Goal: Information Seeking & Learning: Learn about a topic

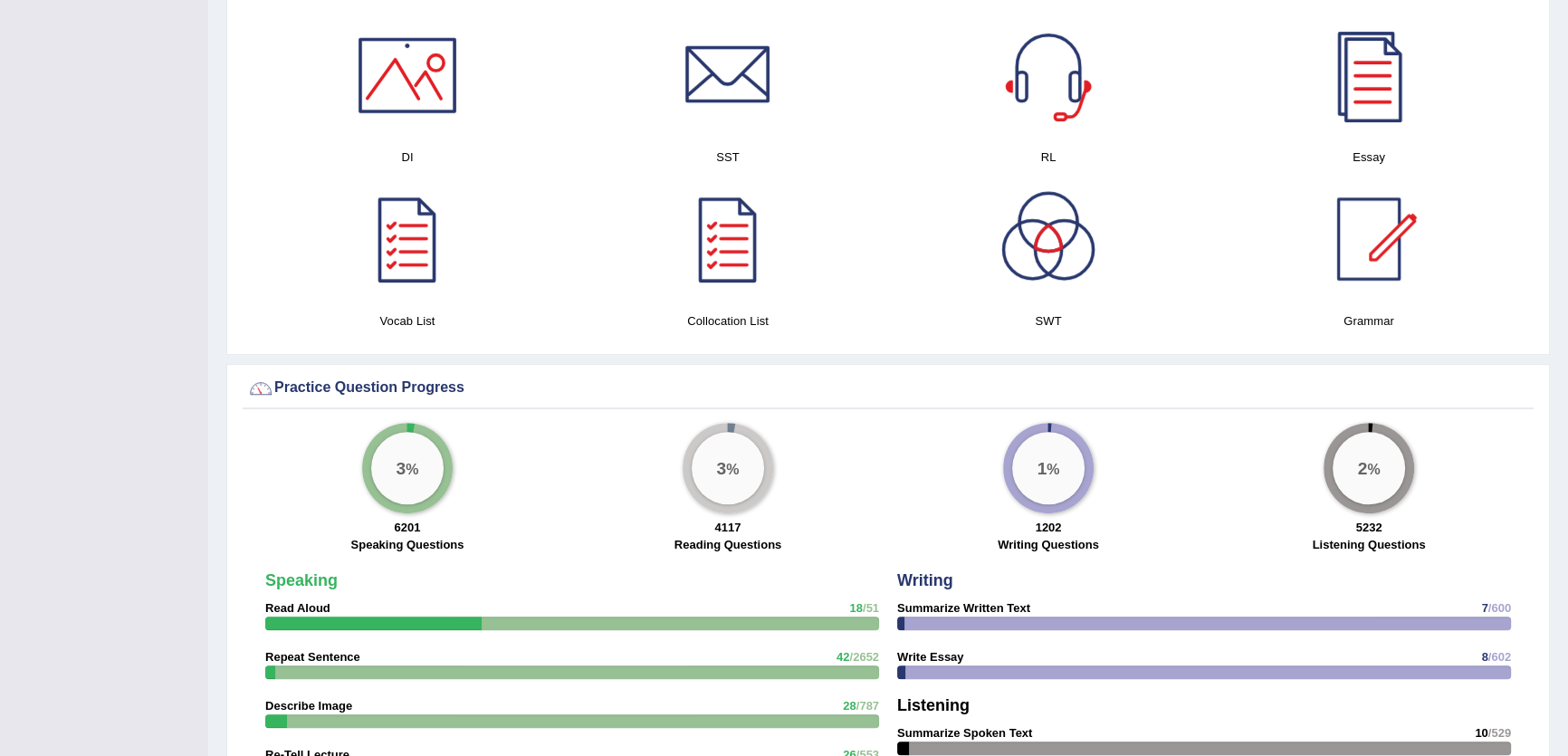
scroll to position [987, 0]
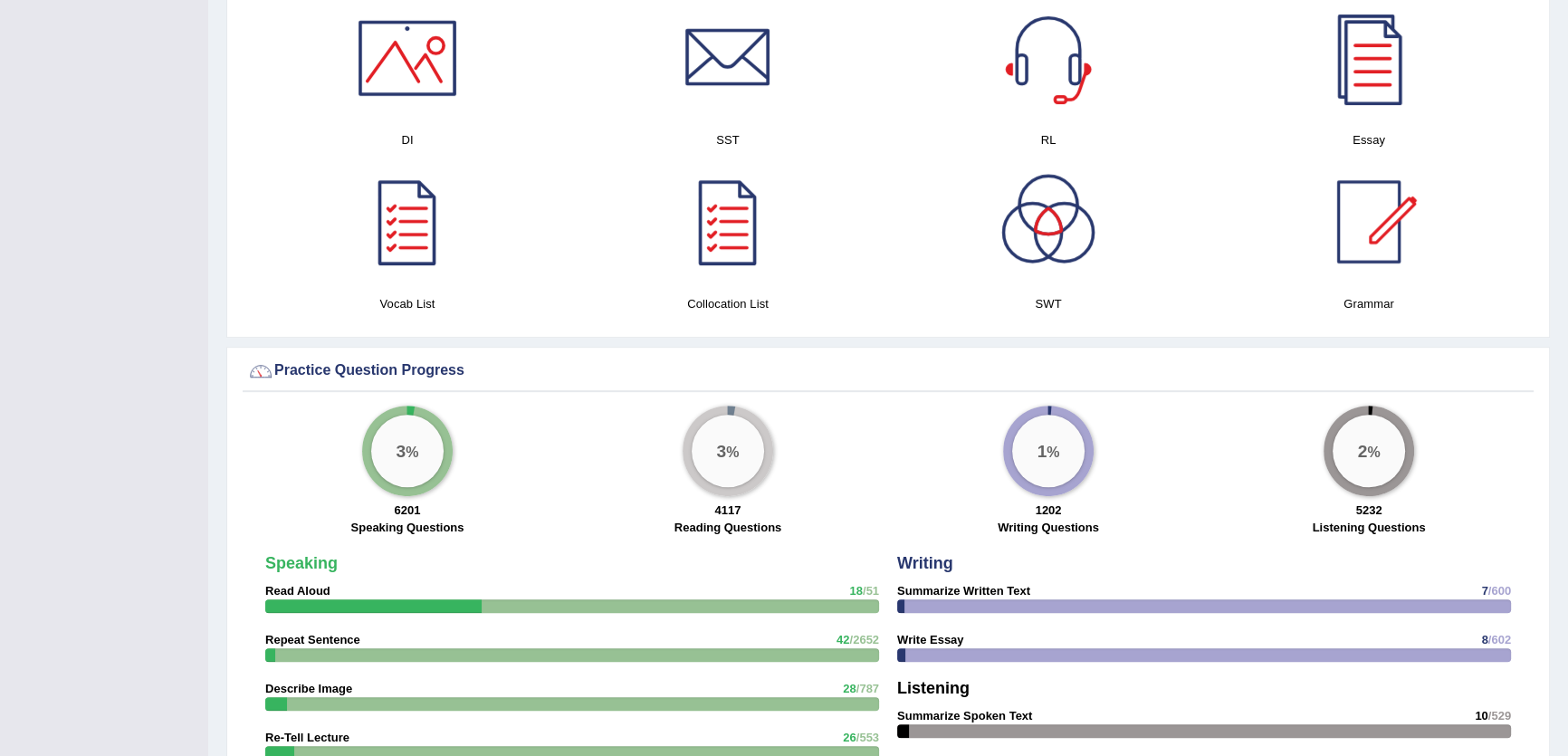
click at [1305, 130] on h4 "Essay" at bounding box center [1369, 140] width 303 height 19
click at [1365, 99] on div at bounding box center [1368, 57] width 127 height 127
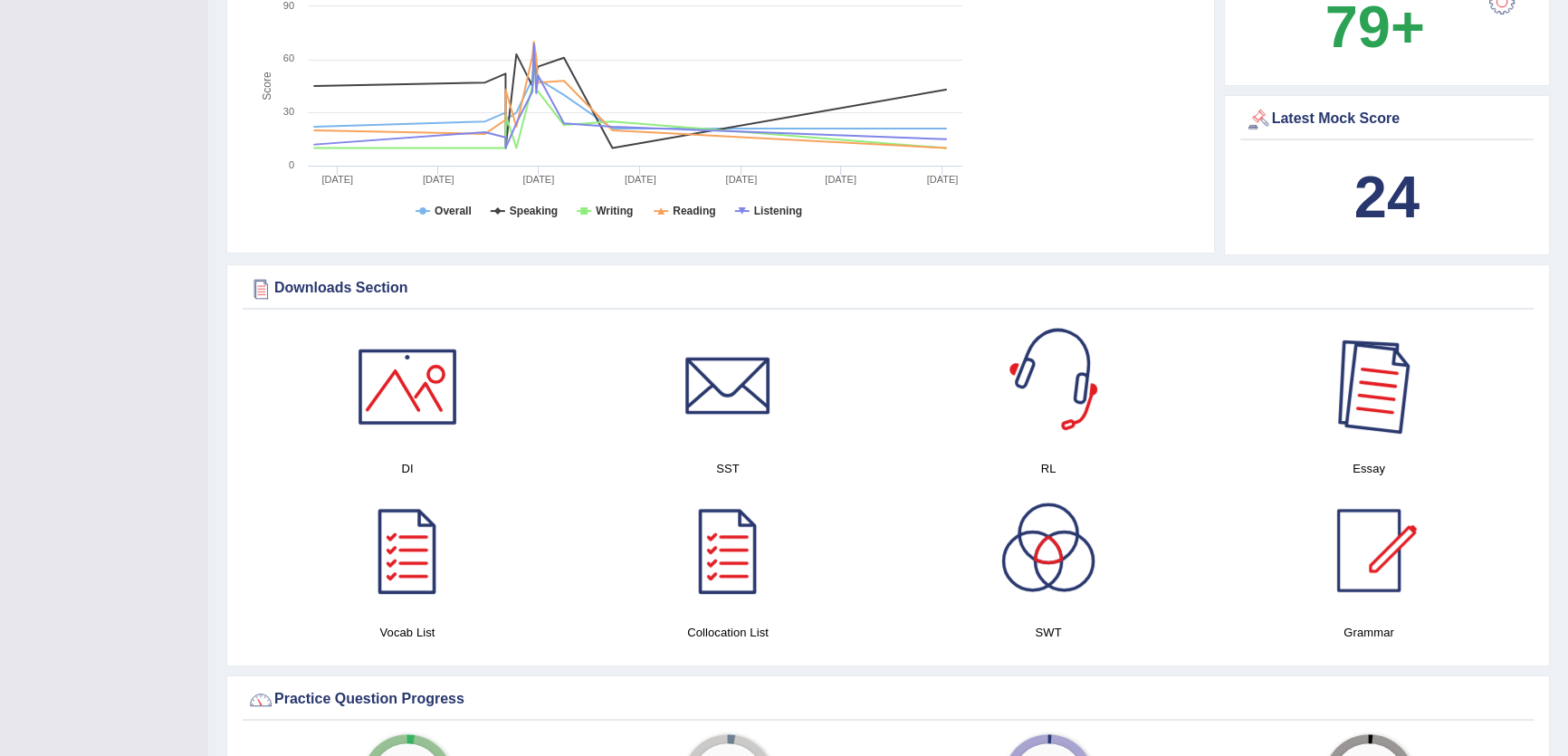
click at [1330, 432] on div at bounding box center [1368, 386] width 127 height 127
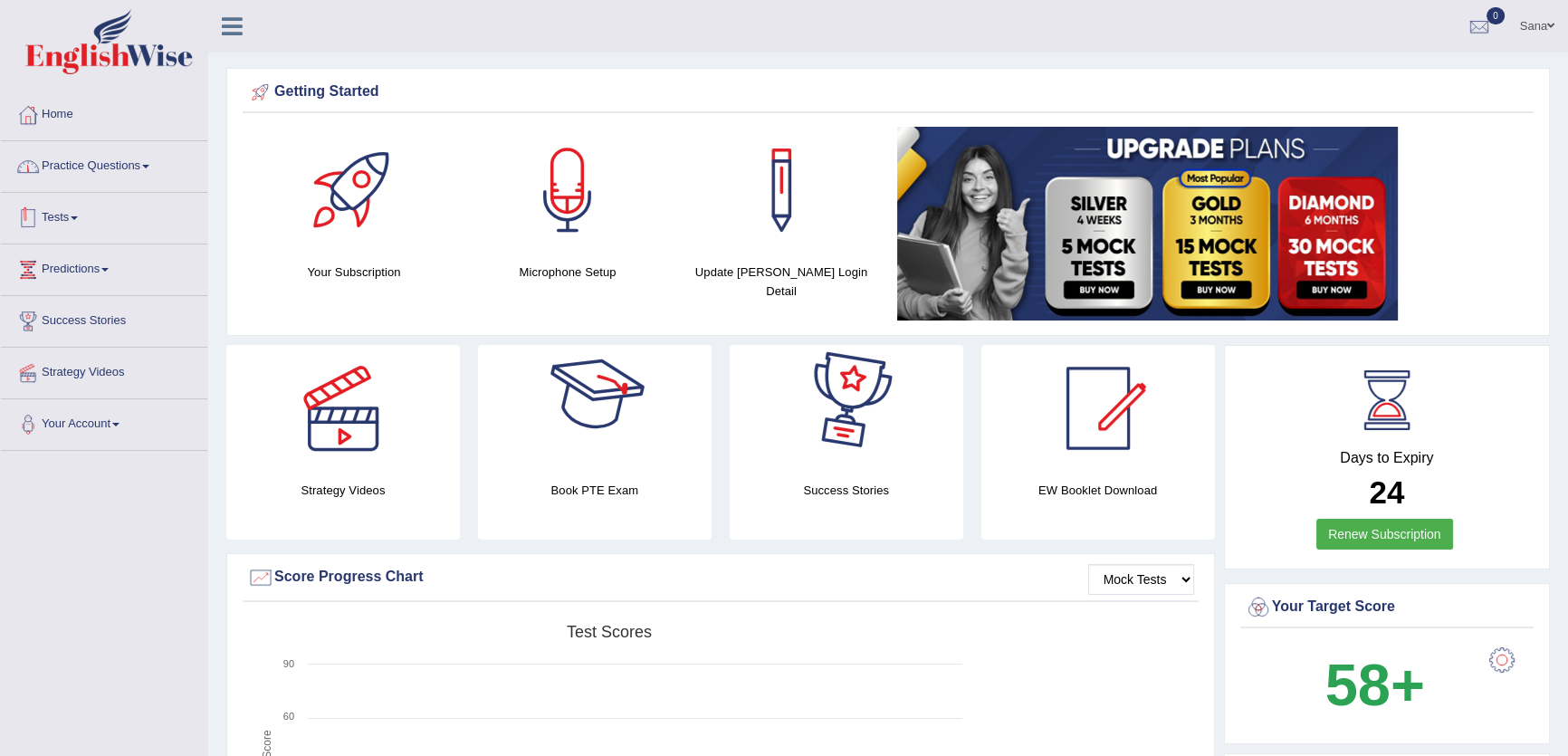
click at [155, 176] on link "Practice Questions" at bounding box center [104, 164] width 207 height 46
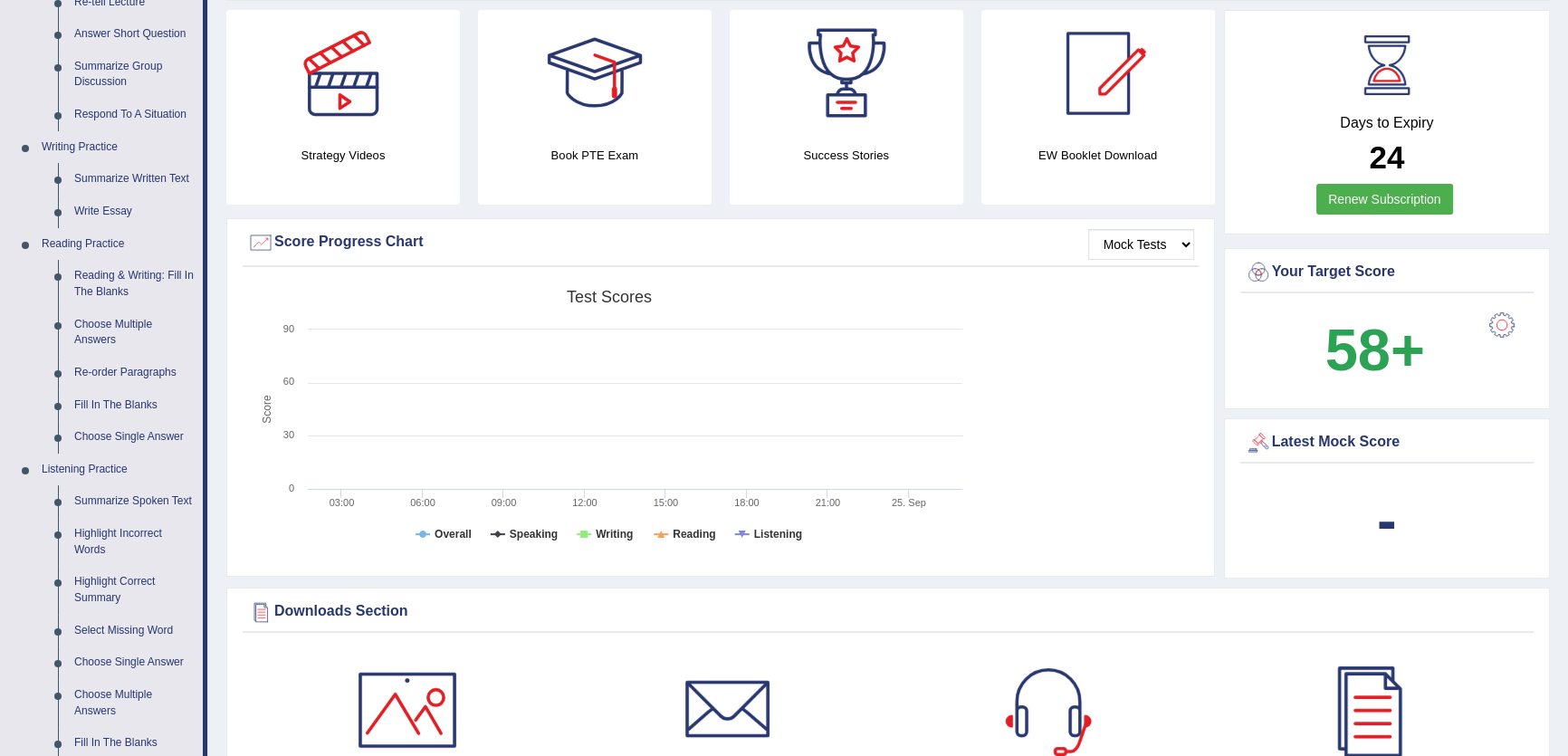
scroll to position [576, 0]
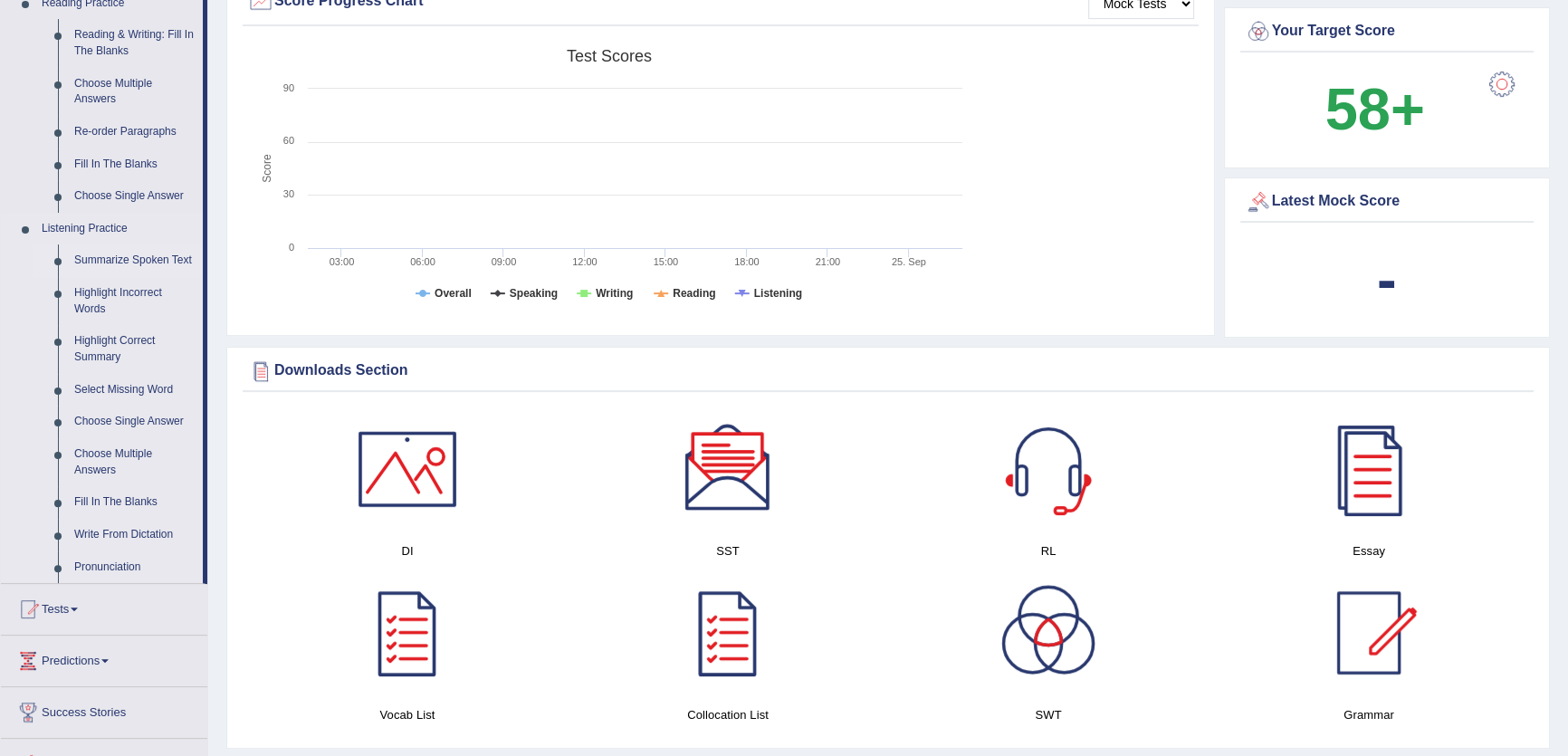
click at [152, 258] on link "Summarize Spoken Text" at bounding box center [134, 261] width 137 height 33
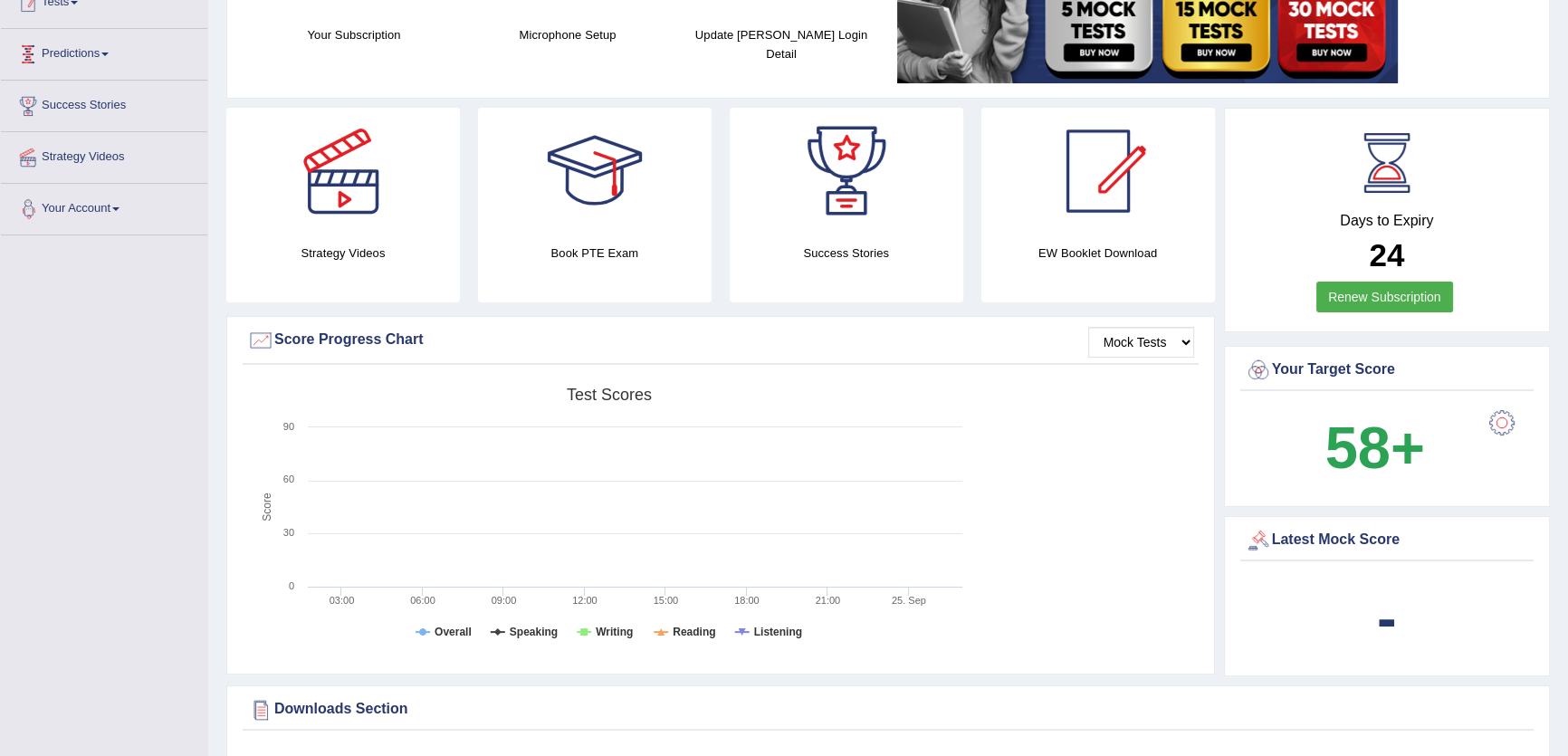
scroll to position [410, 0]
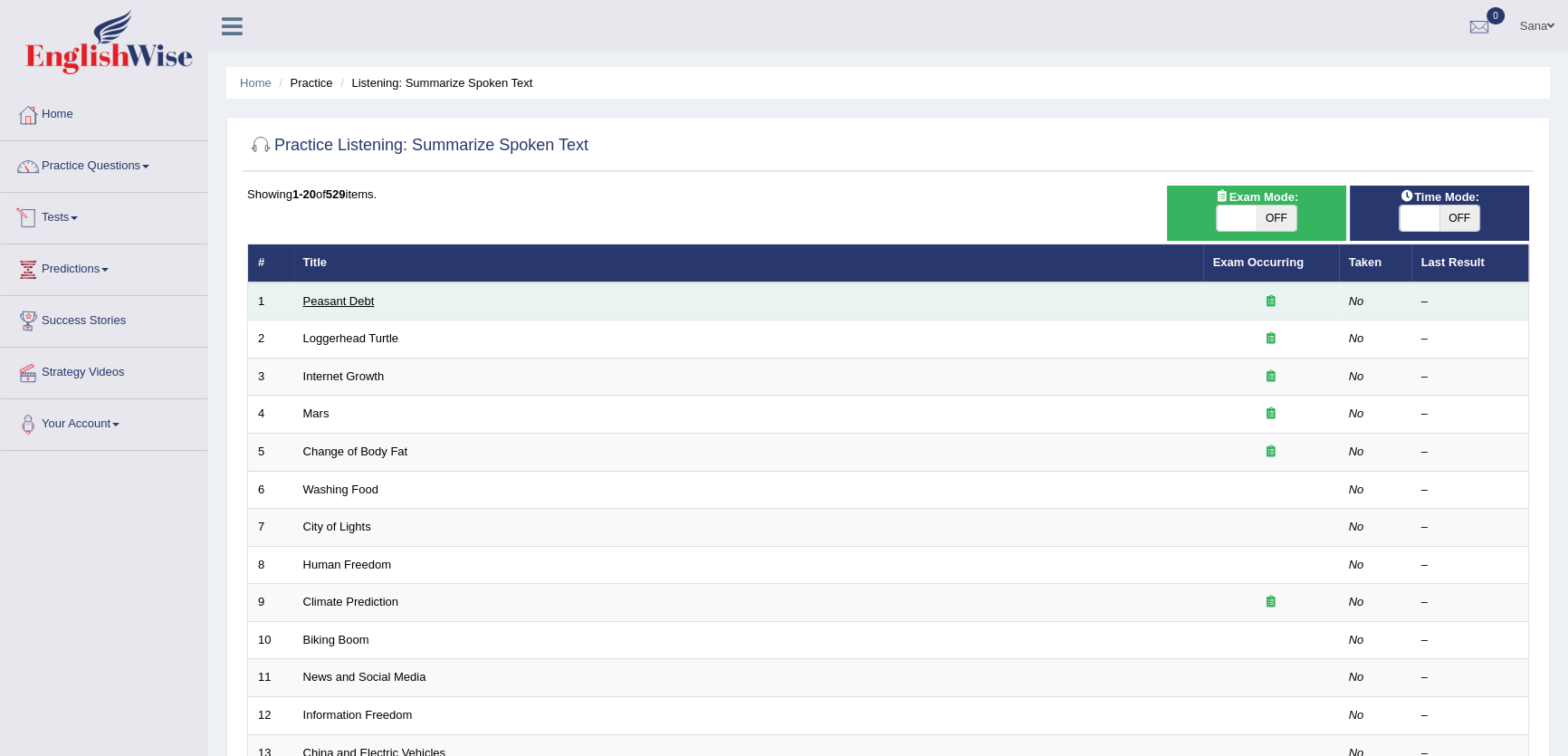
click at [336, 295] on link "Peasant Debt" at bounding box center [339, 300] width 72 height 14
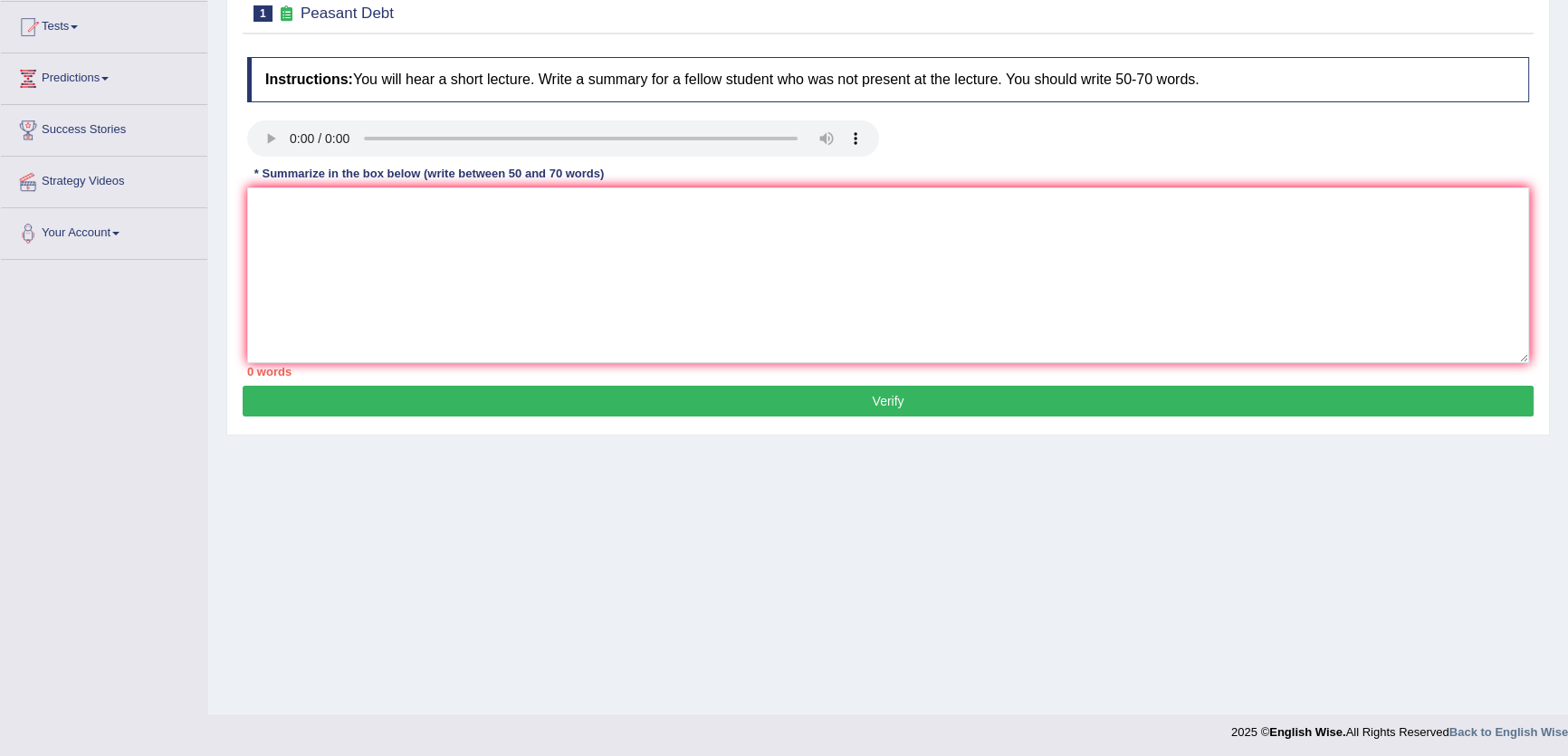
scroll to position [194, 0]
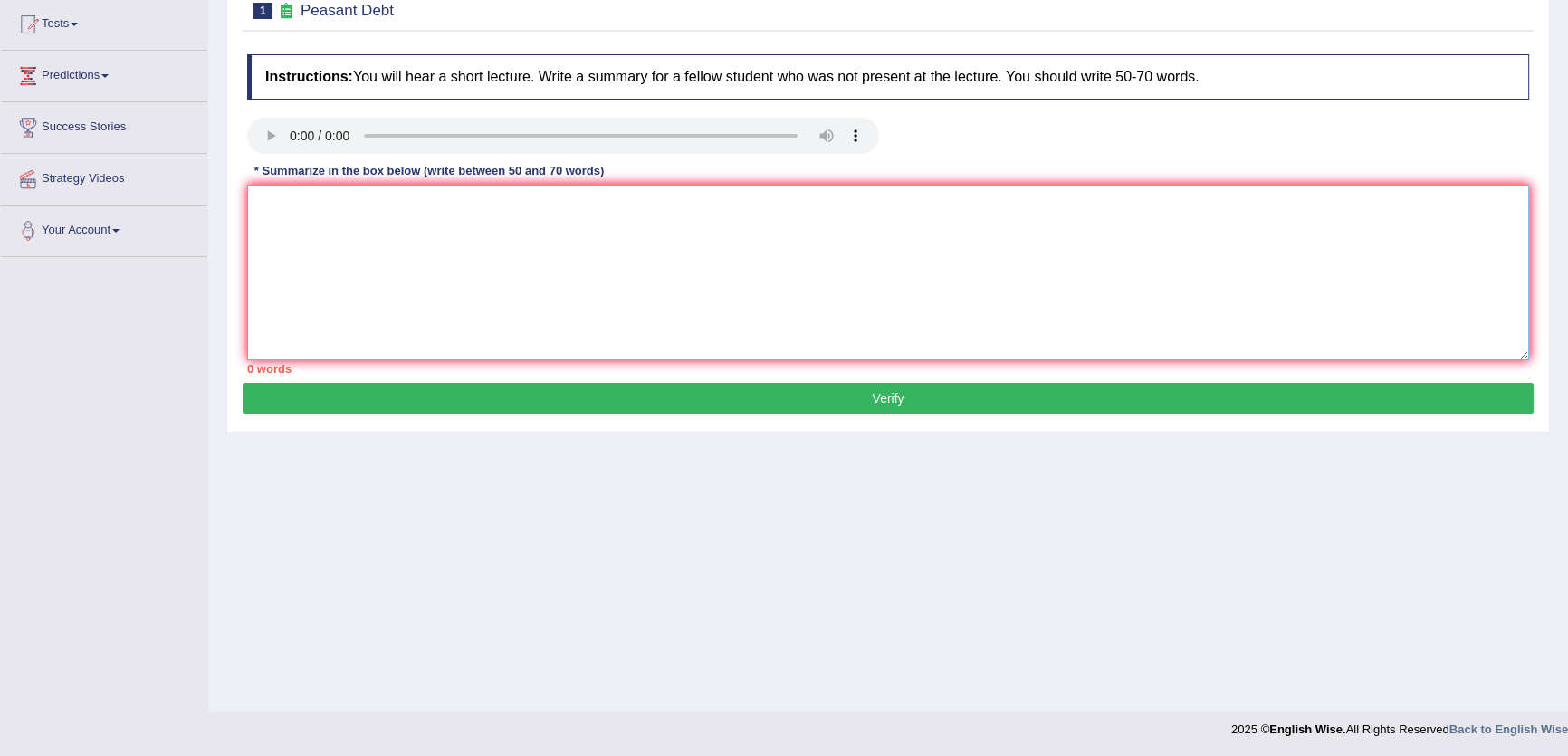
click at [729, 295] on textarea at bounding box center [888, 271] width 1282 height 175
type textarea "drec"
click at [908, 406] on button "Verify" at bounding box center [887, 398] width 1291 height 31
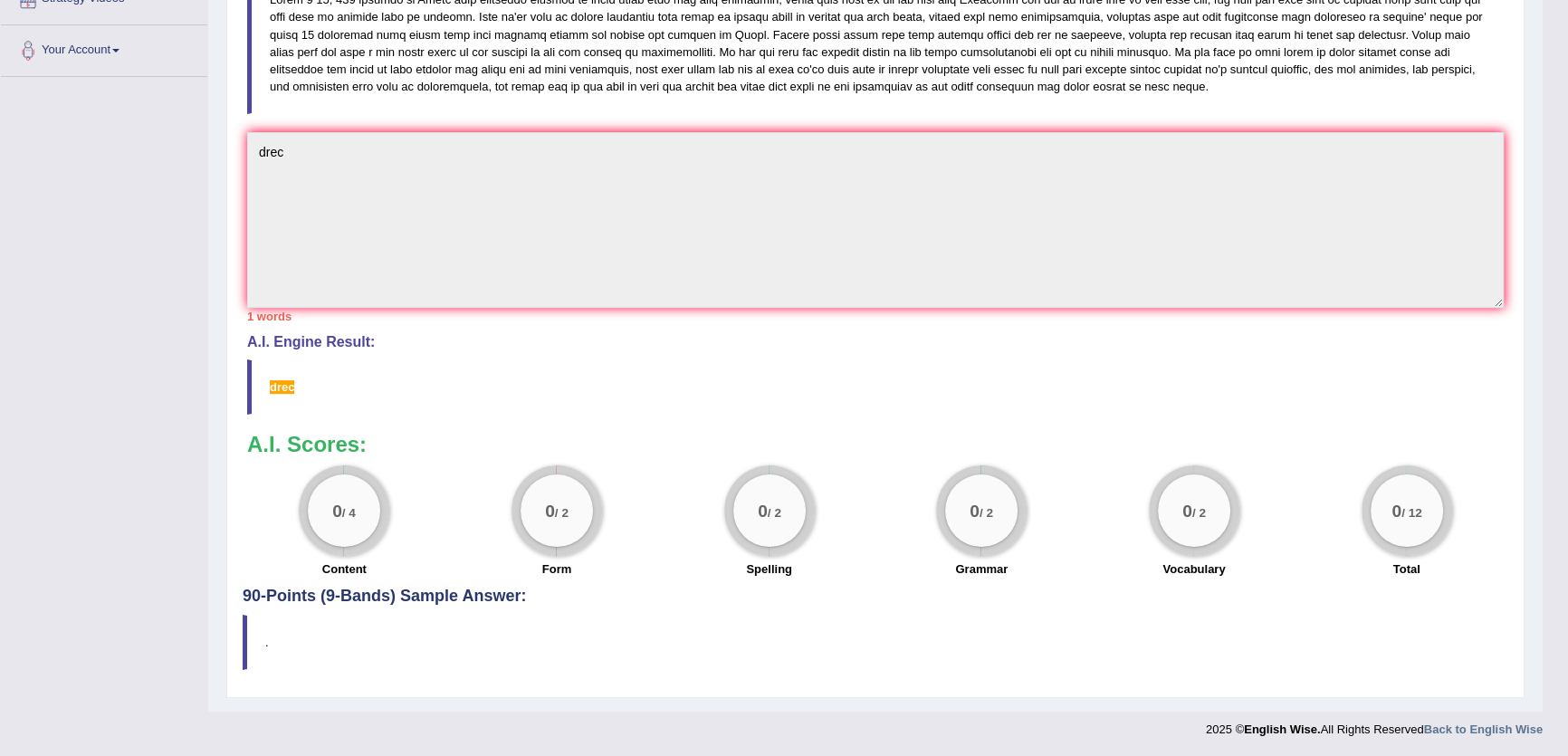
scroll to position [0, 0]
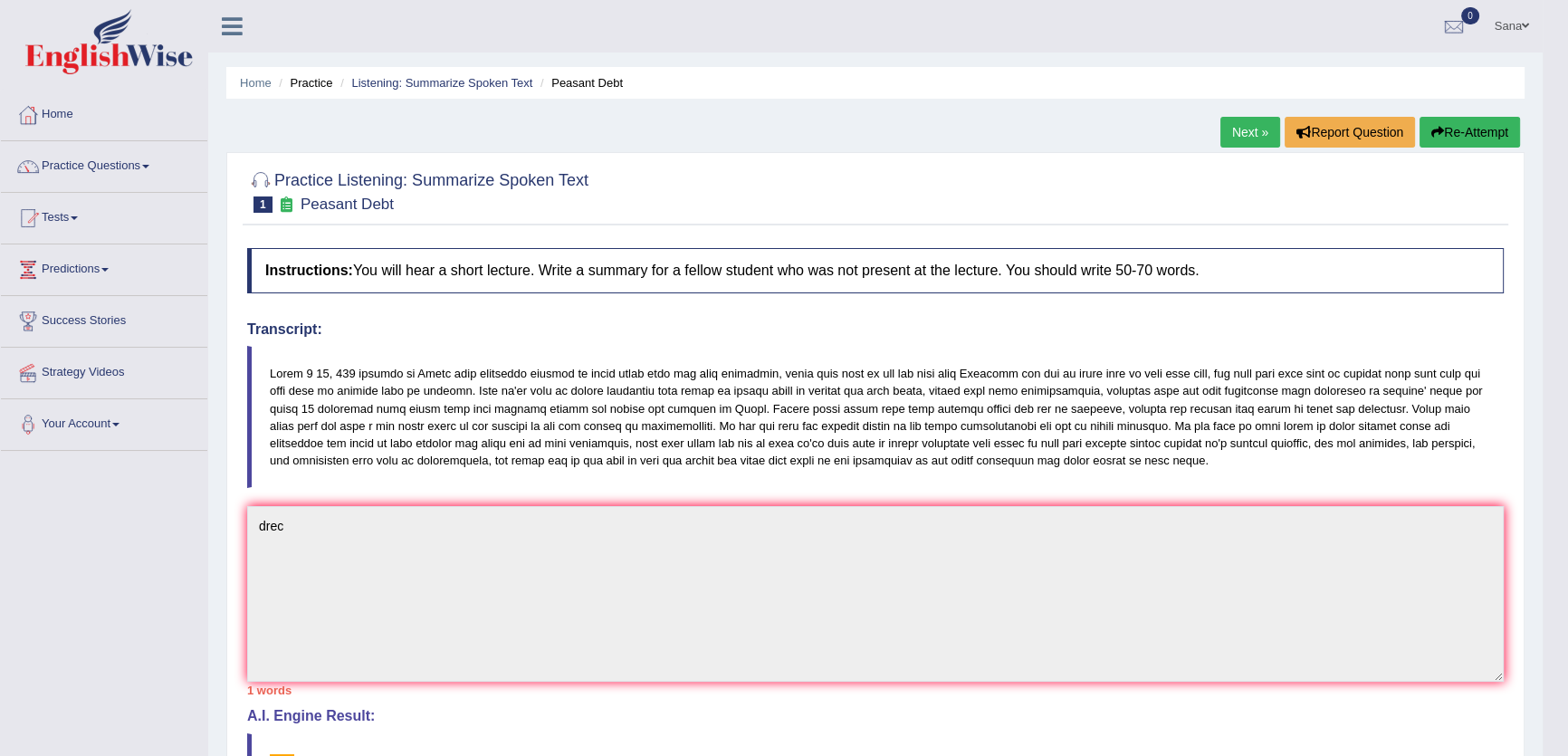
click at [1257, 142] on link "Next »" at bounding box center [1250, 132] width 60 height 31
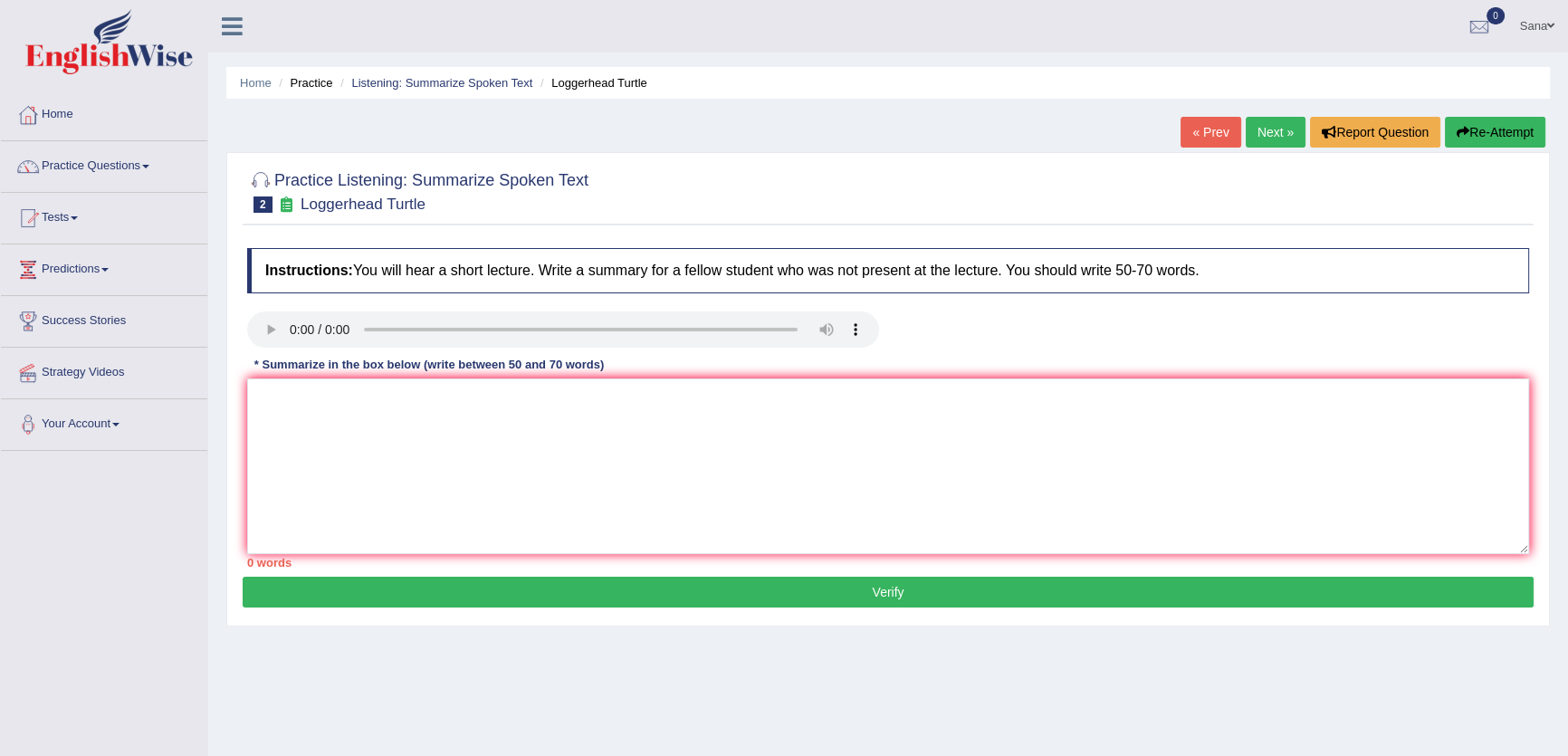
click at [1266, 136] on link "Next »" at bounding box center [1276, 132] width 60 height 31
click at [920, 459] on textarea at bounding box center [888, 465] width 1282 height 175
click at [967, 457] on textarea at bounding box center [888, 465] width 1282 height 175
click at [964, 463] on textarea at bounding box center [888, 465] width 1282 height 175
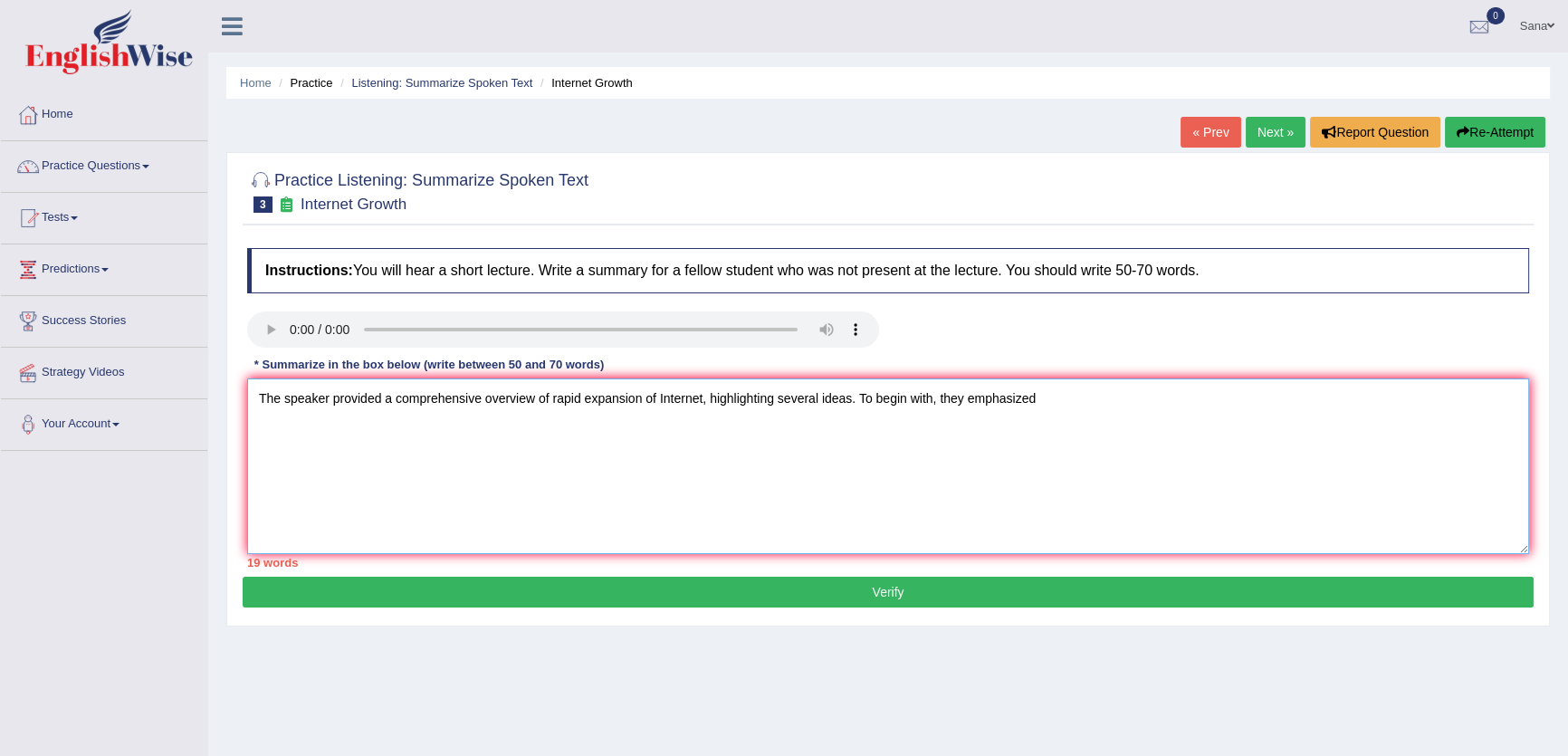
click at [1057, 406] on textarea "The speaker provided a comprehensive overview of rapid expansion of Internet, h…" at bounding box center [888, 465] width 1282 height 175
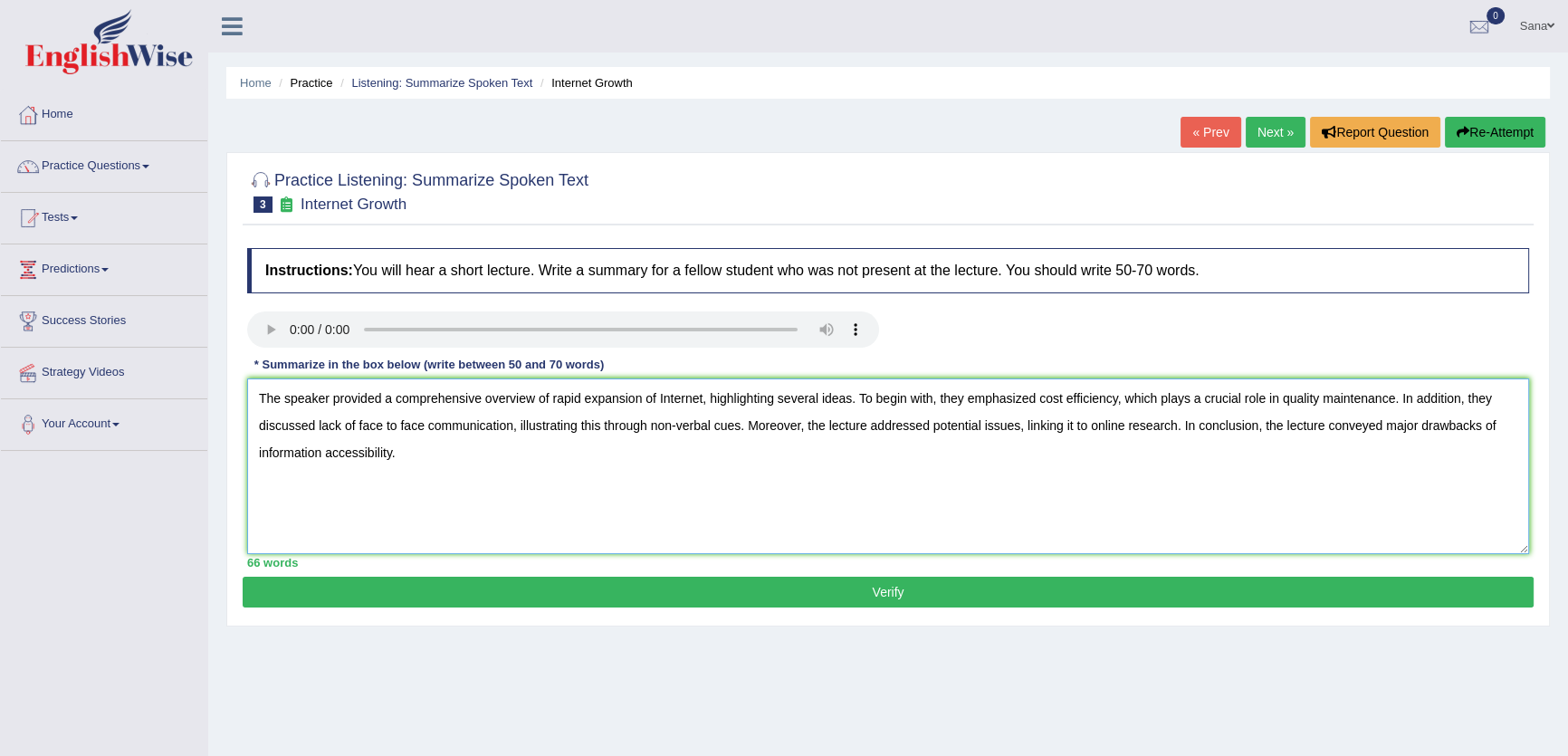
click at [1116, 404] on textarea "The speaker provided a comprehensive overview of rapid expansion of Internet, h…" at bounding box center [888, 465] width 1282 height 175
click at [1029, 500] on textarea "The speaker provided a comprehensive overview of rapid expansion of Internet, h…" at bounding box center [888, 465] width 1282 height 175
click at [1266, 429] on textarea "The speaker provided a comprehensive overview of rapid expansion of Internet, h…" at bounding box center [888, 465] width 1282 height 175
click at [1269, 425] on textarea "The speaker provided a comprehensive overview of rapid expansion of Internet, h…" at bounding box center [888, 465] width 1282 height 175
click at [1153, 471] on textarea "The speaker provided a comprehensive overview of rapid expansion of Internet, h…" at bounding box center [888, 465] width 1282 height 175
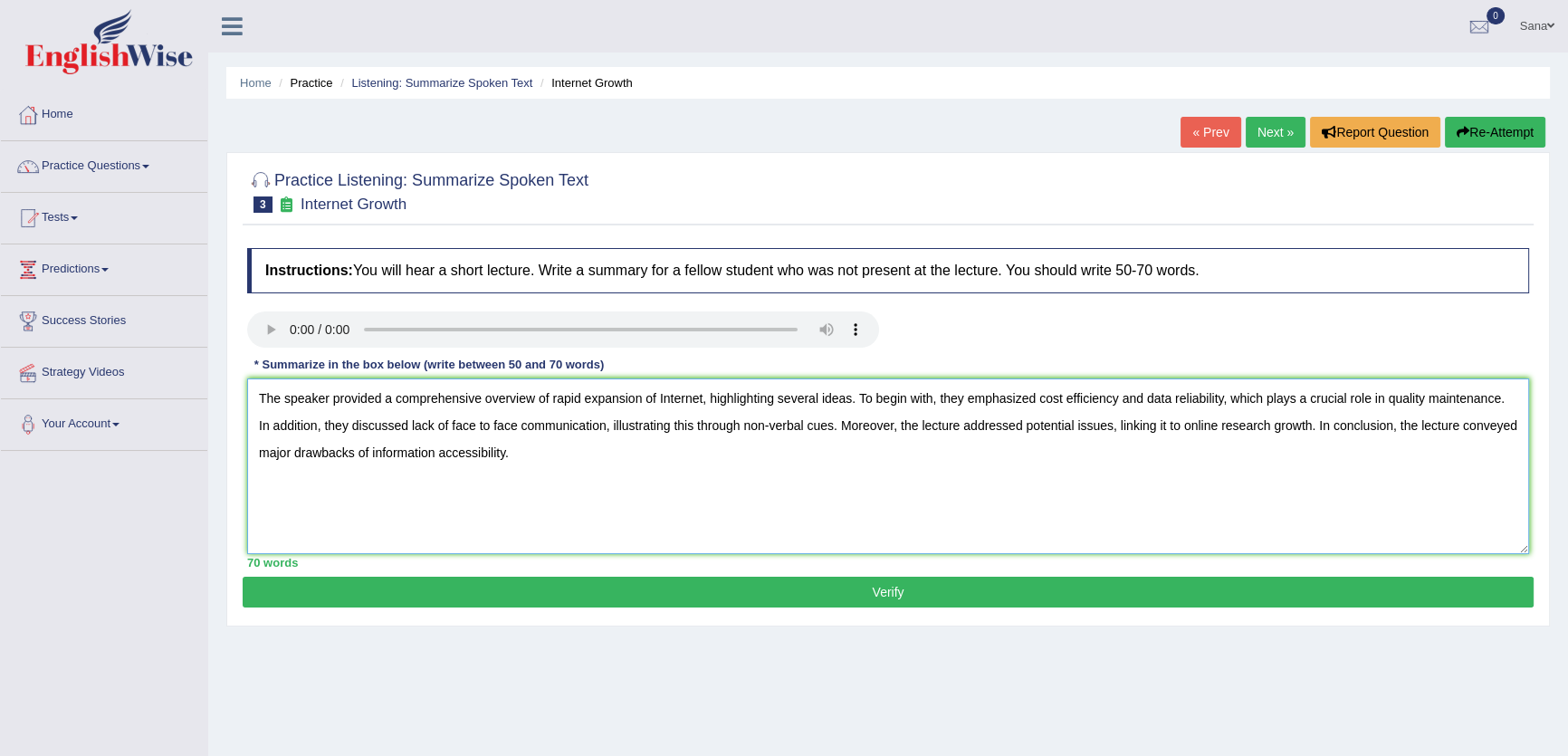
type textarea "The speaker provided a comprehensive overview of rapid expansion of Internet, h…"
click at [904, 585] on button "Verify" at bounding box center [887, 592] width 1291 height 31
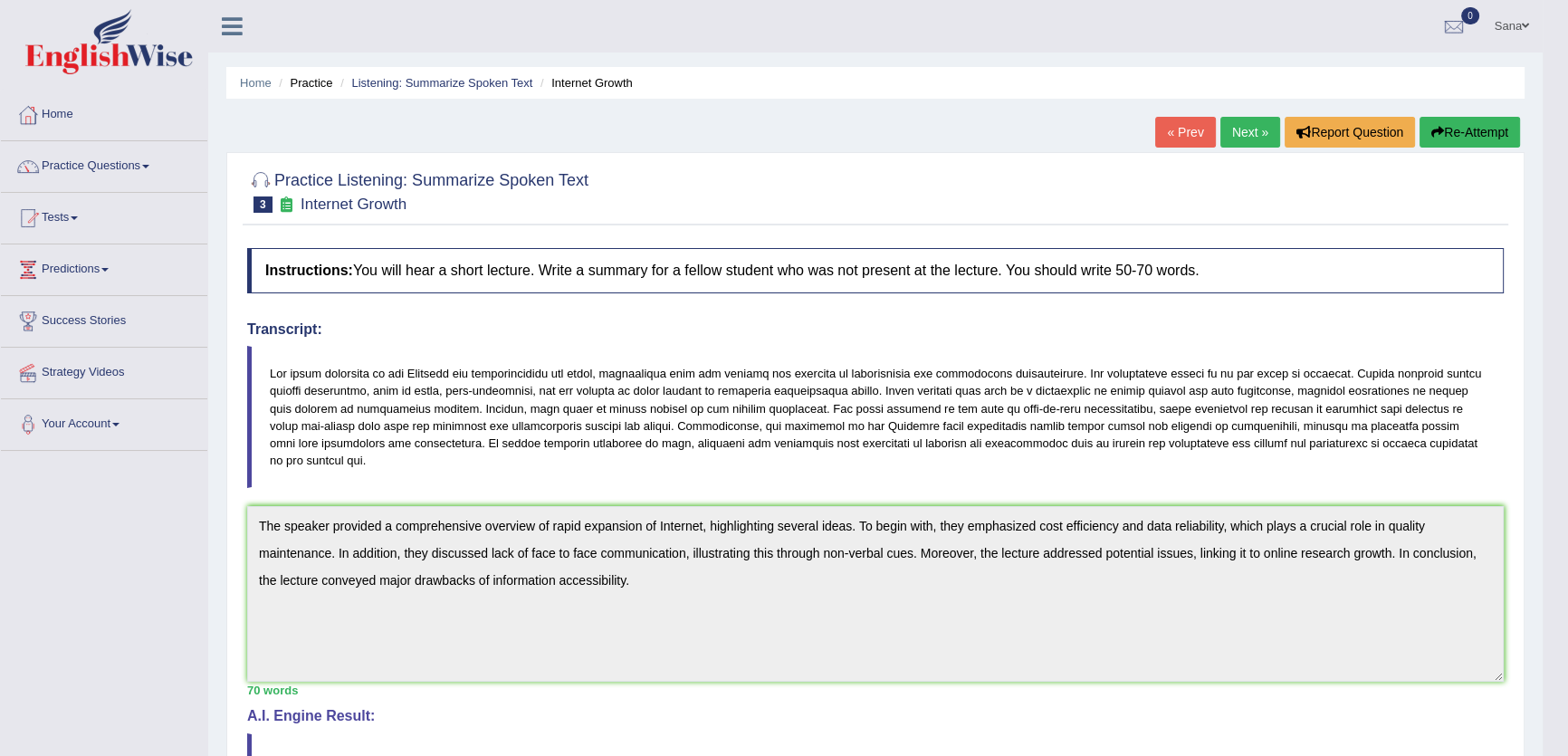
click at [1230, 138] on link "Next »" at bounding box center [1250, 132] width 60 height 31
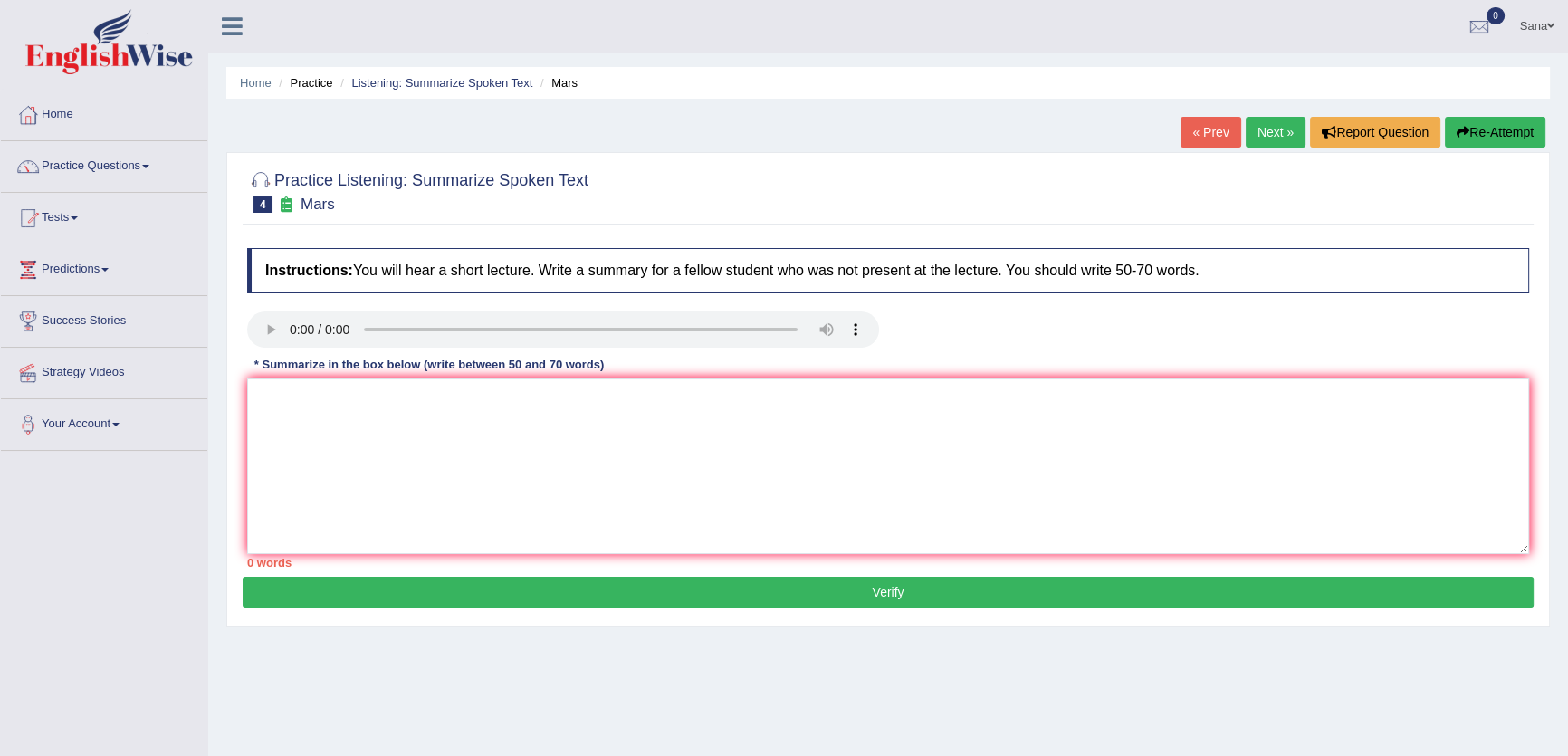
click at [1194, 142] on link "« Prev" at bounding box center [1210, 132] width 60 height 31
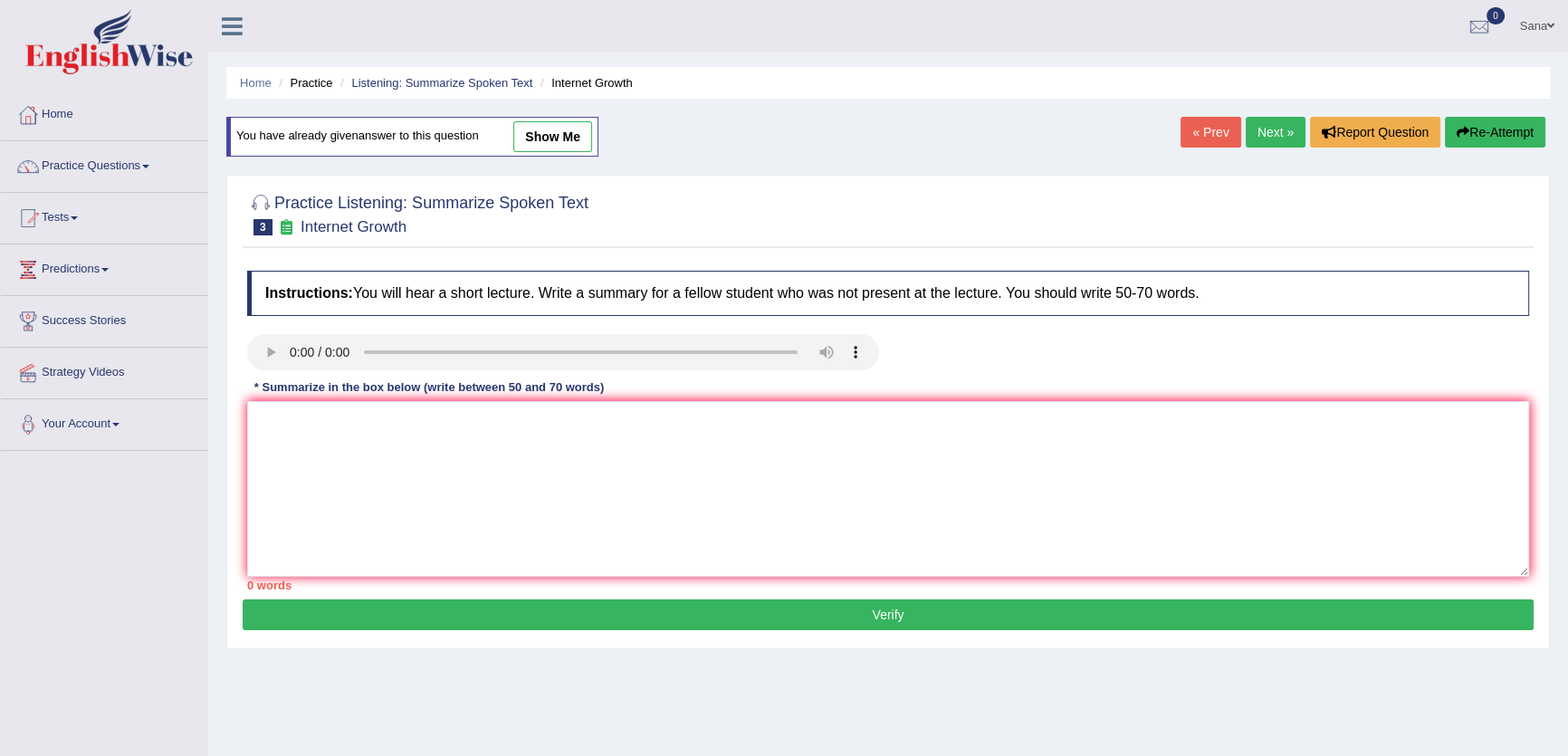
click at [544, 140] on link "show me" at bounding box center [552, 137] width 79 height 31
type textarea "The speaker provided a comprehensive overview of rapid expansion of Internet, h…"
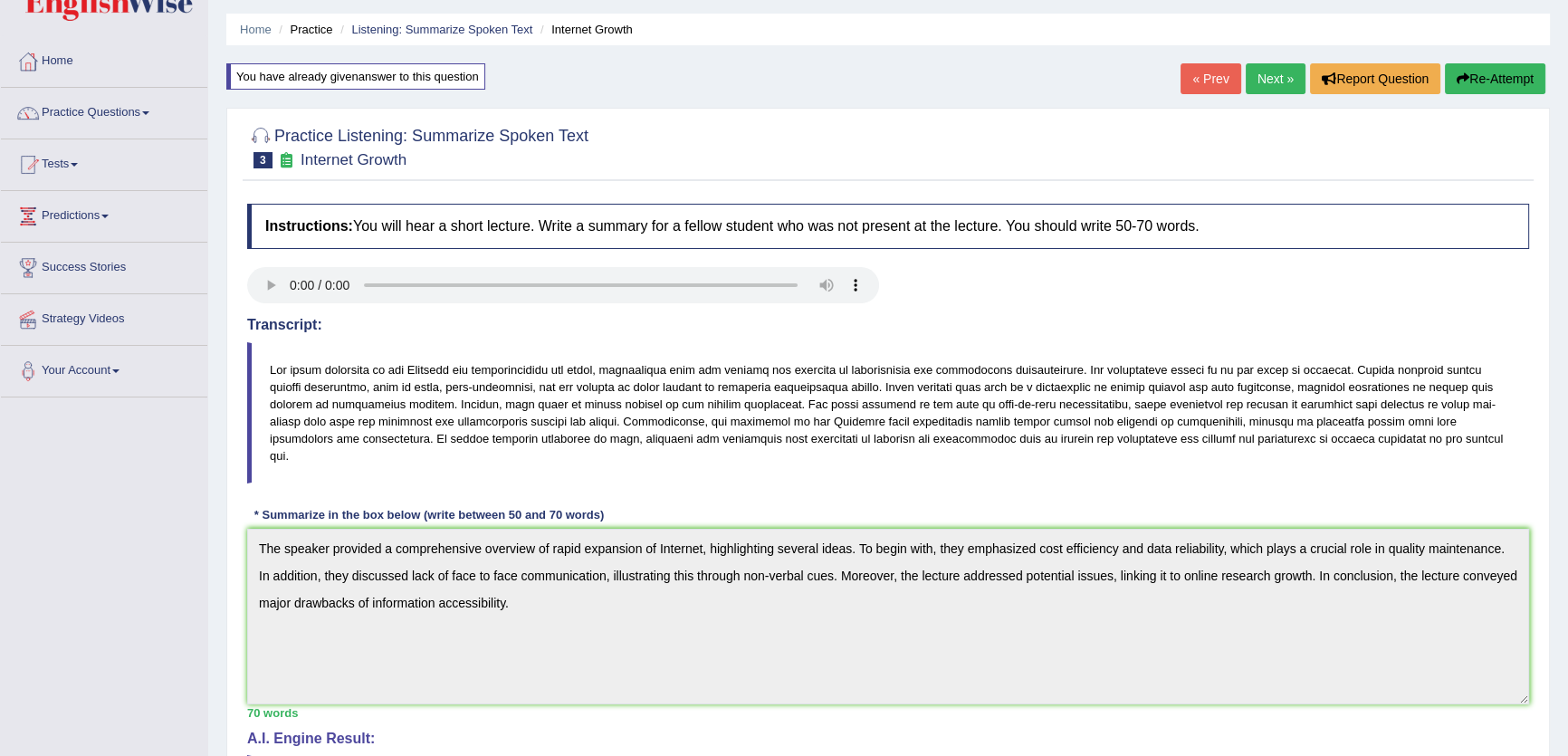
scroll to position [81, 0]
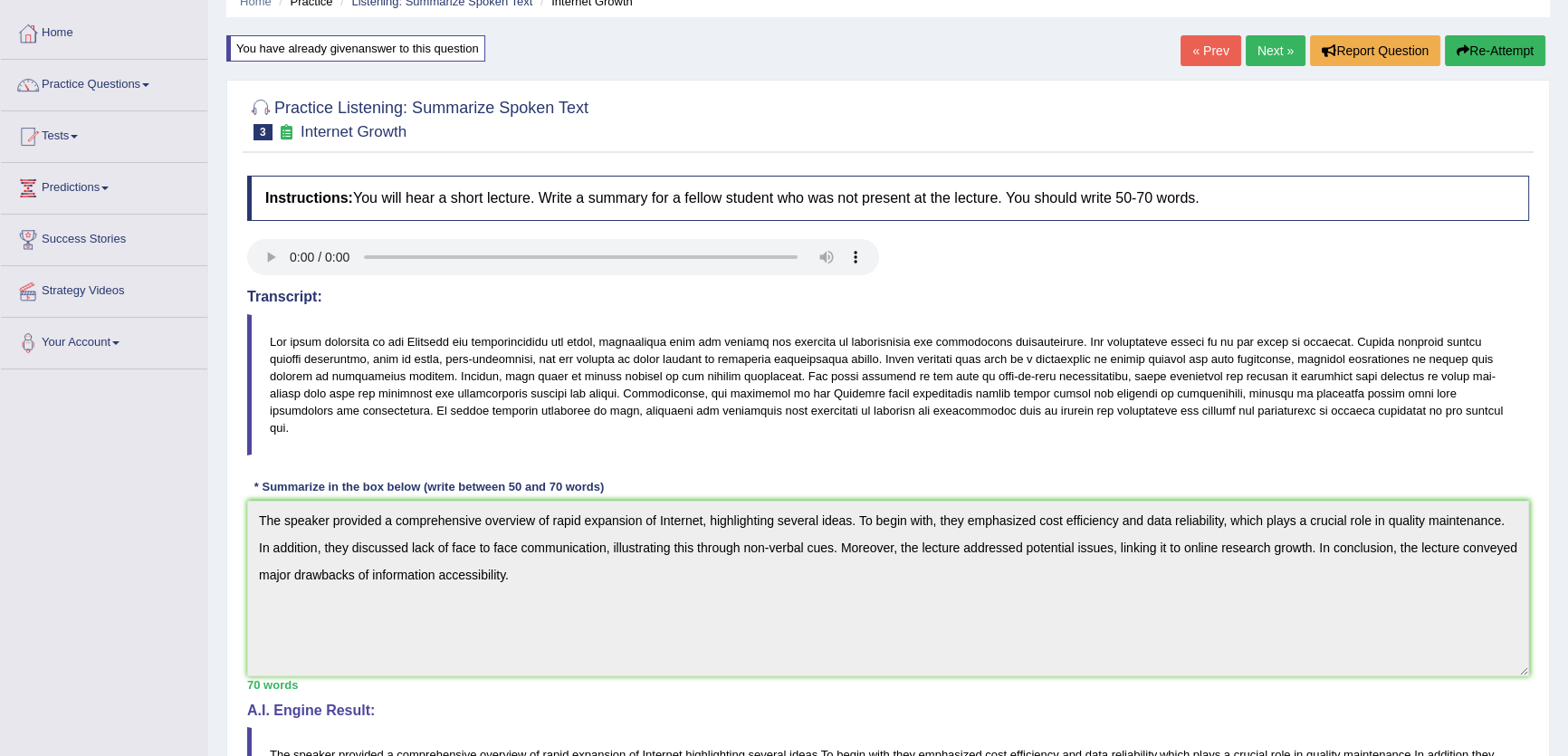
click at [82, 457] on div "Toggle navigation Home Practice Questions Speaking Practice Read Aloud Repeat S…" at bounding box center [784, 534] width 1568 height 1232
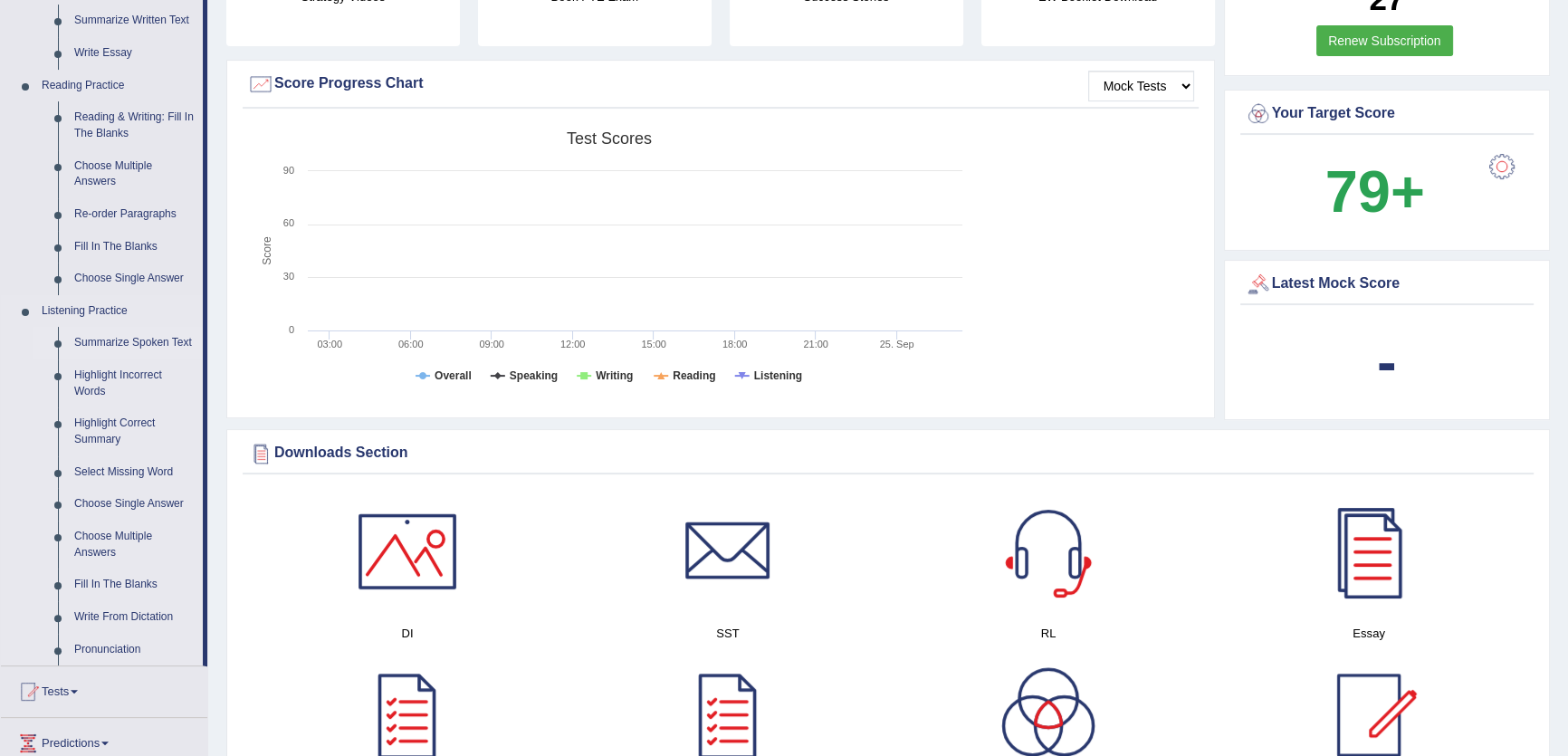
click at [118, 336] on link "Summarize Spoken Text" at bounding box center [134, 343] width 137 height 33
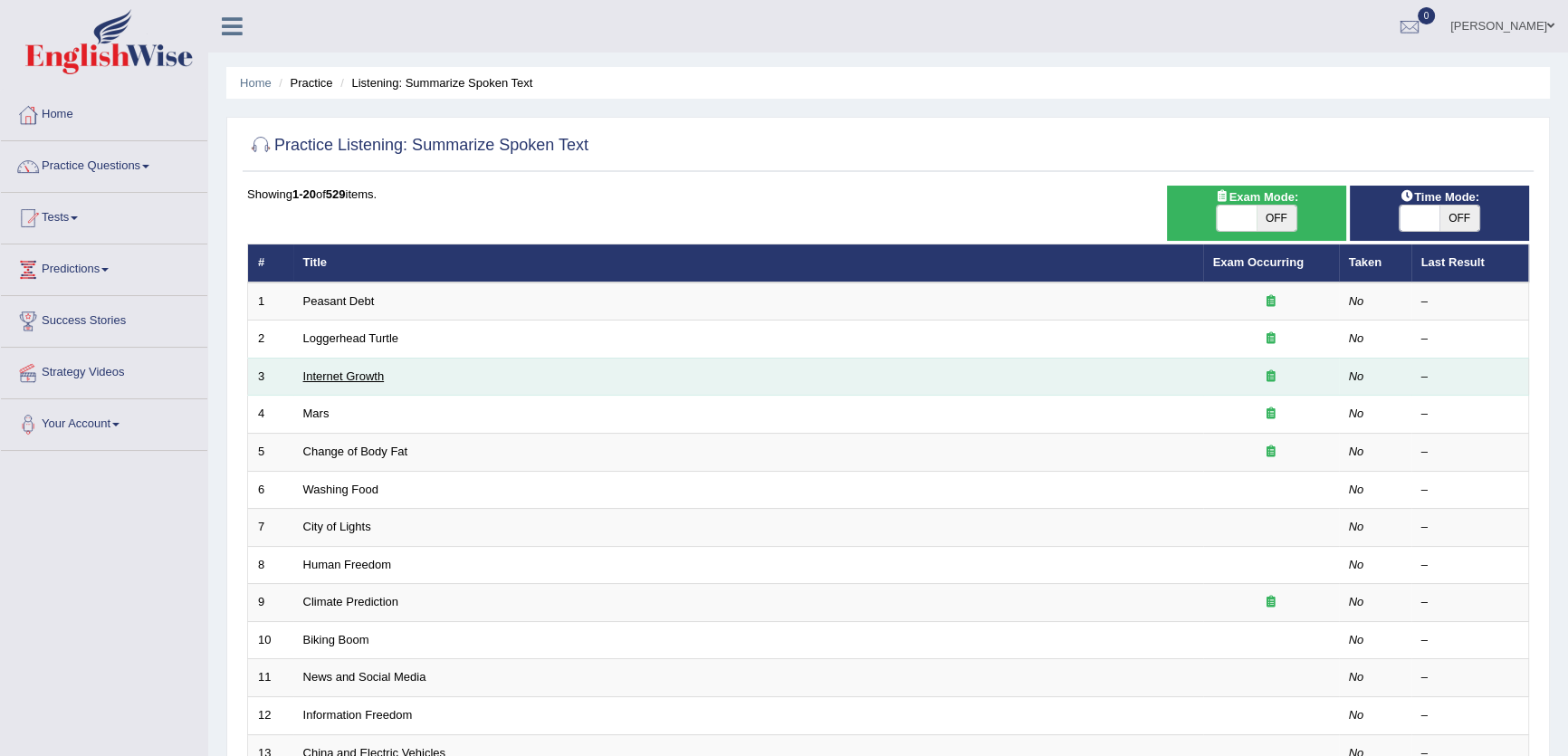
click at [349, 375] on link "Internet Growth" at bounding box center [344, 376] width 81 height 14
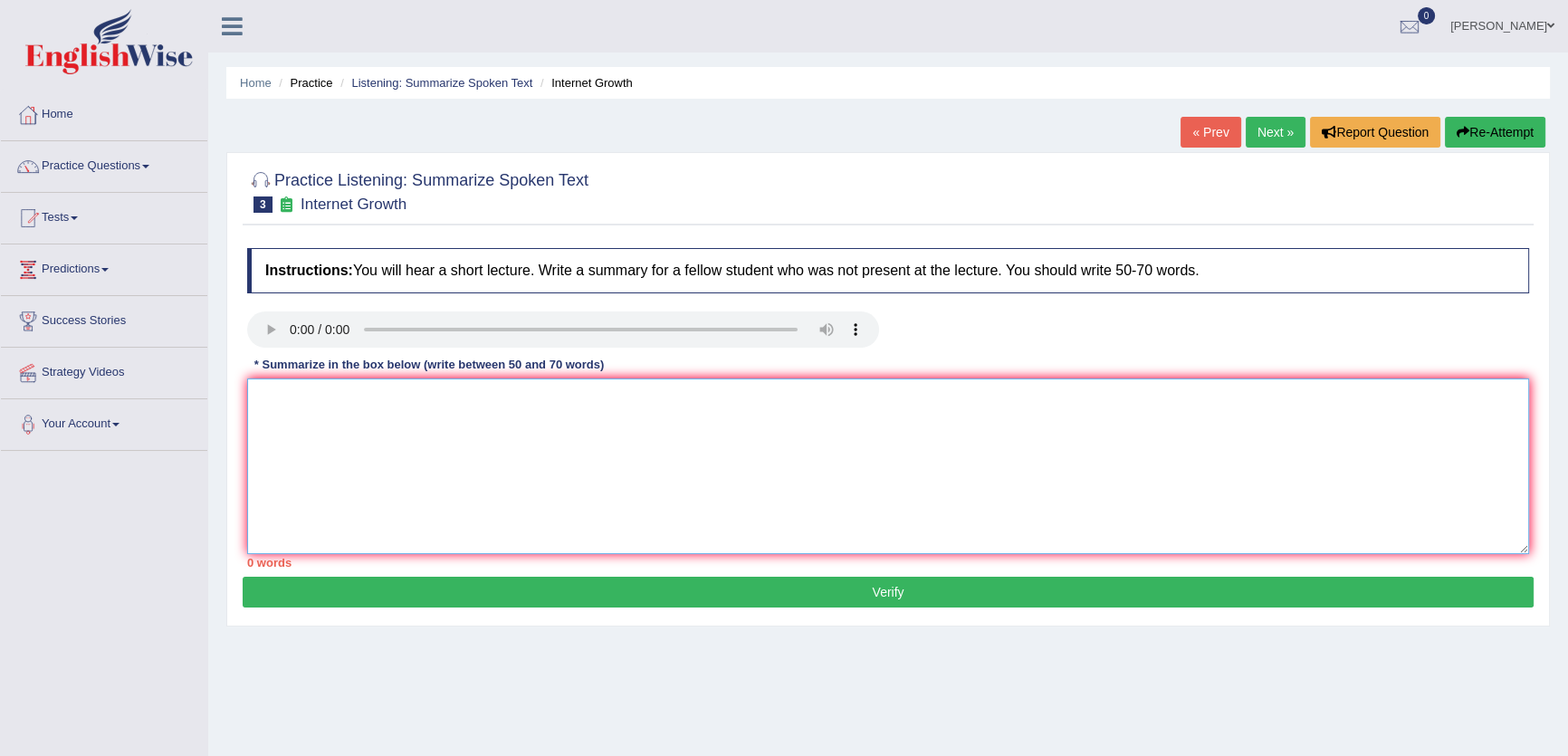
paste textarea "The speaker provided a comprehensive overview of rapid expansion of Internet, h…"
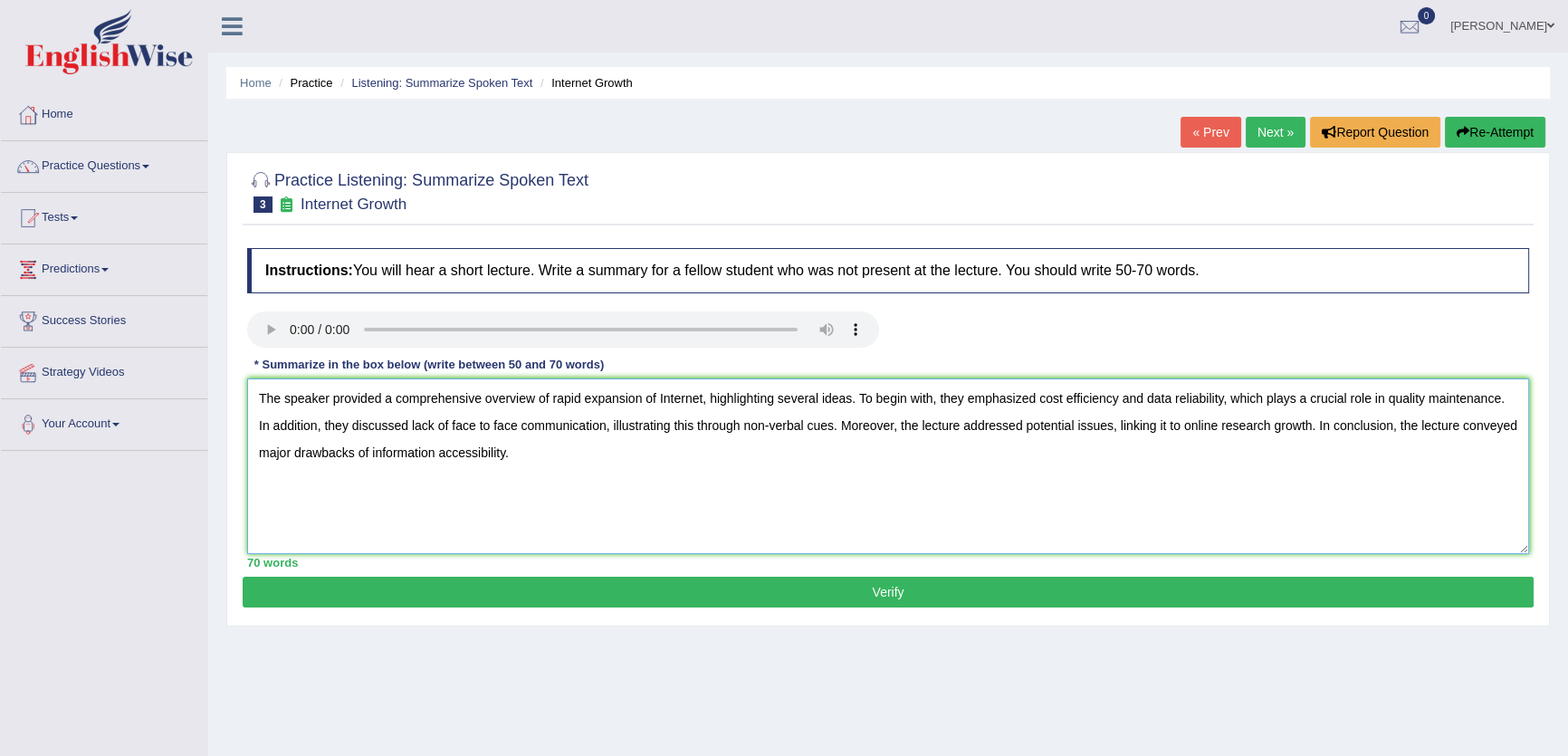
type textarea "The speaker provided a comprehensive overview of rapid expansion of Internet, h…"
click at [749, 581] on button "Verify" at bounding box center [887, 592] width 1291 height 31
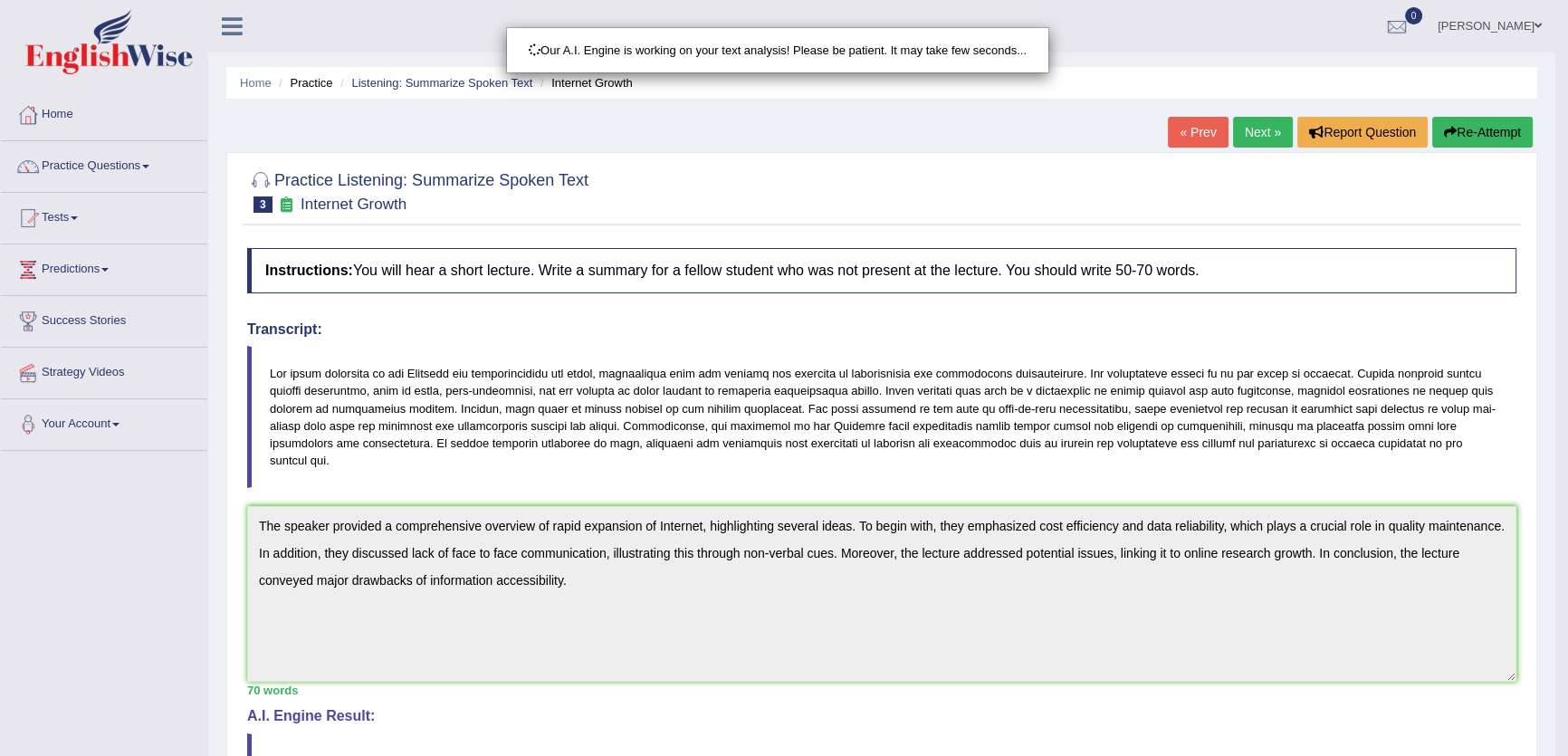
scroll to position [206, 0]
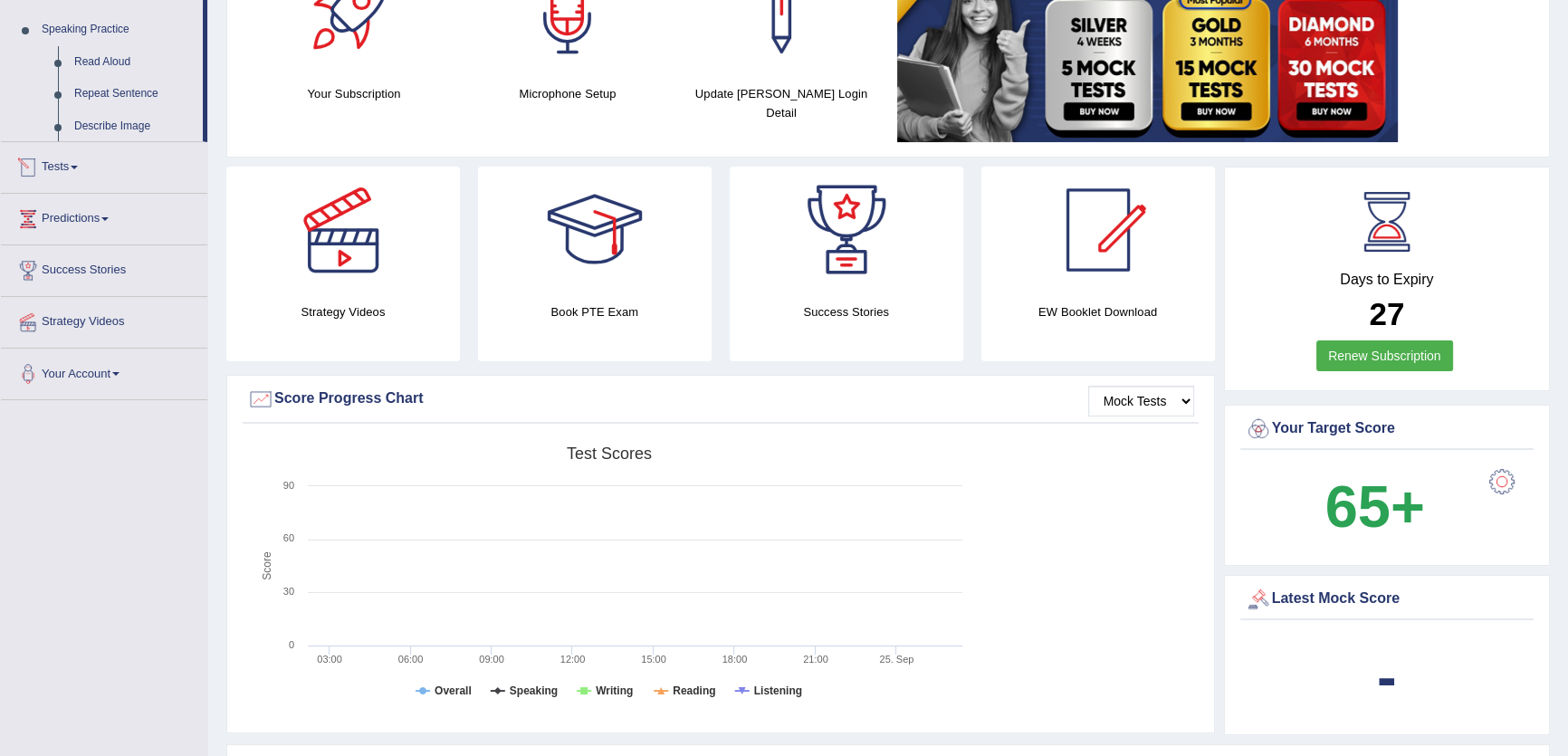
scroll to position [576, 0]
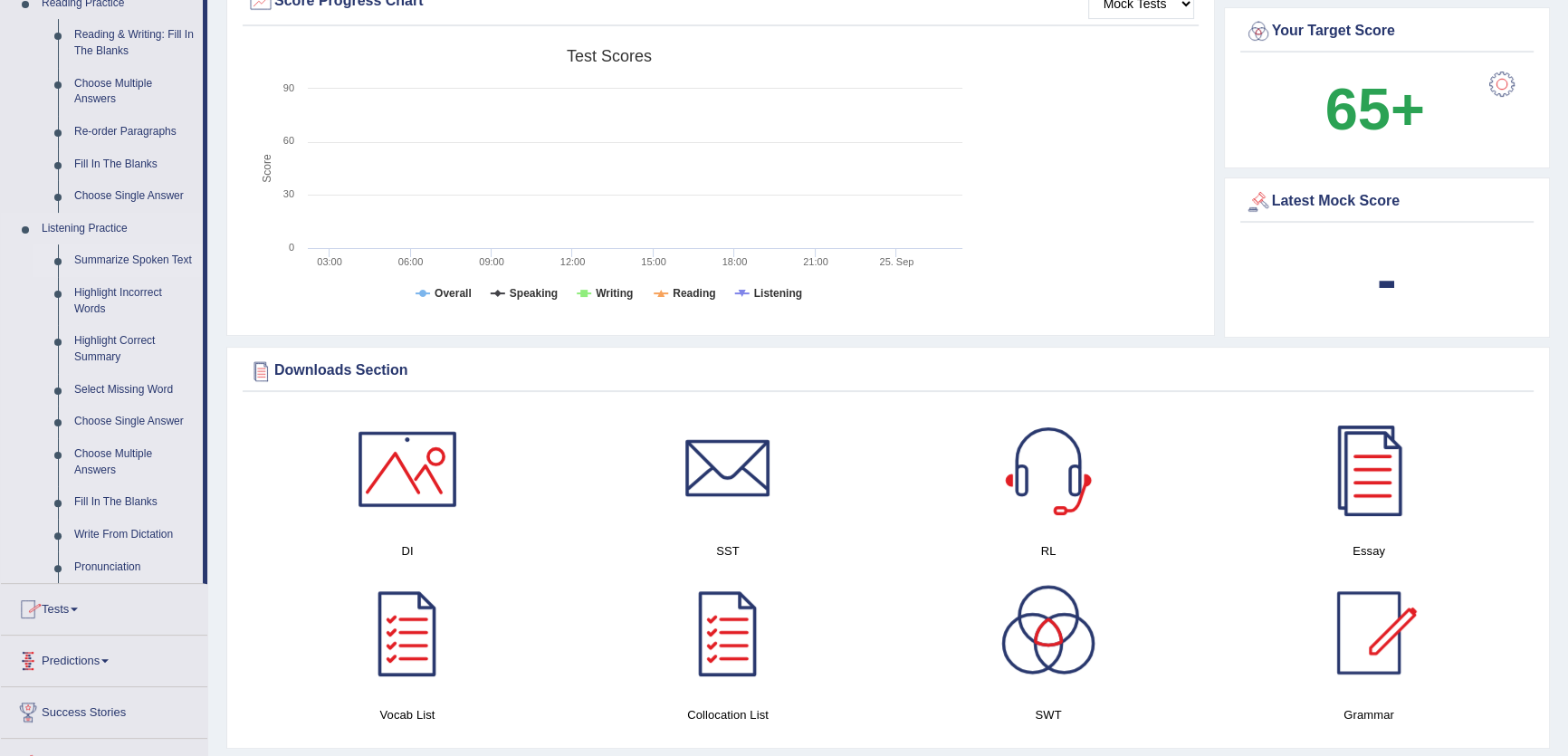
click at [124, 263] on link "Summarize Spoken Text" at bounding box center [134, 261] width 137 height 33
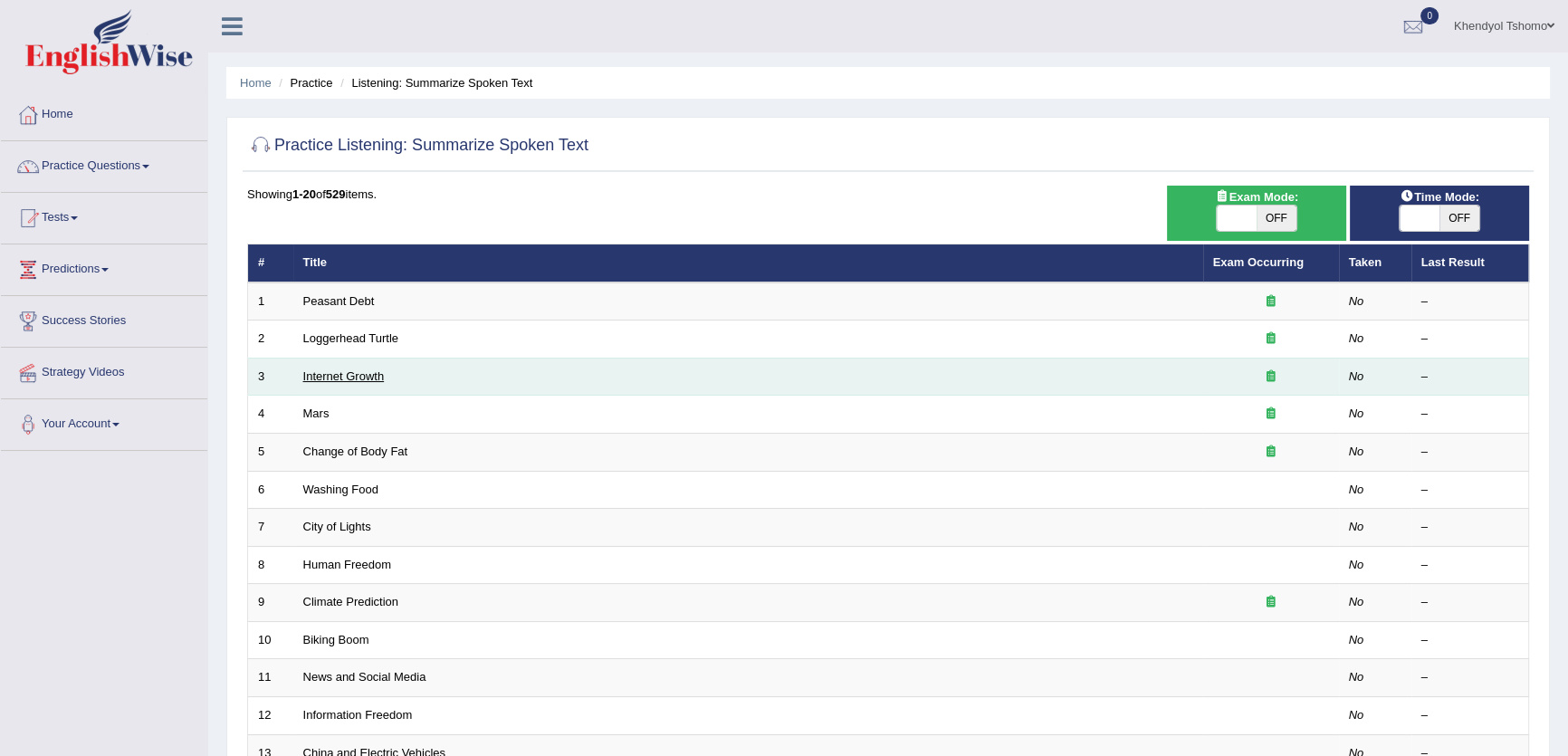
click at [345, 369] on link "Internet Growth" at bounding box center [344, 376] width 81 height 14
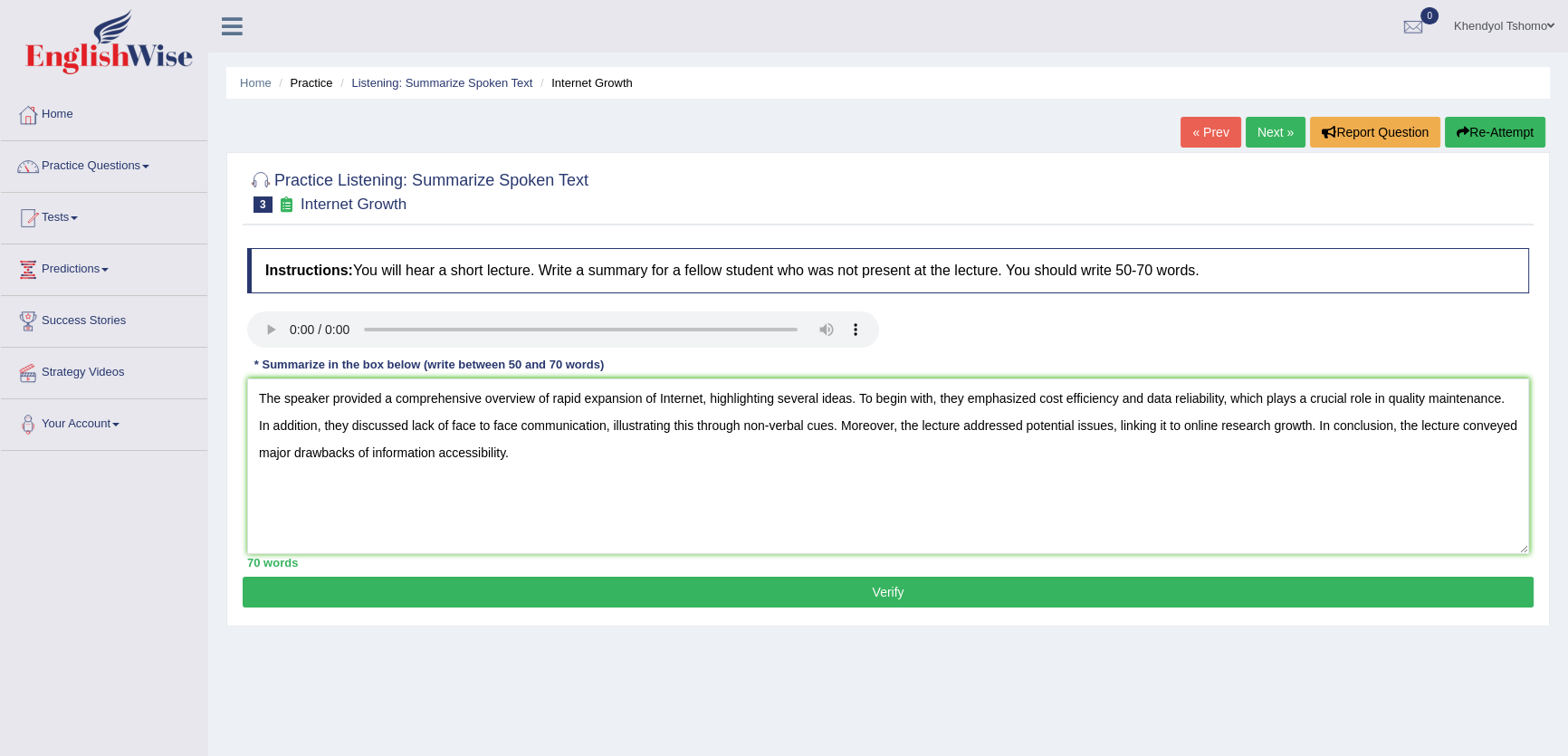
type textarea "The speaker provided a comprehensive overview of rapid expansion of Internet, h…"
drag, startPoint x: 845, startPoint y: 575, endPoint x: 852, endPoint y: 583, distance: 10.6
click at [848, 576] on div "Instructions: You will hear a short lecture. Write a summary for a fellow stude…" at bounding box center [887, 407] width 1291 height 337
click at [857, 586] on button "Verify" at bounding box center [887, 592] width 1291 height 31
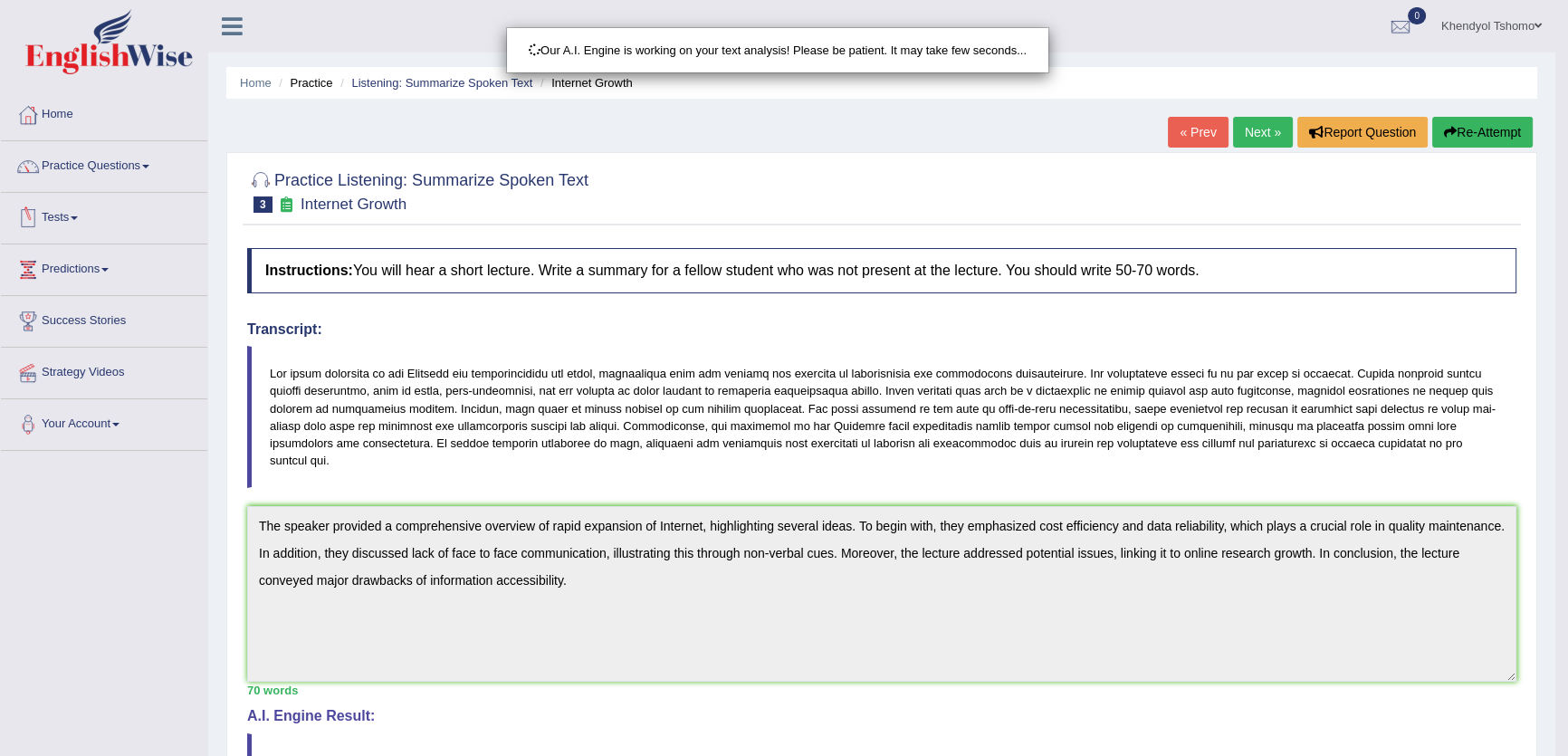
click at [117, 162] on div "Our A.I. Engine is working on your text analysis! Please be patient. It may tak…" at bounding box center [784, 378] width 1568 height 756
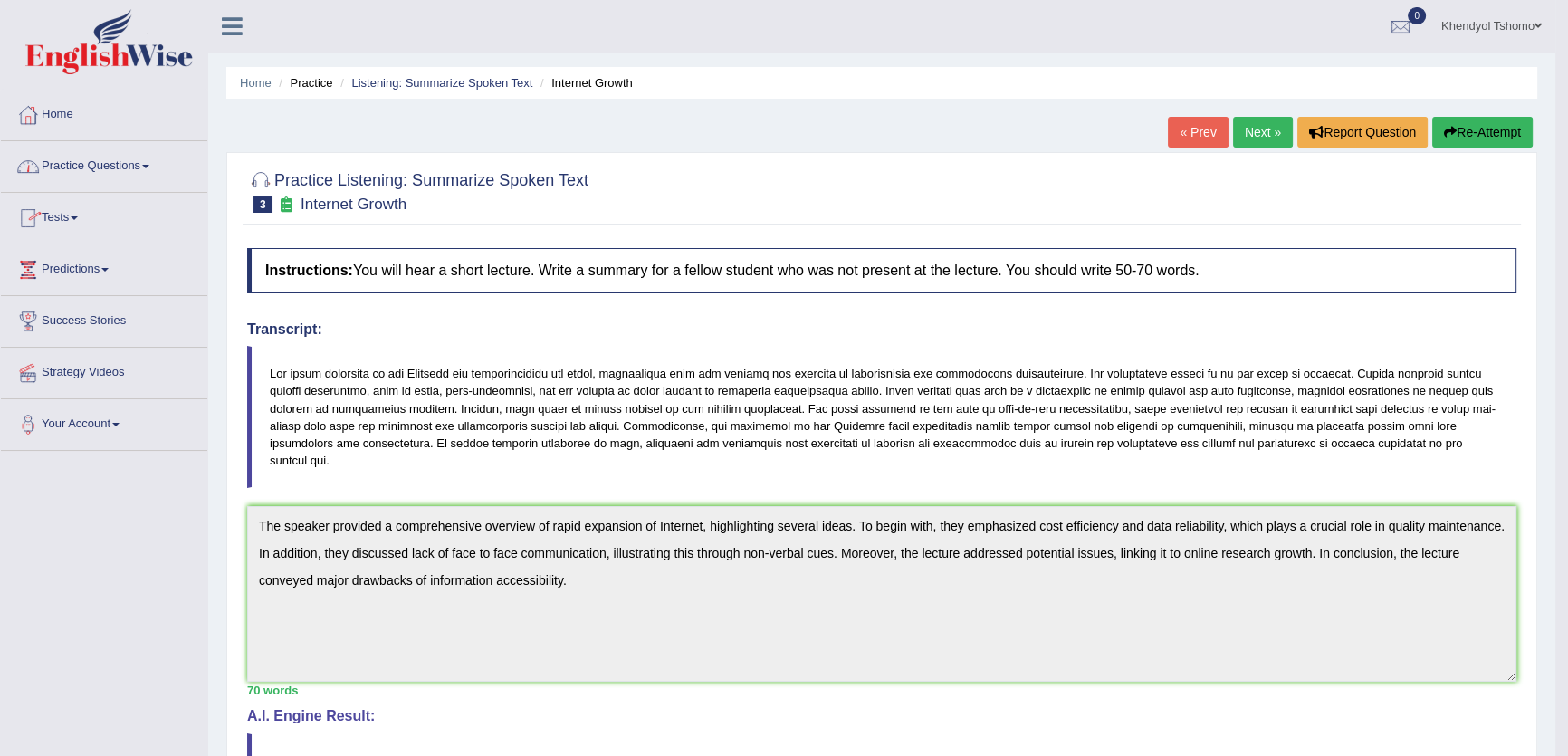
click at [117, 162] on link "Practice Questions" at bounding box center [104, 164] width 207 height 46
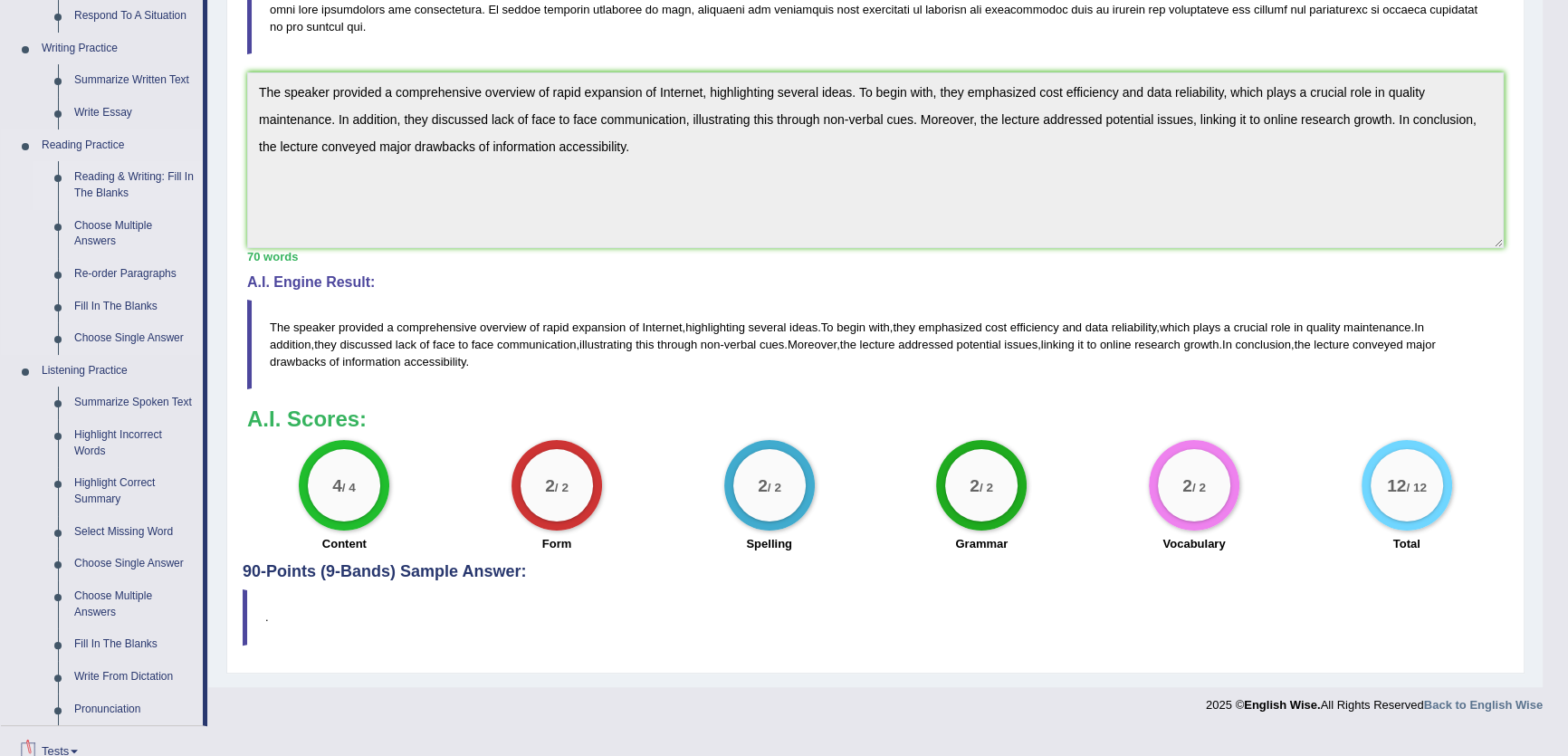
scroll to position [658, 0]
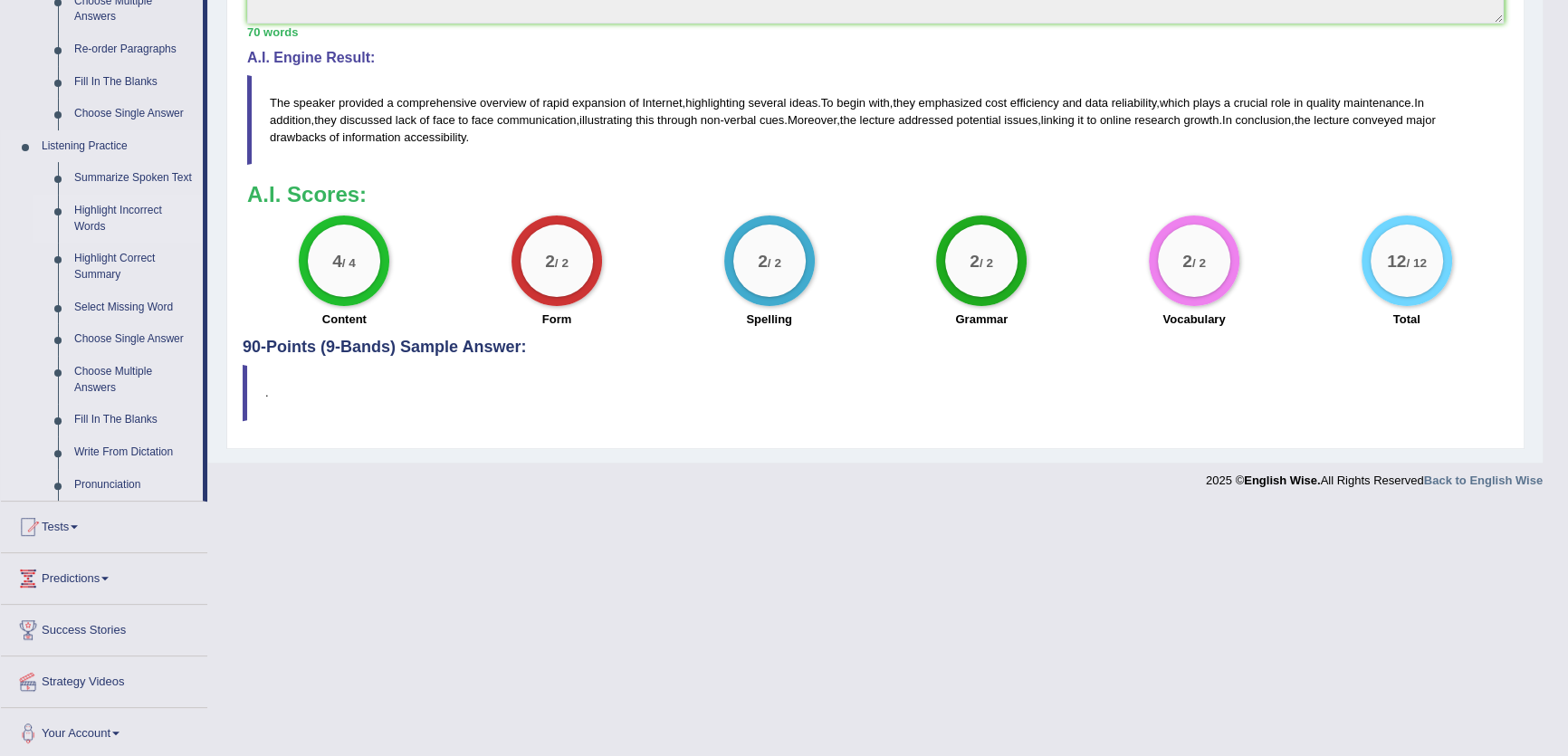
click at [94, 221] on link "Highlight Incorrect Words" at bounding box center [134, 218] width 137 height 47
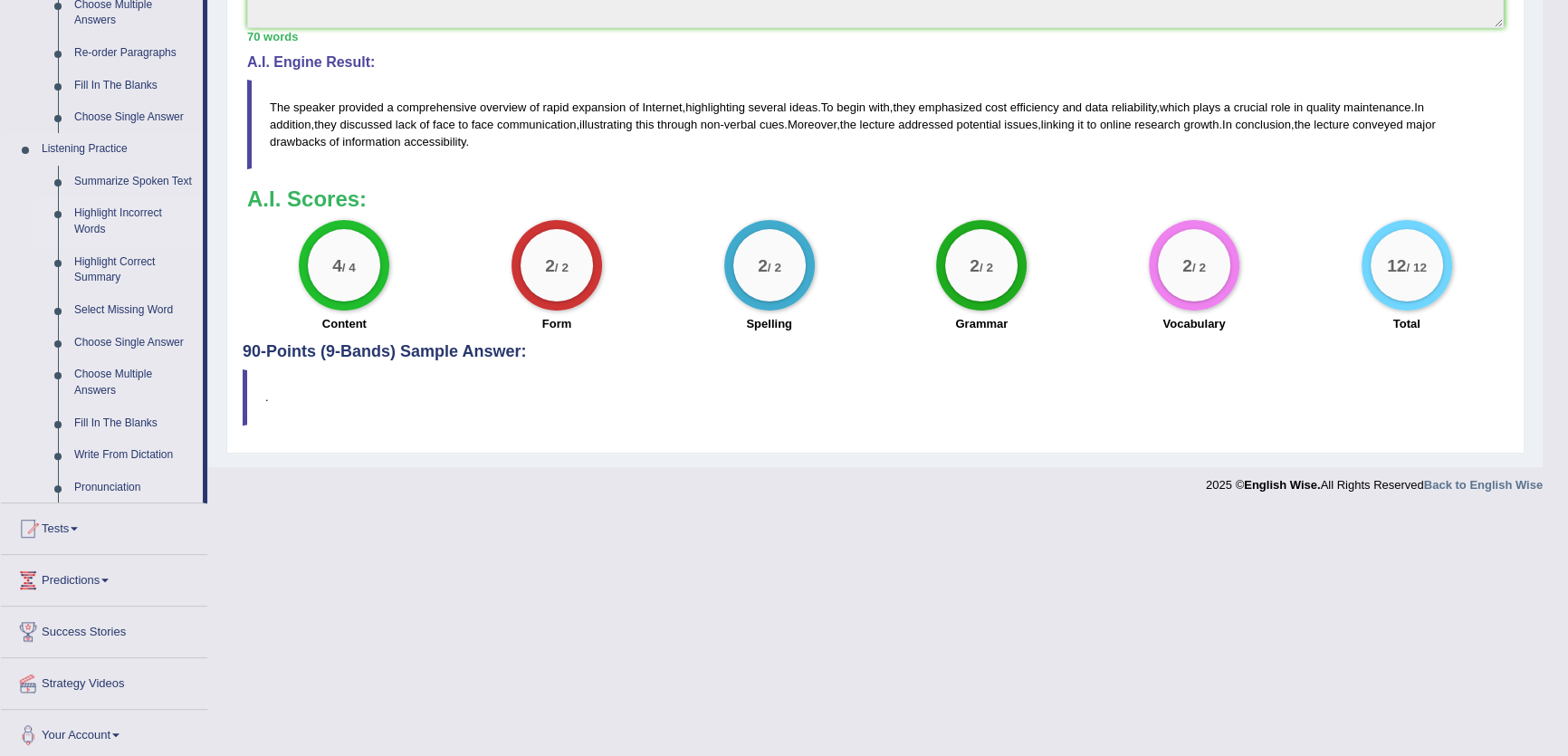
scroll to position [391, 0]
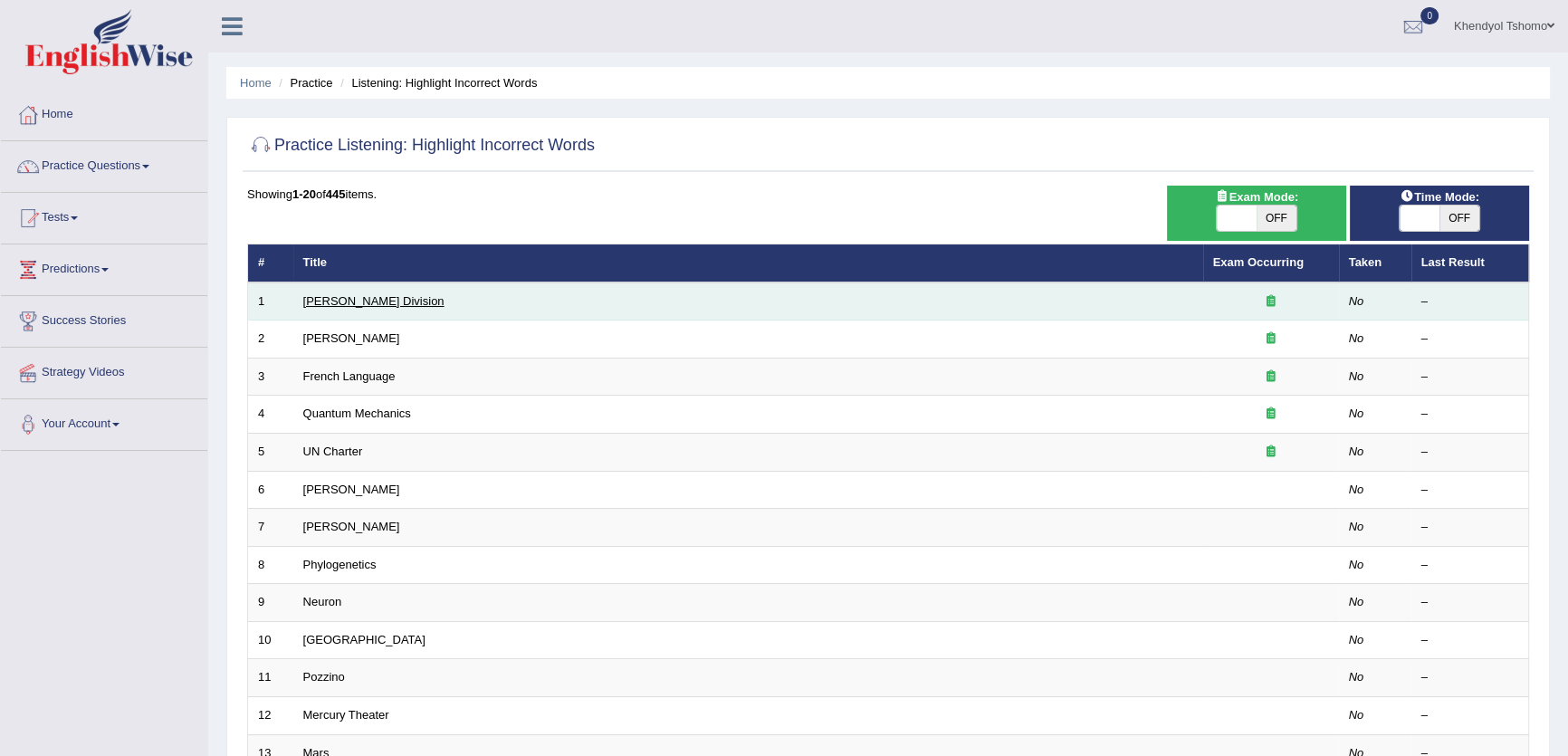
click at [346, 302] on link "[PERSON_NAME] Division" at bounding box center [374, 300] width 142 height 14
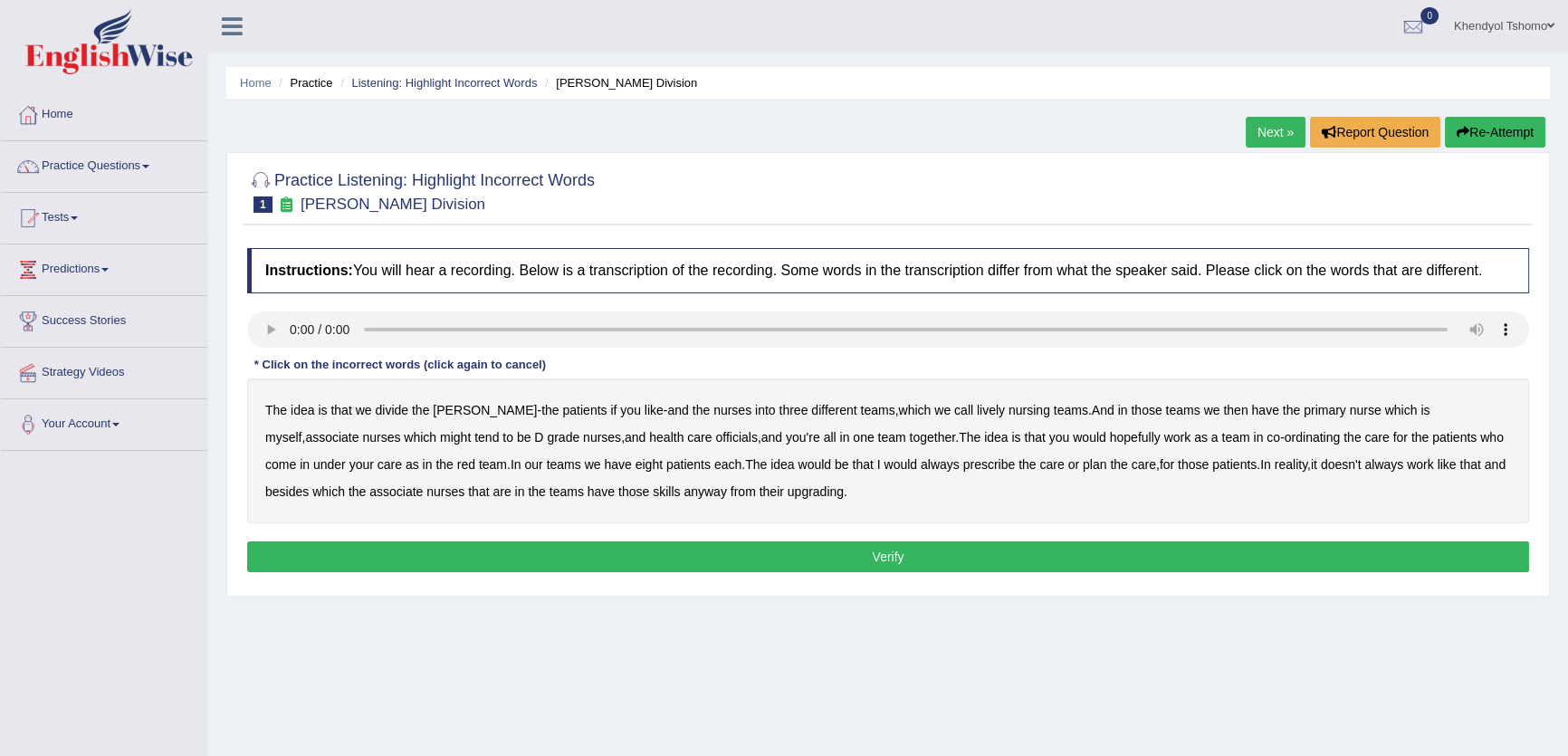
click at [390, 412] on b "divide" at bounding box center [391, 409] width 34 height 15
click at [398, 412] on b "divide" at bounding box center [391, 409] width 34 height 15
click at [976, 407] on b "lively" at bounding box center [990, 409] width 28 height 15
click at [440, 438] on b "might" at bounding box center [456, 436] width 31 height 15
click at [716, 438] on b "officials" at bounding box center [736, 436] width 42 height 15
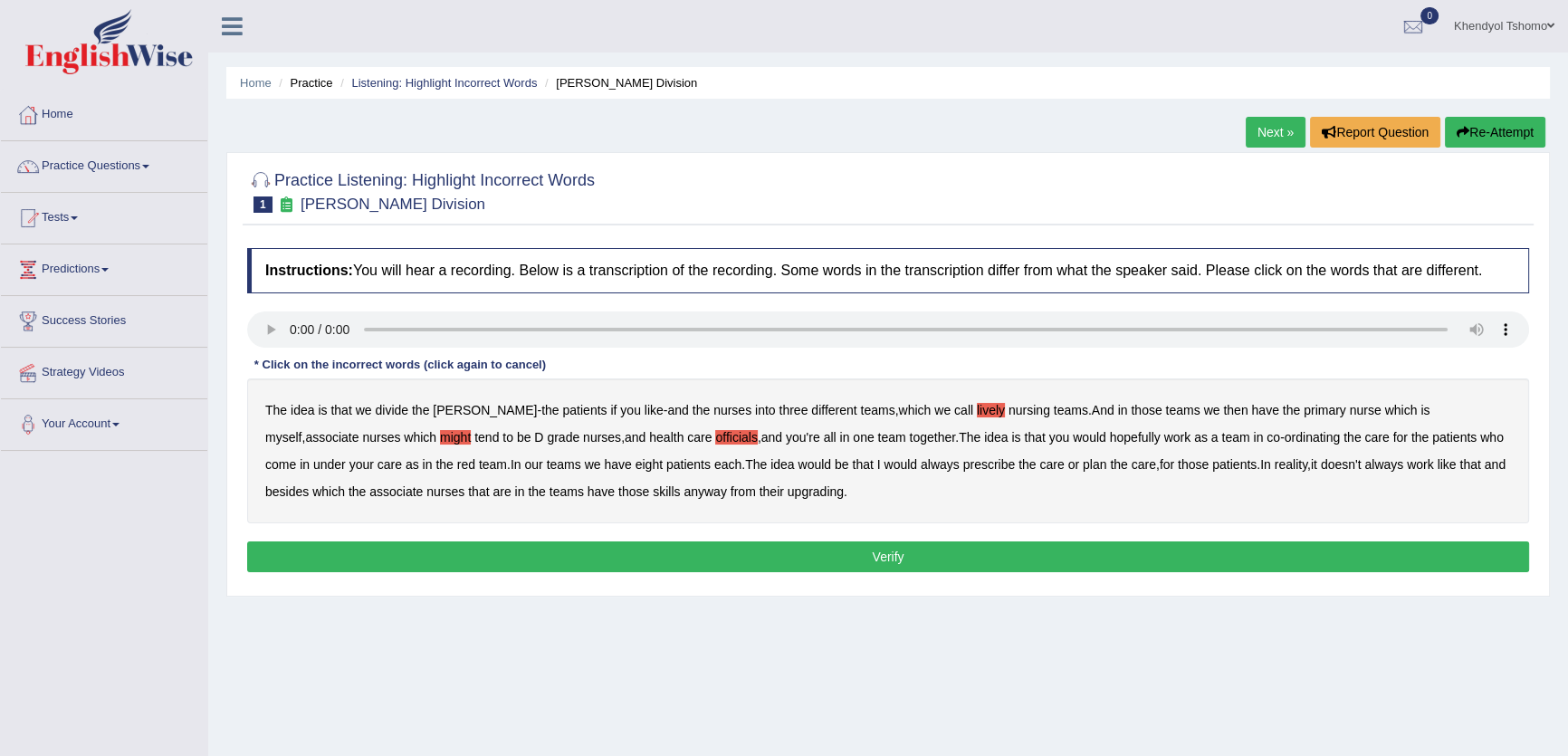
click at [920, 466] on b "always" at bounding box center [940, 463] width 39 height 15
click at [787, 489] on b "upgrading" at bounding box center [816, 490] width 56 height 15
click at [299, 407] on b "idea" at bounding box center [303, 409] width 23 height 15
click at [440, 438] on b "might" at bounding box center [456, 436] width 31 height 15
click at [917, 548] on button "Verify" at bounding box center [888, 556] width 1282 height 31
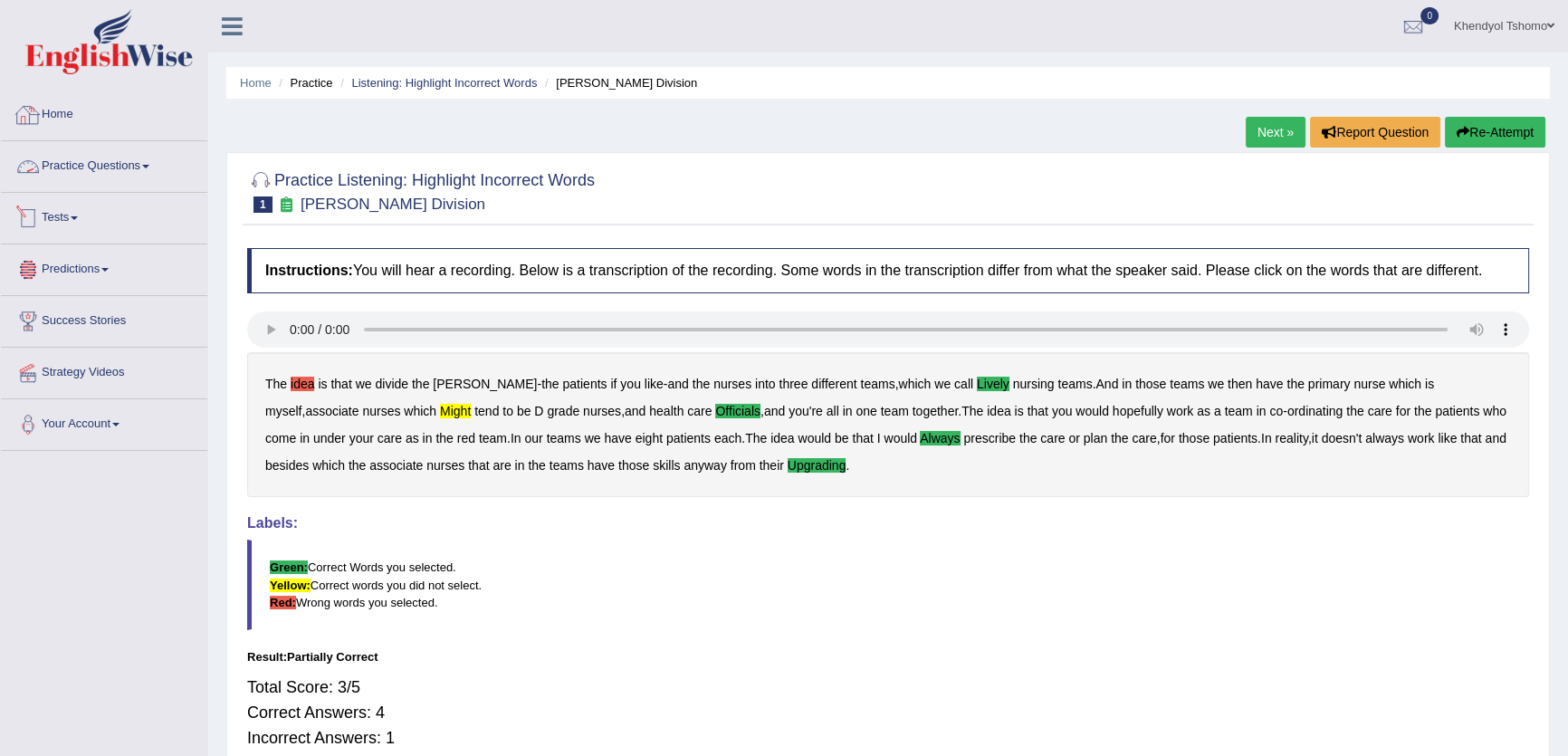
click at [138, 163] on link "Practice Questions" at bounding box center [104, 164] width 207 height 46
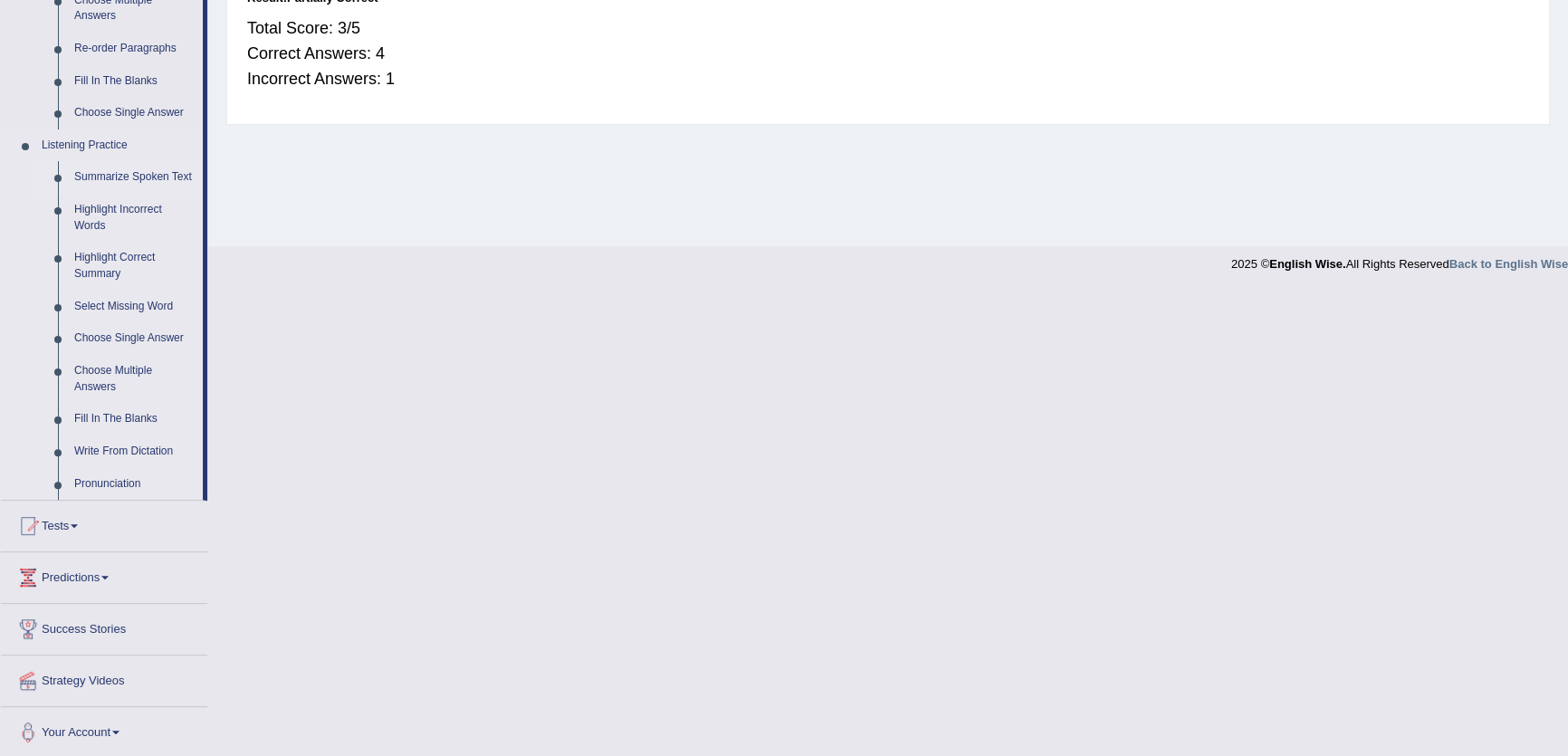
scroll to position [661, 0]
click at [80, 269] on link "Highlight Correct Summary" at bounding box center [134, 263] width 137 height 47
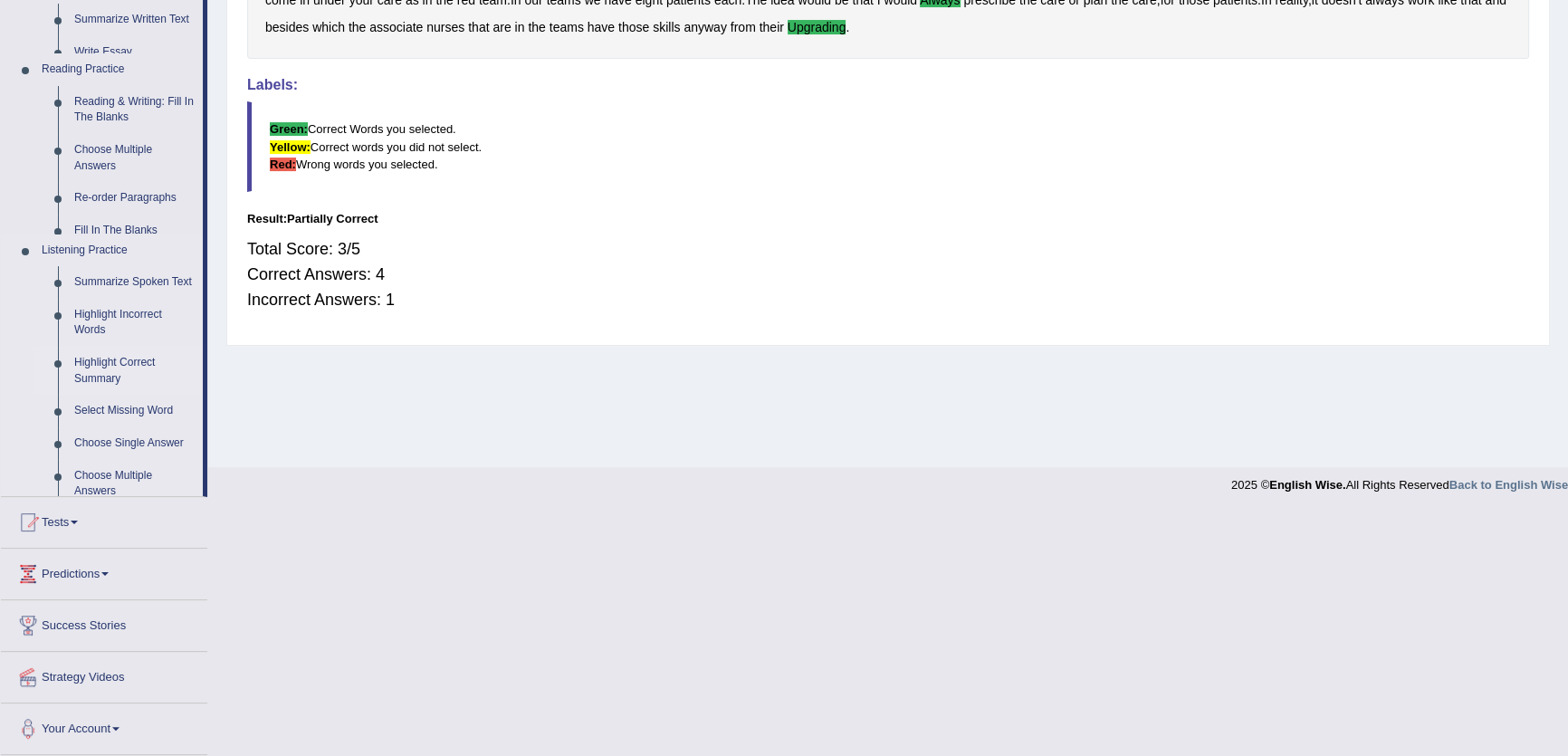
scroll to position [194, 0]
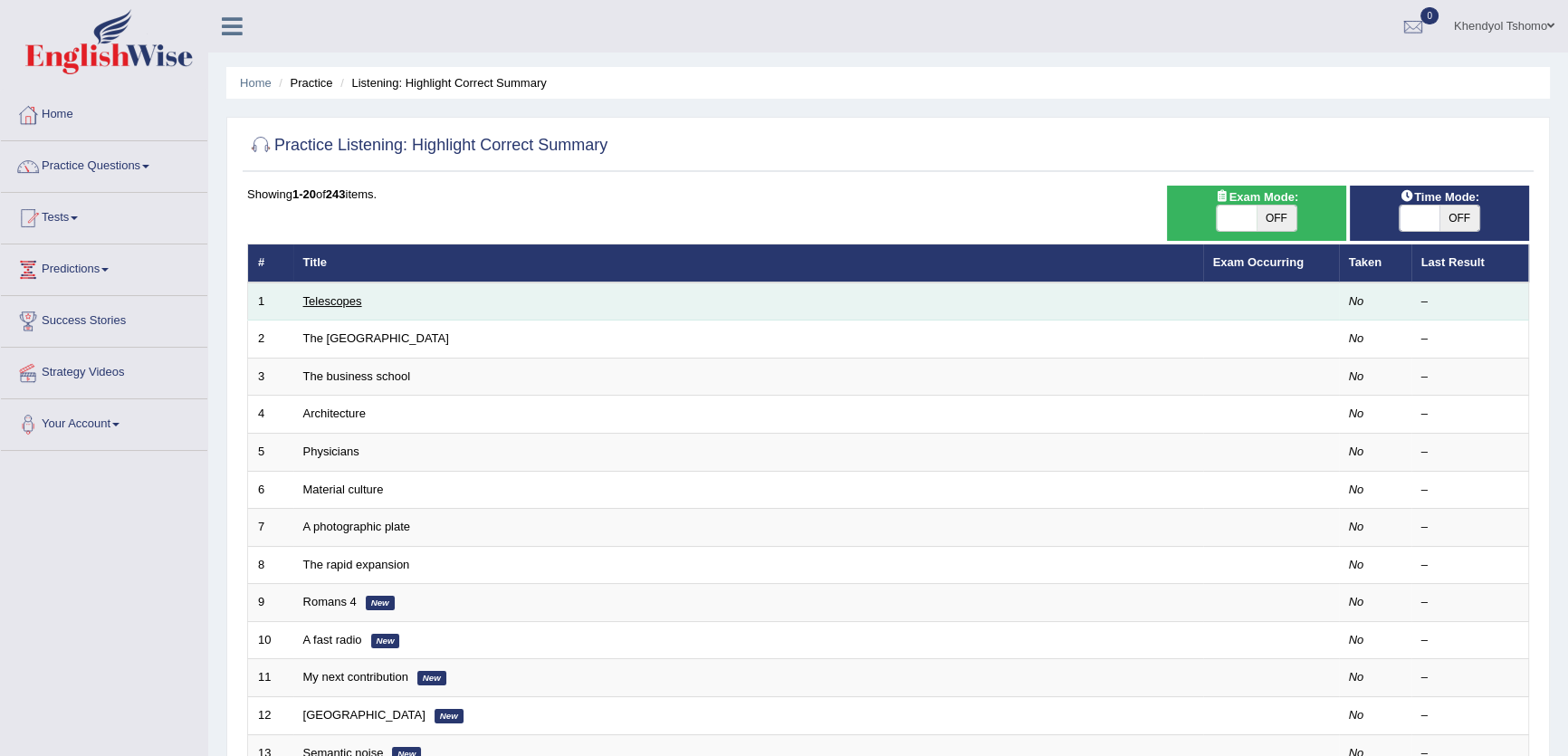
click at [321, 306] on link "Telescopes" at bounding box center [333, 300] width 59 height 14
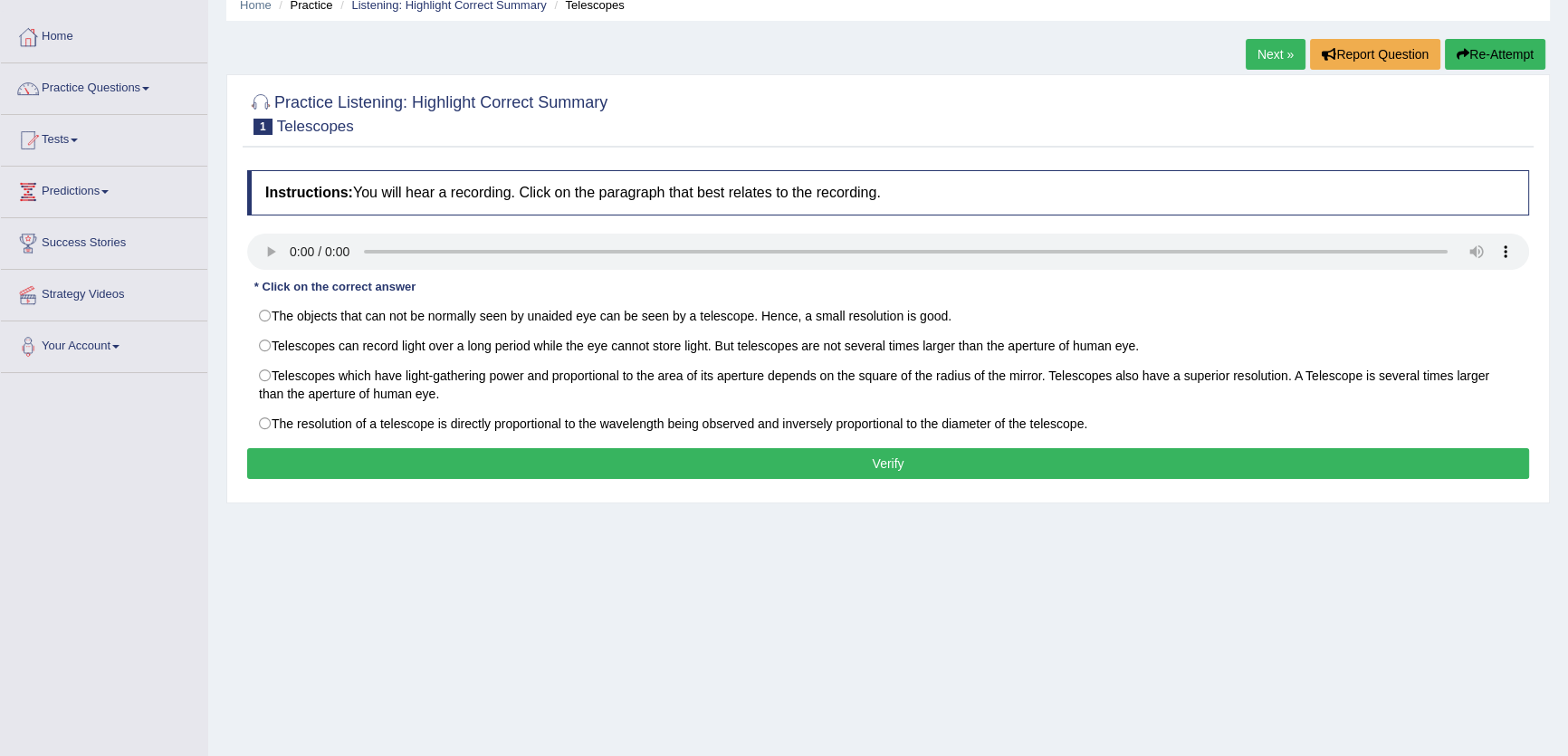
scroll to position [81, 0]
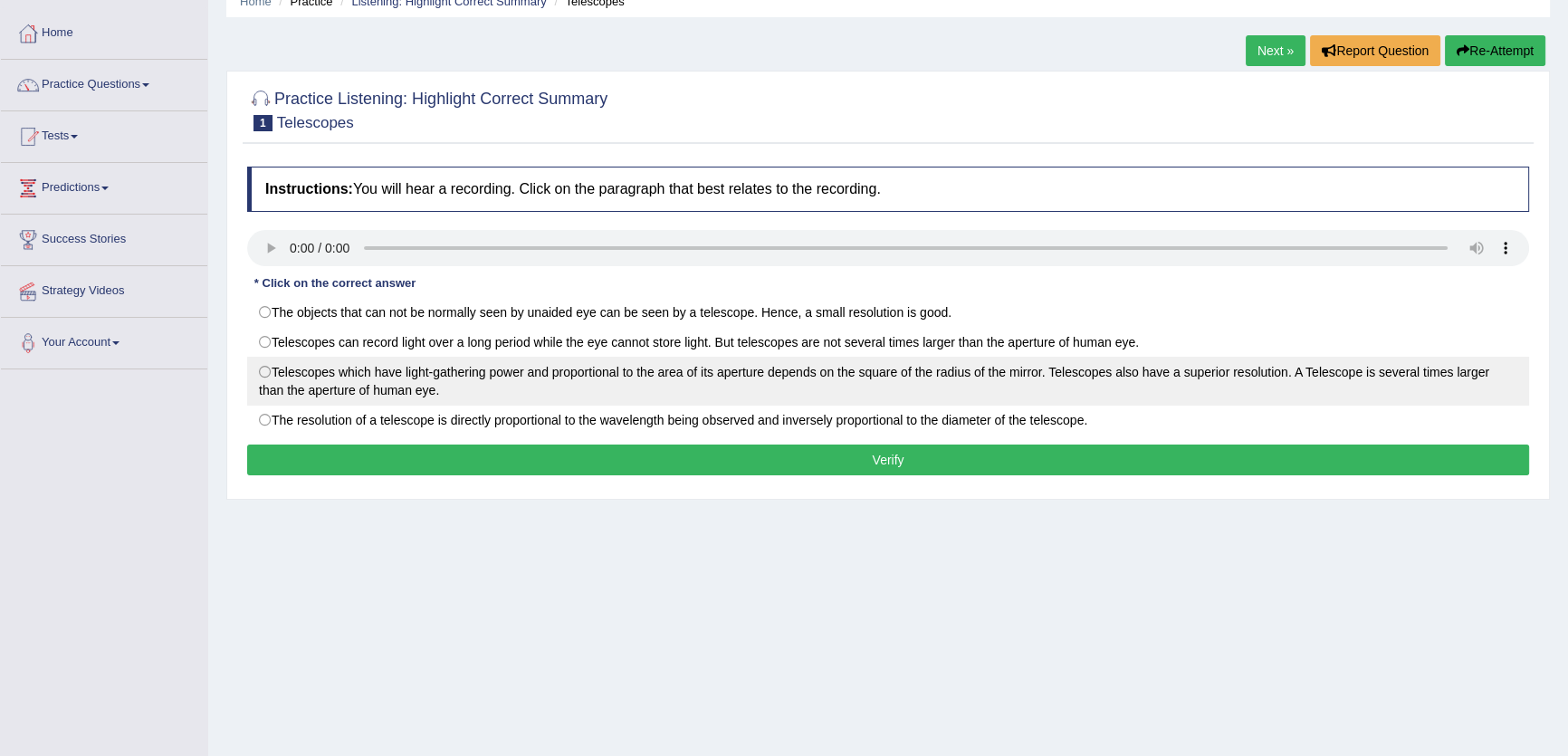
click at [419, 374] on label "Telescopes which have light-gathering power and proportional to the area of its…" at bounding box center [888, 381] width 1282 height 48
radio input "true"
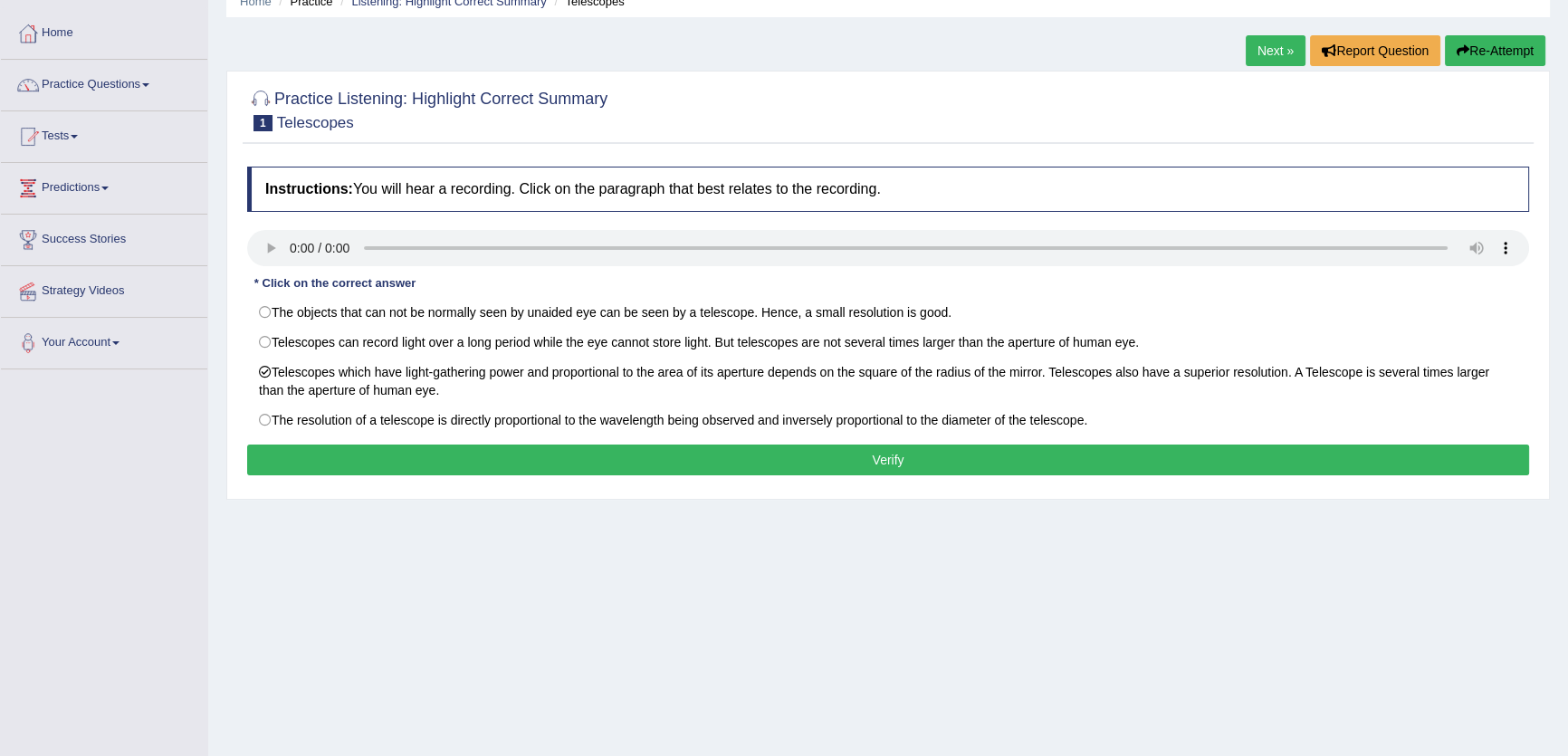
click at [1101, 451] on button "Verify" at bounding box center [888, 459] width 1282 height 31
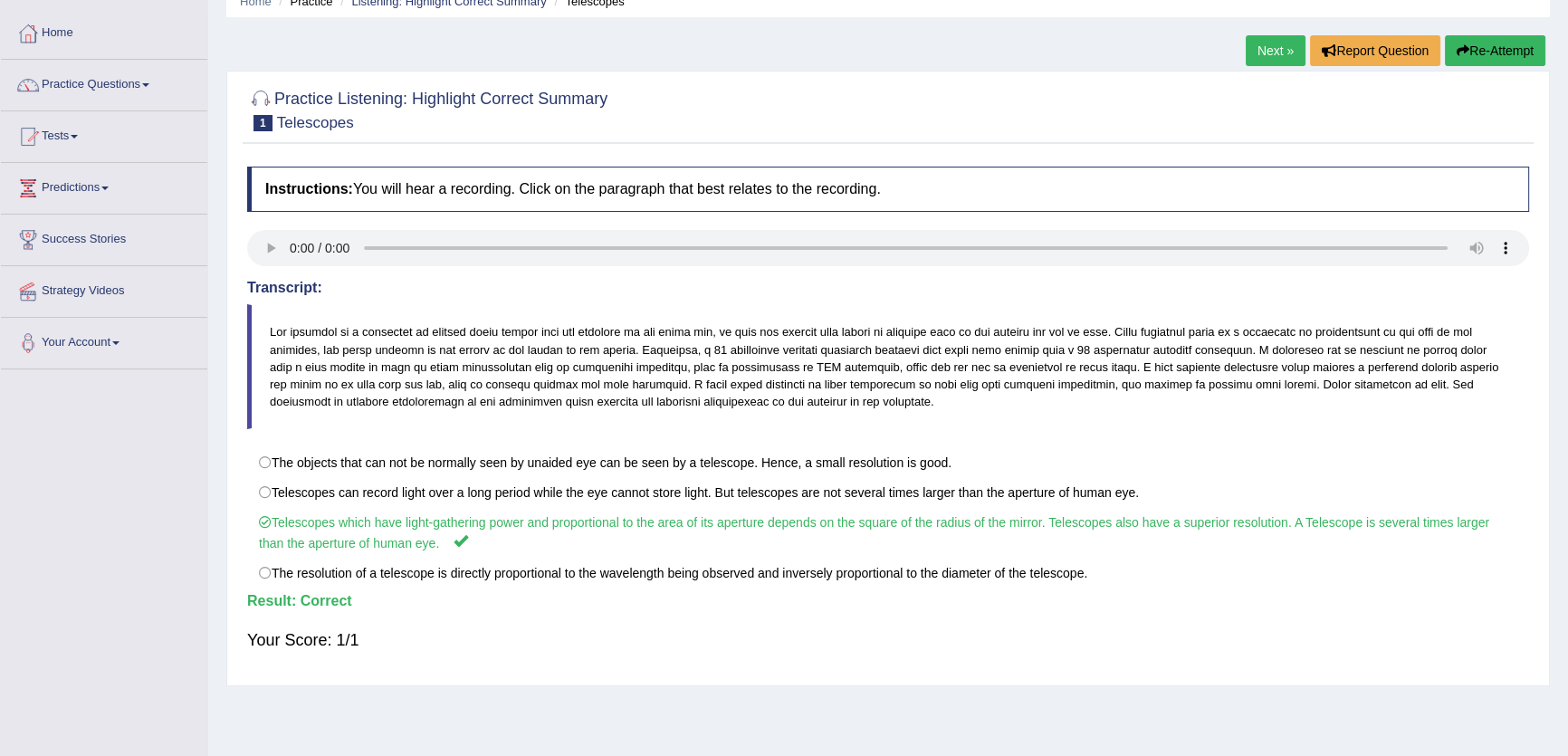
click at [1274, 53] on link "Next »" at bounding box center [1276, 50] width 60 height 31
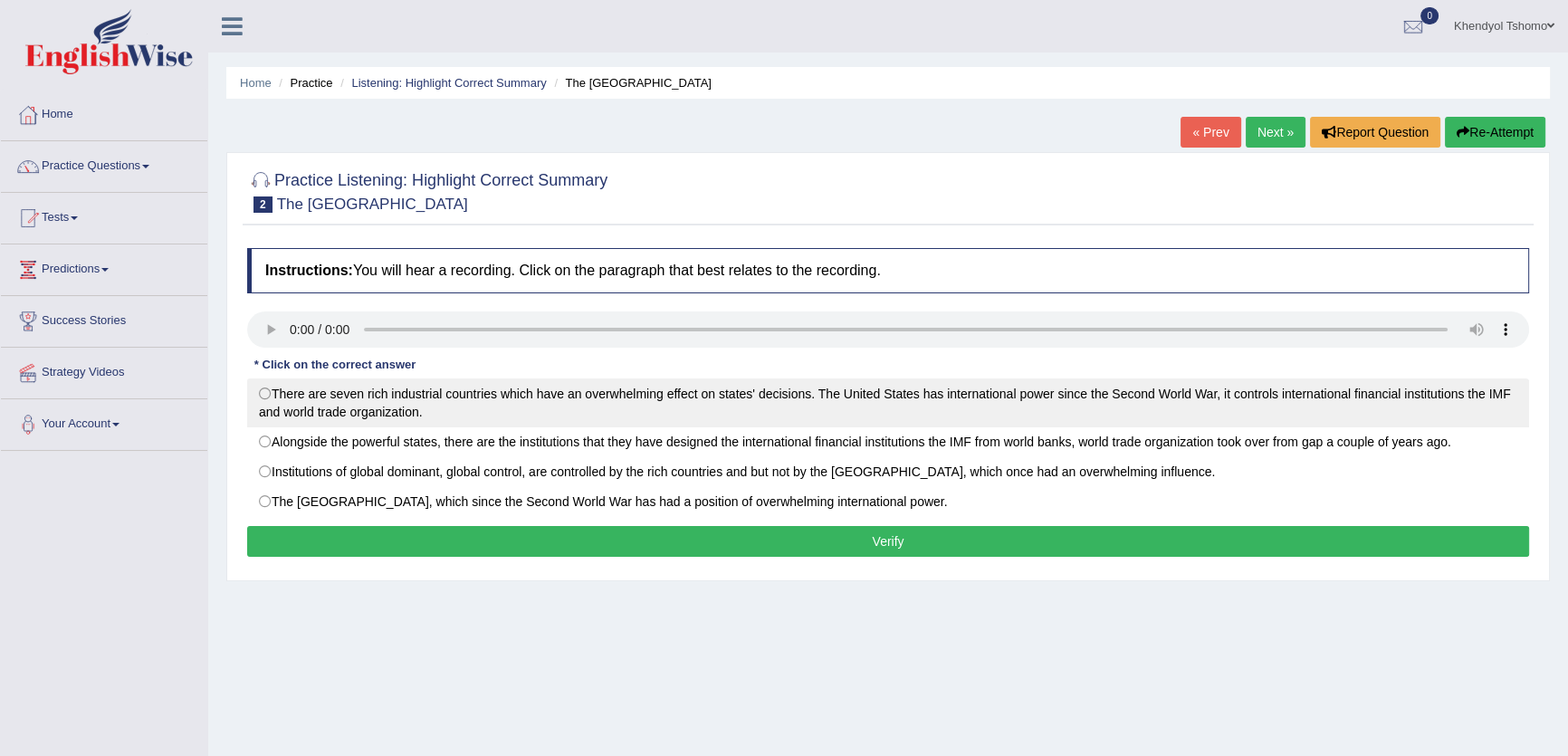
click at [1032, 394] on label "There are seven rich industrial countries which have an overwhelming effect on …" at bounding box center [888, 402] width 1282 height 48
radio input "true"
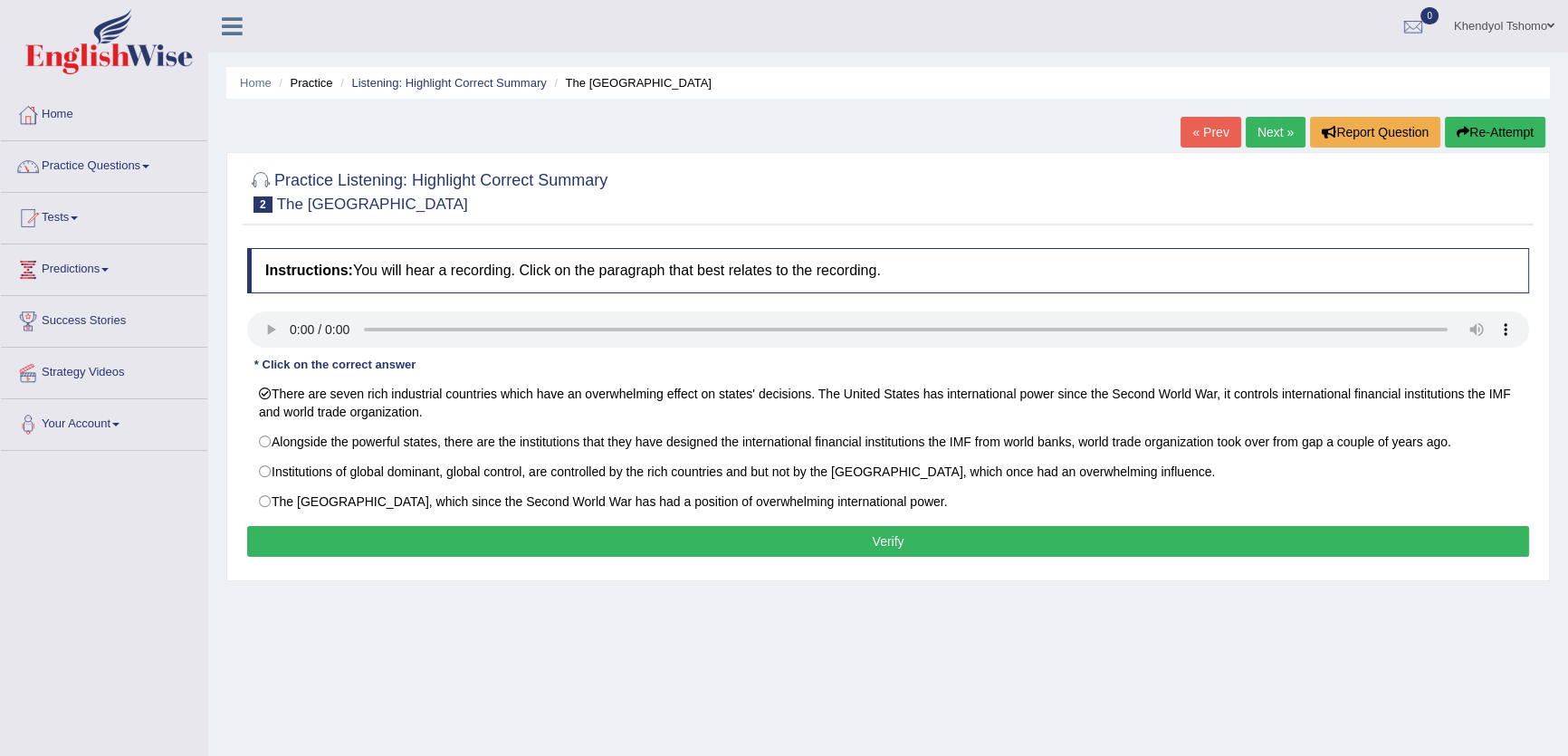
click at [1207, 534] on button "Verify" at bounding box center [888, 541] width 1282 height 31
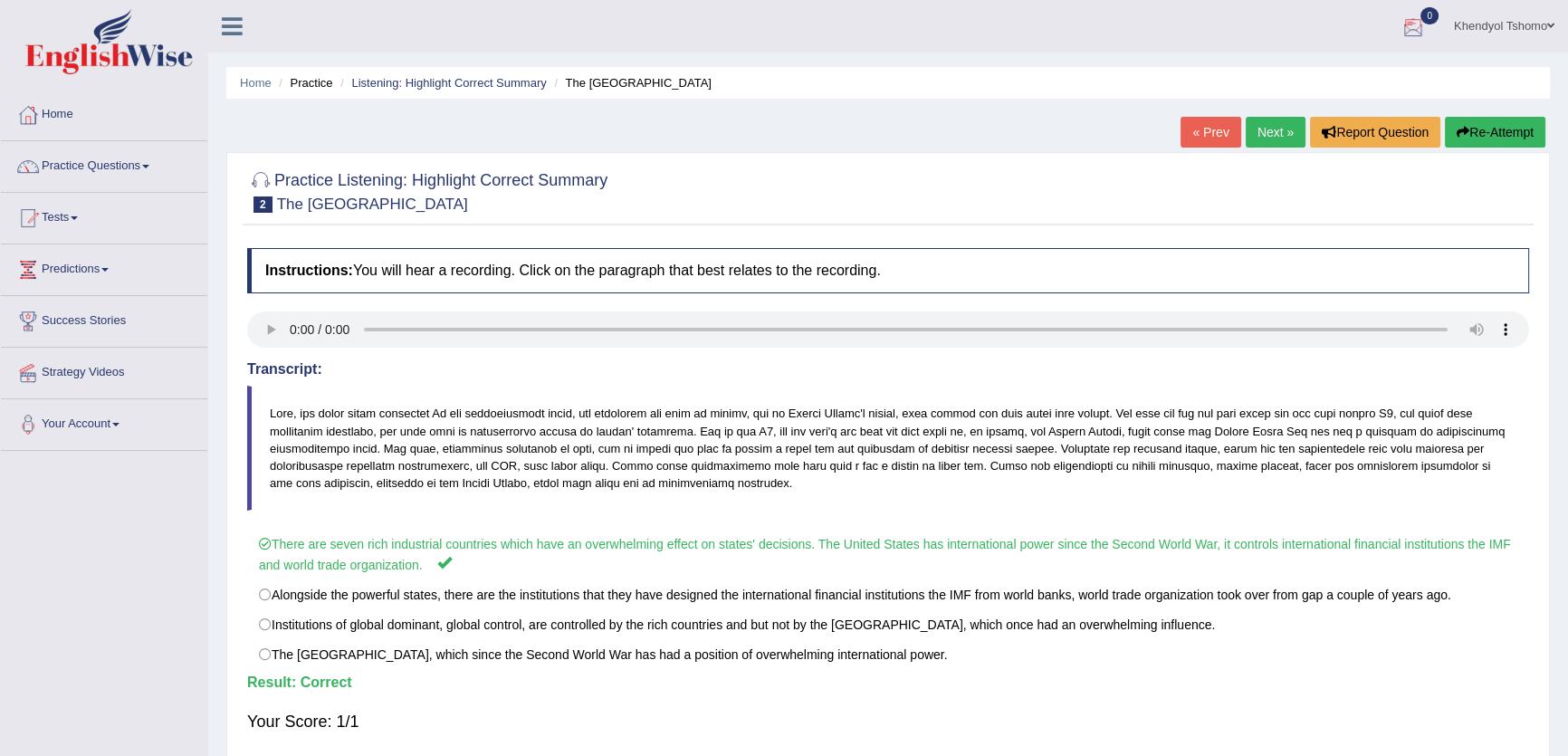
click at [1502, 132] on button "Re-Attempt" at bounding box center [1495, 132] width 101 height 31
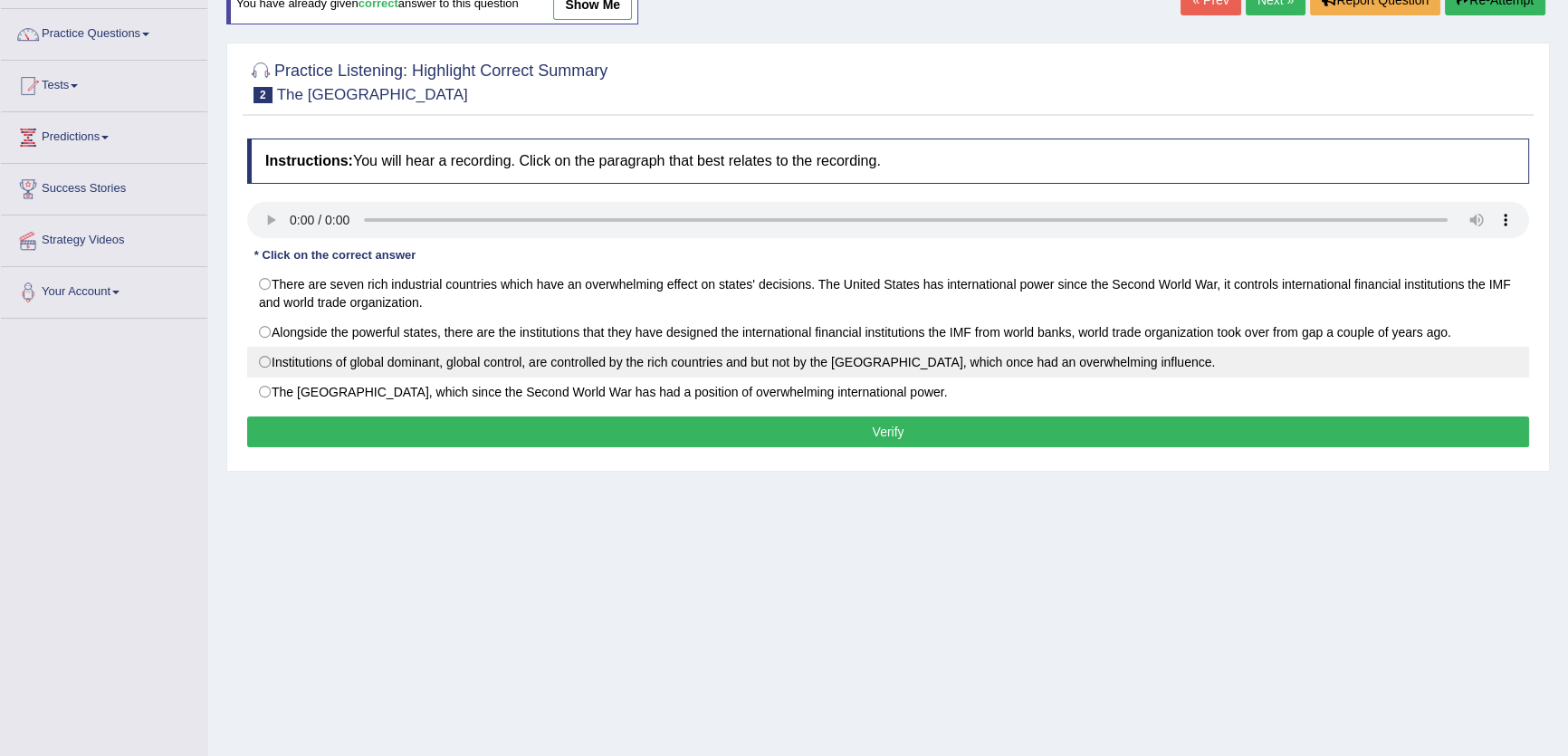
scroll to position [194, 0]
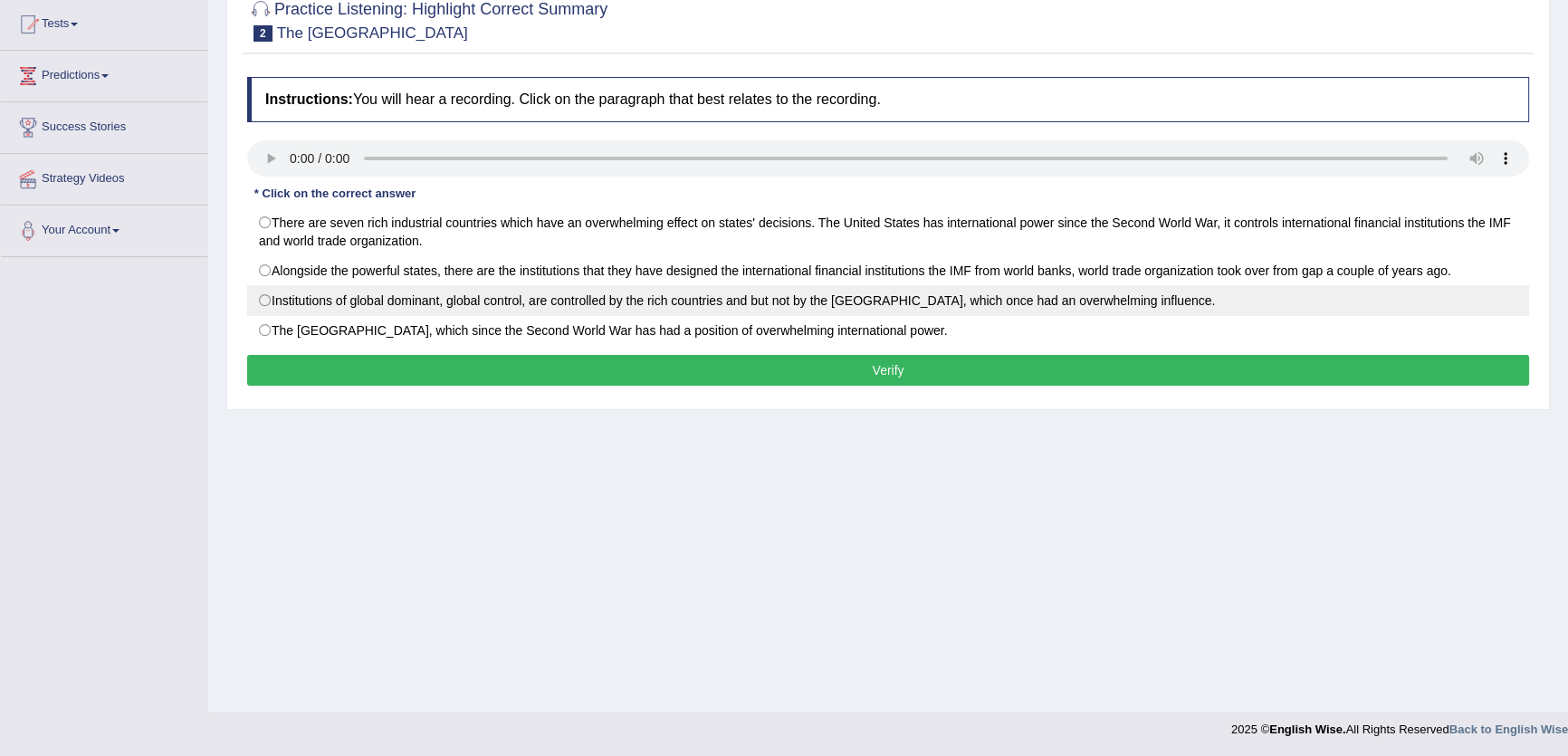
click at [435, 306] on label "Institutions of global dominant, global control, are controlled by the rich cou…" at bounding box center [888, 300] width 1282 height 31
radio input "true"
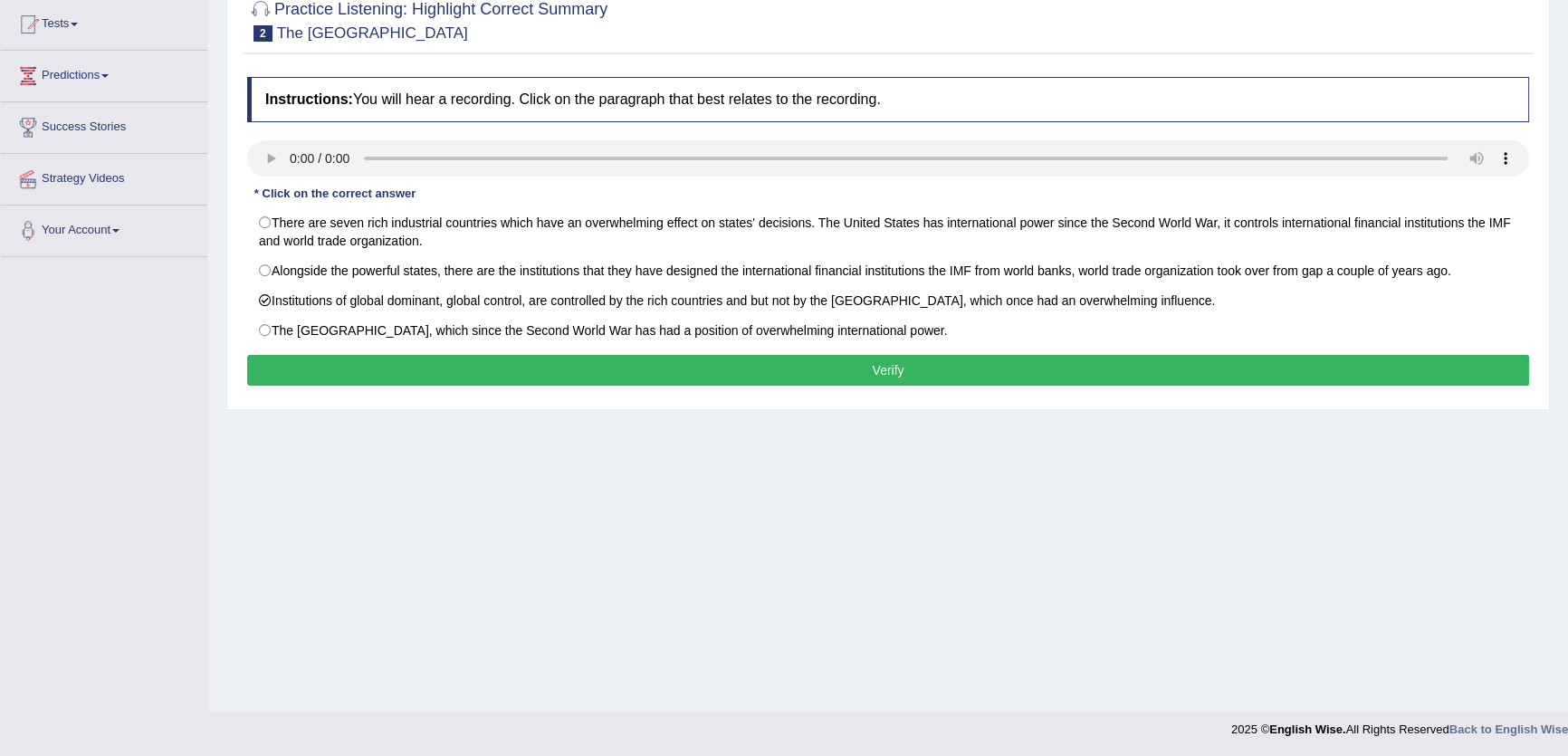
click at [873, 369] on button "Verify" at bounding box center [888, 370] width 1282 height 31
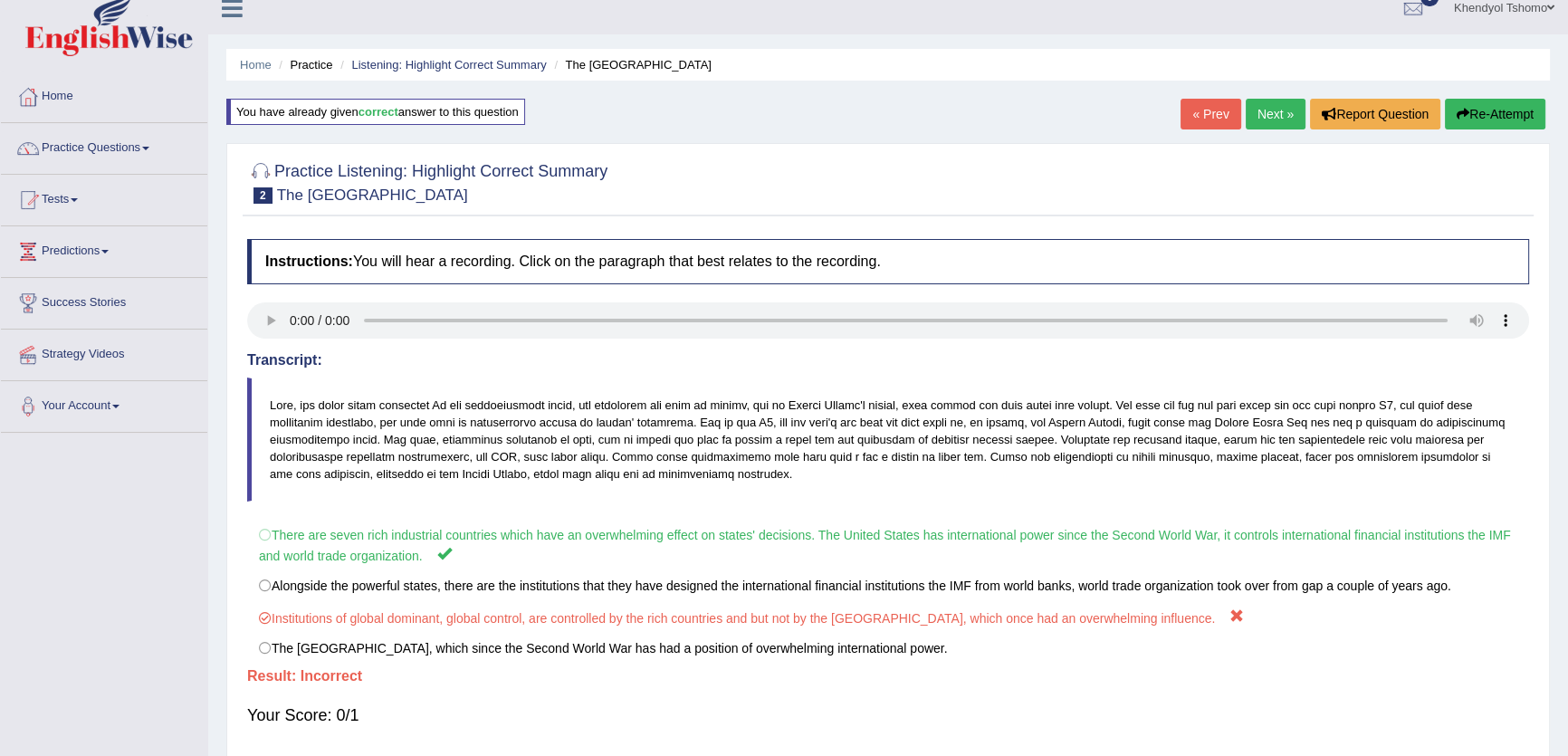
scroll to position [0, 0]
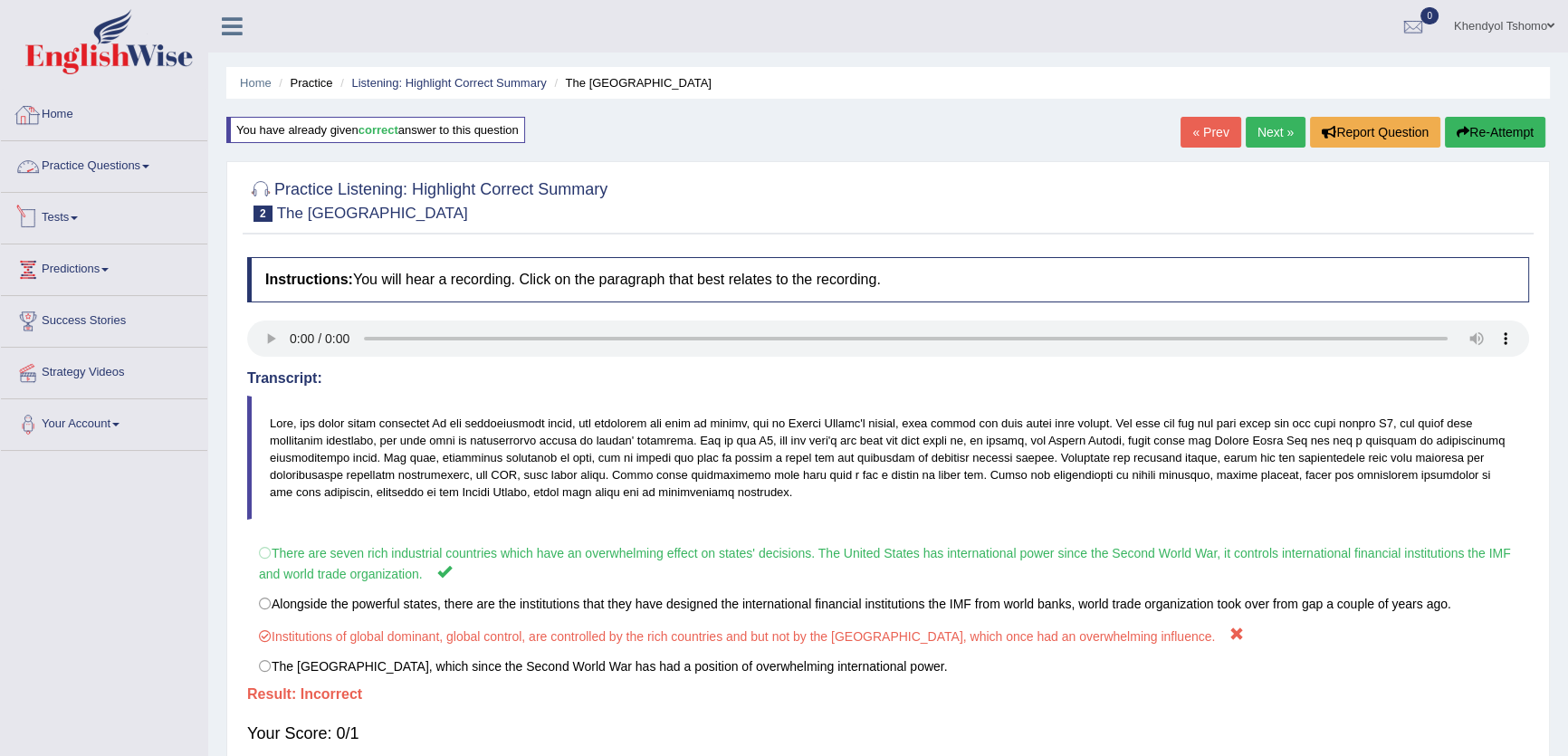
click at [108, 155] on link "Practice Questions" at bounding box center [104, 164] width 207 height 46
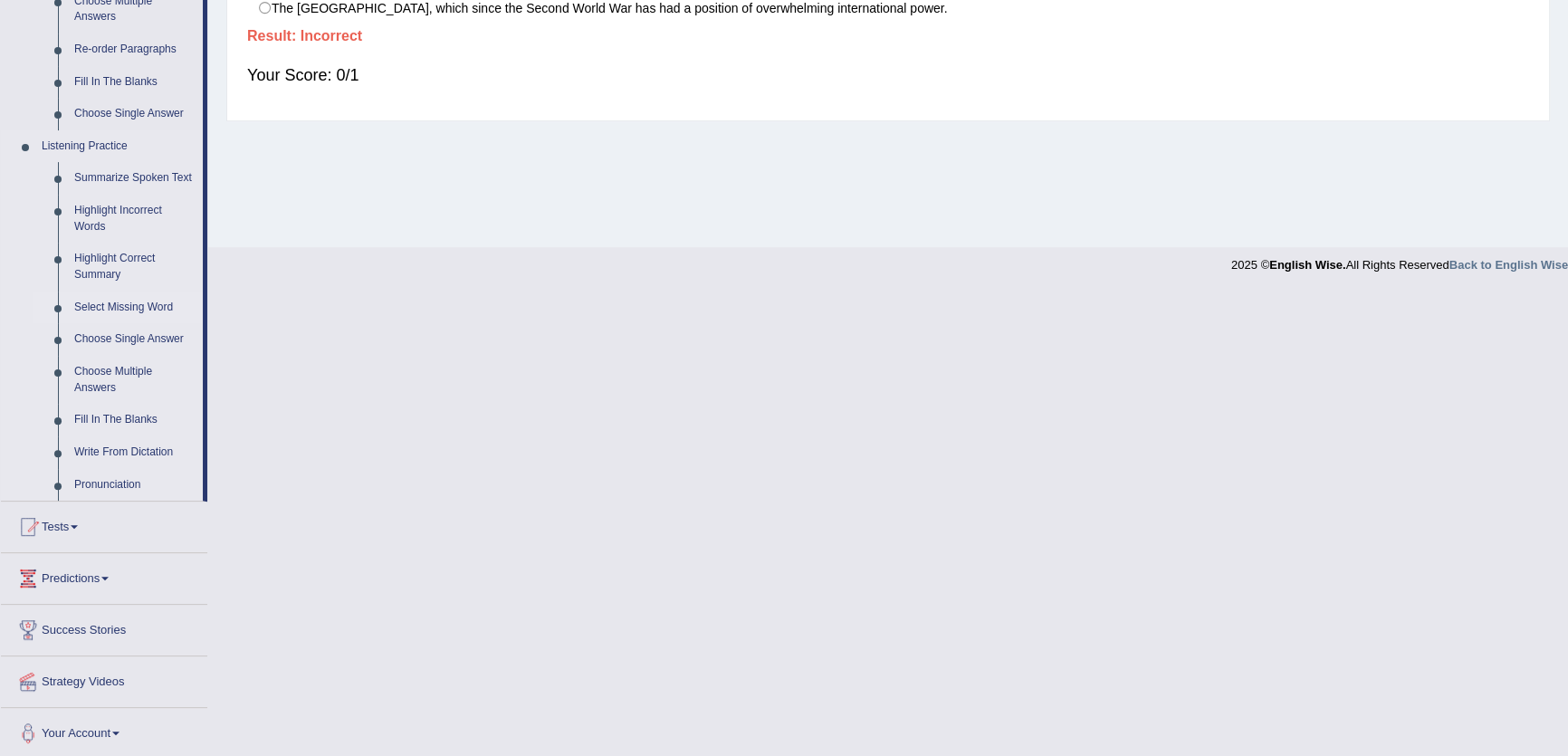
click at [124, 304] on link "Select Missing Word" at bounding box center [134, 308] width 137 height 33
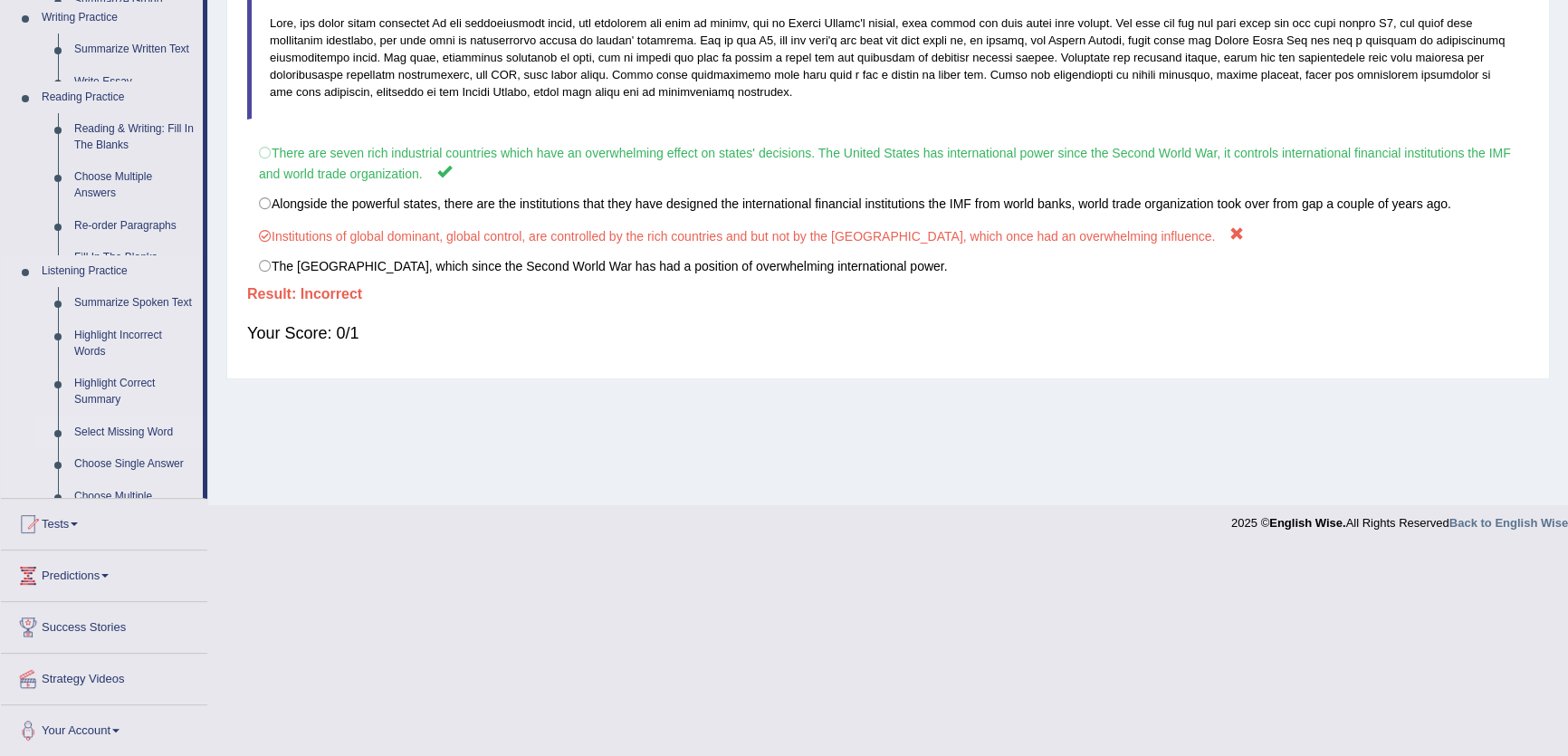
scroll to position [194, 0]
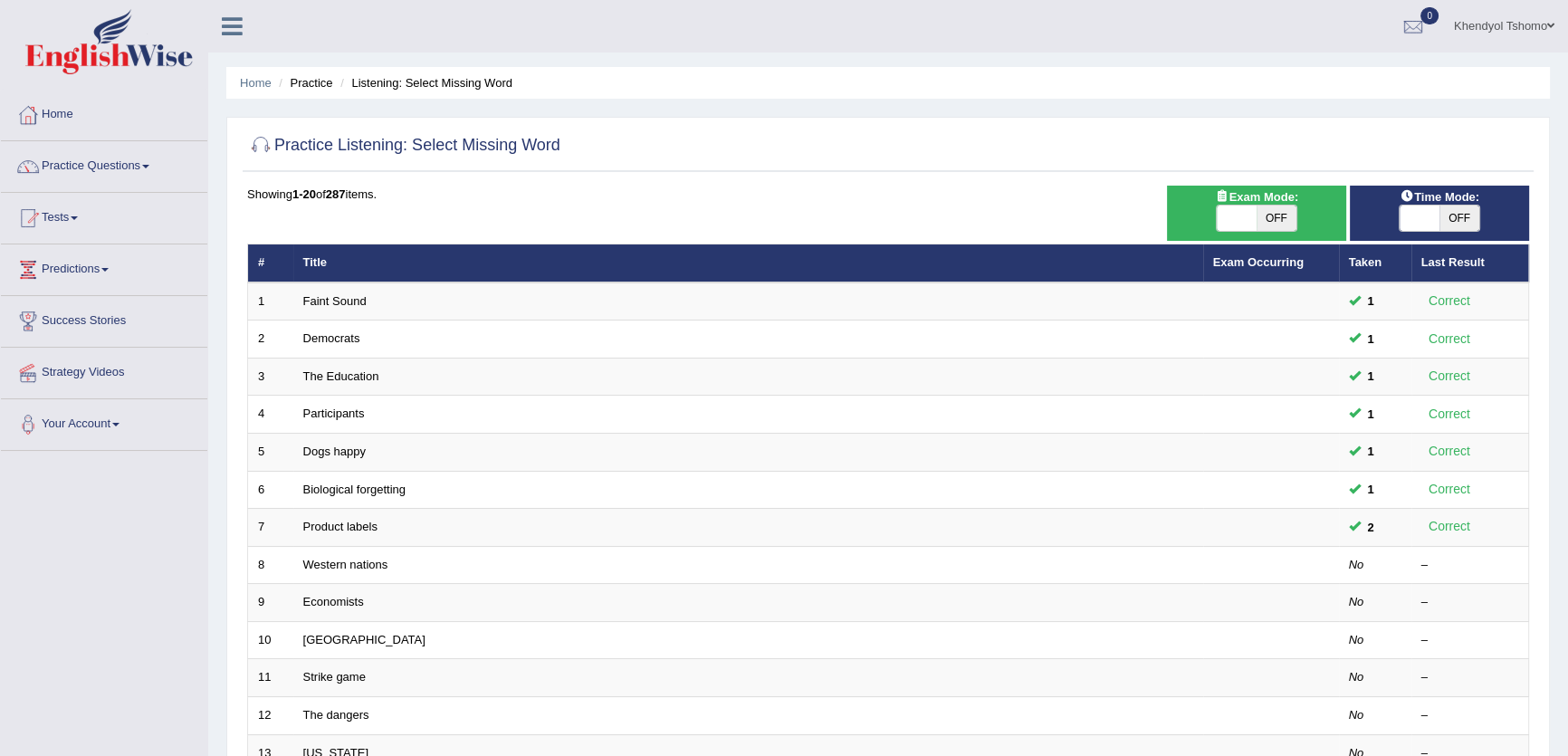
click at [347, 301] on link "Faint Sound" at bounding box center [335, 300] width 63 height 14
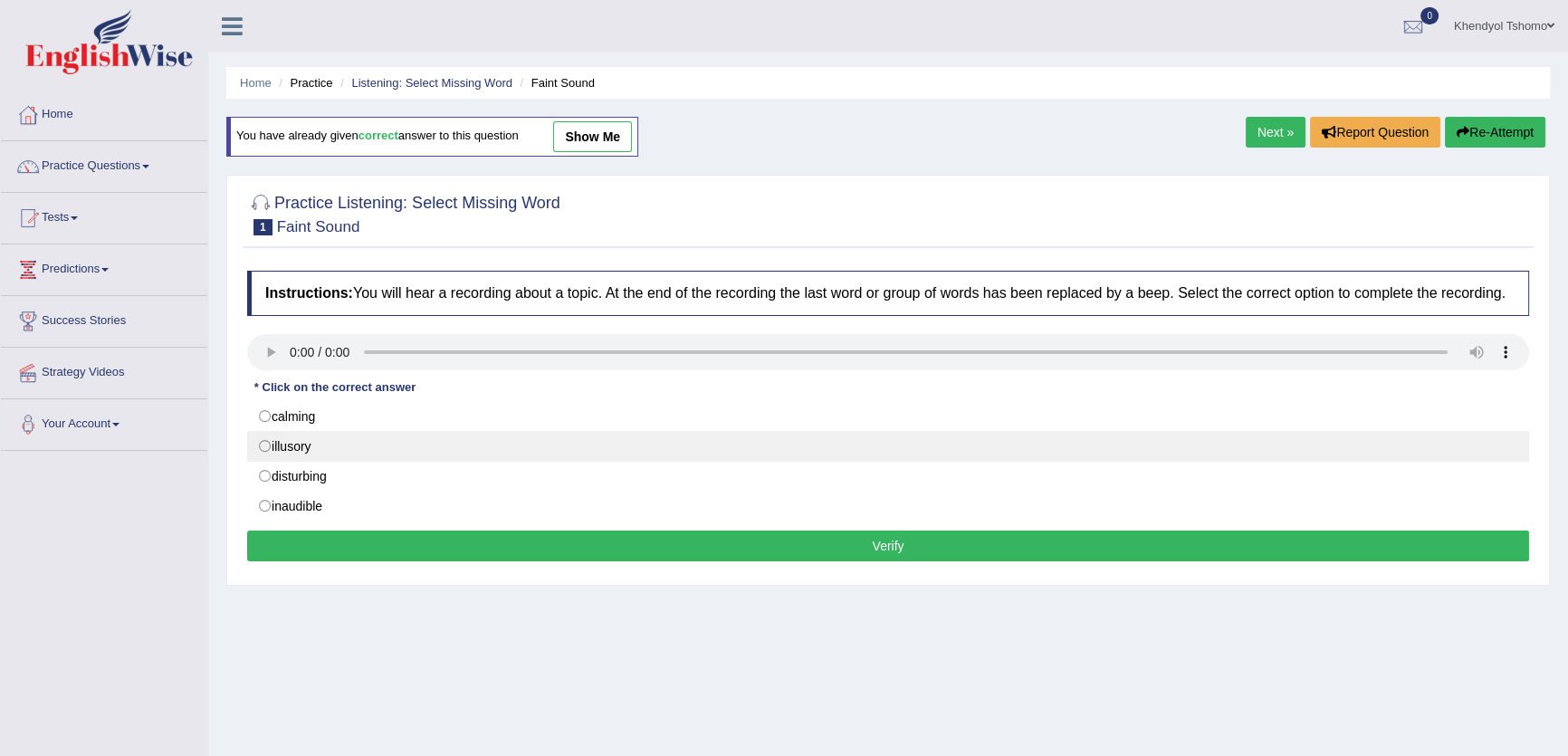
click at [299, 441] on label "illusory" at bounding box center [888, 446] width 1282 height 31
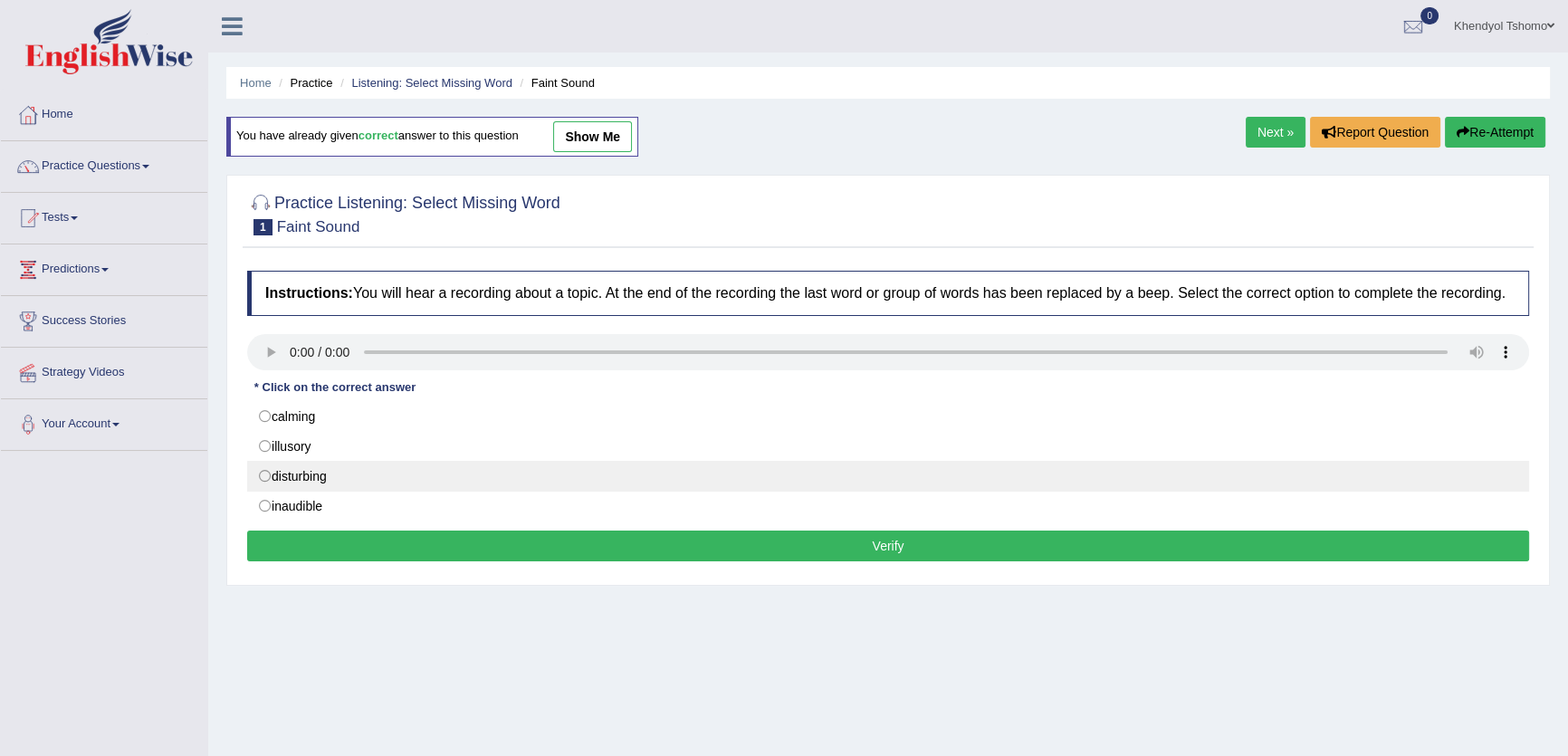
radio input "true"
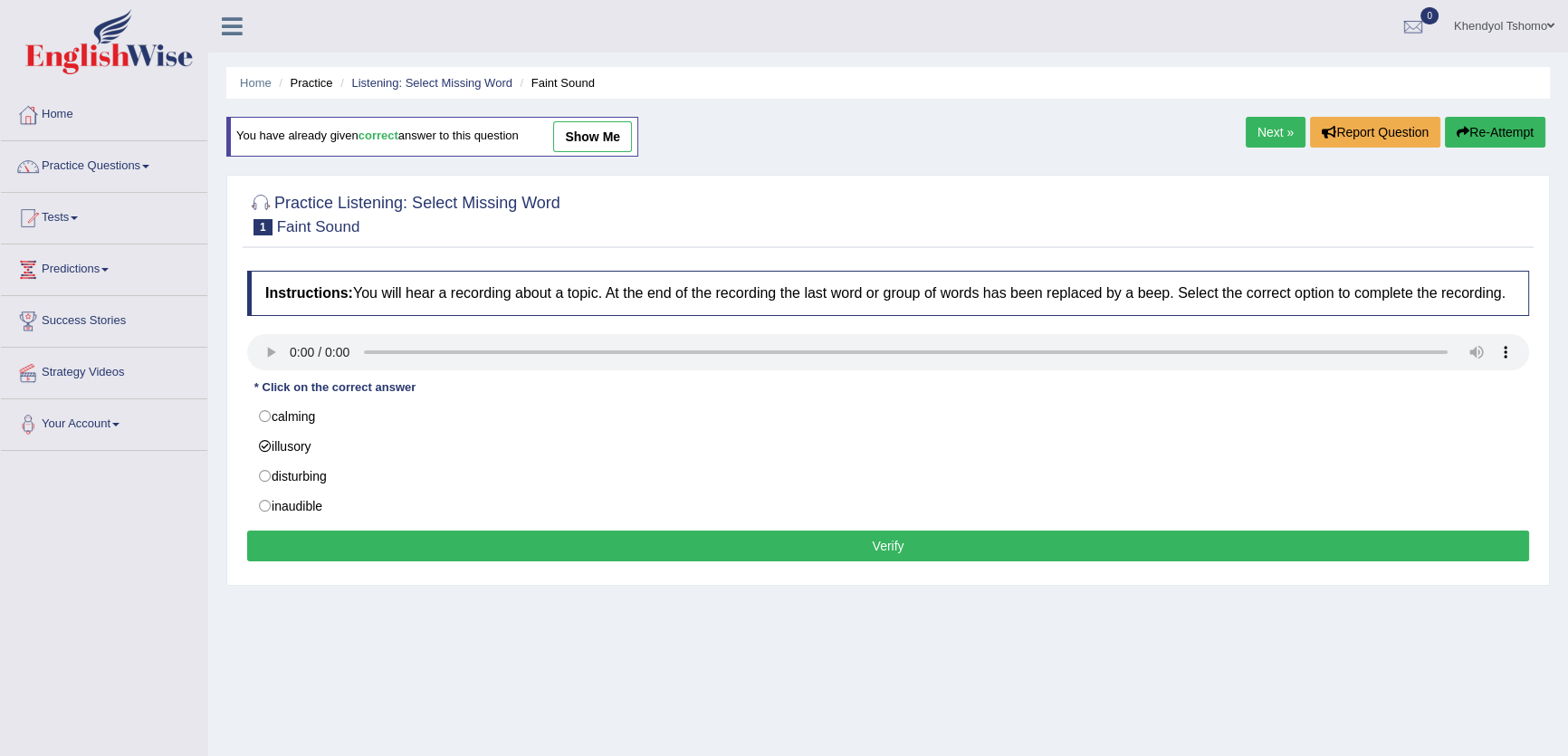
click at [915, 549] on button "Verify" at bounding box center [888, 546] width 1282 height 31
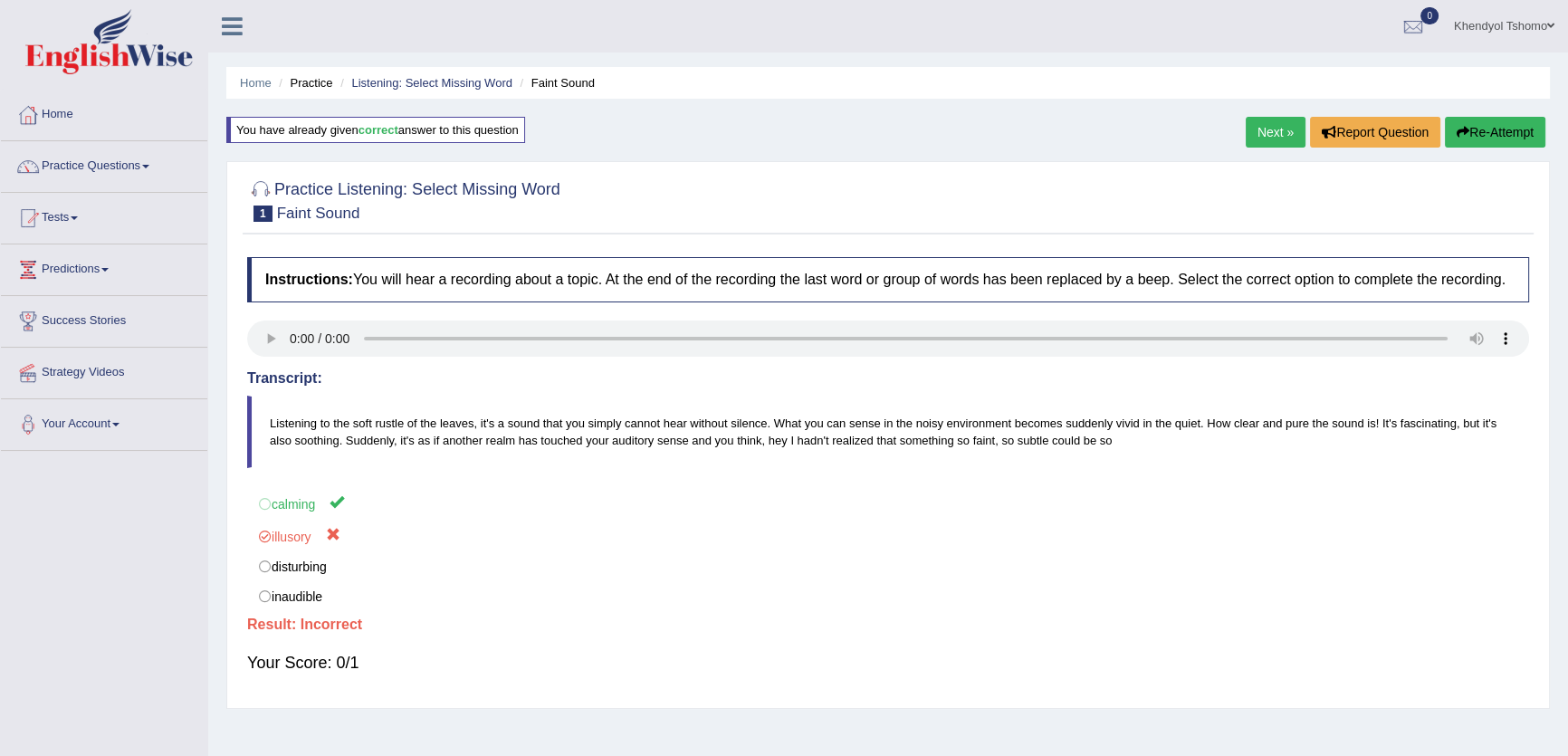
click at [1264, 140] on link "Next »" at bounding box center [1276, 132] width 60 height 31
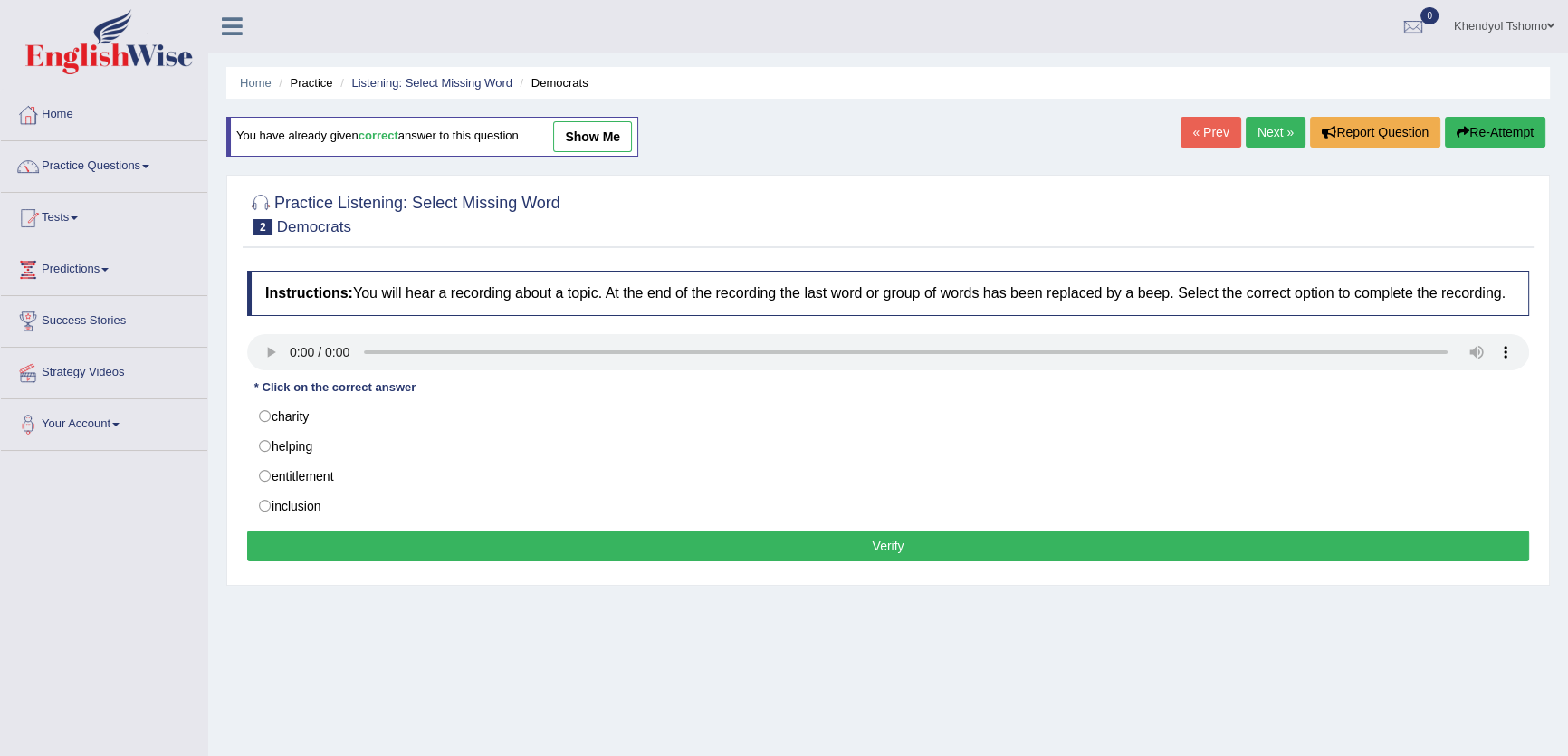
click at [1274, 135] on link "Next »" at bounding box center [1276, 132] width 60 height 31
click at [1273, 136] on link "Next »" at bounding box center [1276, 132] width 60 height 31
click at [1217, 130] on link "« Prev" at bounding box center [1210, 132] width 60 height 31
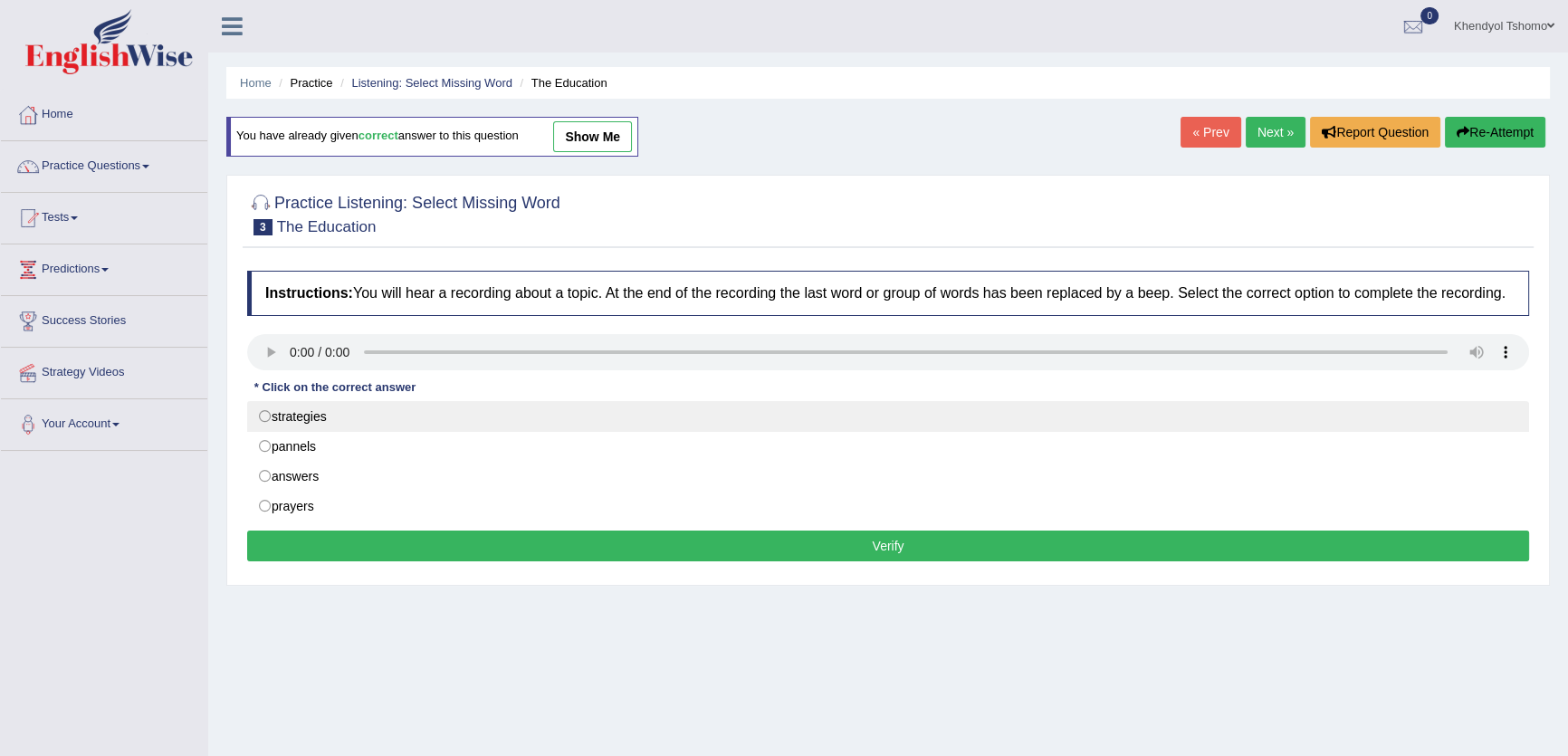
click at [326, 419] on label "strategies" at bounding box center [888, 417] width 1282 height 31
radio input "true"
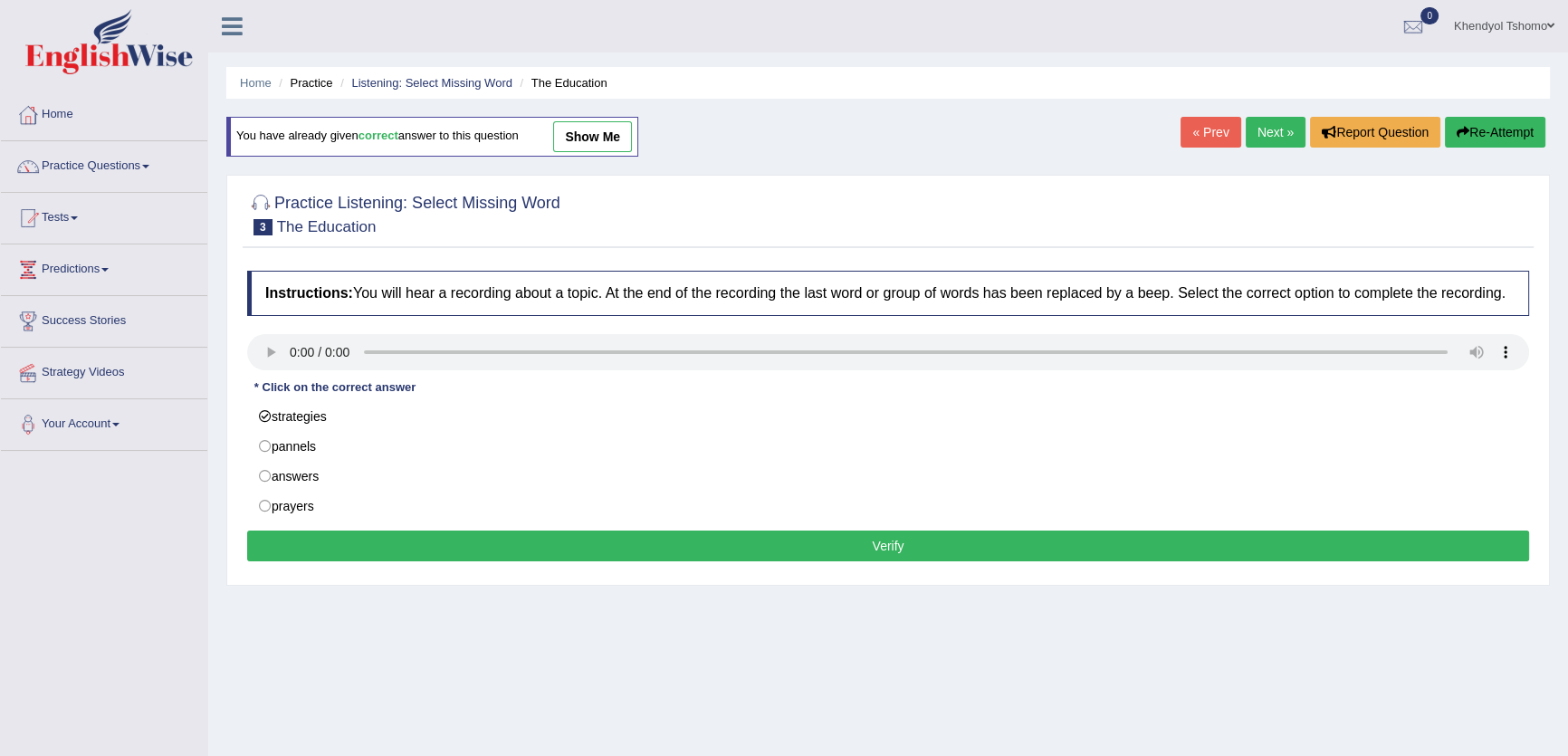
click at [736, 540] on button "Verify" at bounding box center [888, 546] width 1282 height 31
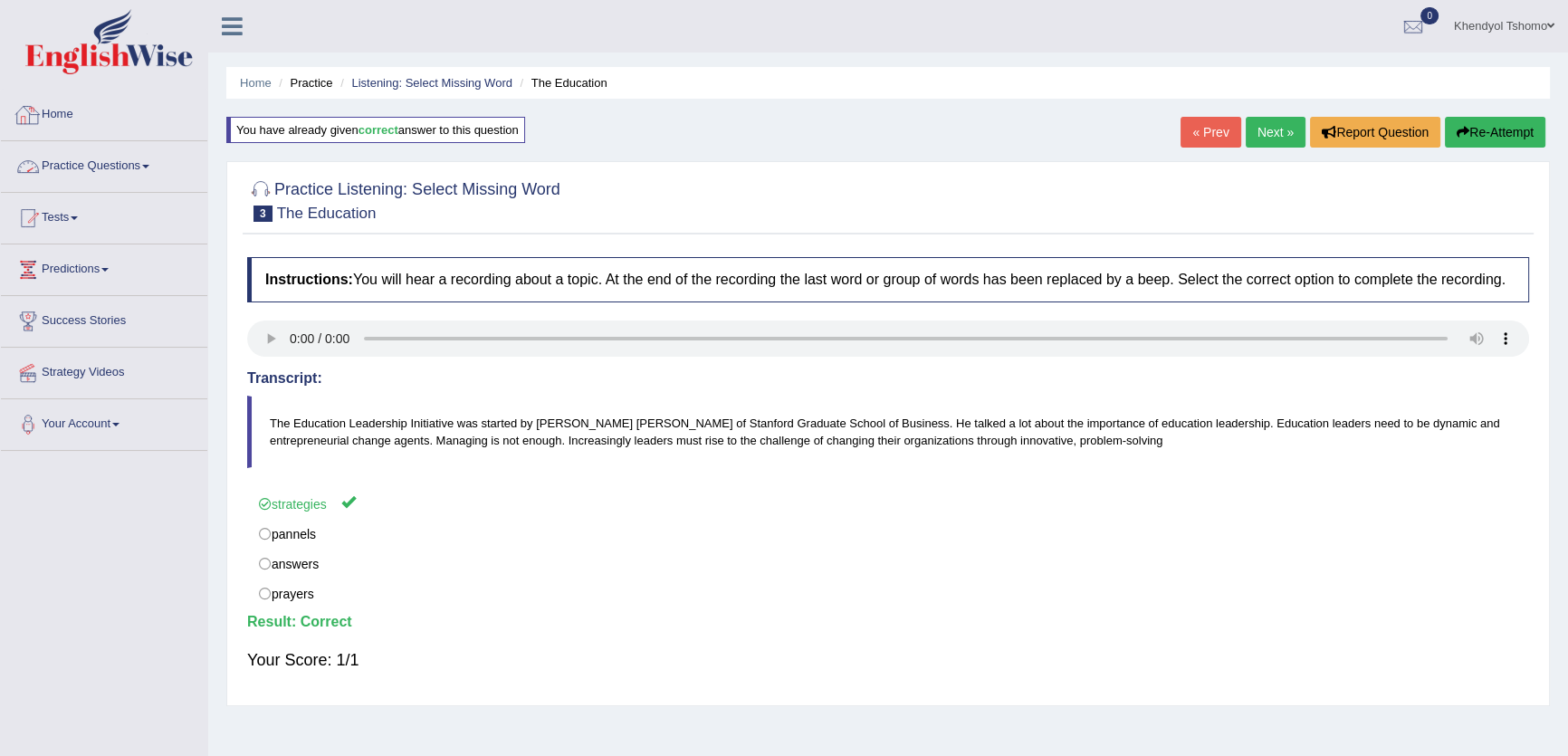
click at [115, 177] on link "Practice Questions" at bounding box center [104, 164] width 207 height 46
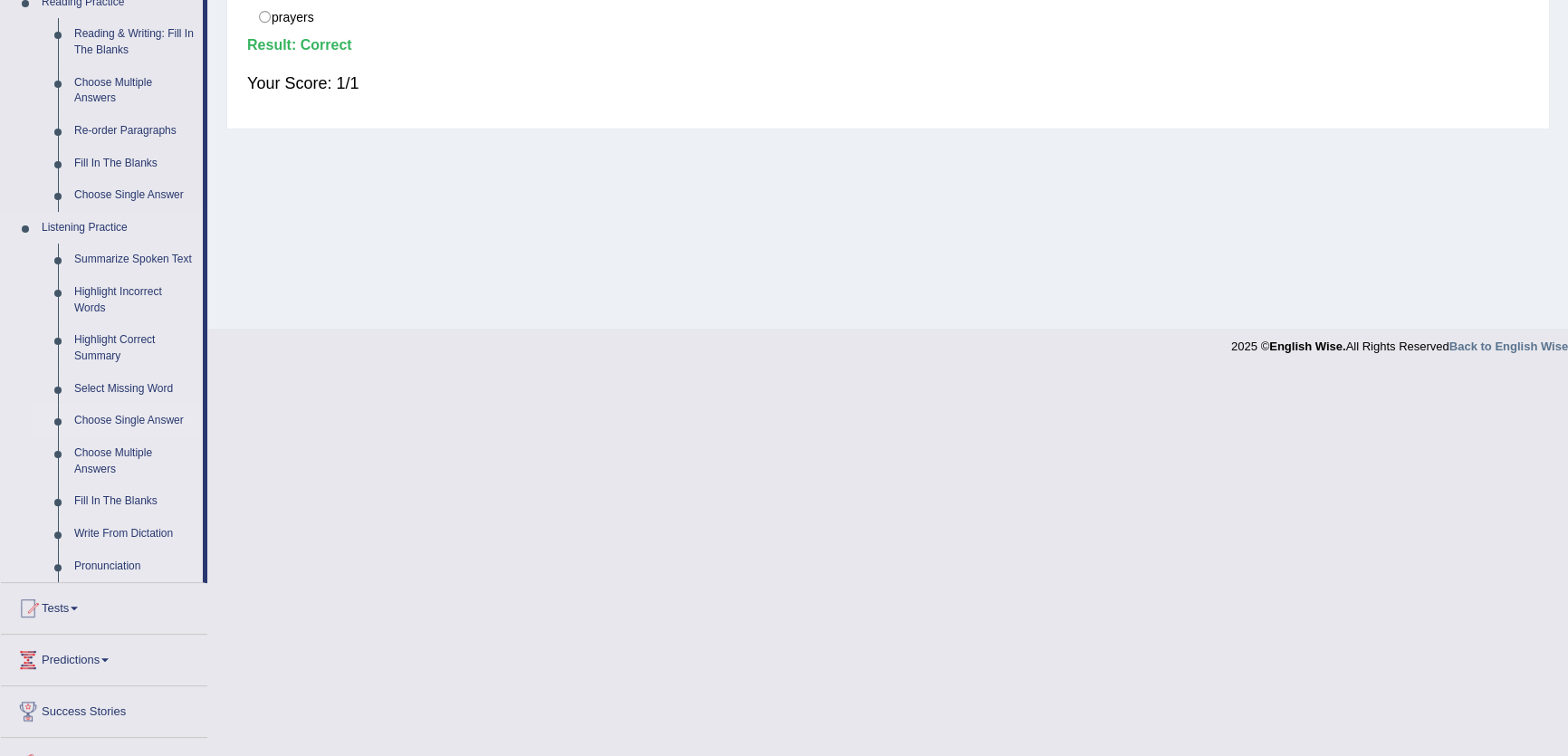
scroll to position [606, 0]
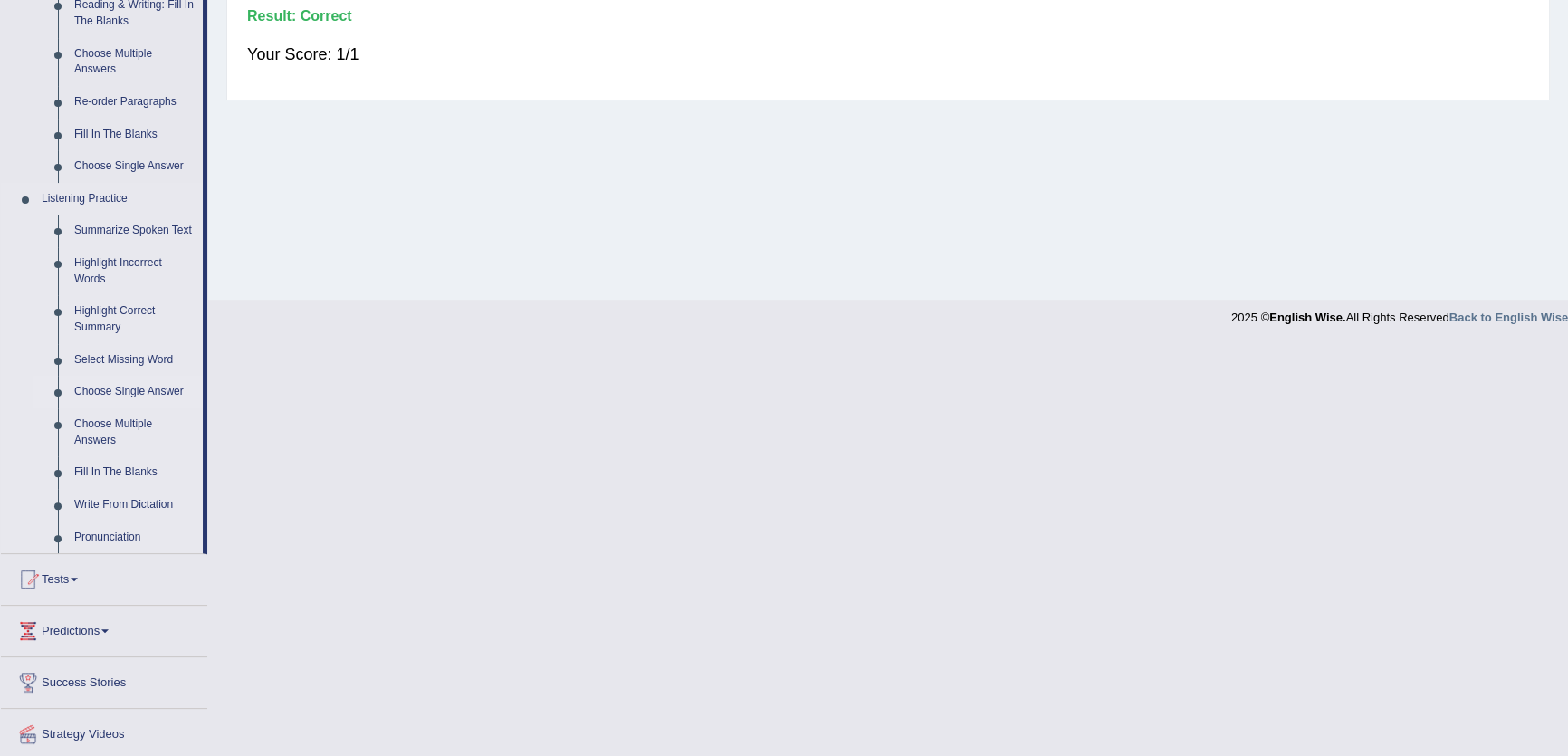
click at [136, 395] on link "Choose Single Answer" at bounding box center [134, 392] width 137 height 33
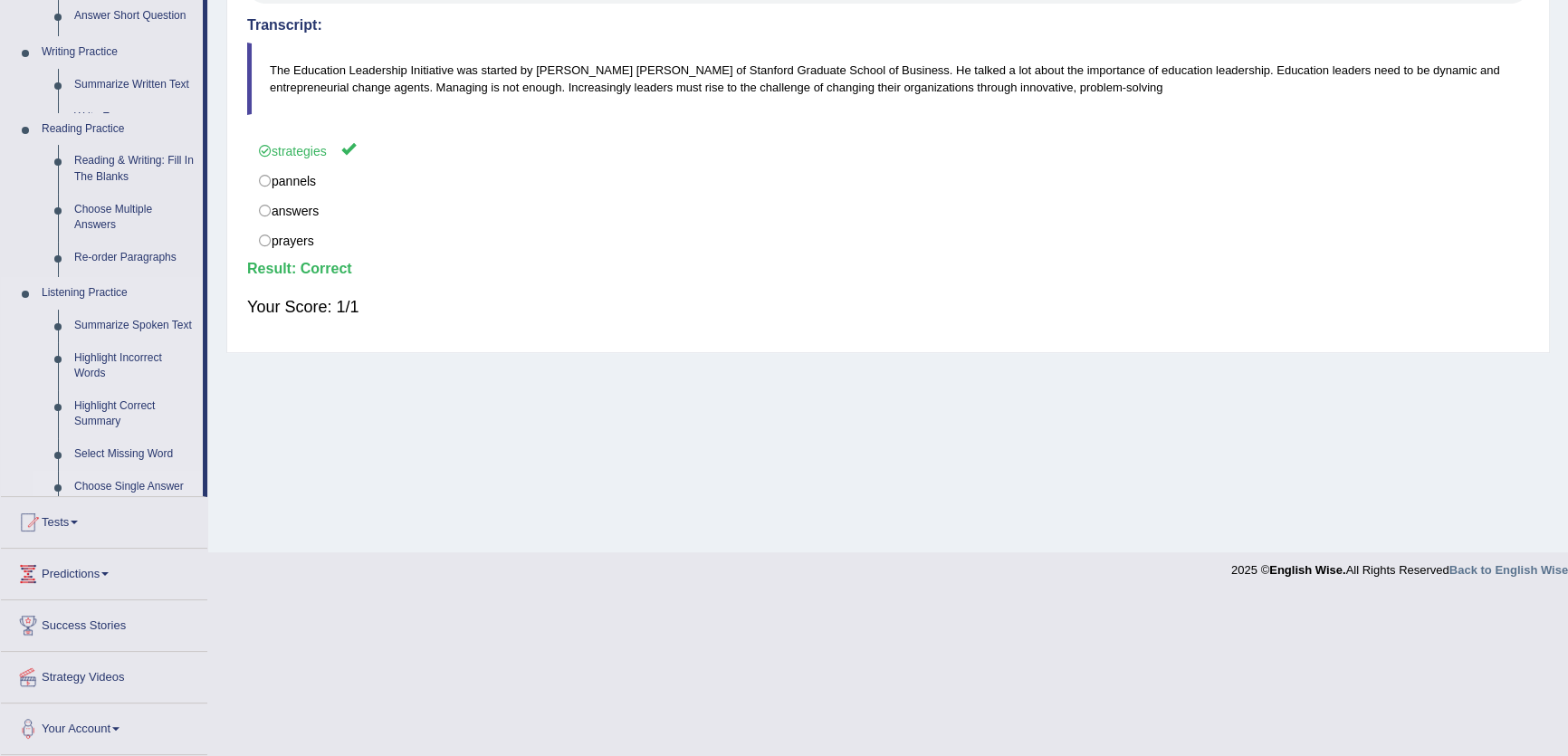
scroll to position [194, 0]
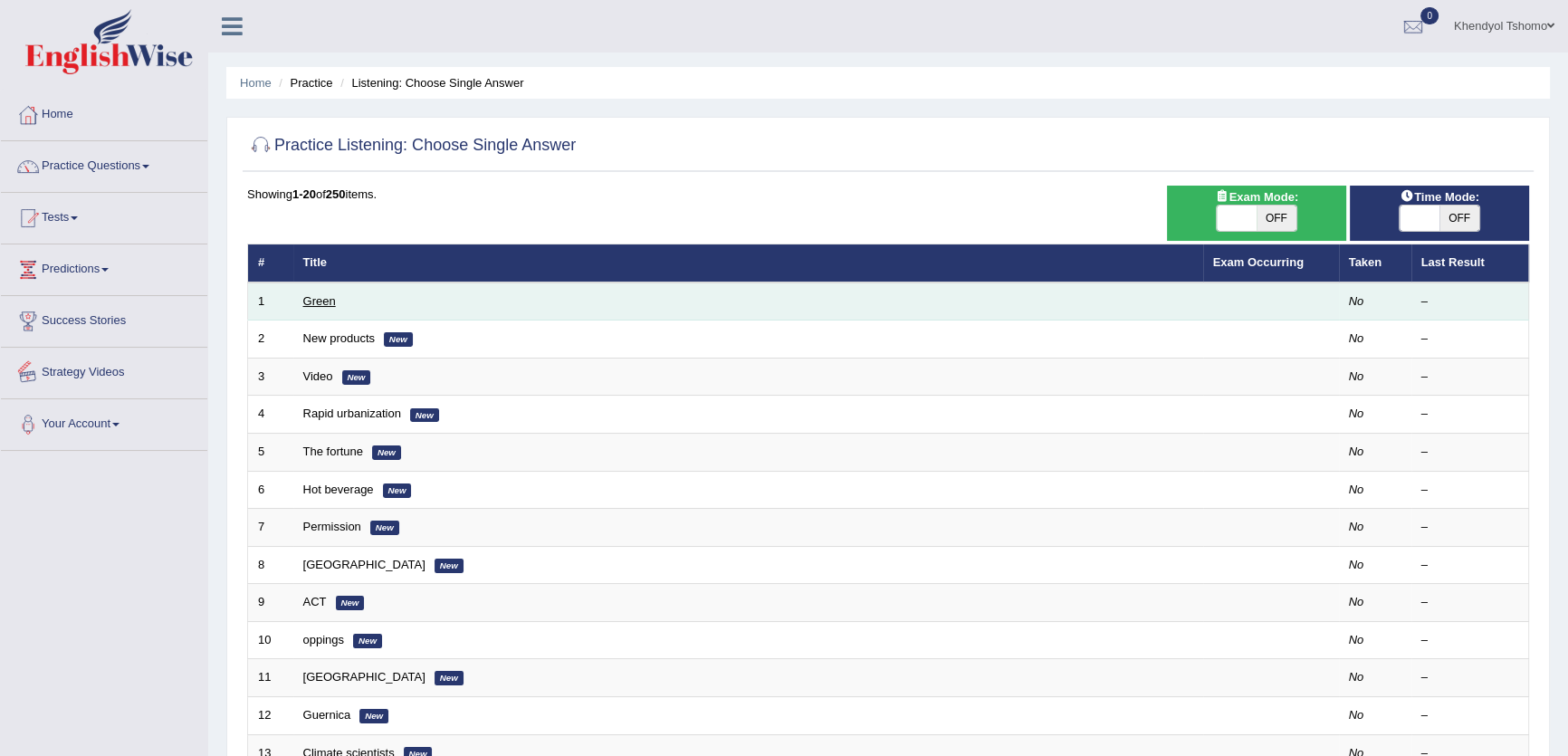
click at [319, 304] on link "Green" at bounding box center [320, 300] width 33 height 14
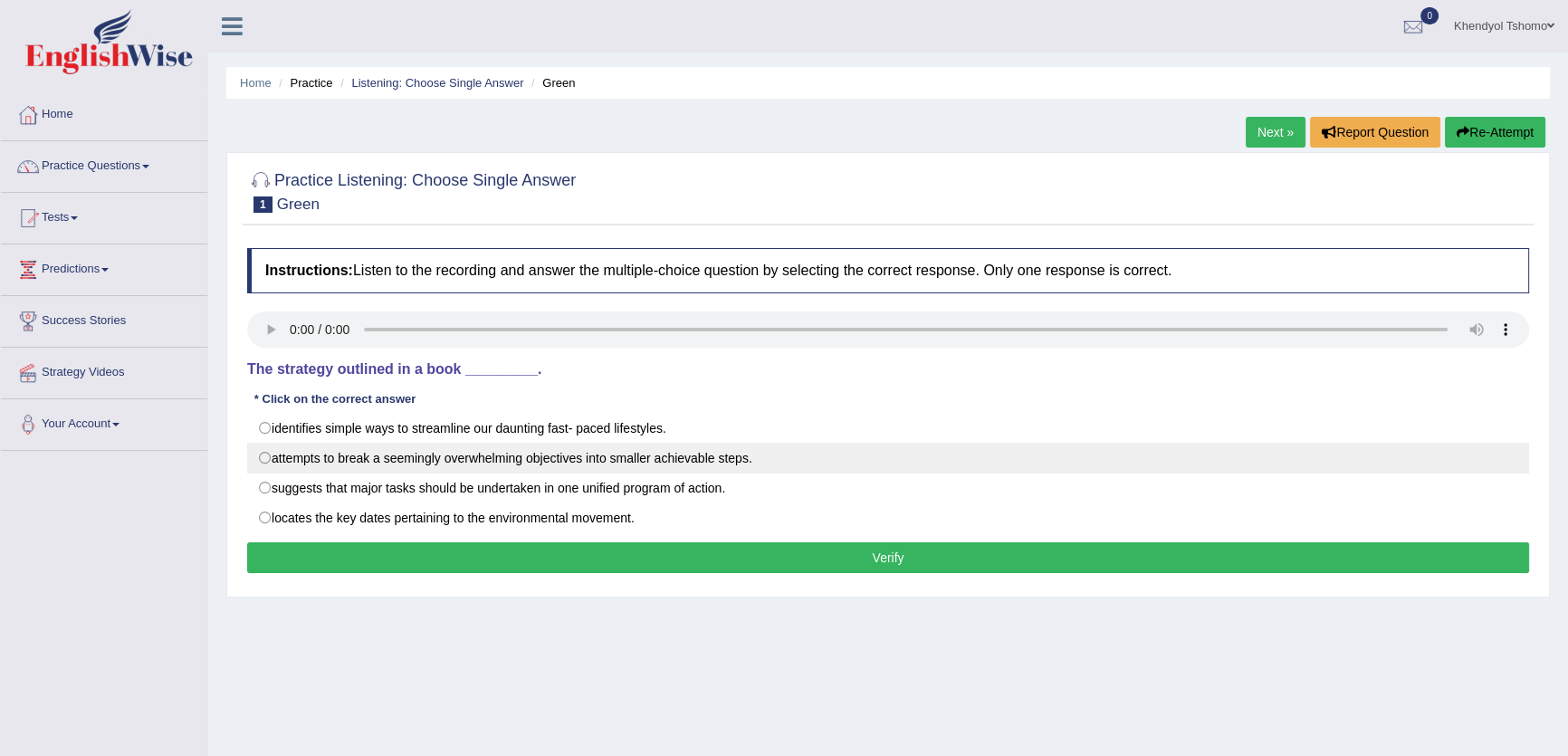
click at [354, 463] on label "attempts to break a seemingly overwhelming objectives into smaller achievable s…" at bounding box center [888, 458] width 1282 height 31
radio input "true"
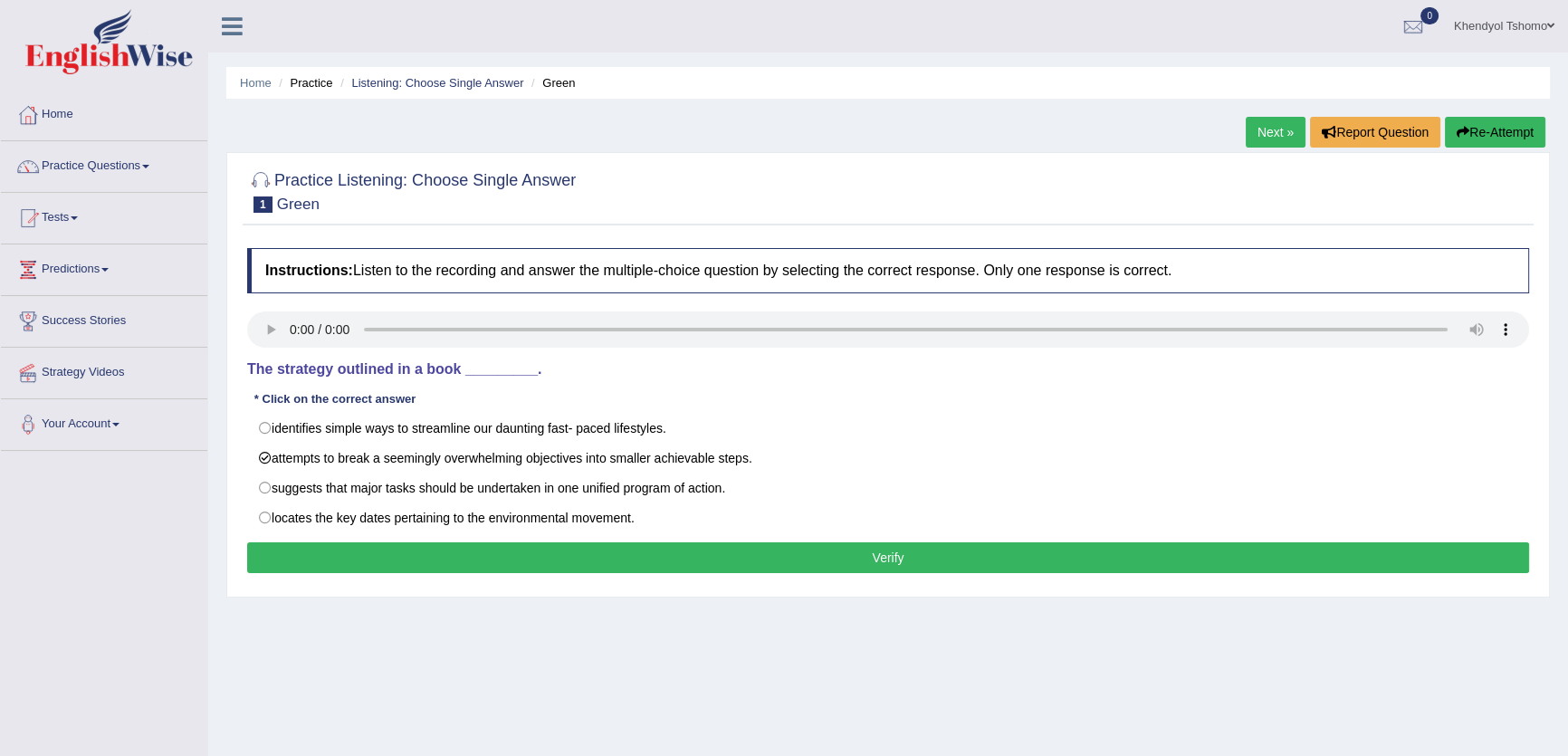
click at [729, 565] on button "Verify" at bounding box center [888, 557] width 1282 height 31
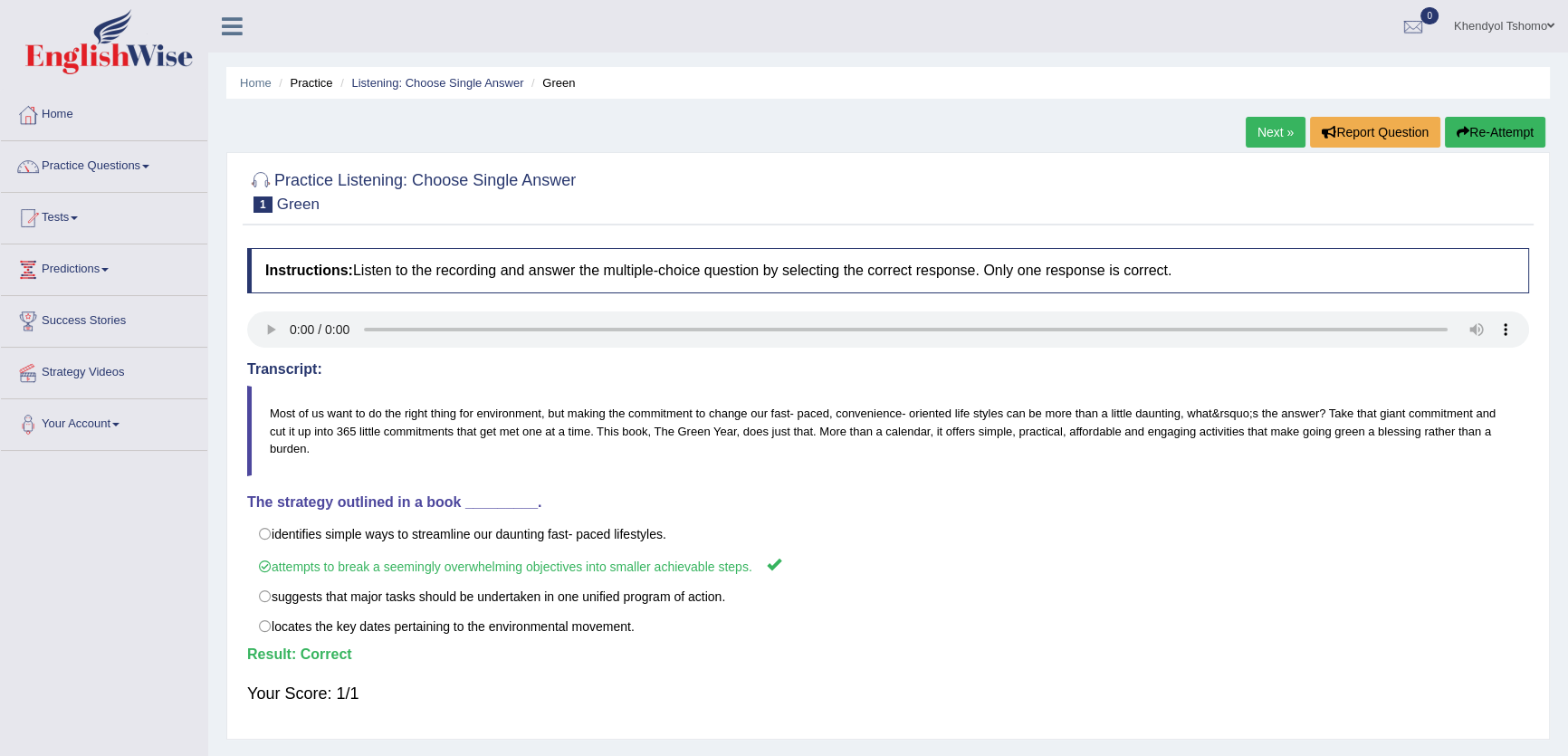
click at [1527, 125] on button "Re-Attempt" at bounding box center [1495, 132] width 101 height 31
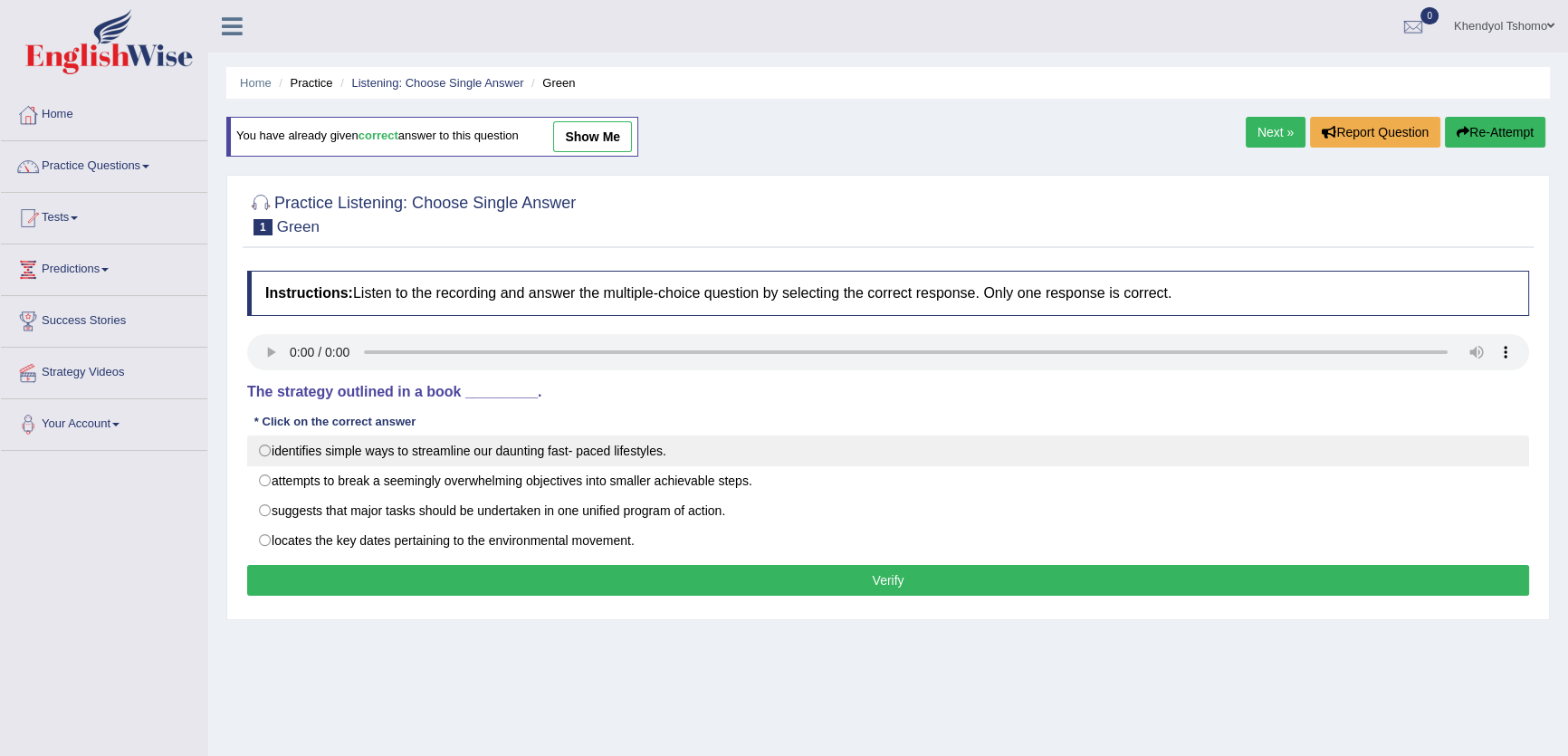
click at [261, 456] on label "identifies simple ways to streamline our daunting fast- paced lifestyles." at bounding box center [888, 451] width 1282 height 31
radio input "true"
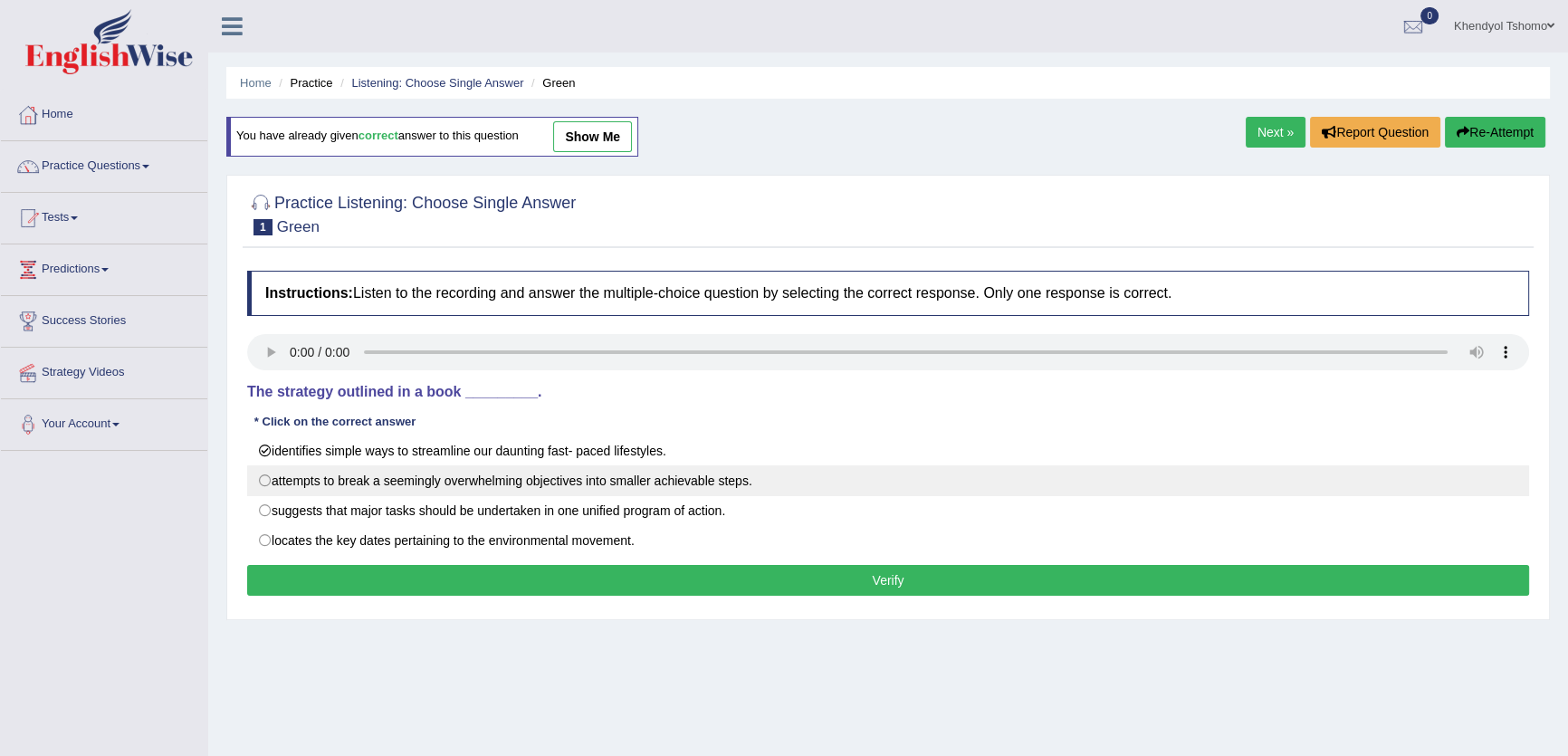
click at [262, 483] on label "attempts to break a seemingly overwhelming objectives into smaller achievable s…" at bounding box center [888, 481] width 1282 height 31
radio input "true"
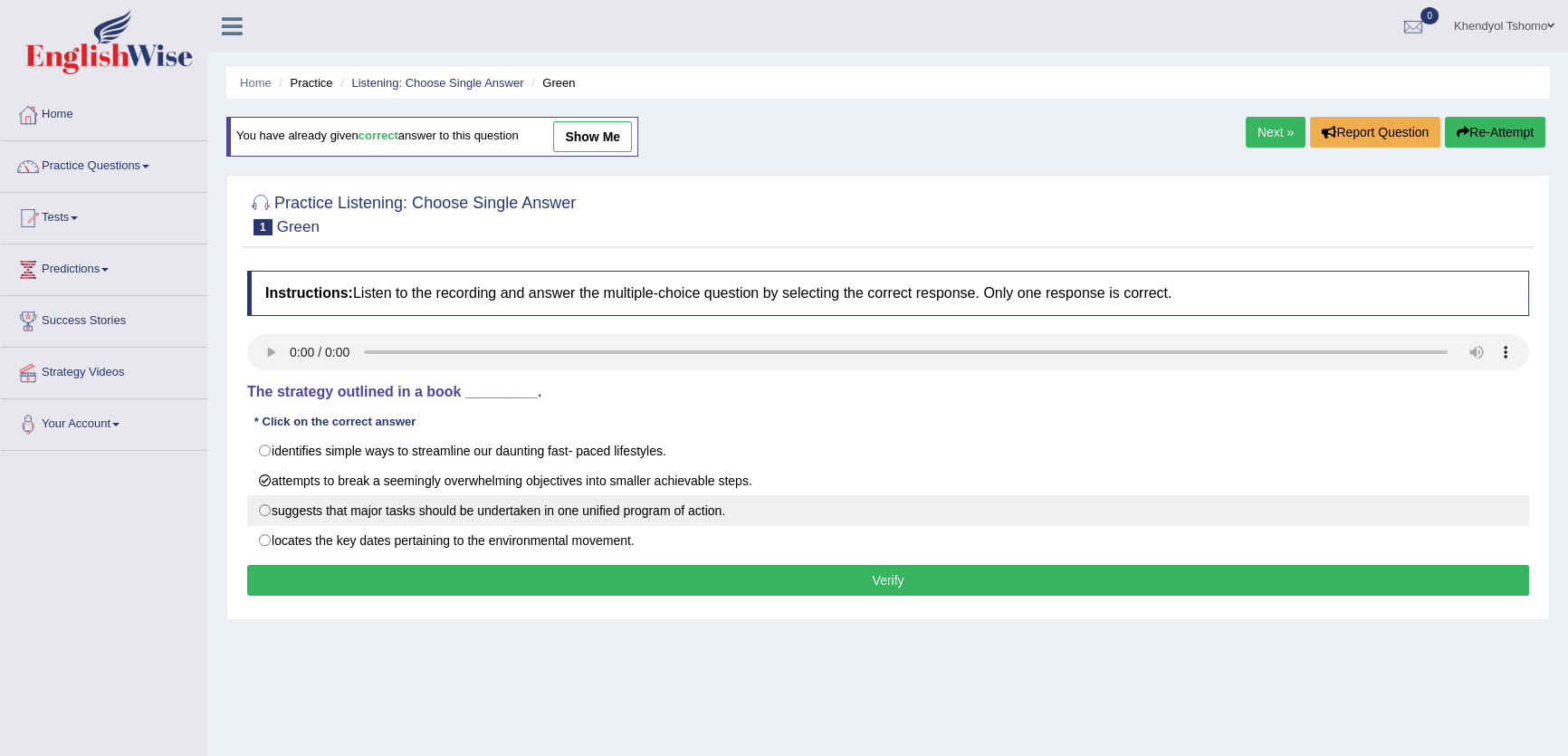
click at [263, 510] on label "suggests that major tasks should be undertaken in one unified program of action." at bounding box center [888, 511] width 1282 height 31
radio input "true"
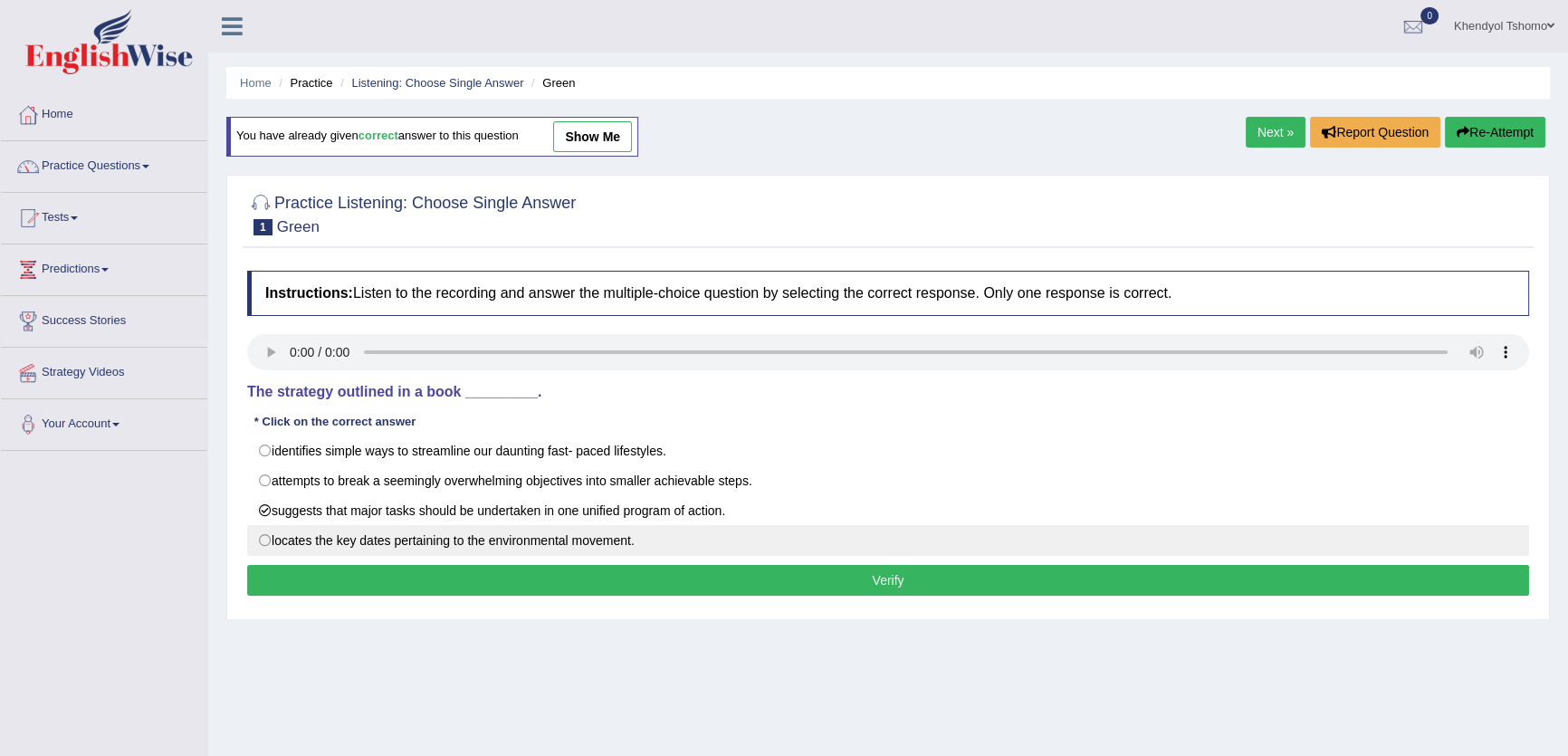
click at [265, 532] on label "locates the key dates pertaining to the environmental movement." at bounding box center [888, 540] width 1282 height 31
radio input "true"
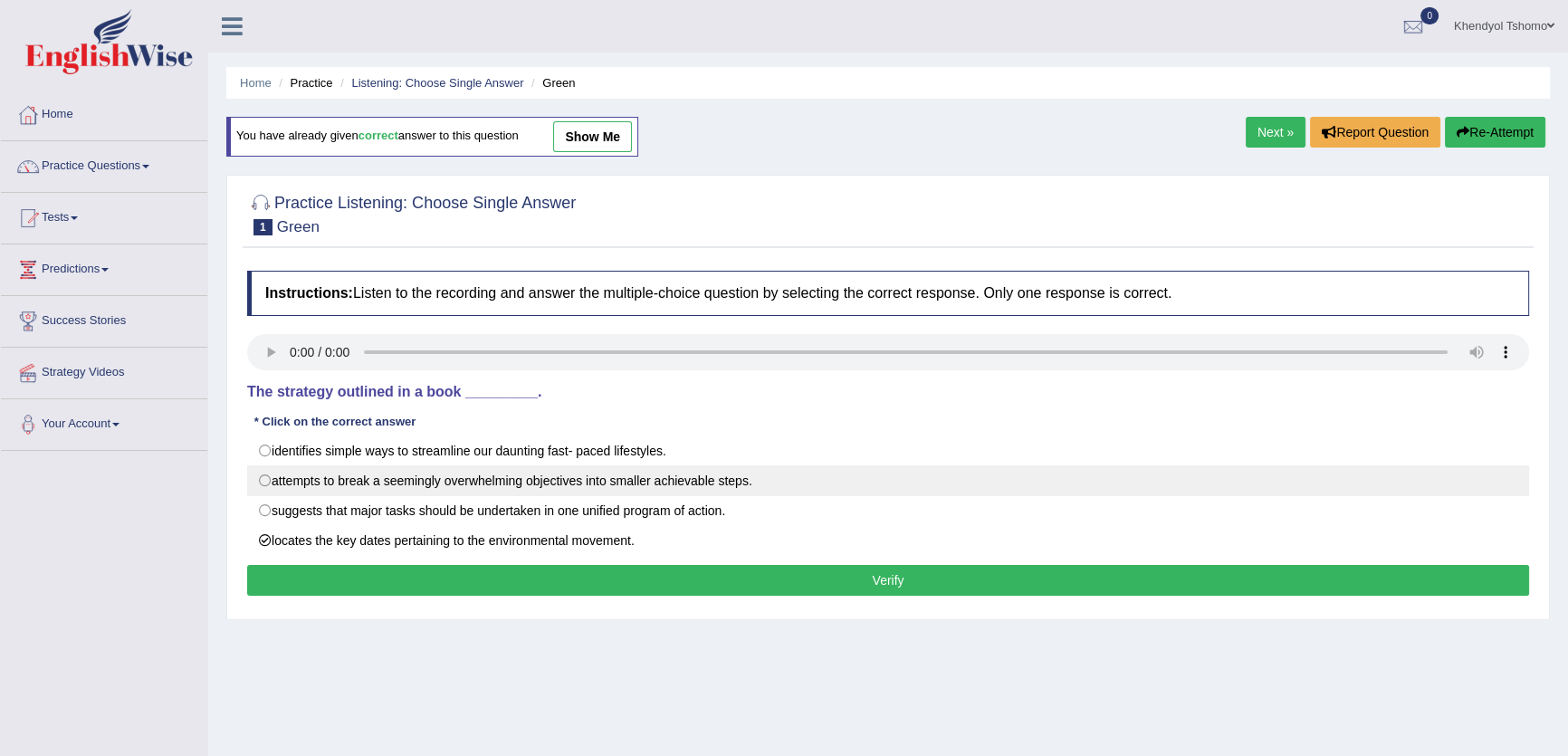
click at [265, 484] on label "attempts to break a seemingly overwhelming objectives into smaller achievable s…" at bounding box center [888, 481] width 1282 height 31
radio input "true"
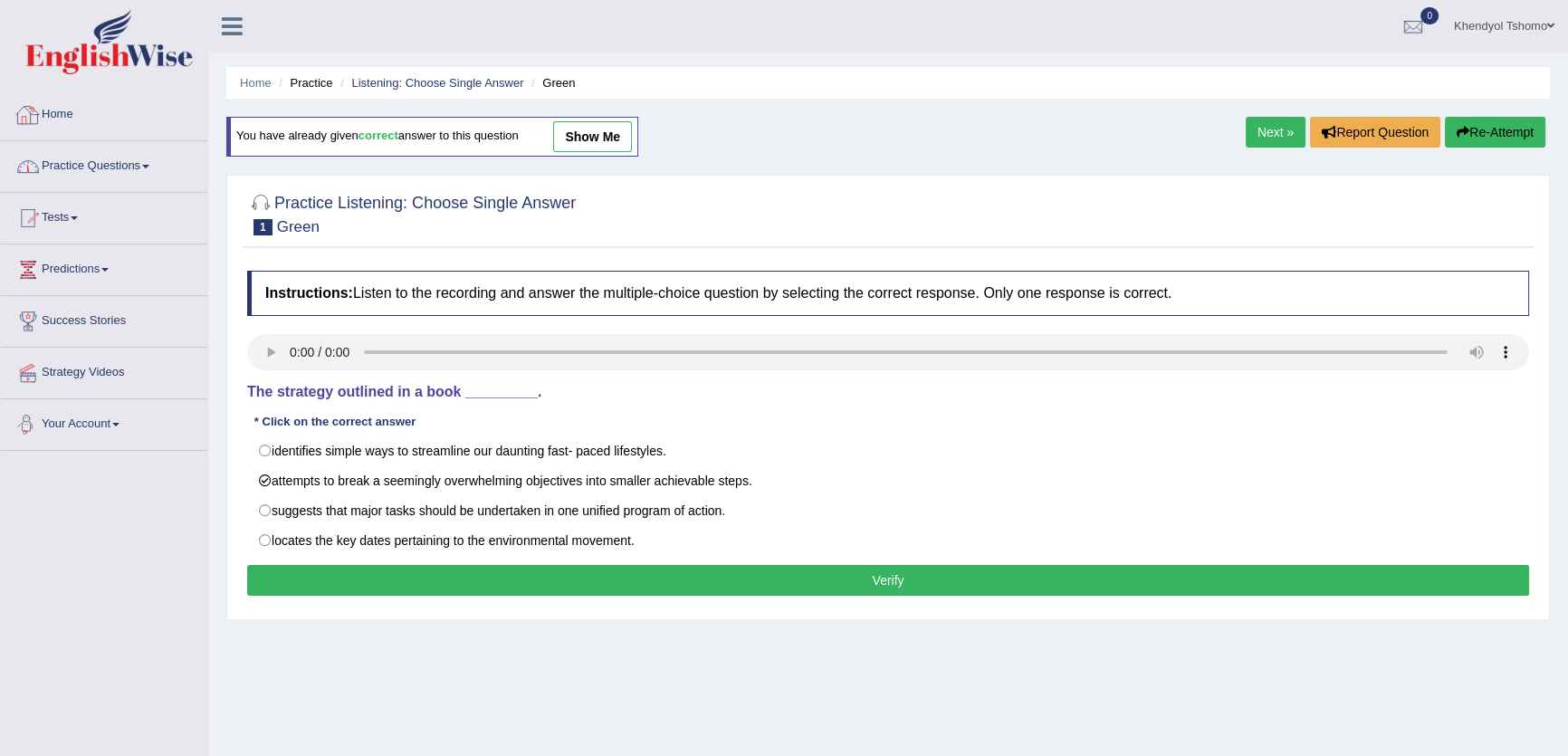
click at [144, 176] on link "Practice Questions" at bounding box center [104, 164] width 207 height 46
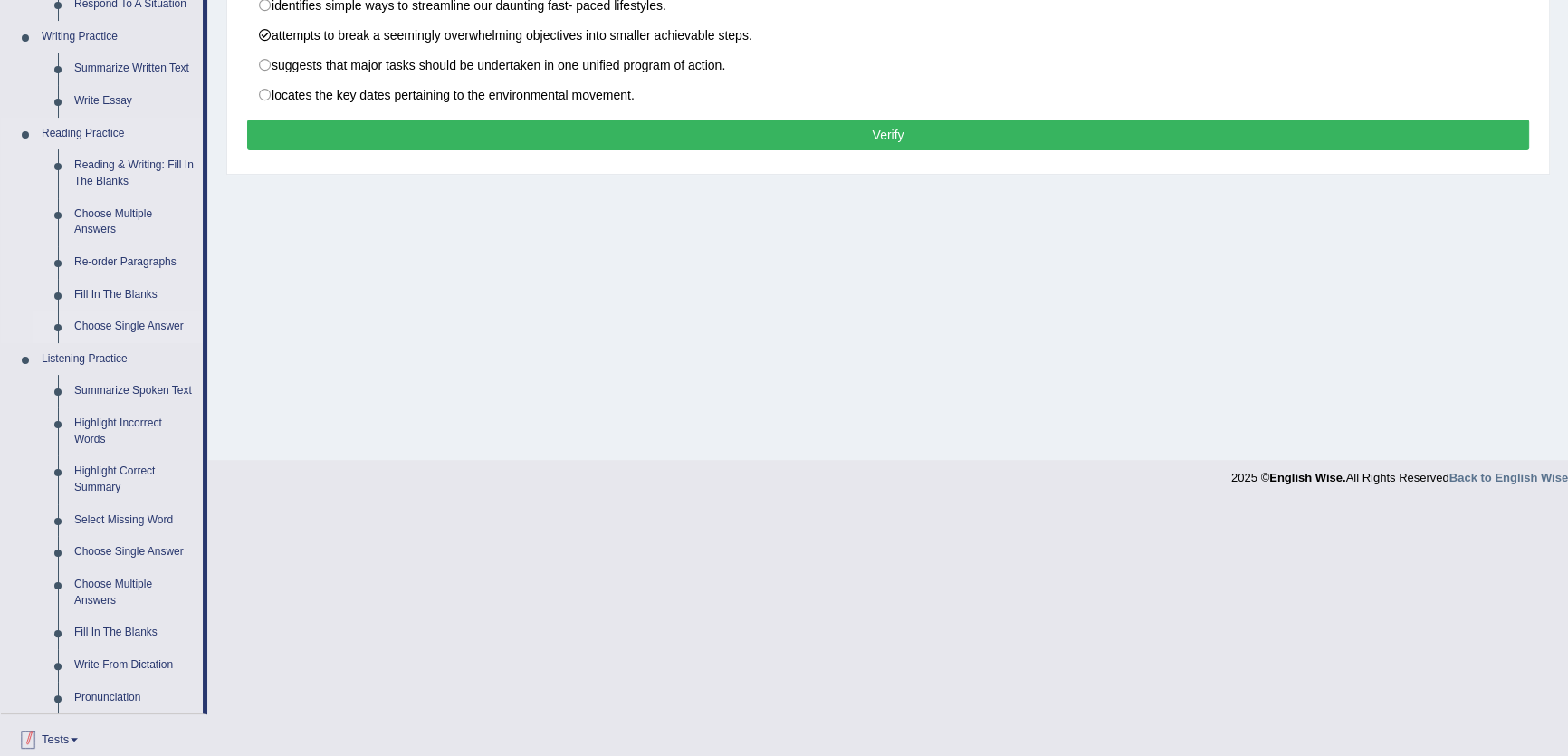
scroll to position [493, 0]
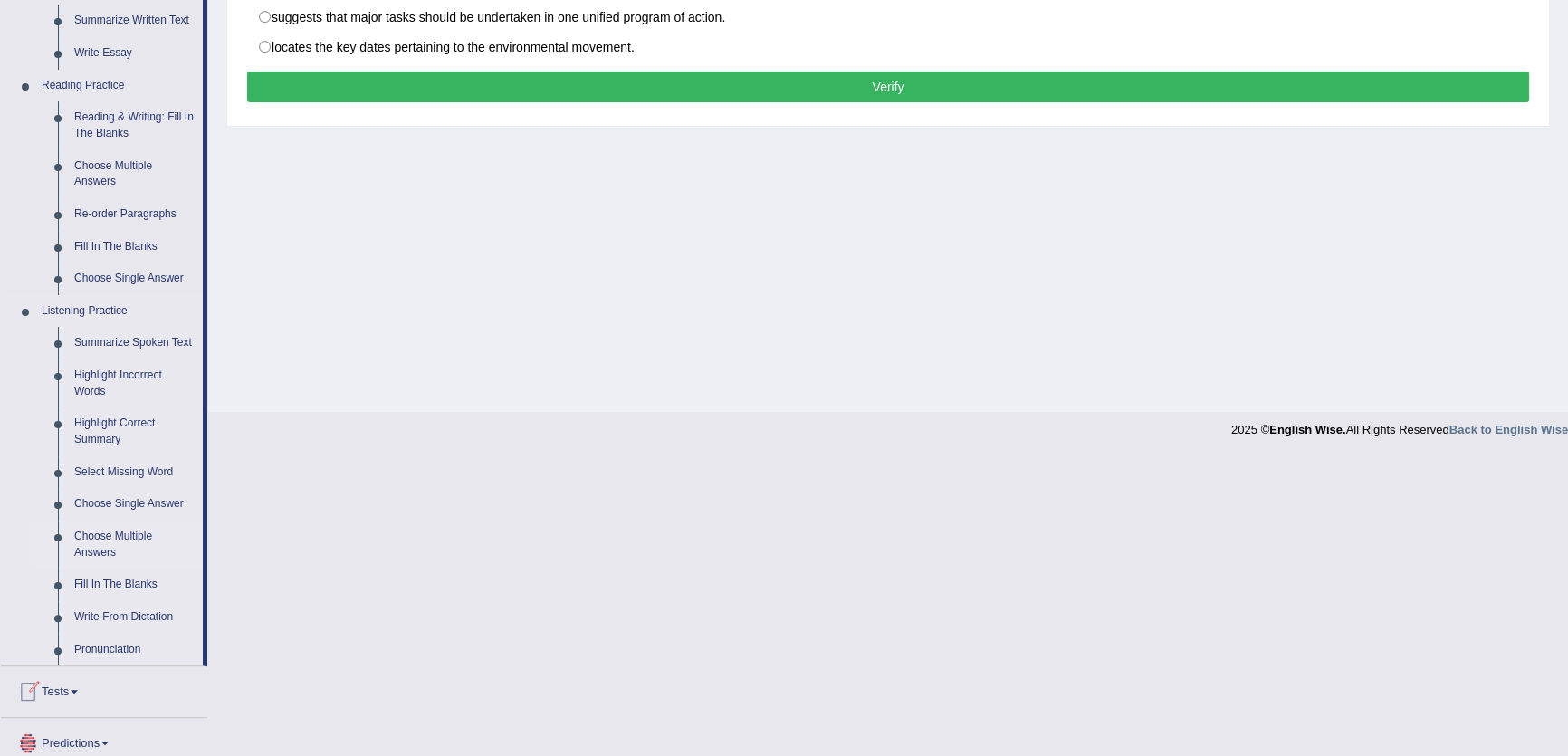
click at [108, 540] on link "Choose Multiple Answers" at bounding box center [134, 544] width 137 height 47
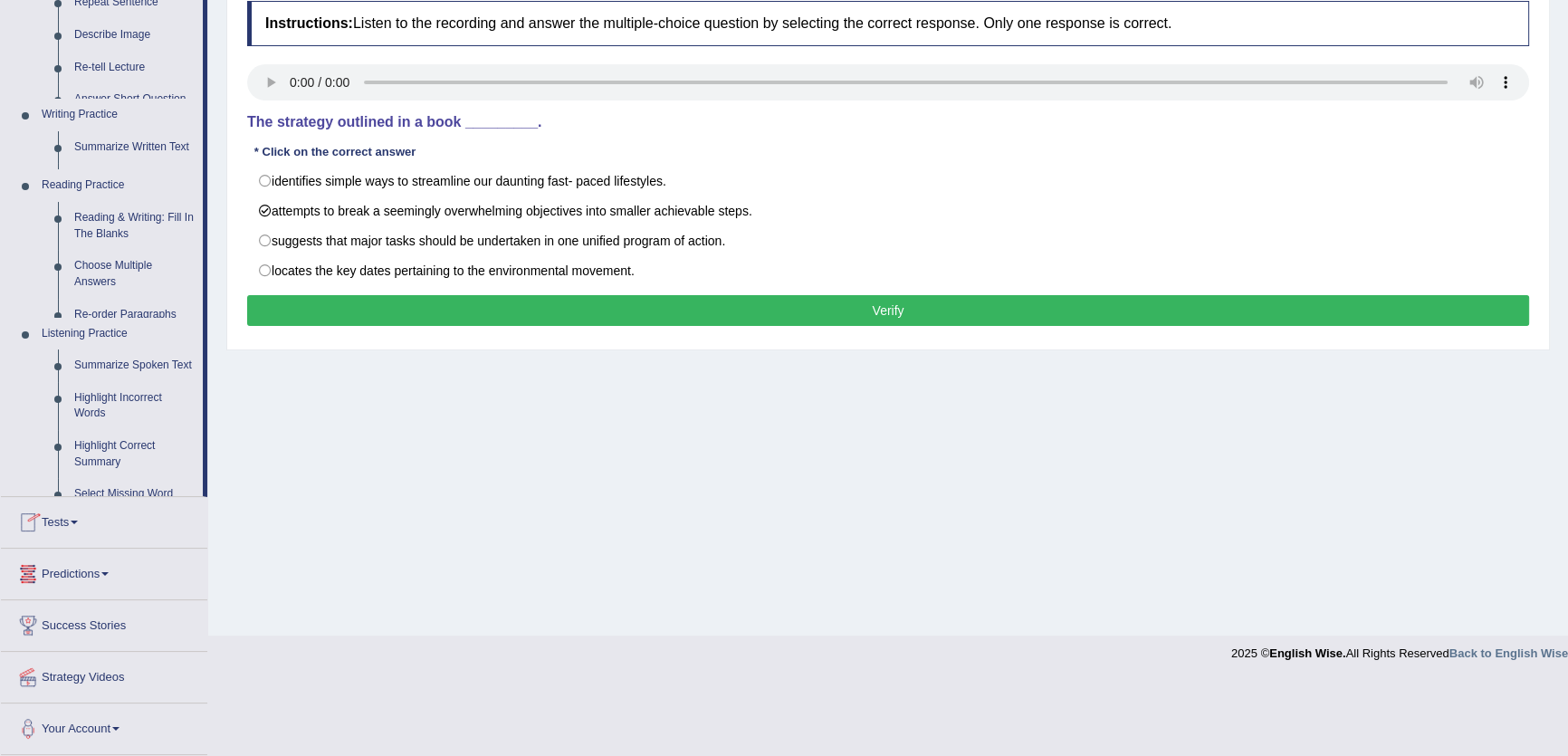
scroll to position [194, 0]
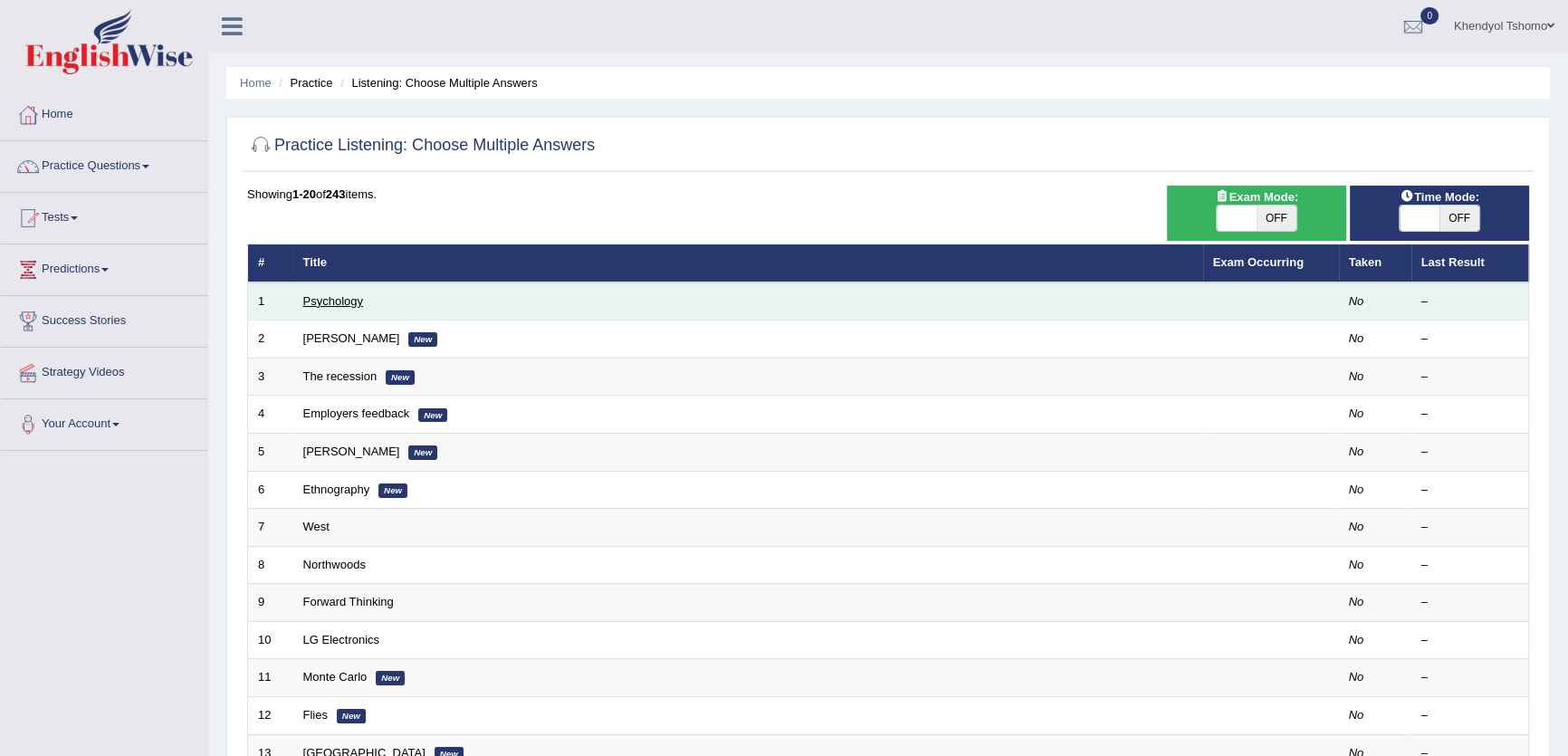
click at [337, 302] on link "Psychology" at bounding box center [334, 300] width 60 height 14
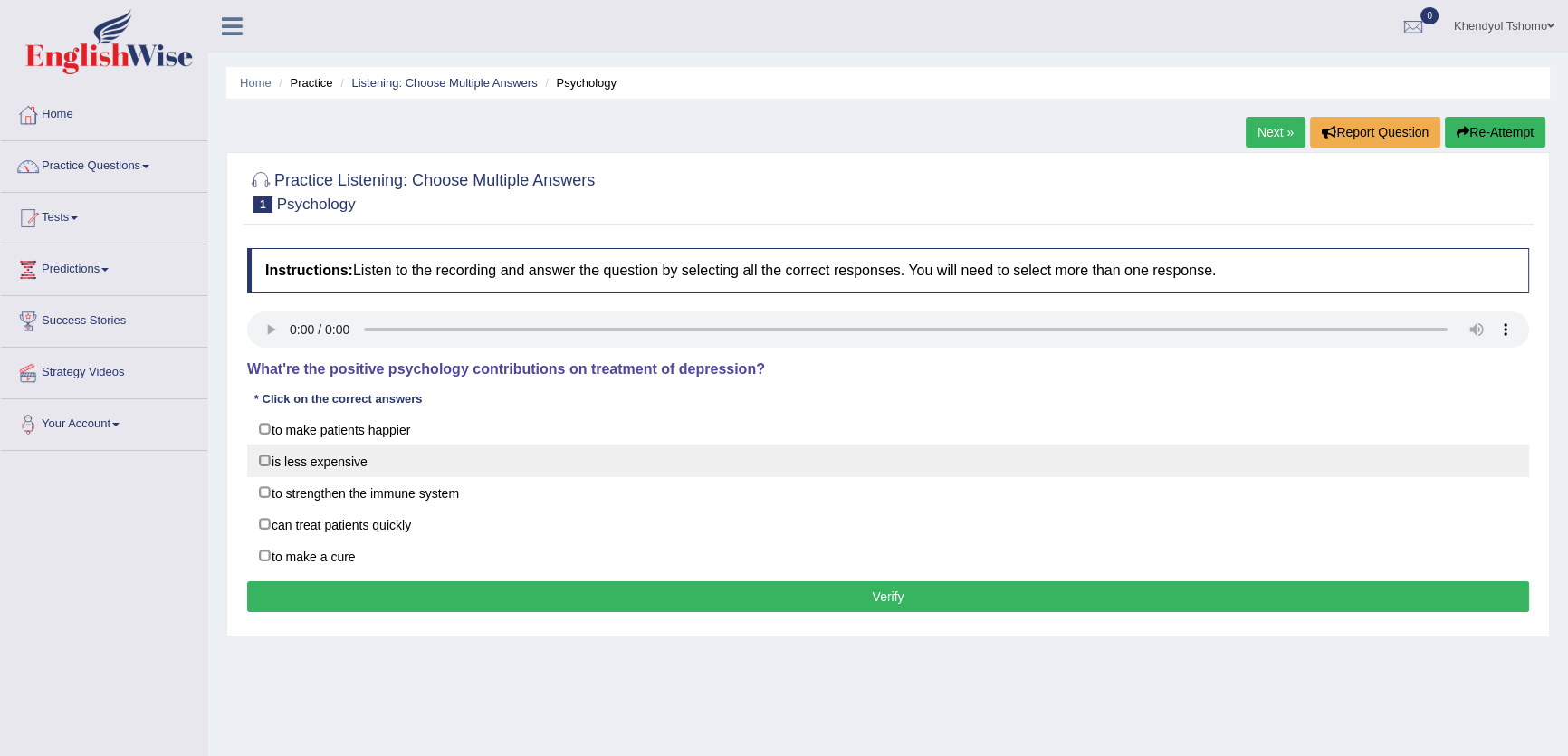
click at [287, 444] on label "is less expensive" at bounding box center [888, 460] width 1282 height 33
checkbox input "true"
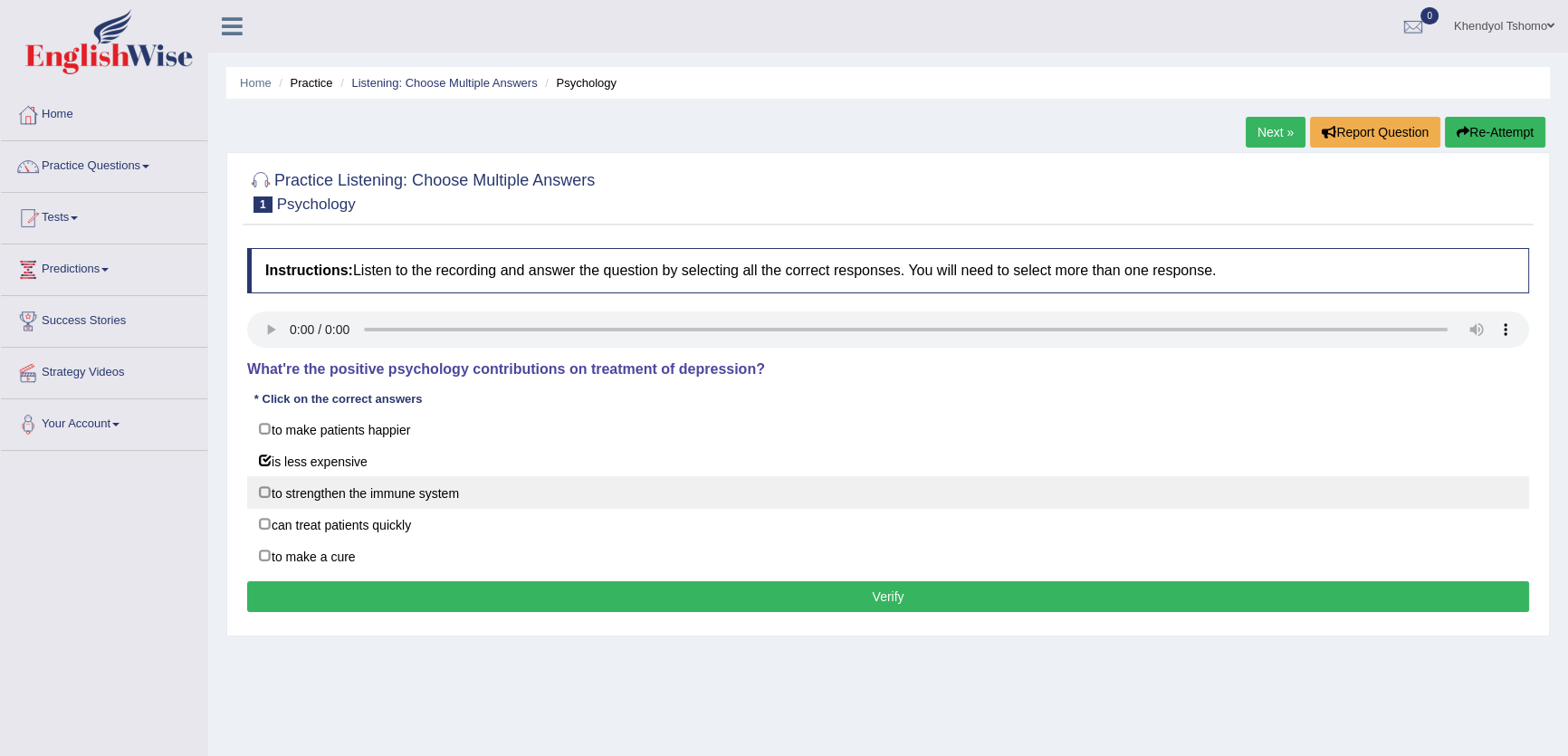
click at [284, 484] on label "to strengthen the immune system" at bounding box center [888, 492] width 1282 height 33
checkbox input "true"
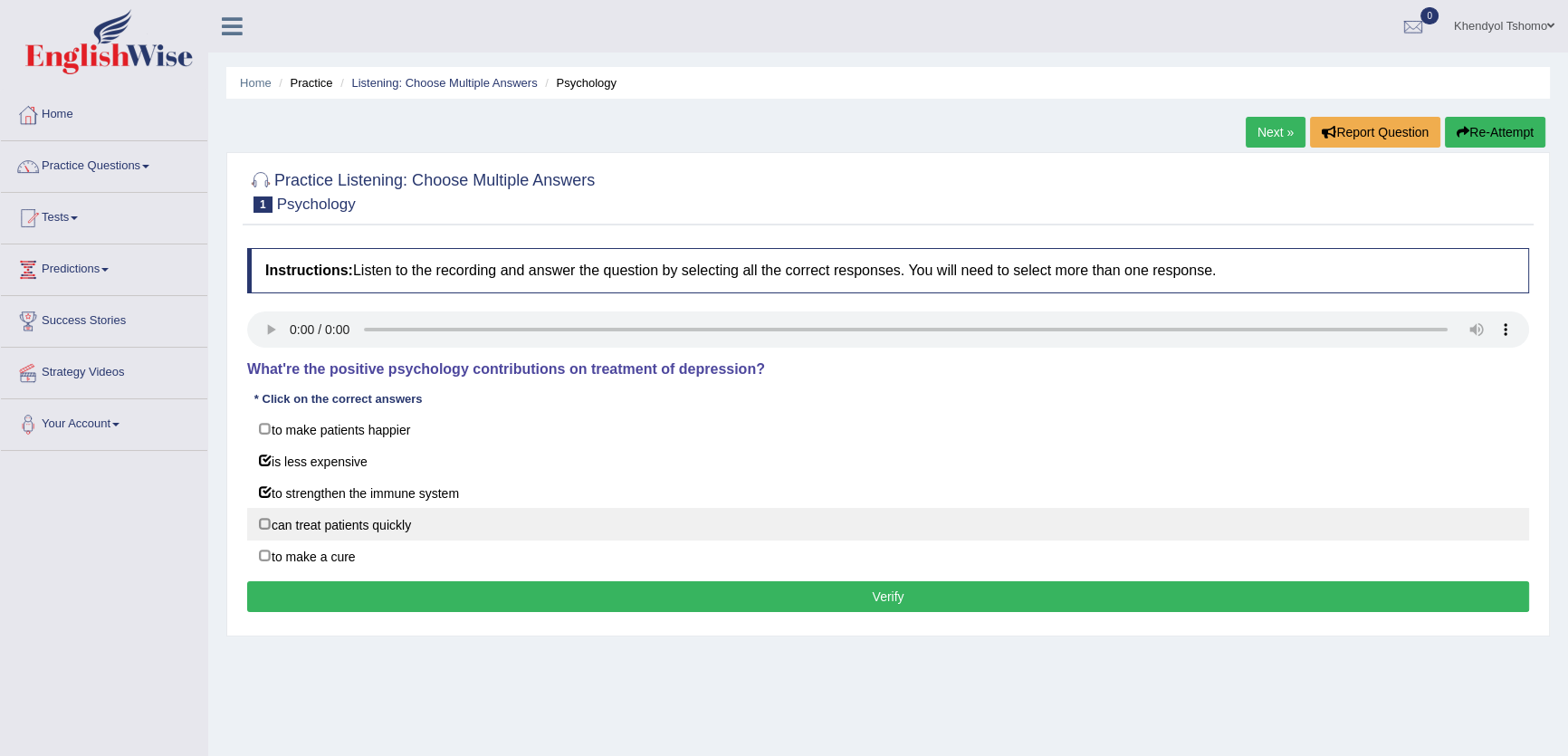
click at [304, 511] on label "can treat patients quickly" at bounding box center [888, 524] width 1282 height 33
checkbox input "true"
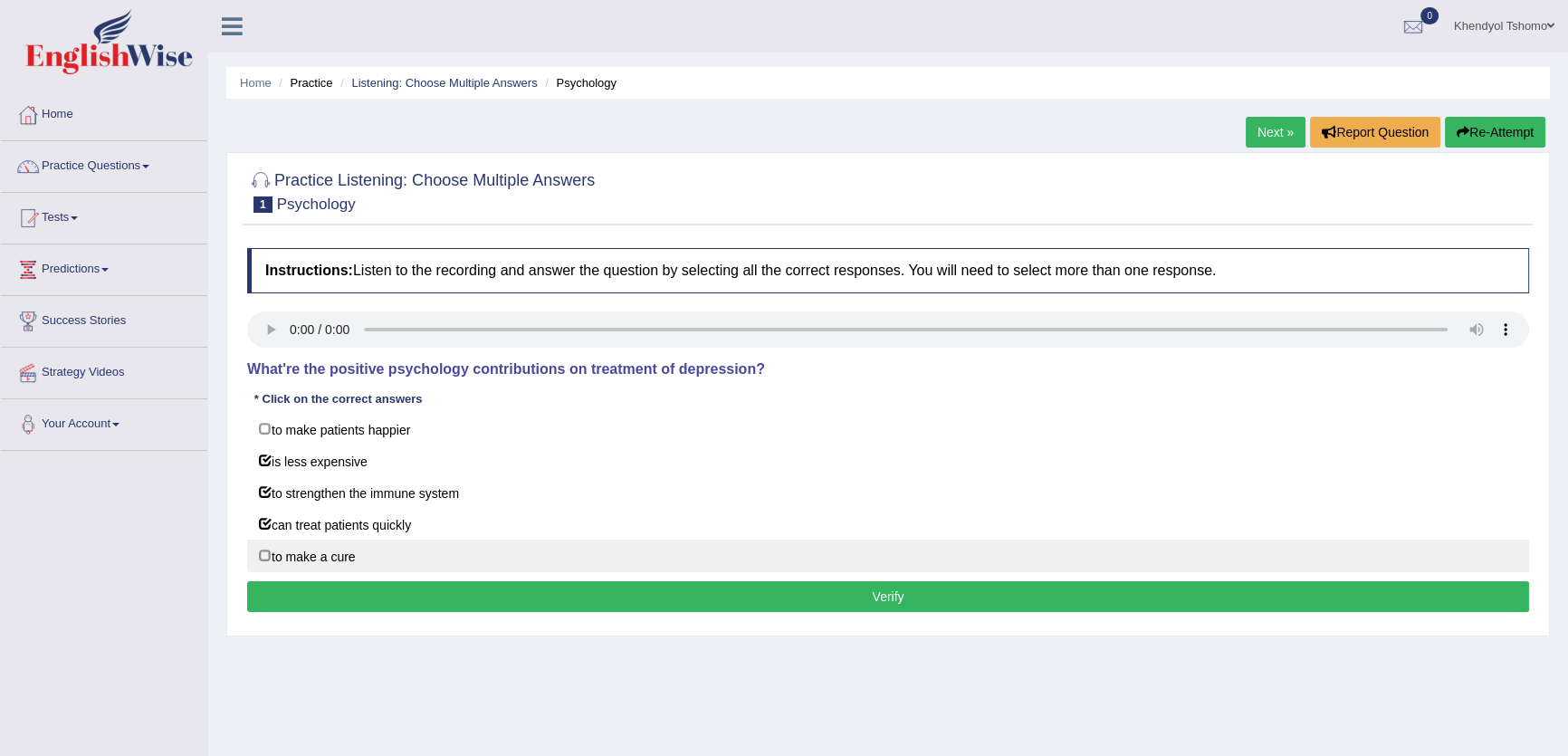
click at [330, 549] on label "to make a cure" at bounding box center [888, 555] width 1282 height 33
checkbox input "true"
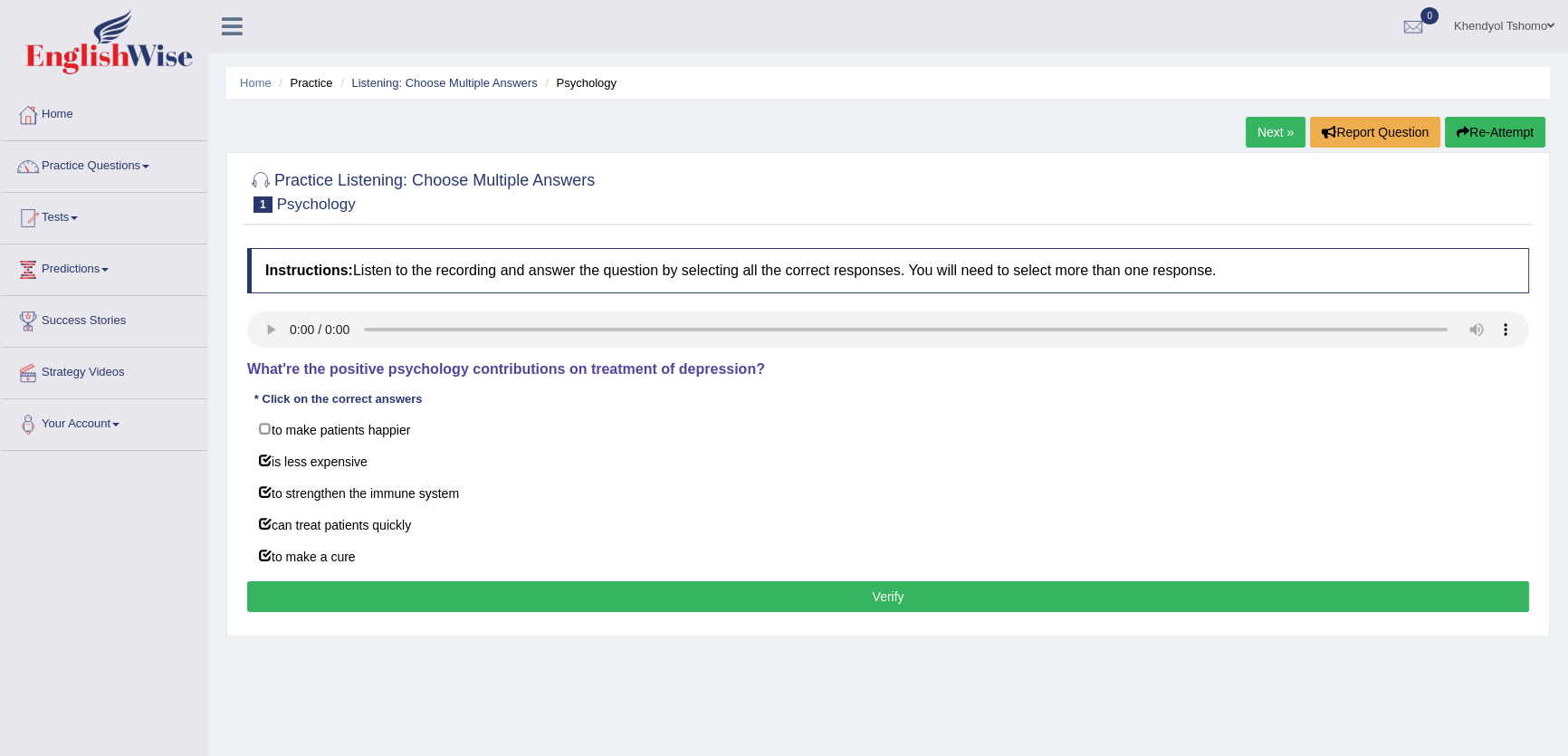
click at [1563, 144] on div "Home Practice Listening: Choose Multiple Answers Psychology Next » Report Quest…" at bounding box center [888, 453] width 1360 height 905
click at [1537, 135] on button "Re-Attempt" at bounding box center [1495, 132] width 101 height 31
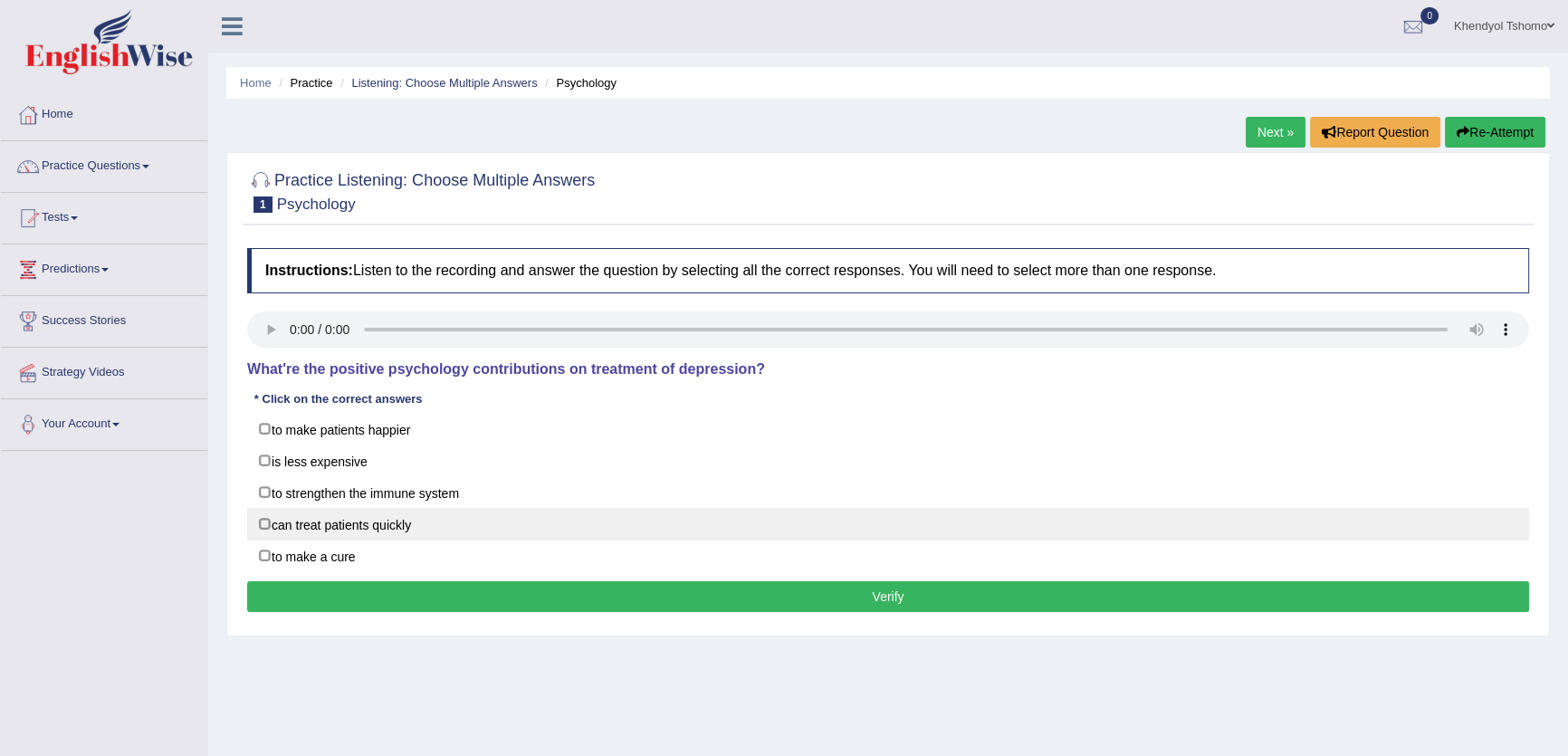
click at [371, 531] on label "can treat patients quickly" at bounding box center [888, 524] width 1282 height 33
checkbox input "true"
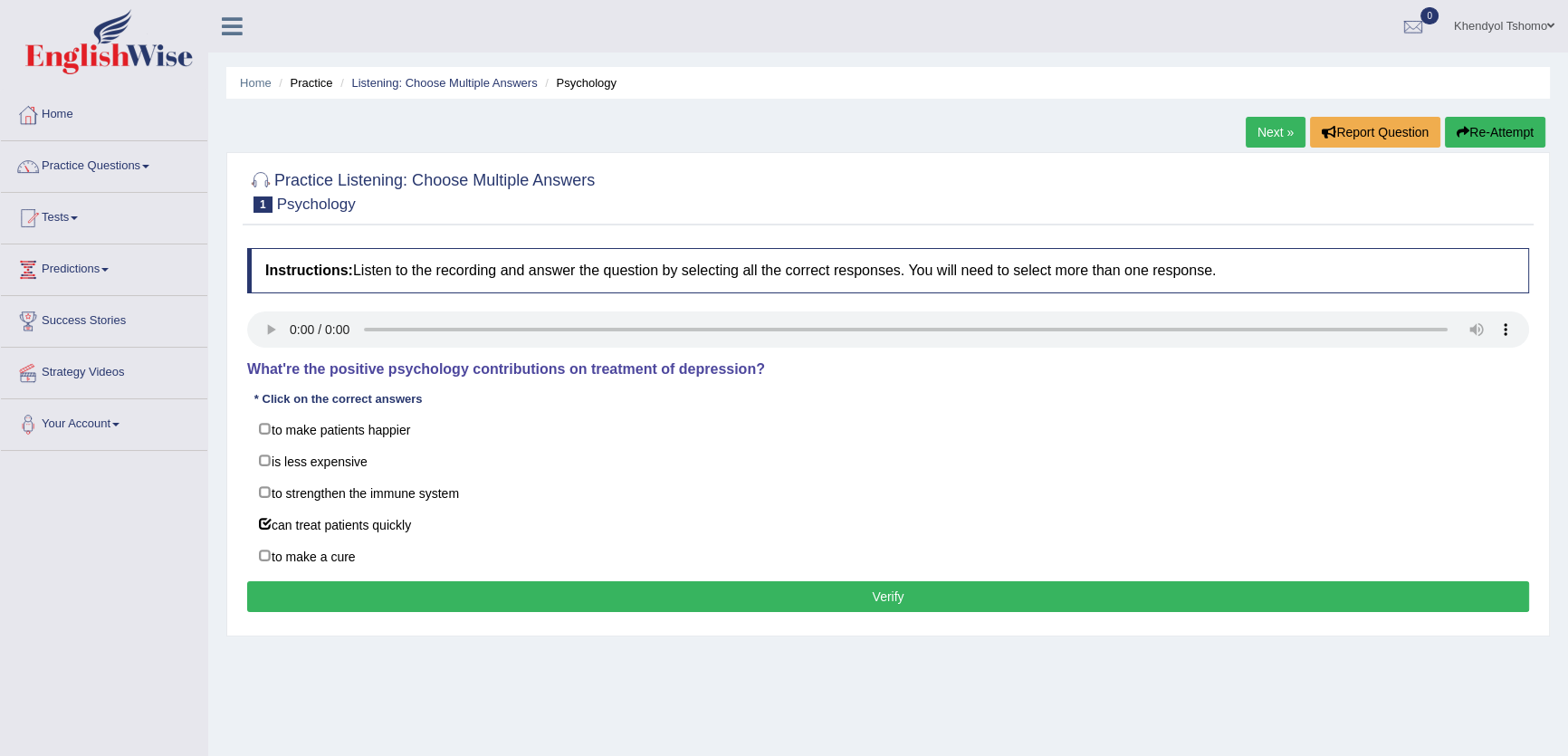
click at [893, 588] on button "Verify" at bounding box center [888, 596] width 1282 height 31
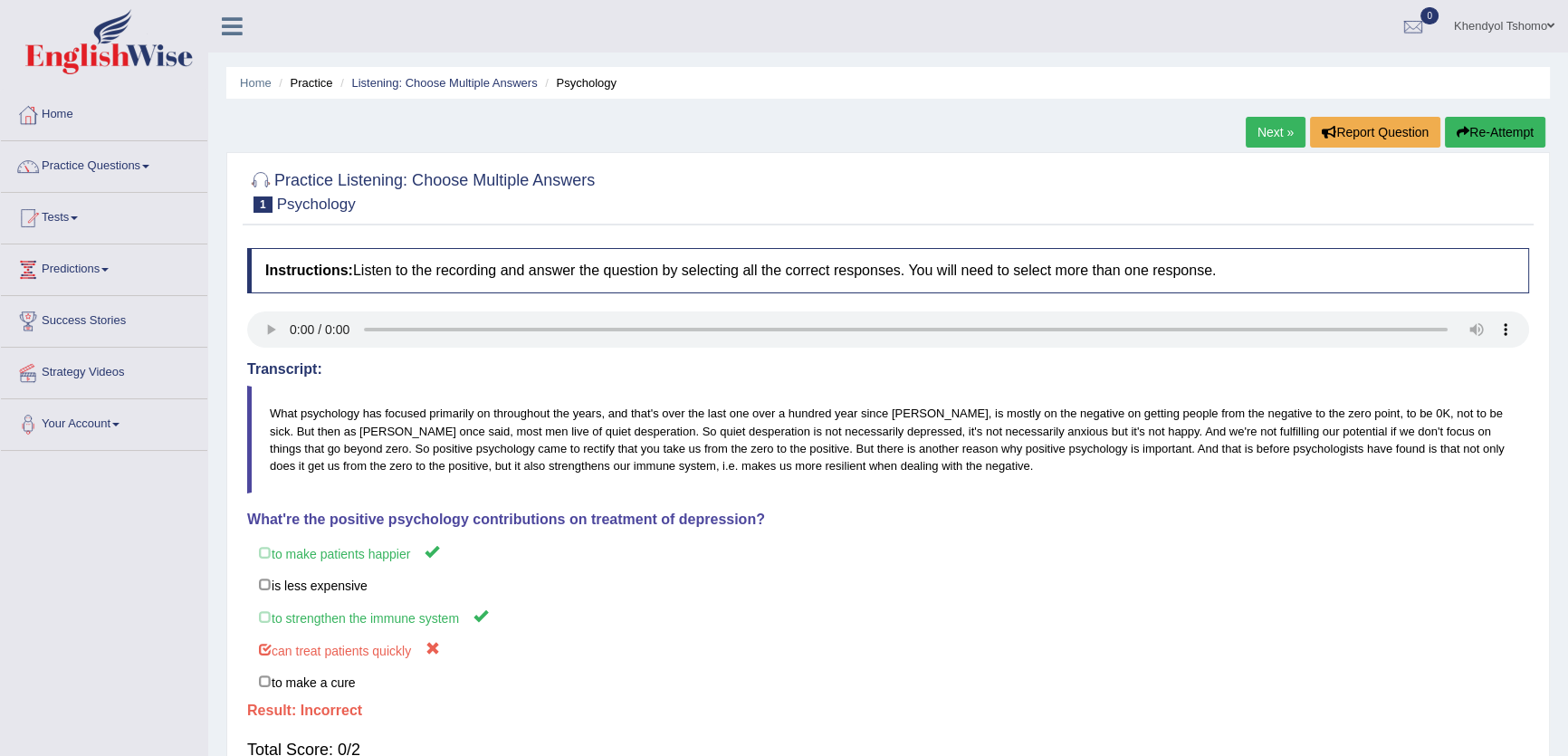
click at [1252, 143] on link "Next »" at bounding box center [1276, 132] width 60 height 31
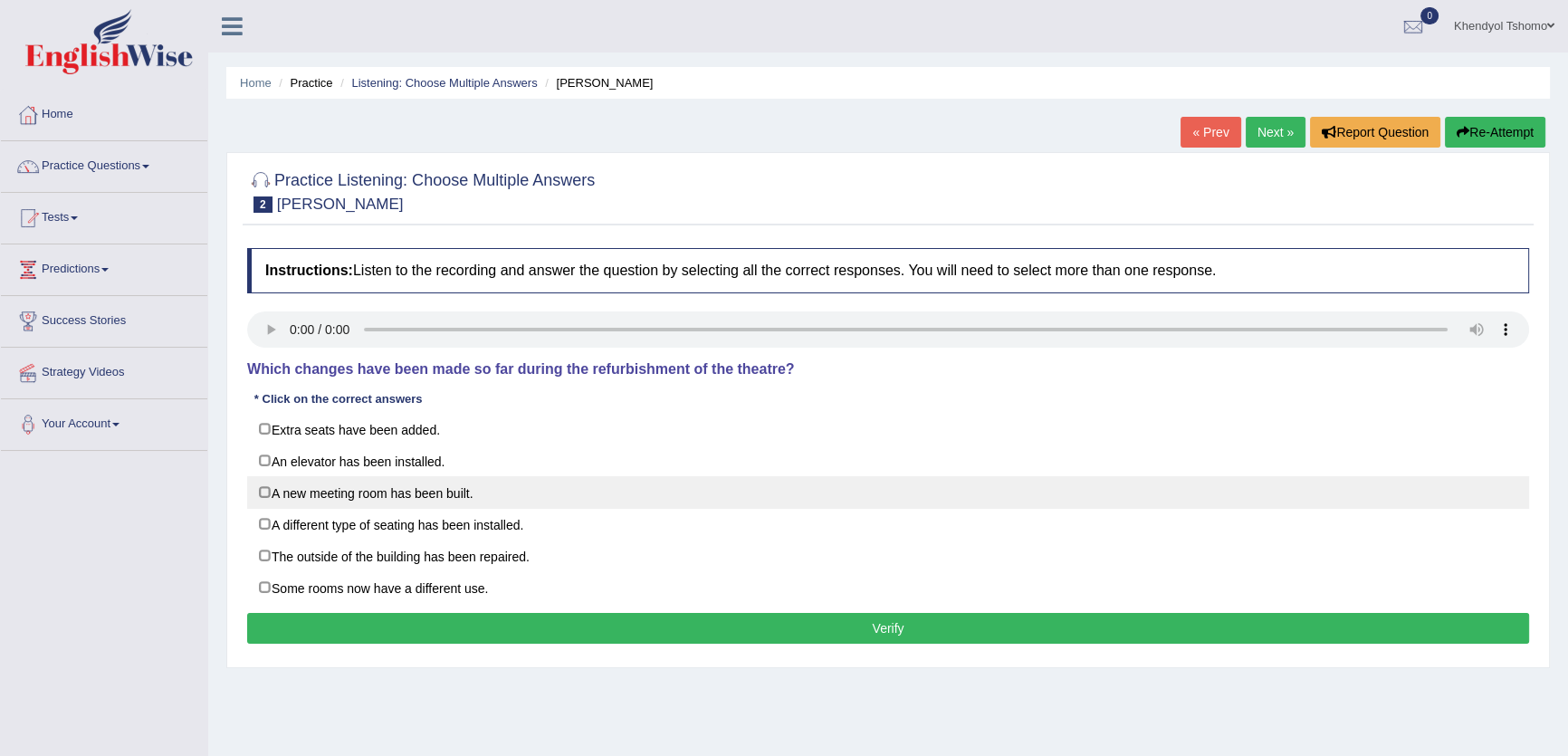
click at [467, 479] on label "A new meeting room has been built." at bounding box center [888, 492] width 1282 height 33
checkbox input "true"
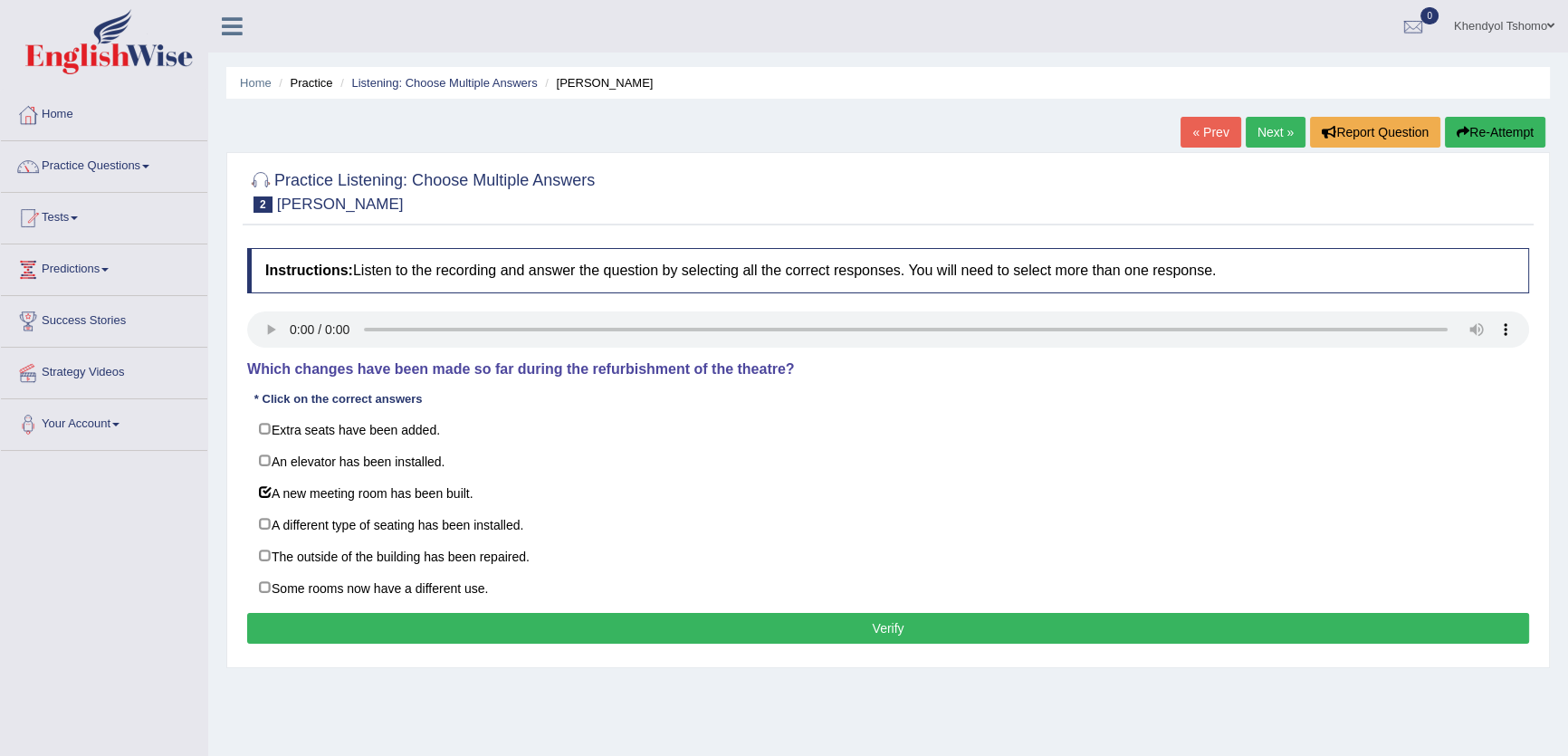
click at [974, 627] on button "Verify" at bounding box center [888, 628] width 1282 height 31
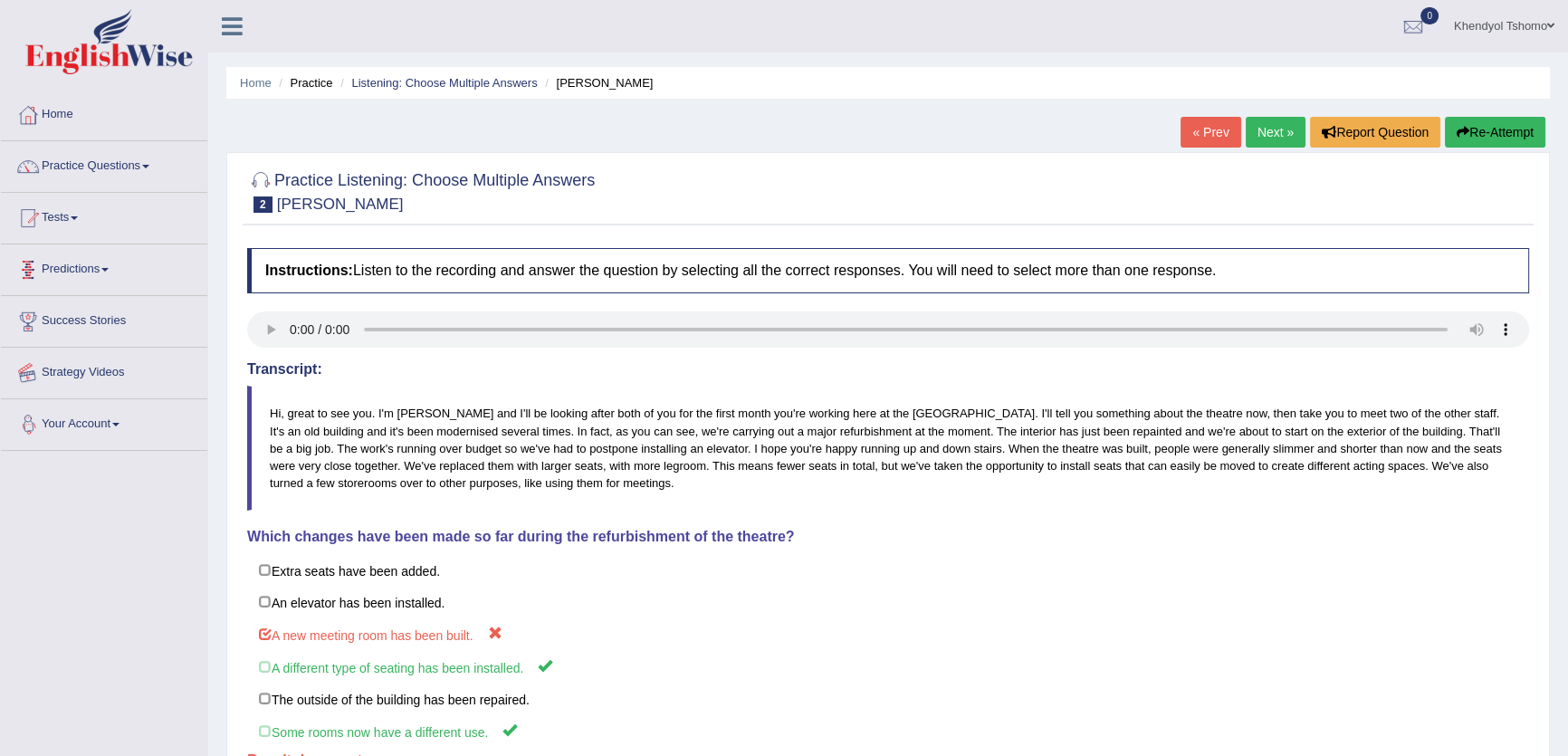
click at [107, 193] on link "Tests" at bounding box center [104, 215] width 207 height 46
click at [114, 171] on link "Practice Questions" at bounding box center [104, 164] width 207 height 46
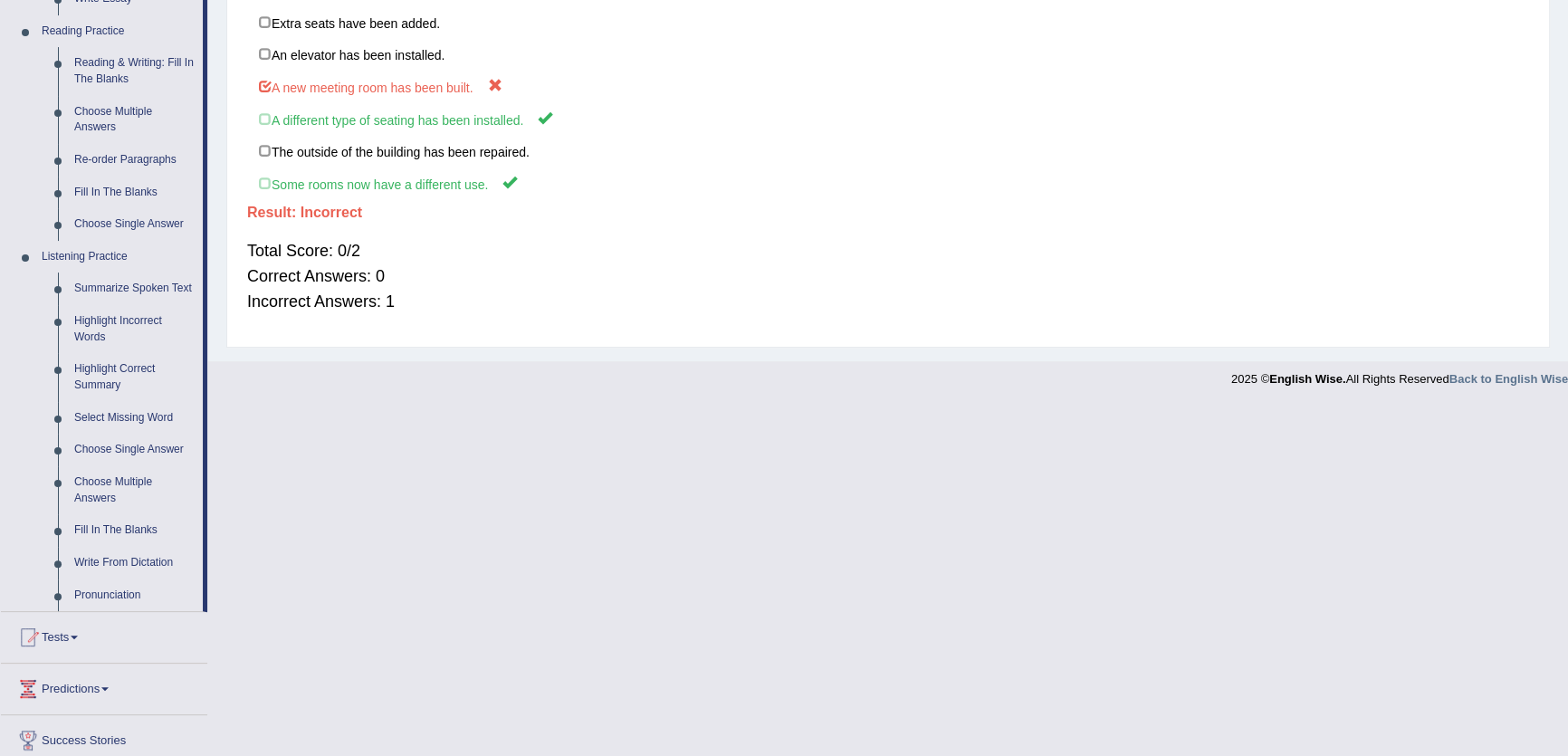
scroll to position [576, 0]
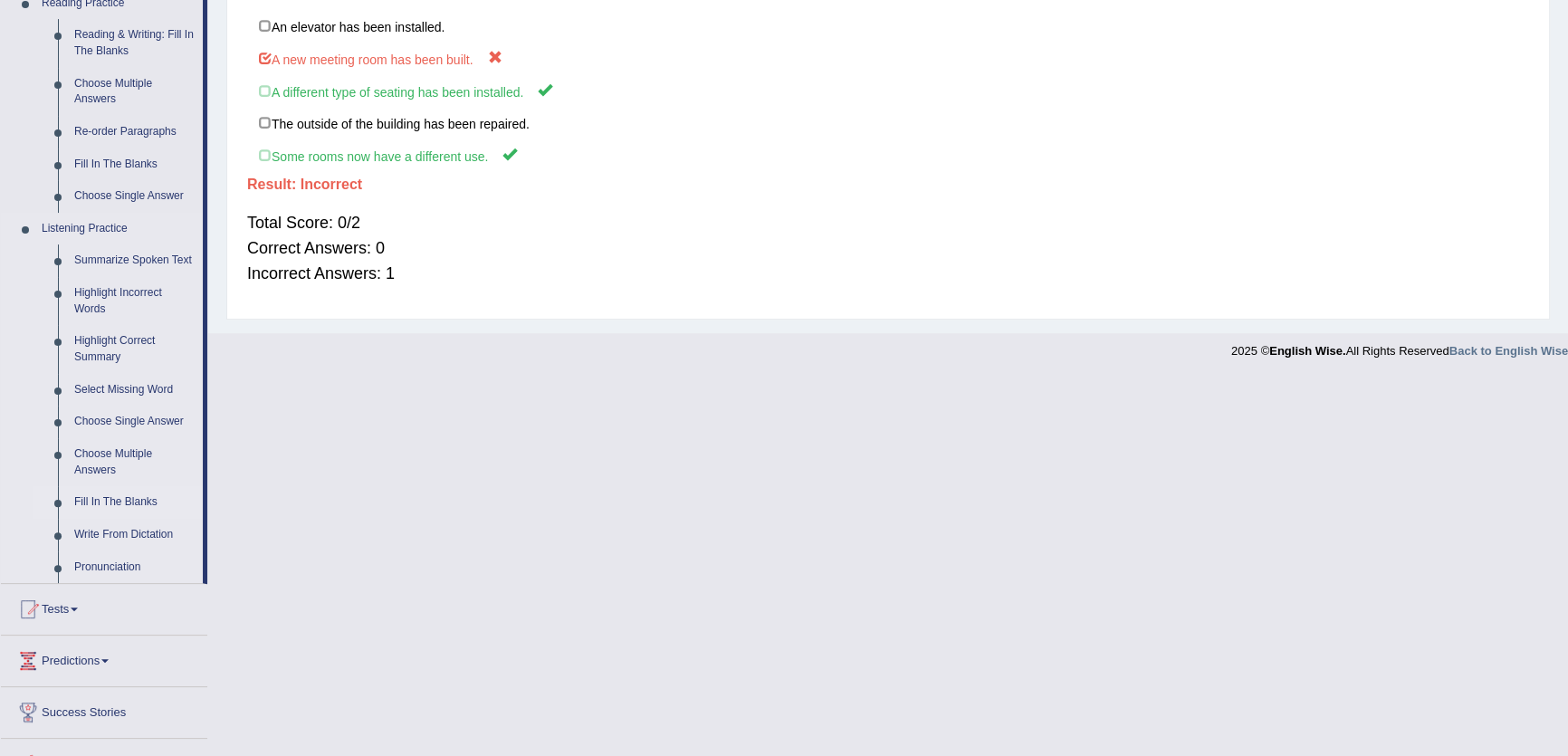
click at [97, 496] on link "Fill In The Blanks" at bounding box center [134, 502] width 137 height 33
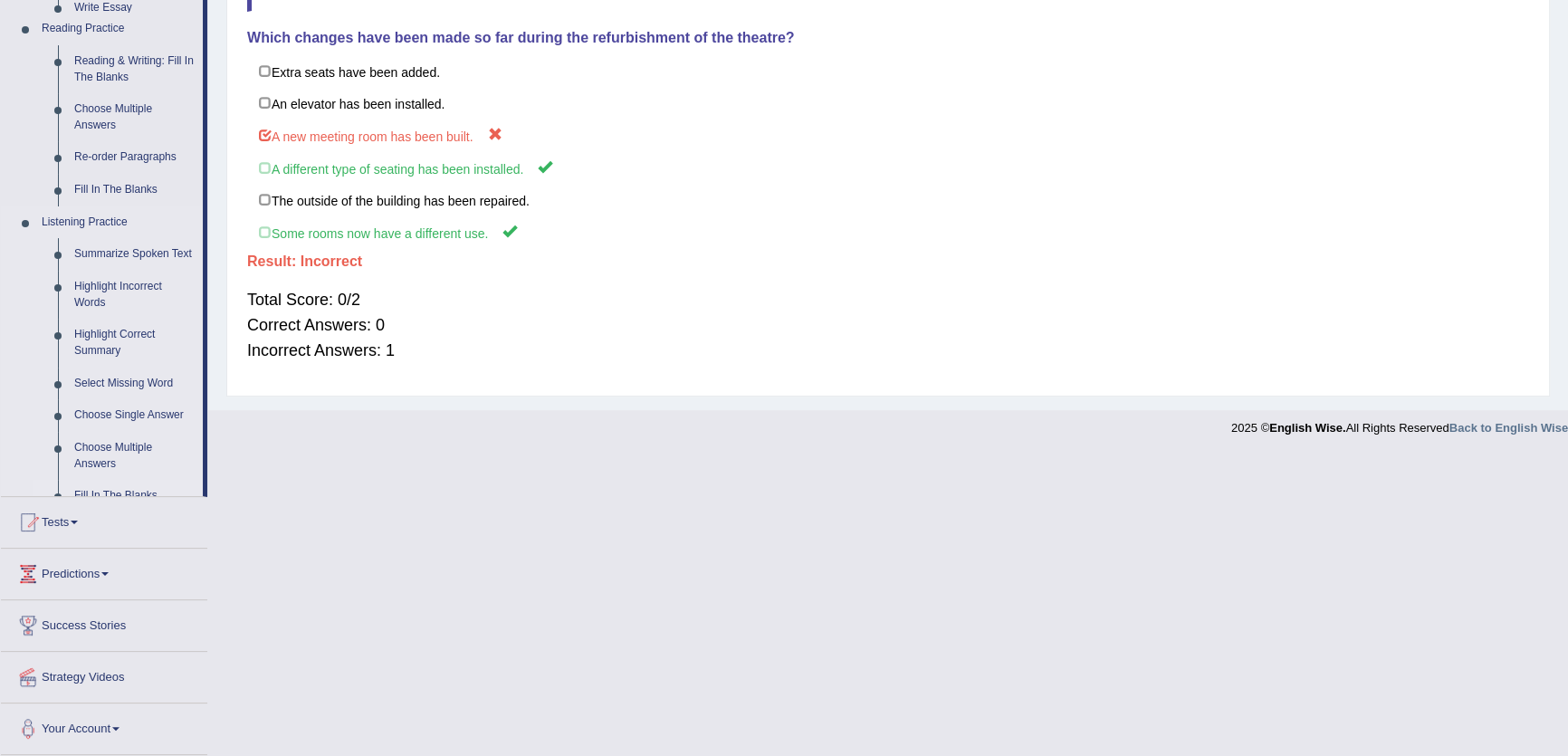
scroll to position [200, 0]
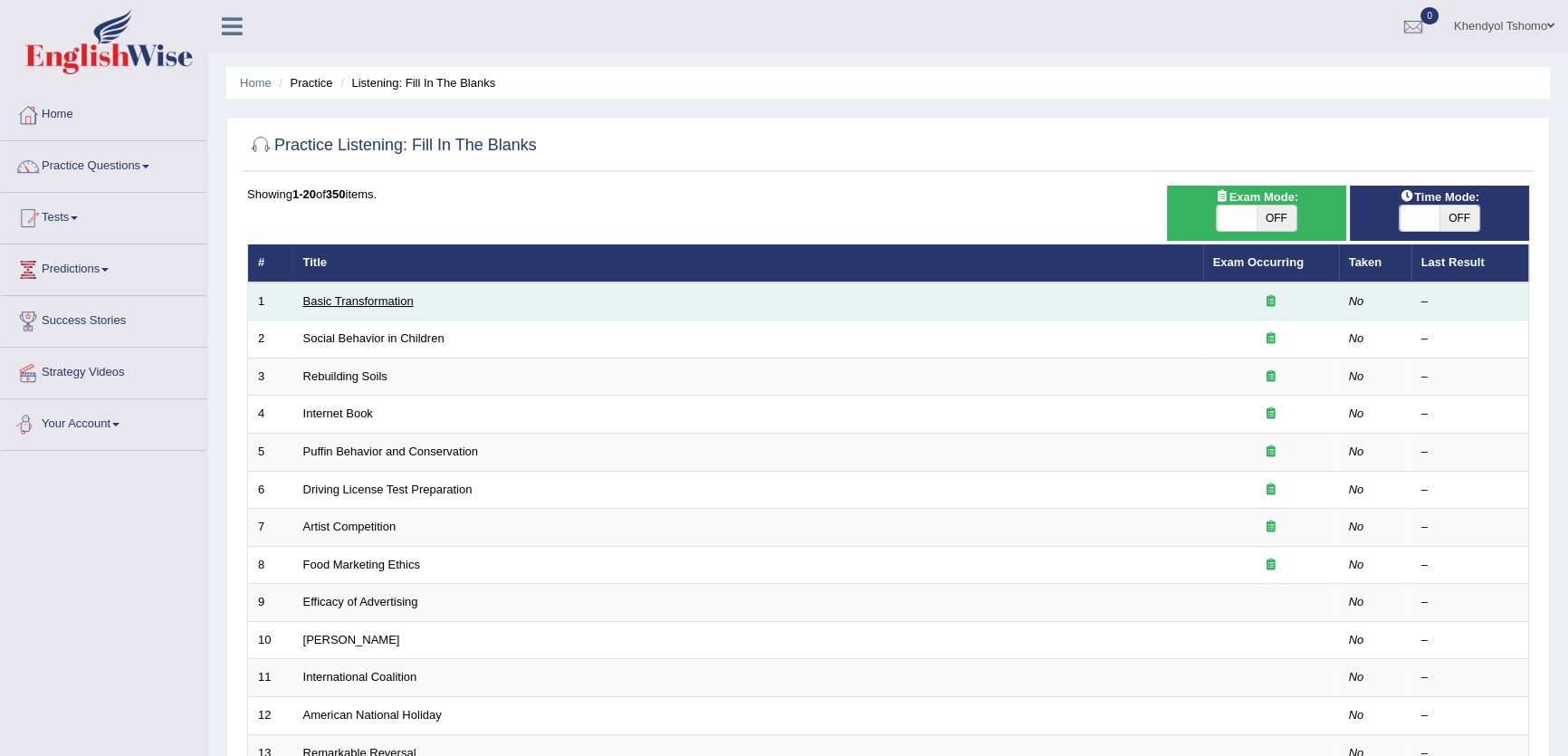
click at [364, 302] on link "Basic Transformation" at bounding box center [359, 300] width 111 height 14
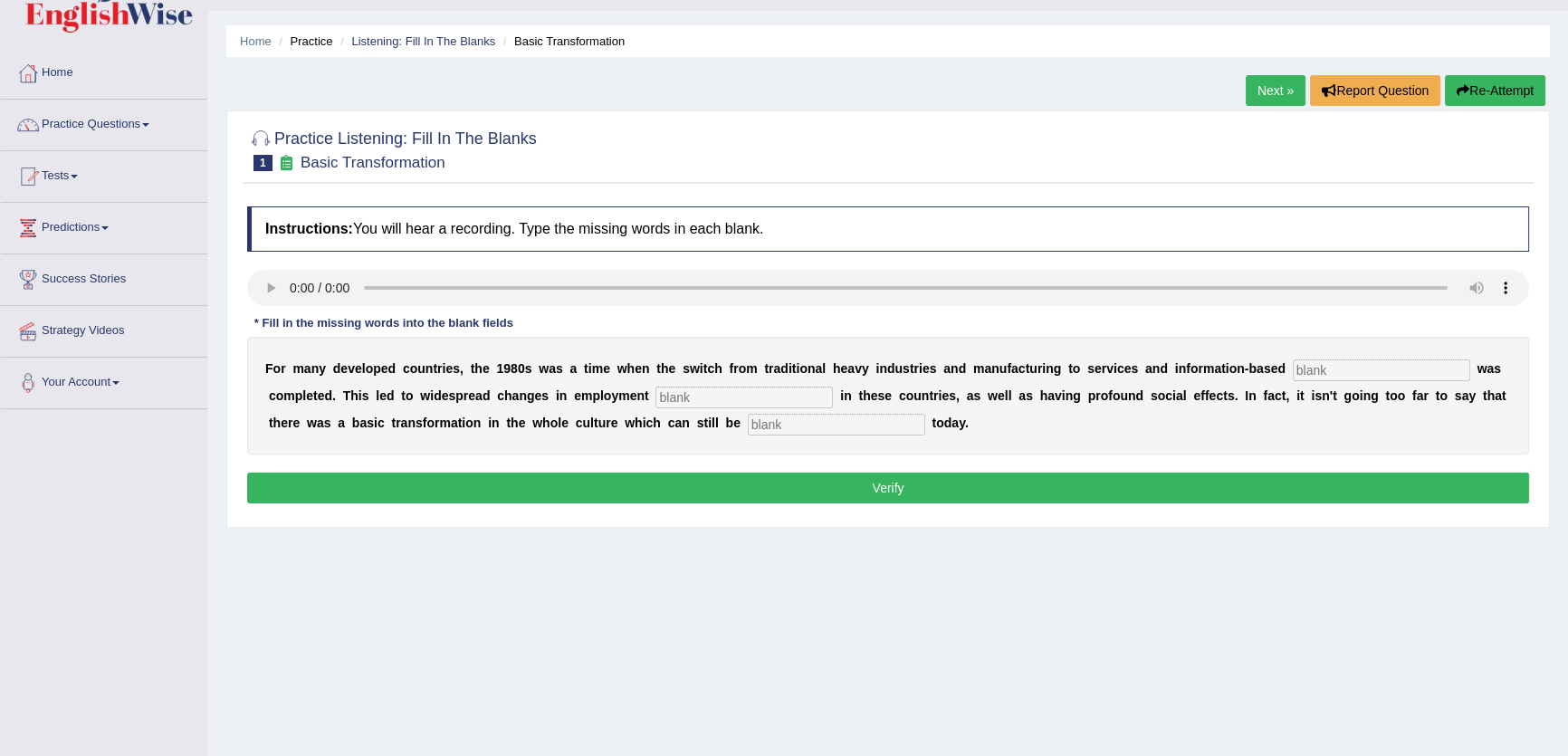
scroll to position [81, 0]
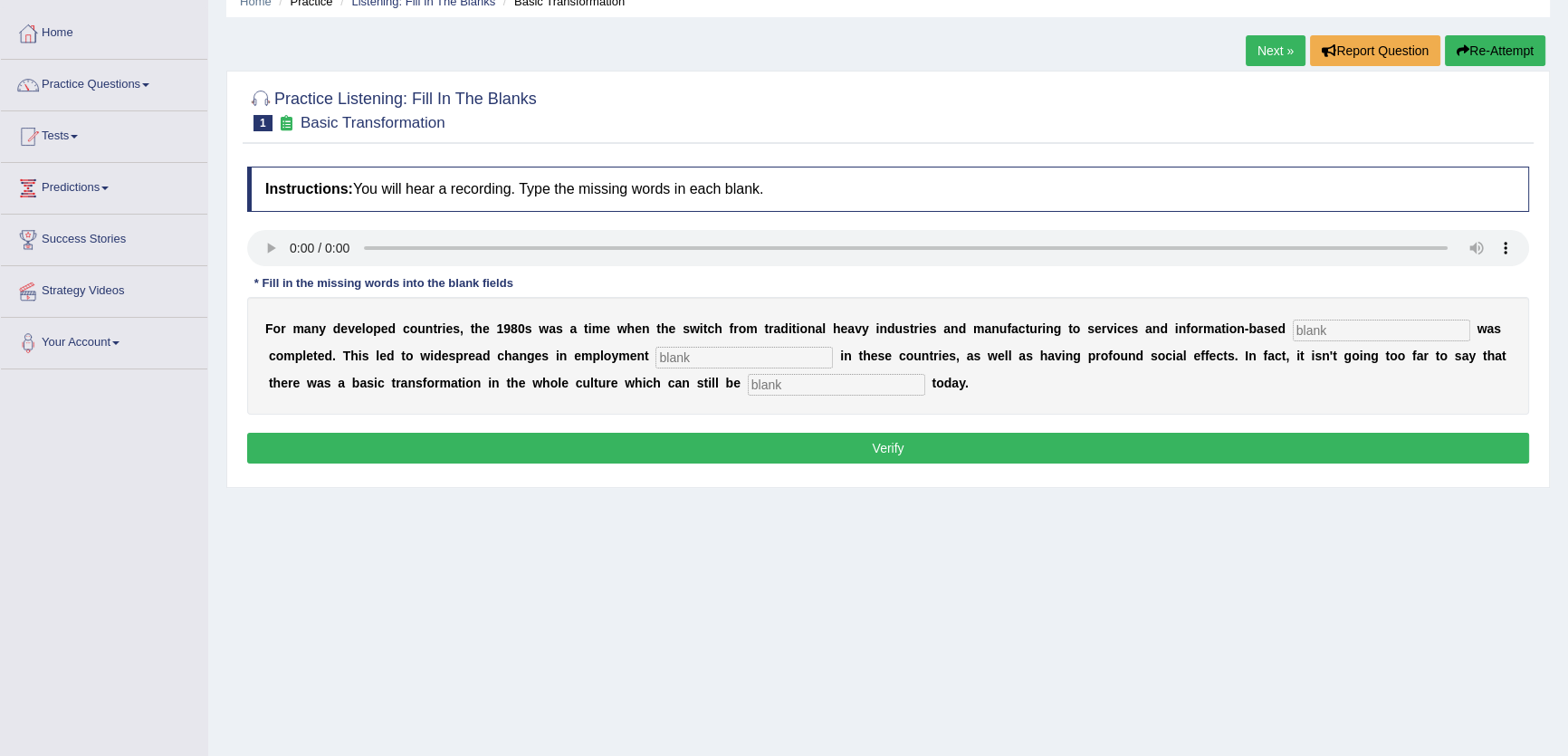
click at [1339, 321] on input "text" at bounding box center [1381, 331] width 177 height 21
type input "g"
click at [1322, 271] on div "Instructions: You will hear a recording. Type the missing words in each blank. …" at bounding box center [887, 317] width 1291 height 320
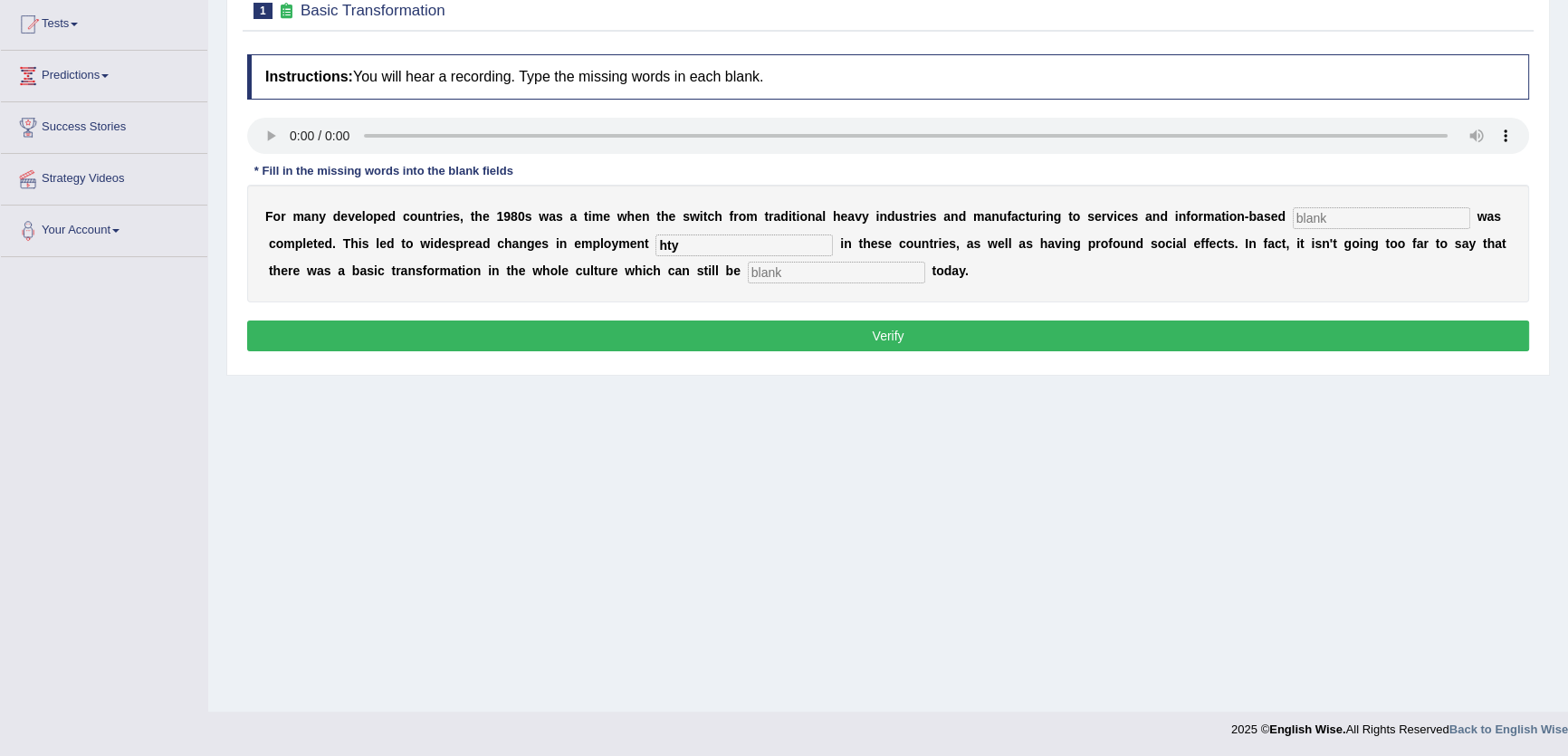
click at [765, 252] on input "hty" at bounding box center [744, 245] width 177 height 21
click at [765, 249] on input "hty" at bounding box center [744, 245] width 177 height 21
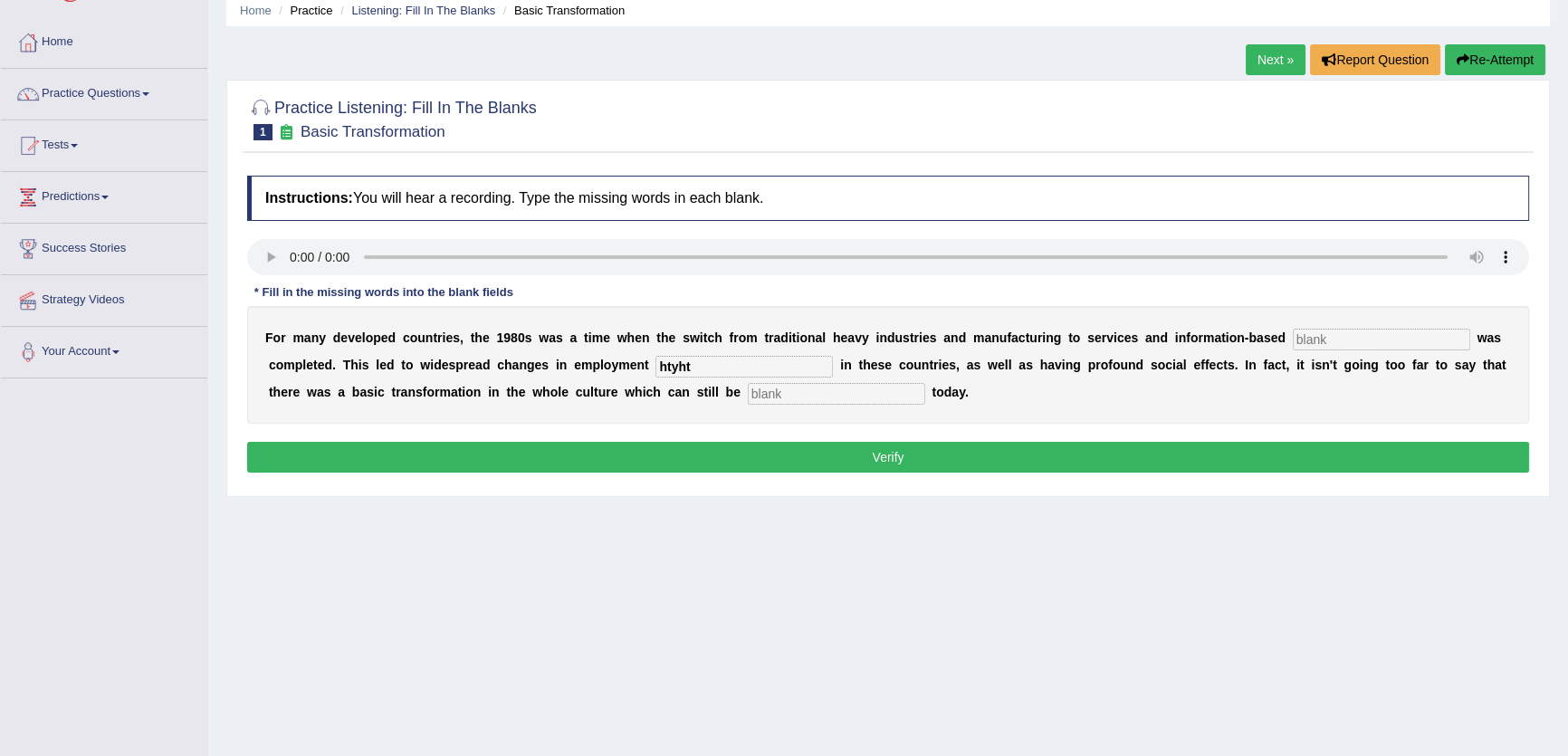
scroll to position [0, 0]
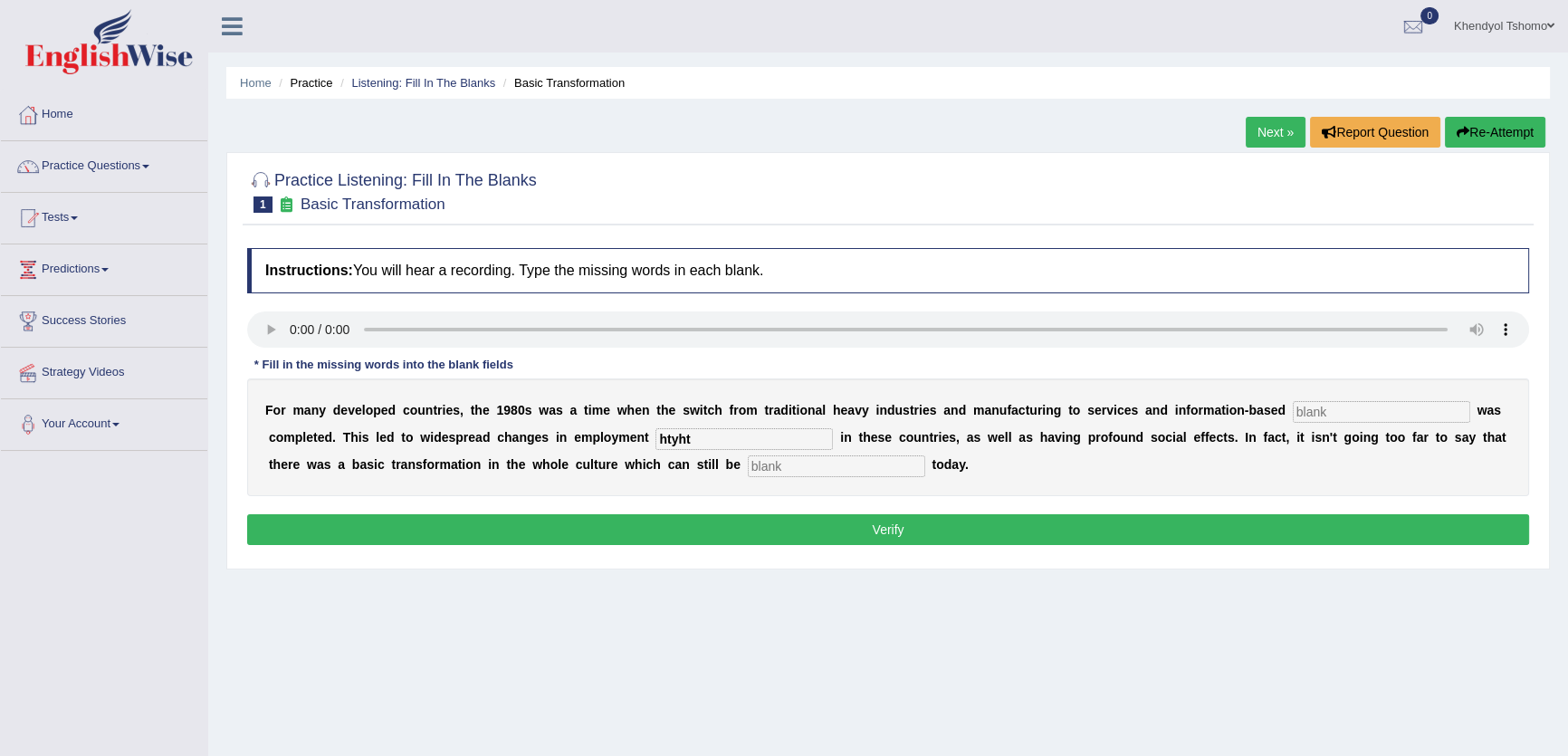
type input "htyht"
click at [1498, 128] on button "Re-Attempt" at bounding box center [1495, 132] width 101 height 31
click at [1384, 413] on input "text" at bounding box center [1381, 412] width 177 height 21
type input "enterprise"
click at [740, 444] on input "text" at bounding box center [744, 439] width 177 height 21
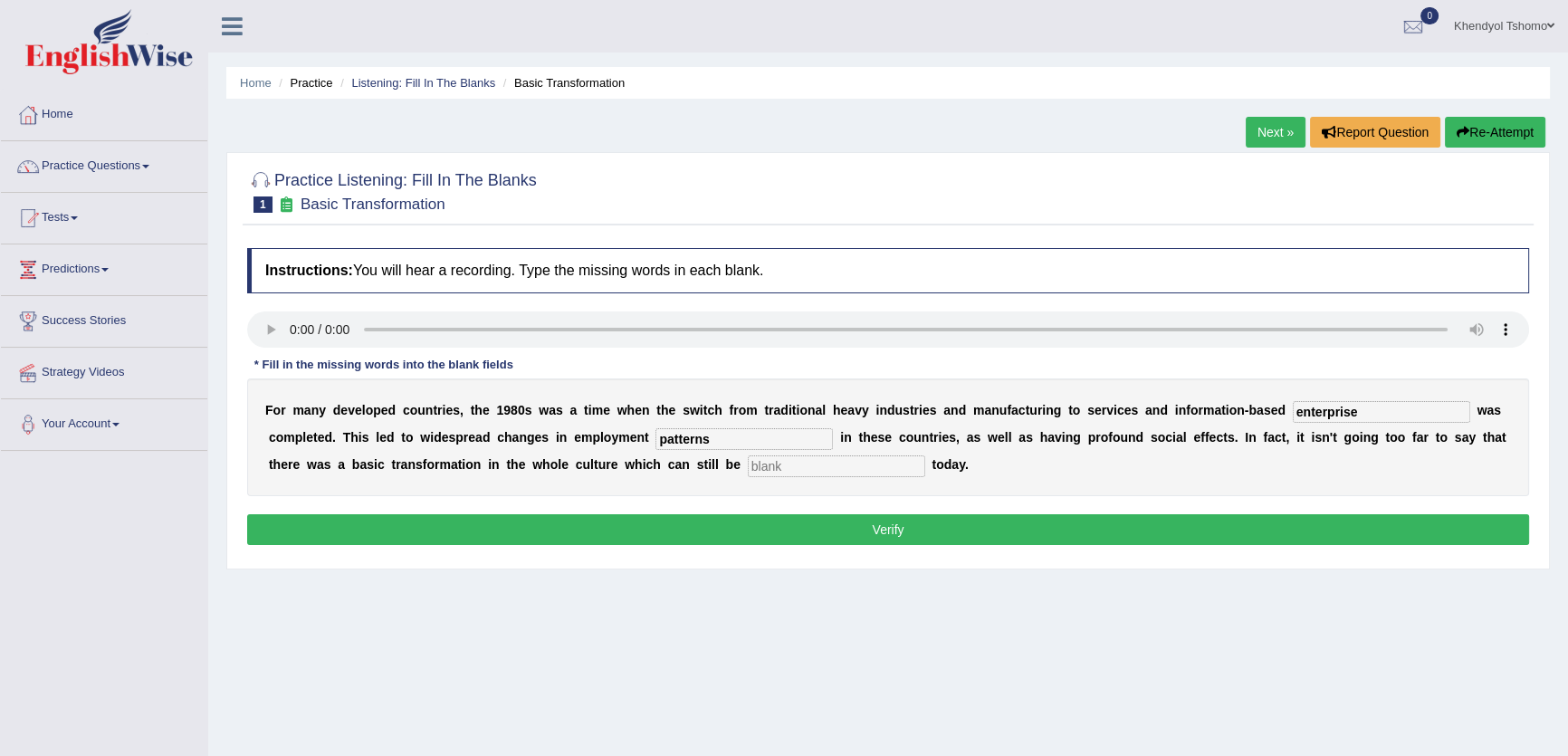
type input "patterns"
click at [784, 468] on input "text" at bounding box center [836, 466] width 177 height 21
type input "observed"
click at [917, 516] on button "Verify" at bounding box center [888, 529] width 1282 height 31
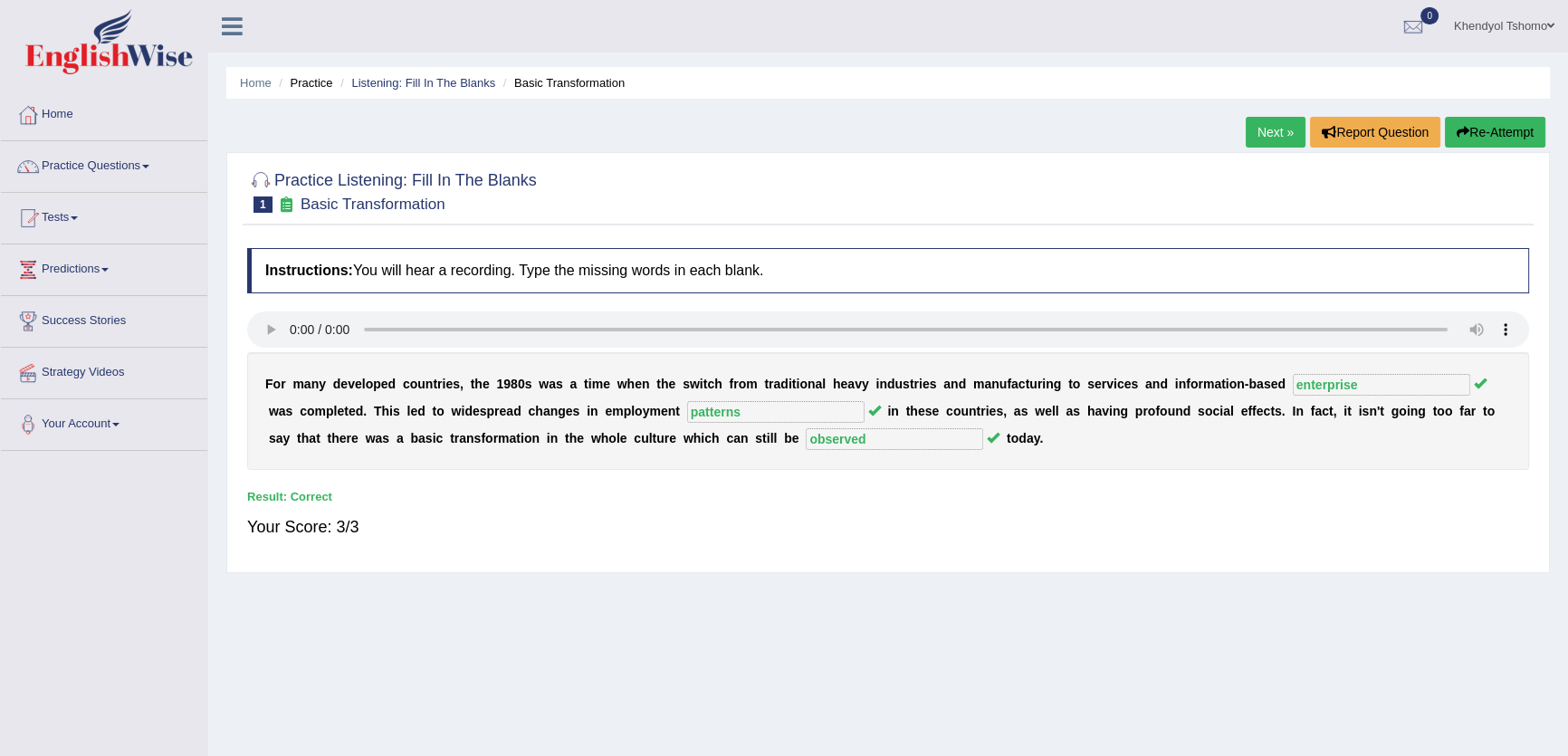
click at [1281, 136] on link "Next »" at bounding box center [1276, 132] width 60 height 31
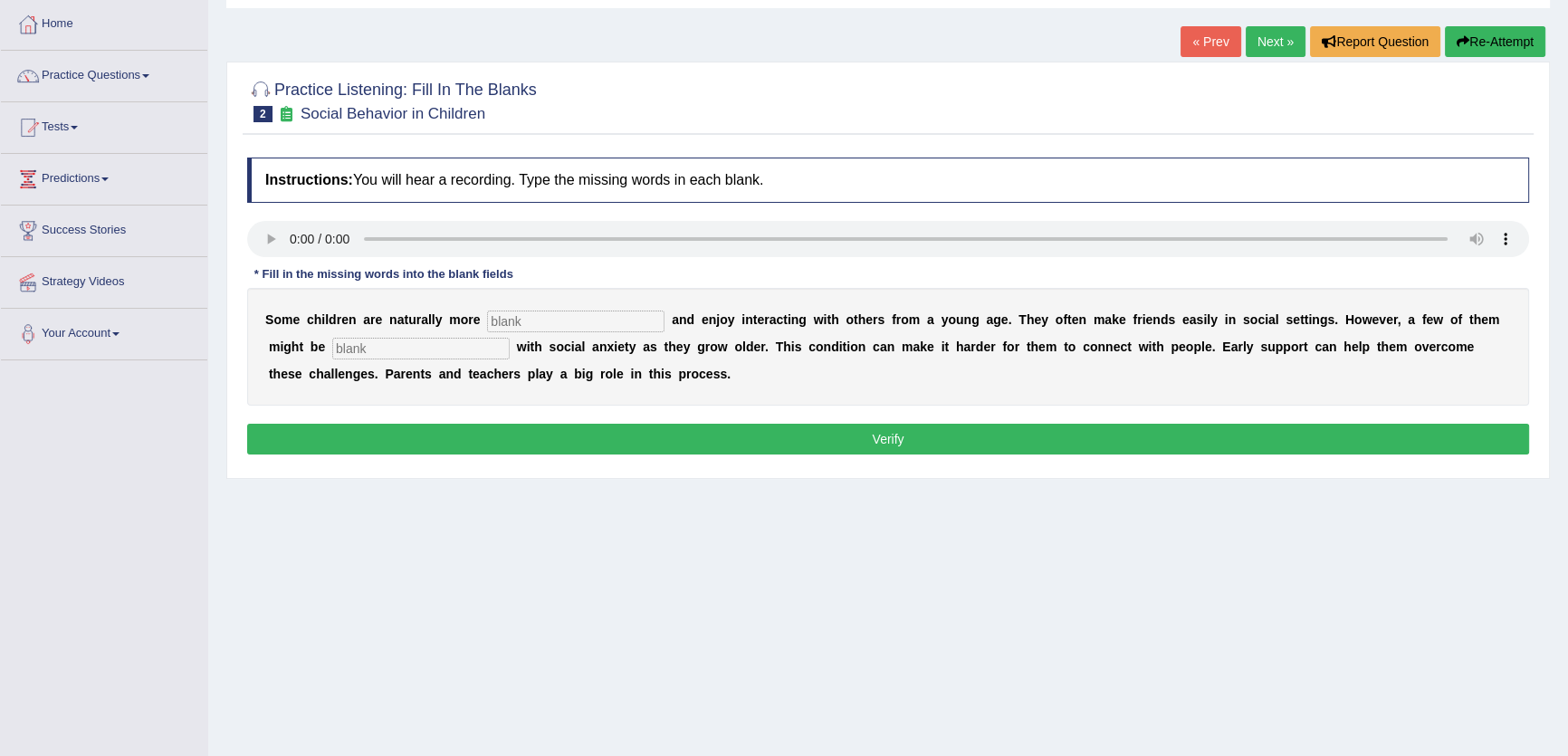
scroll to position [194, 0]
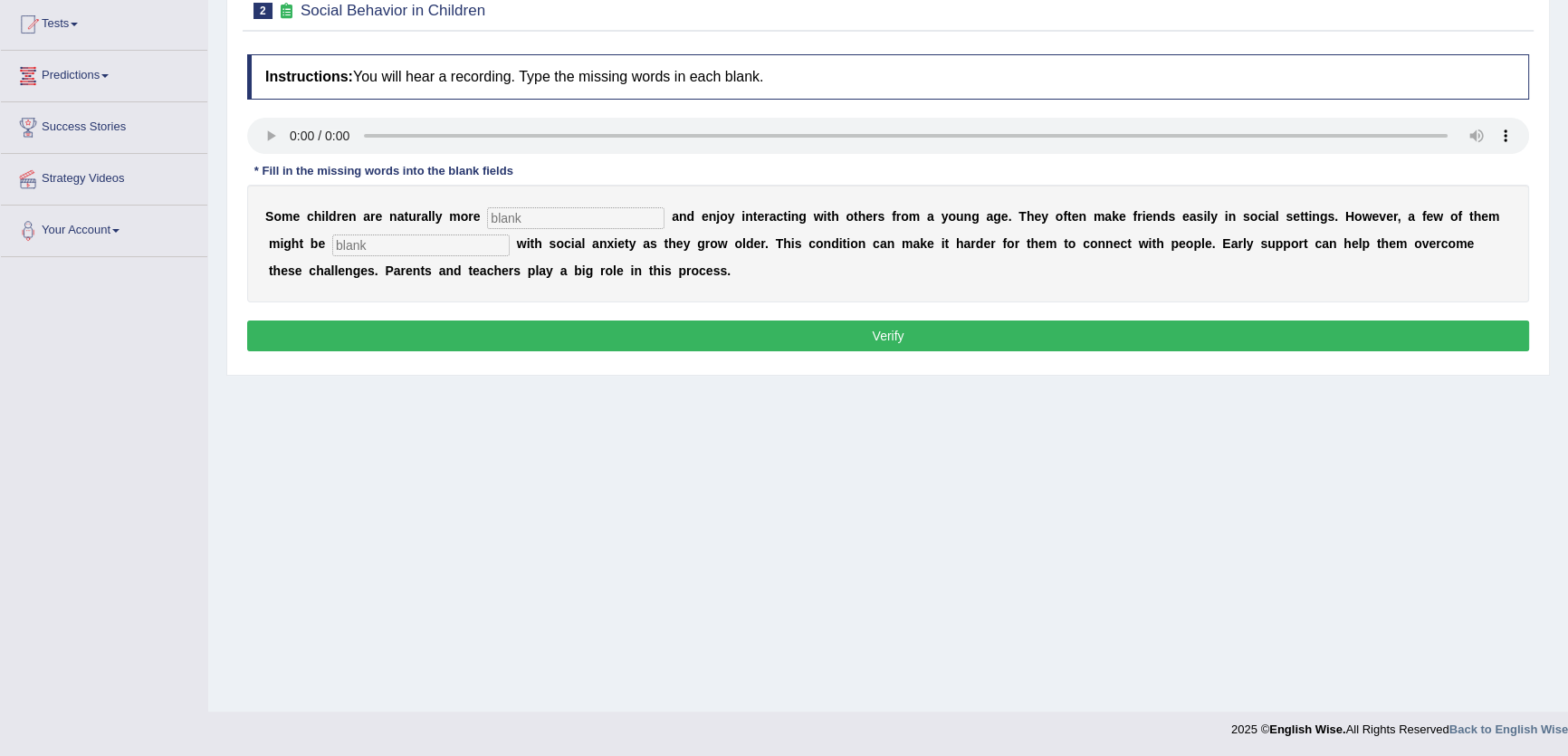
click at [565, 214] on input "text" at bounding box center [575, 218] width 177 height 21
type input "sociable"
click at [466, 244] on input "text" at bounding box center [421, 245] width 177 height 21
type input "diagonised"
click at [912, 346] on button "Verify" at bounding box center [888, 335] width 1282 height 31
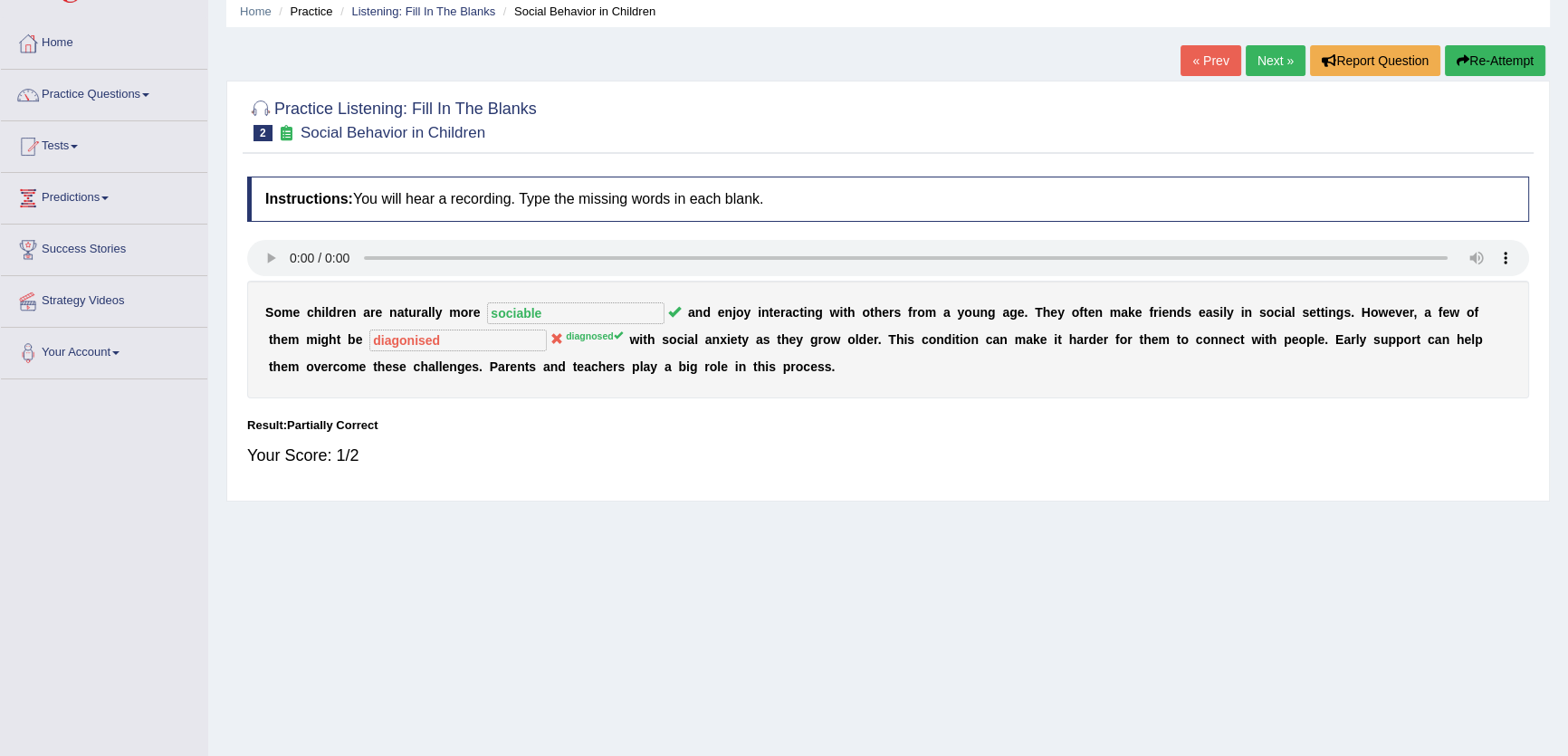
scroll to position [0, 0]
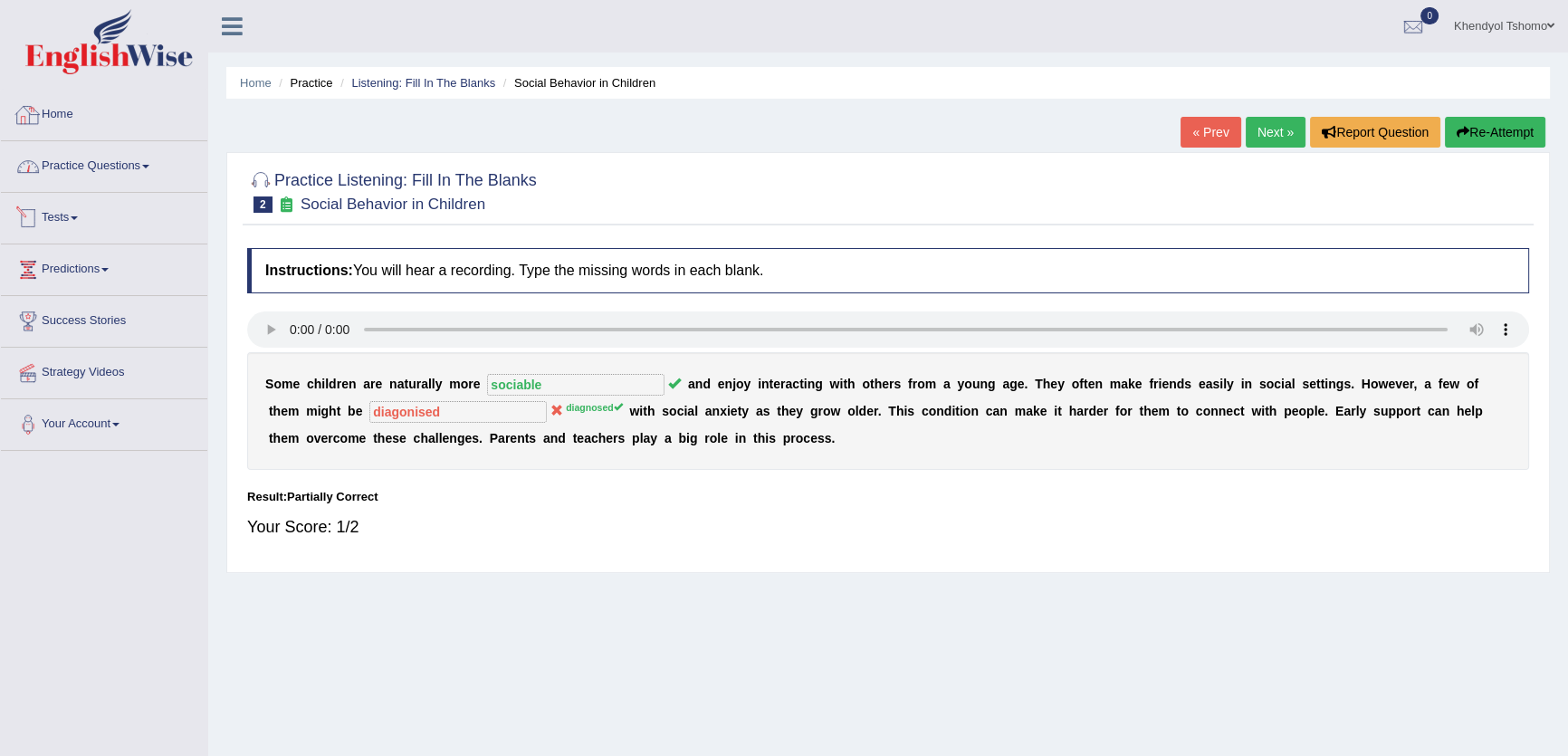
click at [108, 166] on link "Practice Questions" at bounding box center [104, 164] width 207 height 46
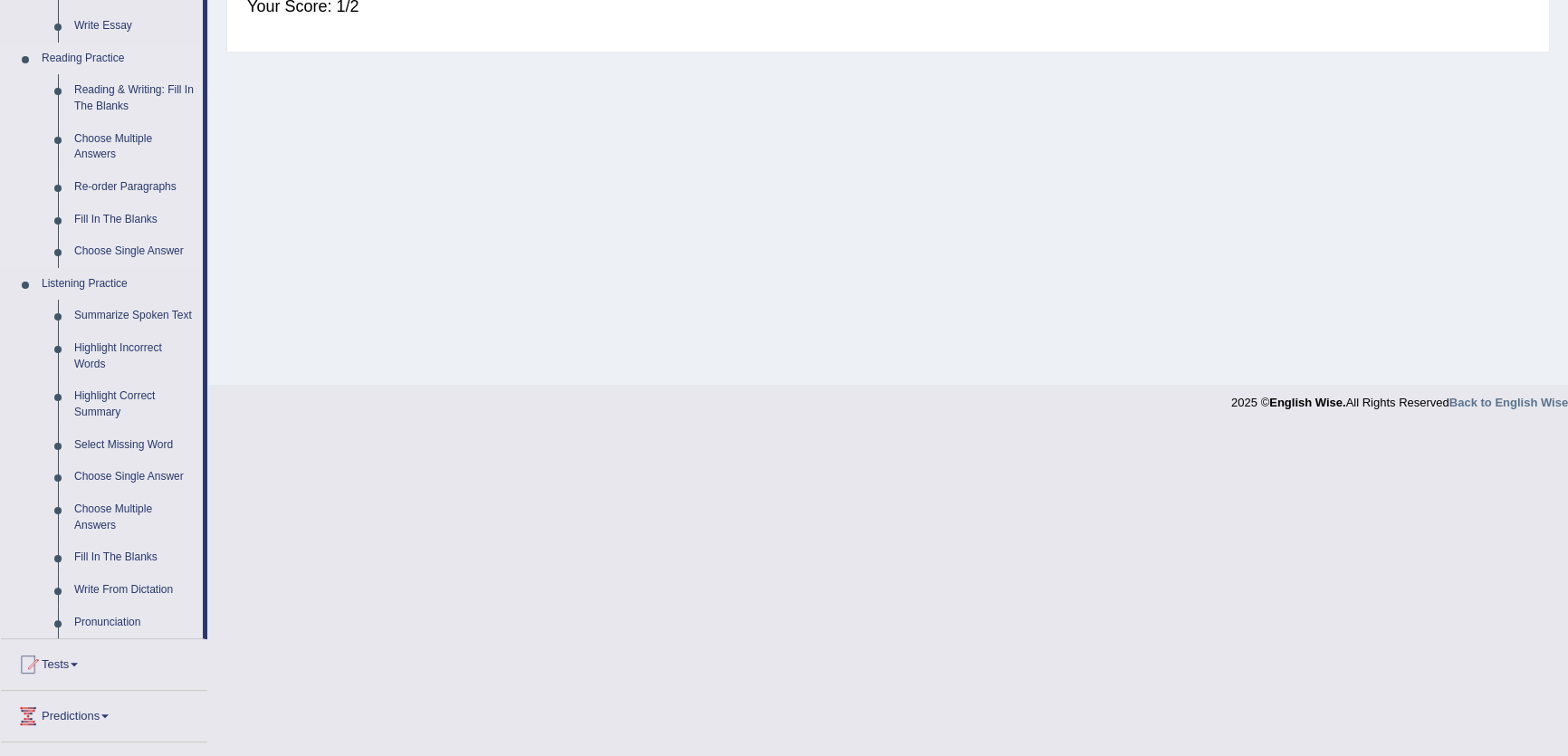
scroll to position [661, 0]
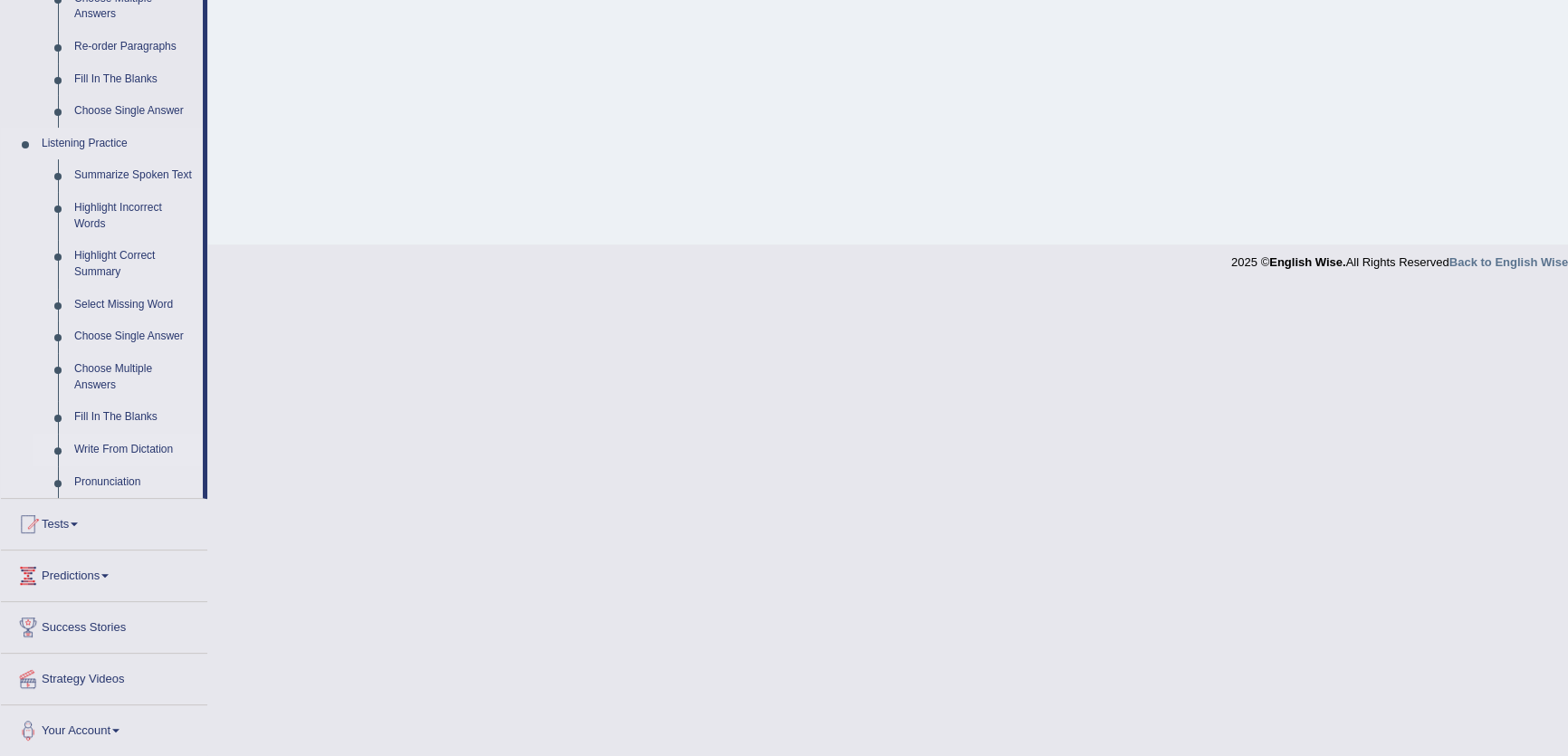
click at [136, 452] on link "Write From Dictation" at bounding box center [134, 450] width 137 height 33
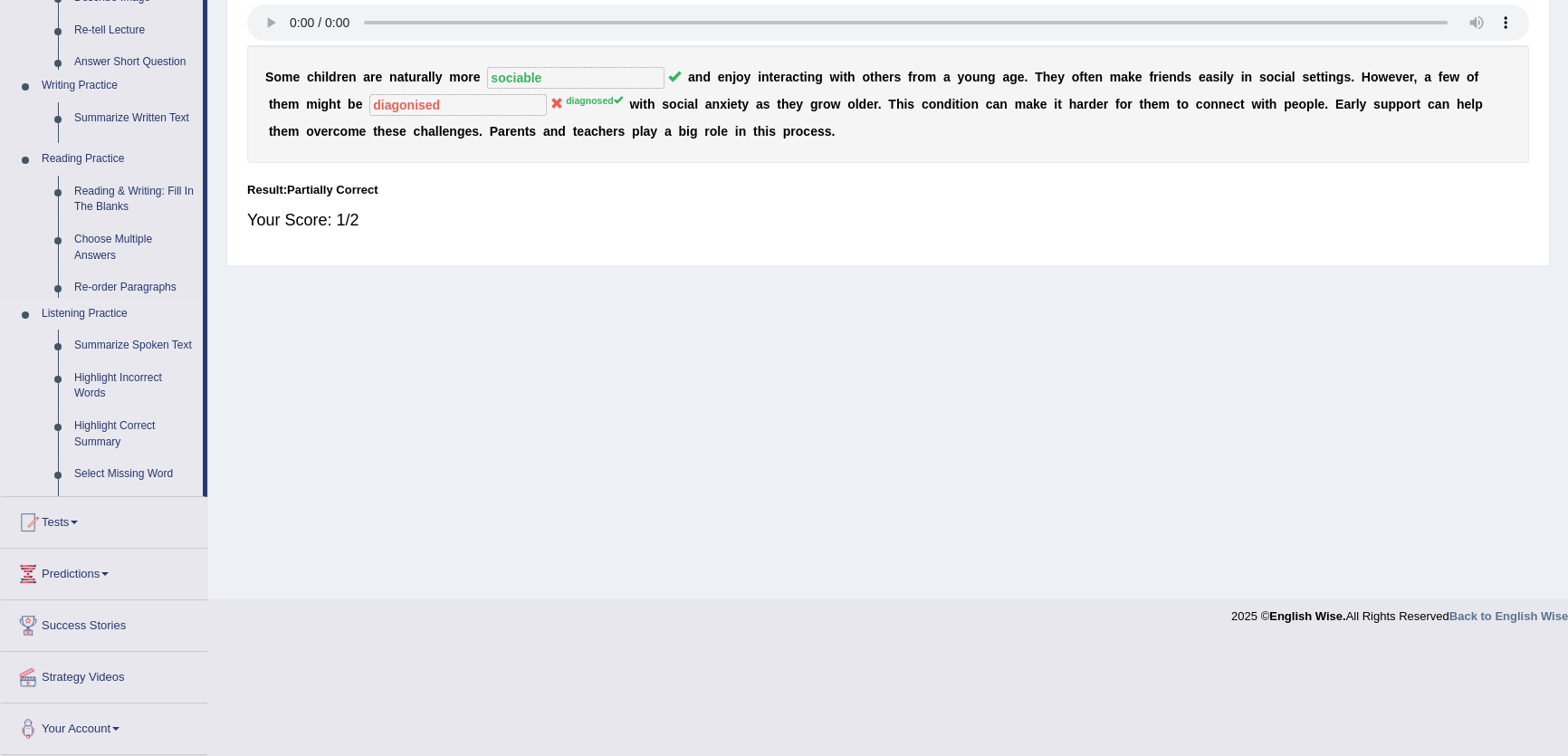
scroll to position [194, 0]
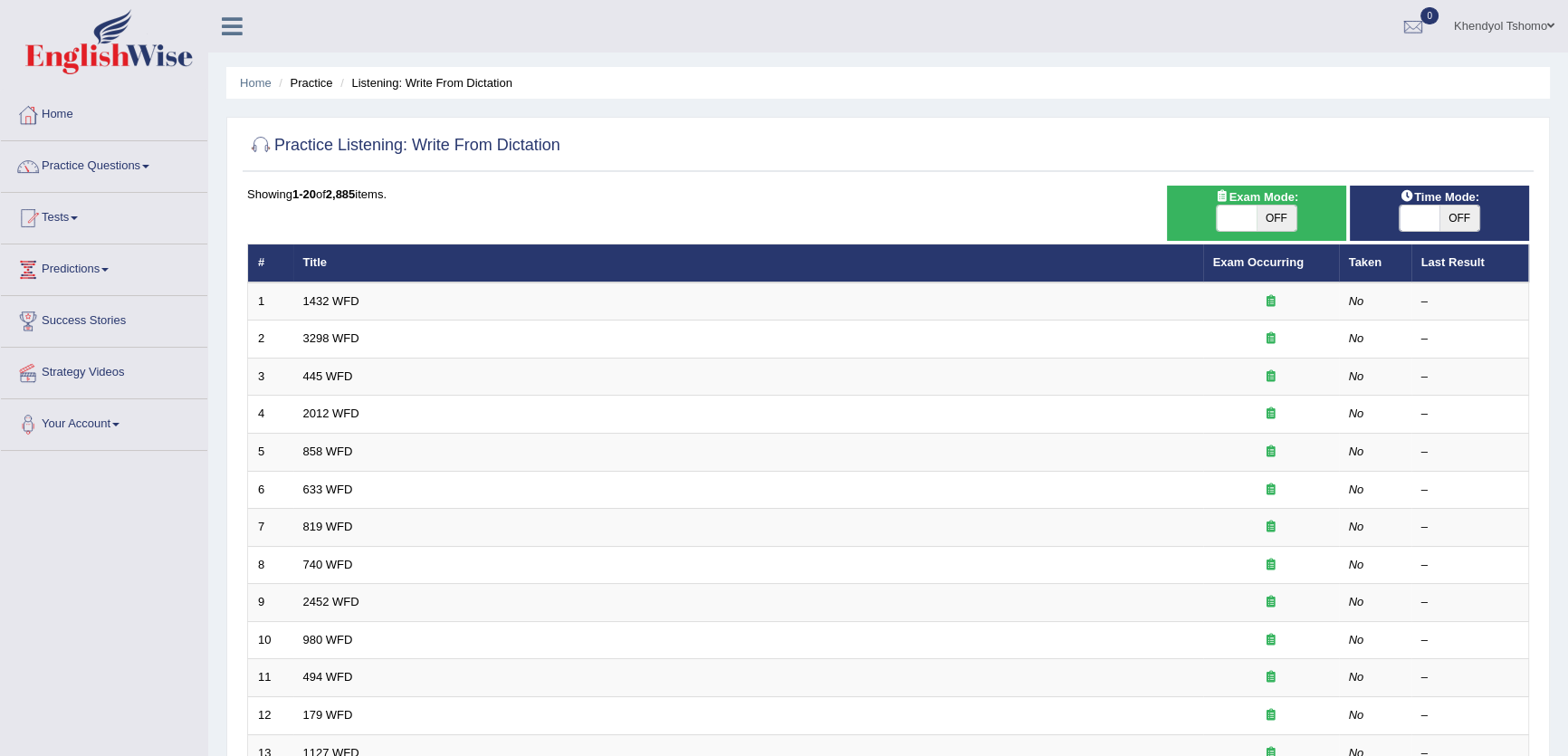
scroll to position [440, 0]
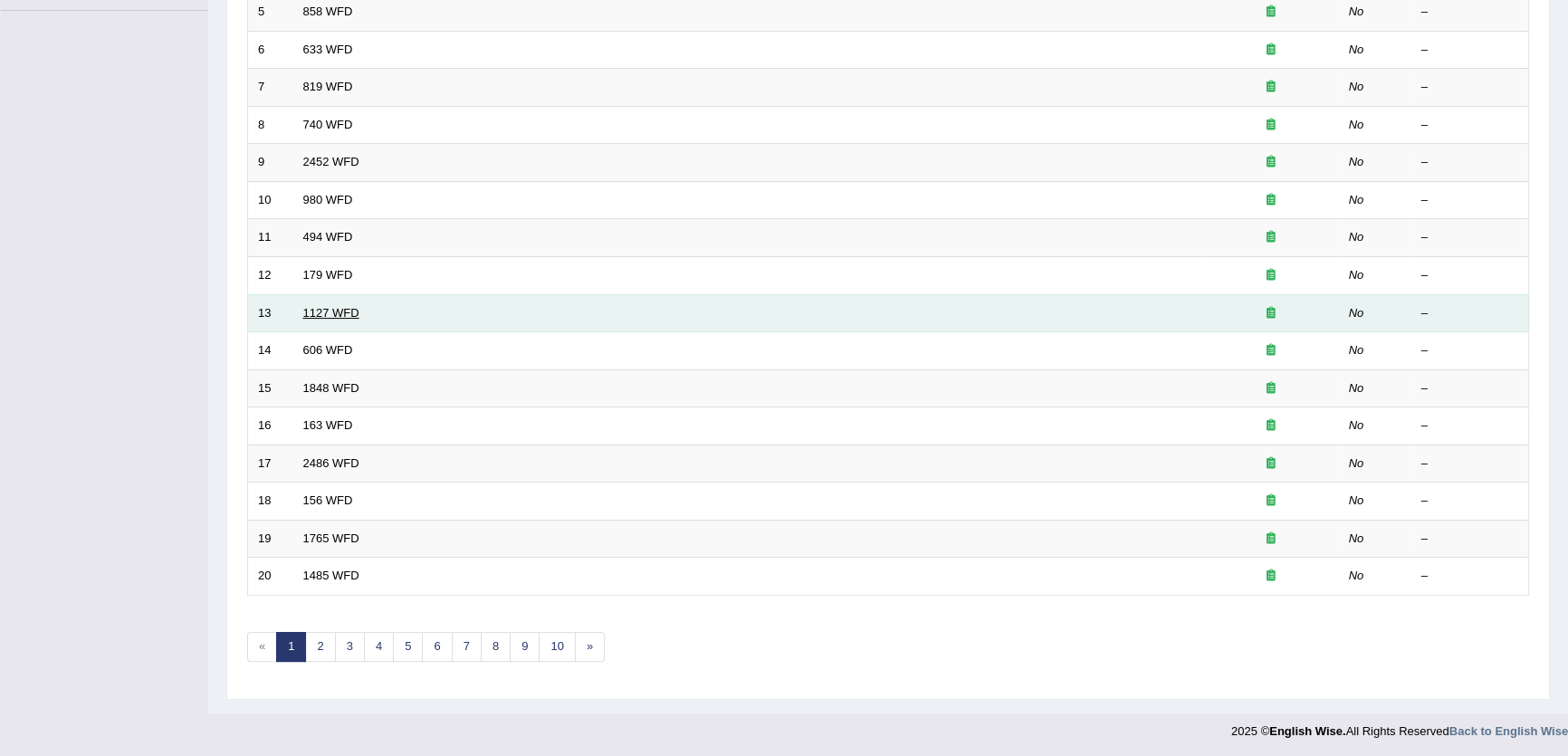
click at [322, 316] on link "1127 WFD" at bounding box center [332, 313] width 56 height 14
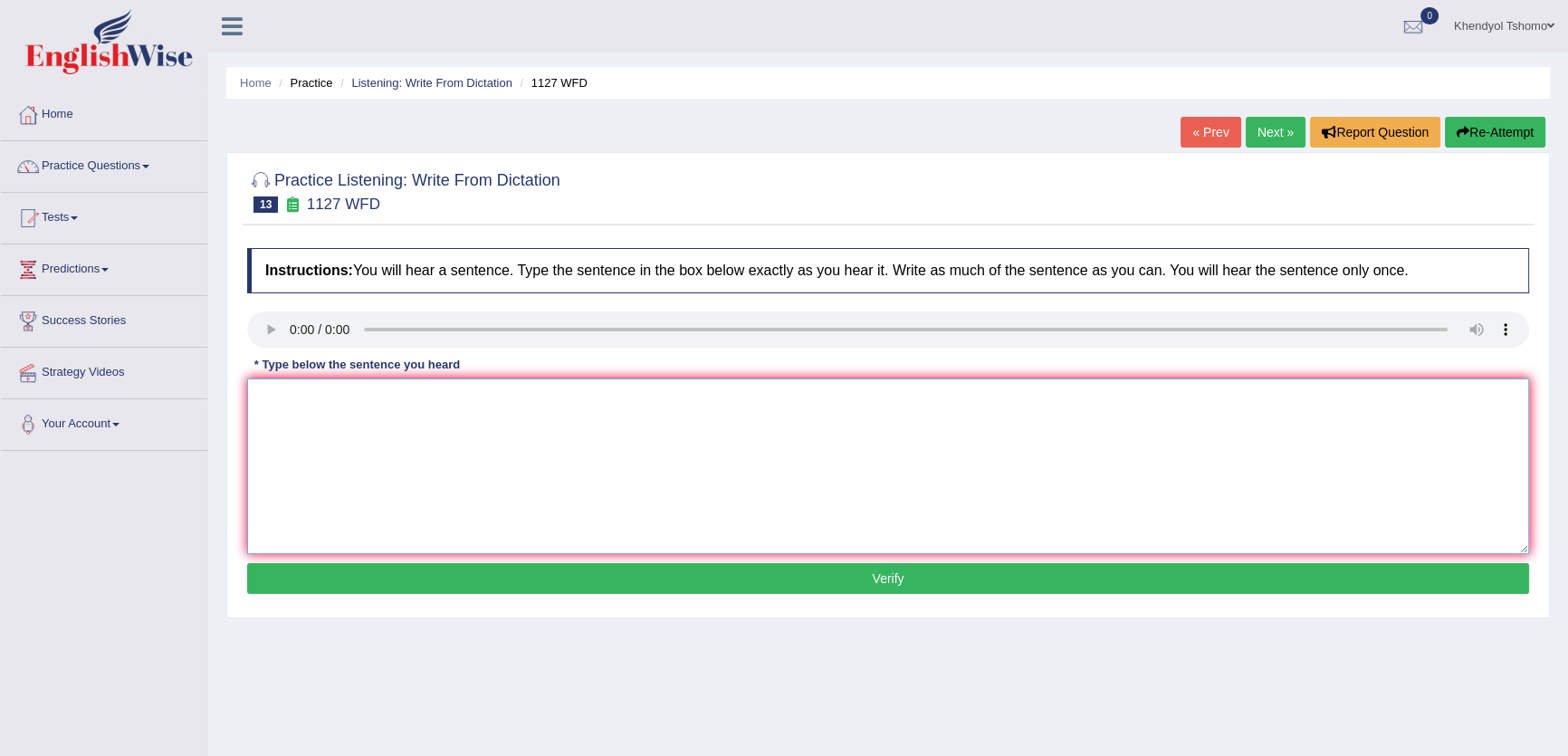
click at [392, 465] on textarea at bounding box center [888, 465] width 1282 height 175
click at [394, 402] on textarea "A university degree is a profession to enter" at bounding box center [888, 465] width 1282 height 175
click at [634, 402] on textarea "A university degree is a requirement profession to enter" at bounding box center [888, 465] width 1282 height 175
drag, startPoint x: 523, startPoint y: 406, endPoint x: 464, endPoint y: 404, distance: 59.0
click at [464, 404] on textarea "A university degree is a requirement profession to enter in many profession pro…" at bounding box center [888, 465] width 1282 height 175
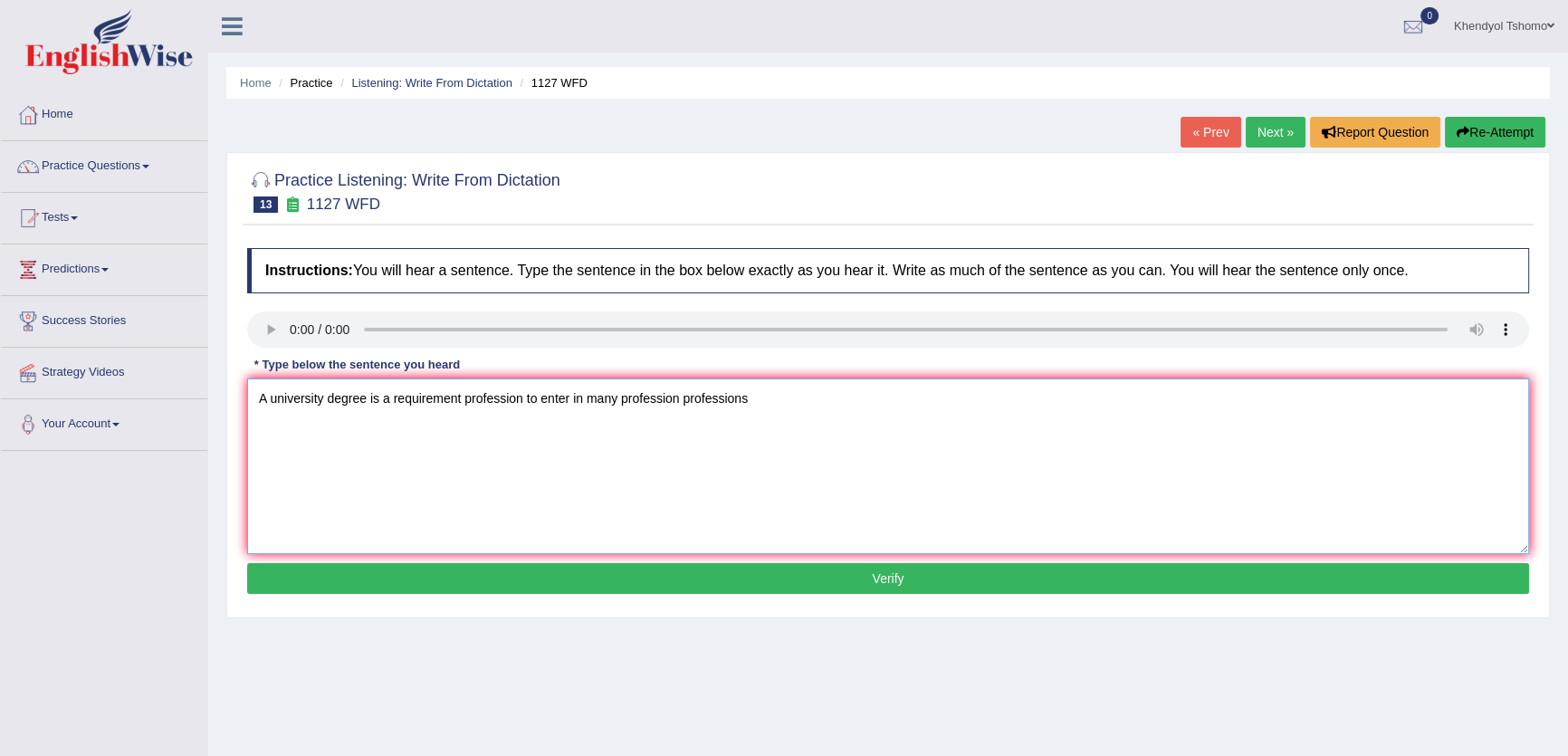
click at [664, 517] on textarea "A university degree is a requirement profession to enter in many profession pro…" at bounding box center [888, 465] width 1282 height 175
click at [623, 401] on textarea "A university degree is a requirement profession to enter in many profession pro…" at bounding box center [888, 465] width 1282 height 175
click at [366, 404] on textarea "A university degree is a requirement profession to enter in many any profession…" at bounding box center [888, 465] width 1282 height 175
click at [516, 397] on textarea "A university degree degrees is a requirement profession to enter in many any pr…" at bounding box center [888, 465] width 1282 height 175
click at [974, 399] on textarea "A university degree degrees is a requirement rekwairementtt profession to enter…" at bounding box center [888, 465] width 1282 height 175
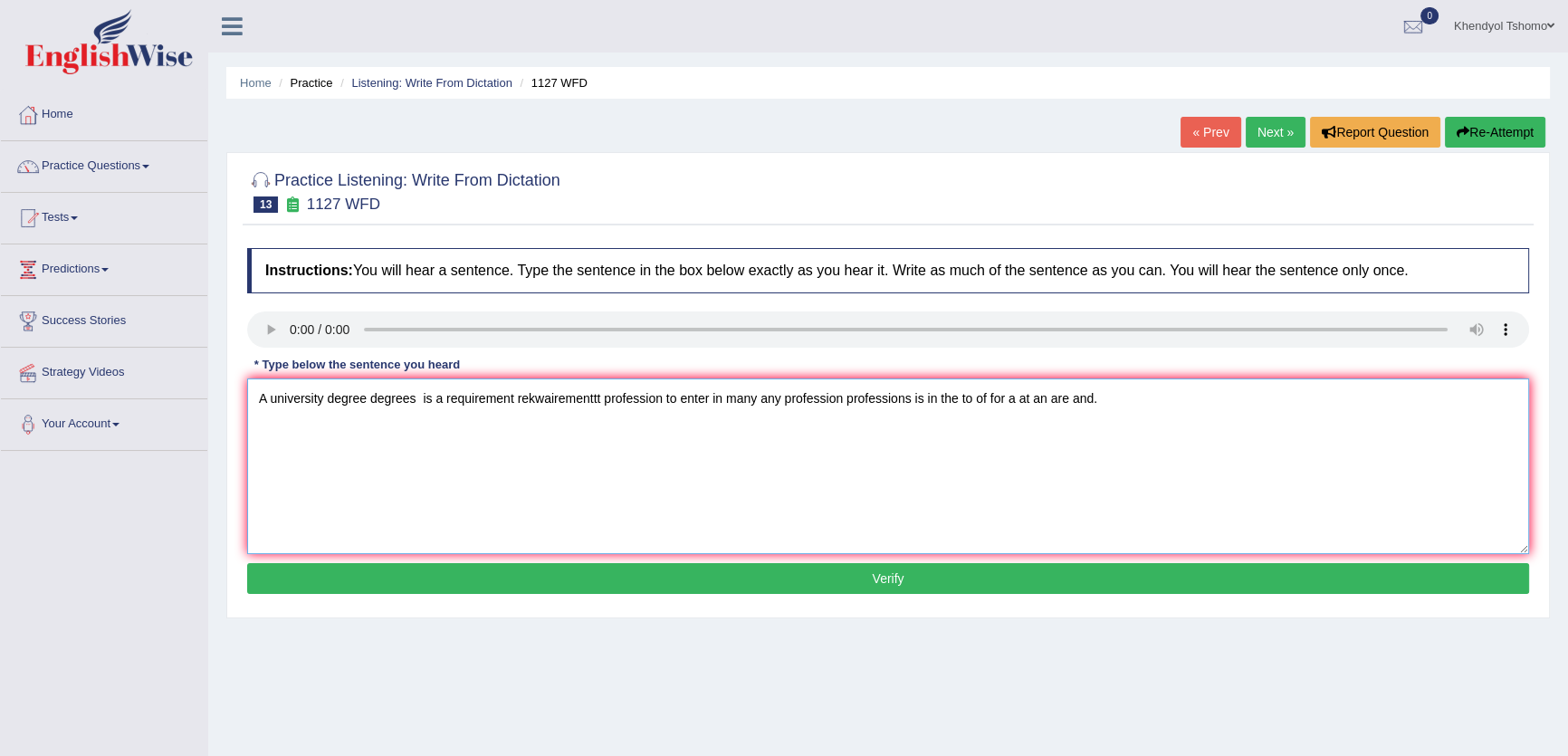
click at [419, 402] on textarea "A university degree degrees is a requirement rekwairementtt profession to enter…" at bounding box center [888, 465] width 1282 height 175
click at [702, 543] on textarea "A university degree degrees is a requirement rekwairementtt profession to enter…" at bounding box center [888, 465] width 1282 height 175
type textarea "A university degree degrees is a requirement rekwairementtt profession to enter…"
click at [722, 561] on div "Instructions: You will hear a sentence. Type the sentence in the box below exac…" at bounding box center [887, 423] width 1291 height 369
click at [727, 578] on button "Verify" at bounding box center [888, 579] width 1282 height 31
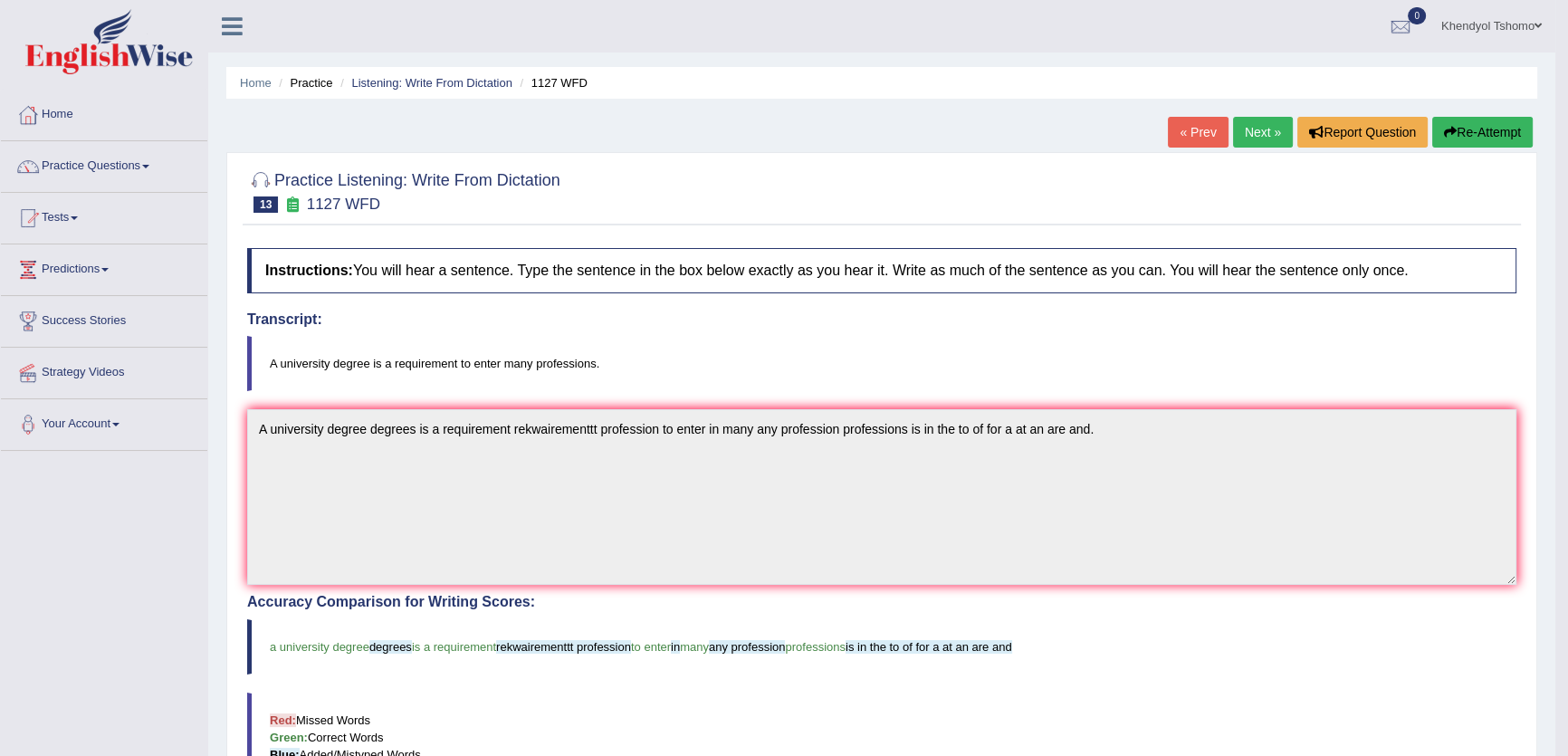
click at [1250, 121] on link "Next »" at bounding box center [1264, 132] width 60 height 31
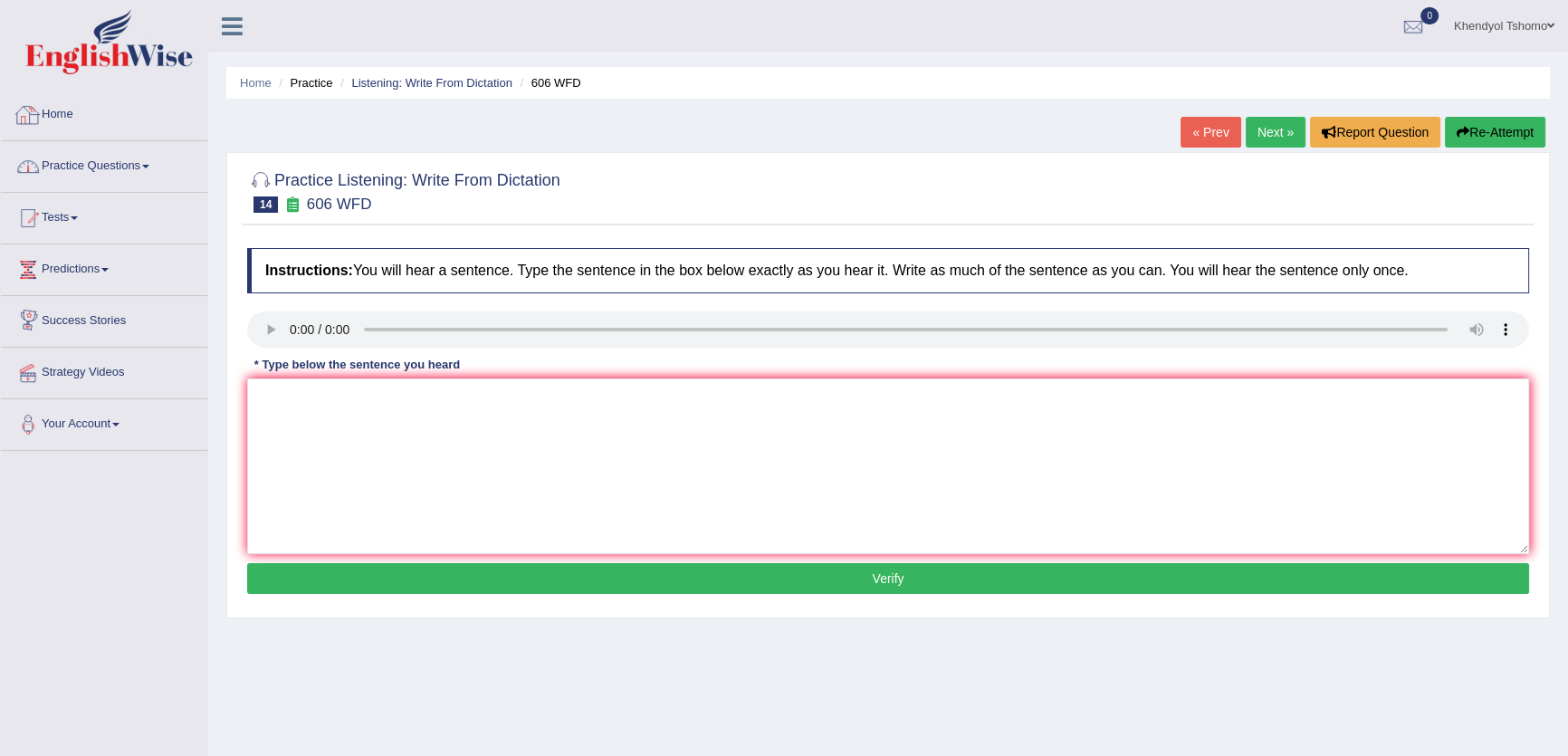
click at [126, 184] on link "Practice Questions" at bounding box center [104, 164] width 207 height 46
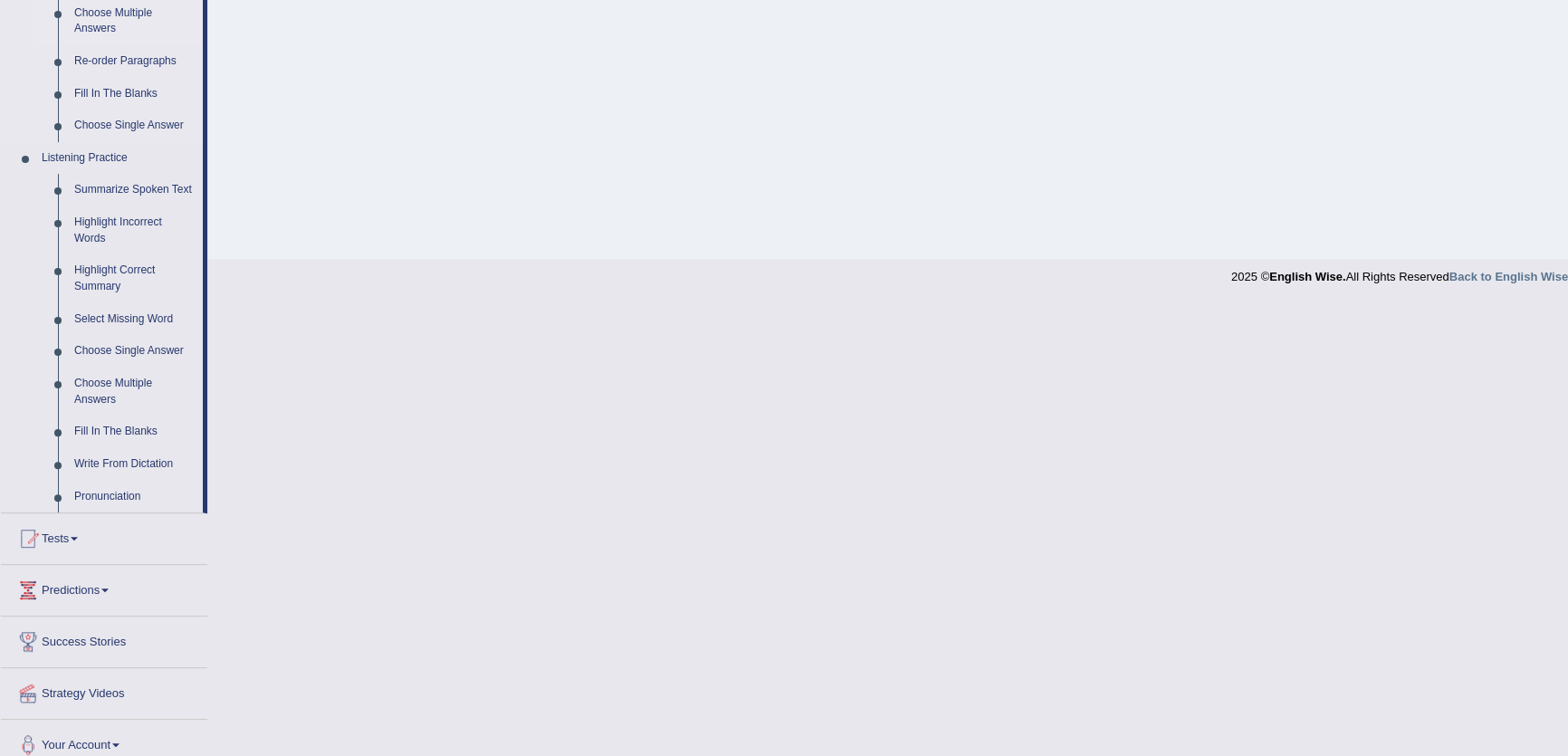
scroll to position [661, 0]
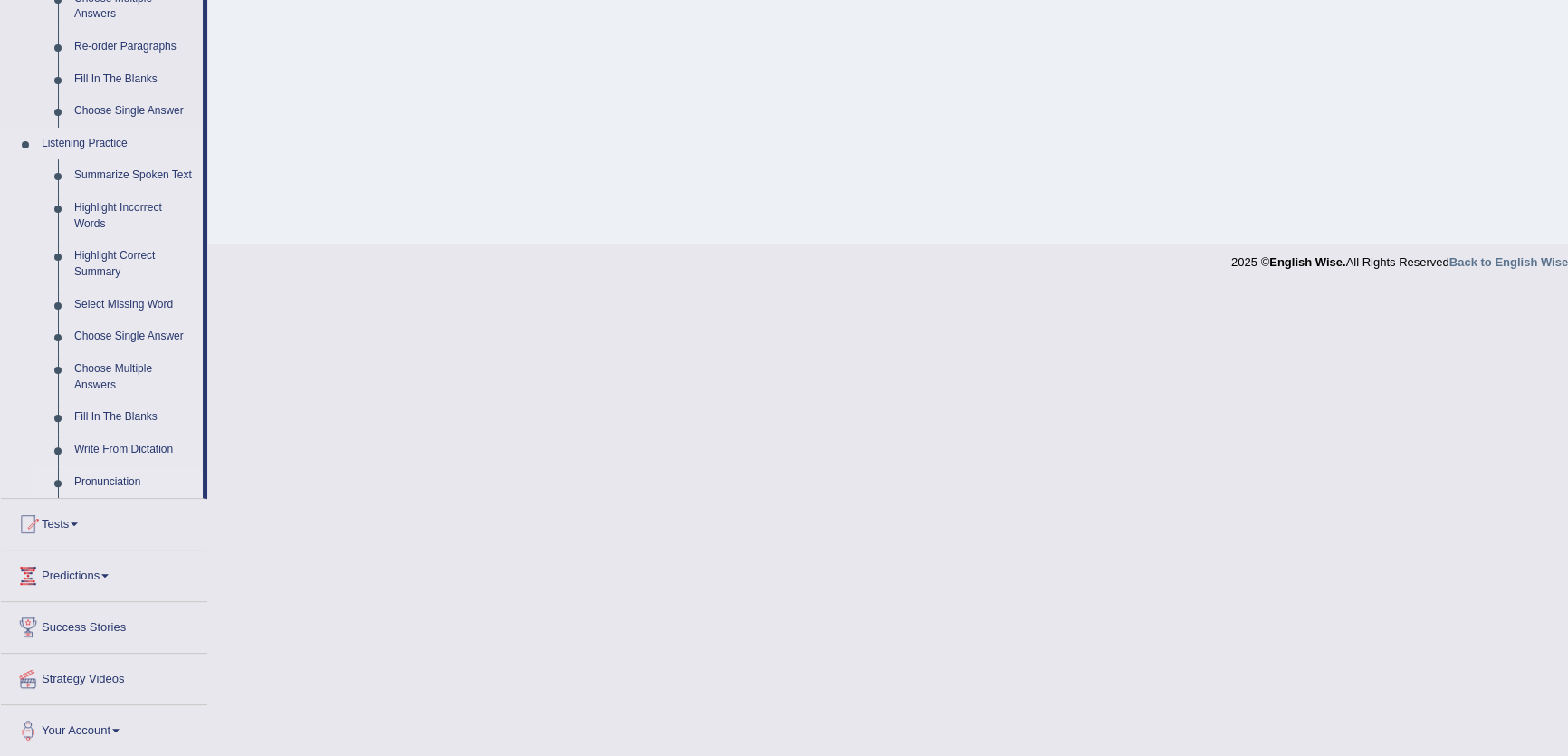
click at [119, 481] on link "Pronunciation" at bounding box center [134, 483] width 137 height 33
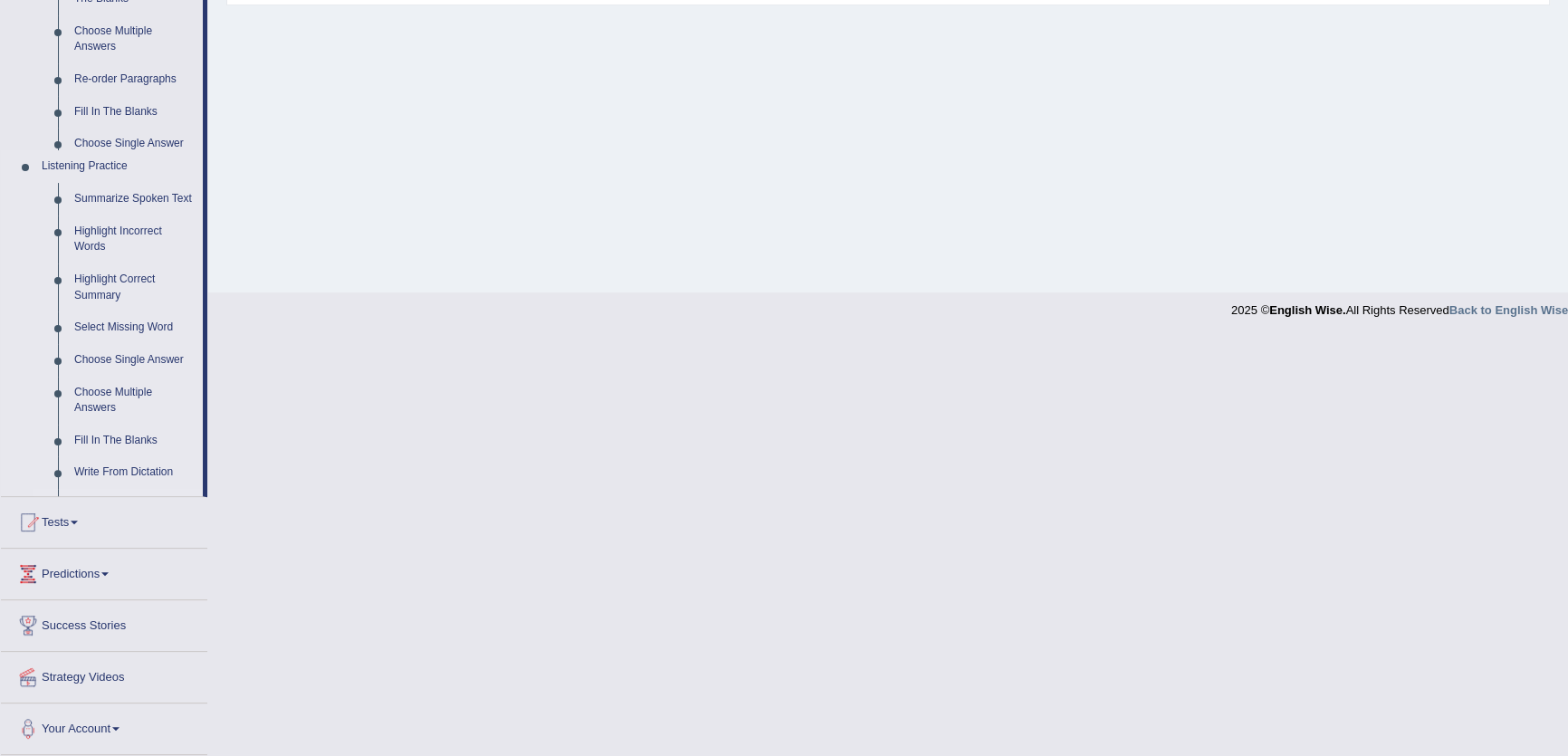
scroll to position [436, 0]
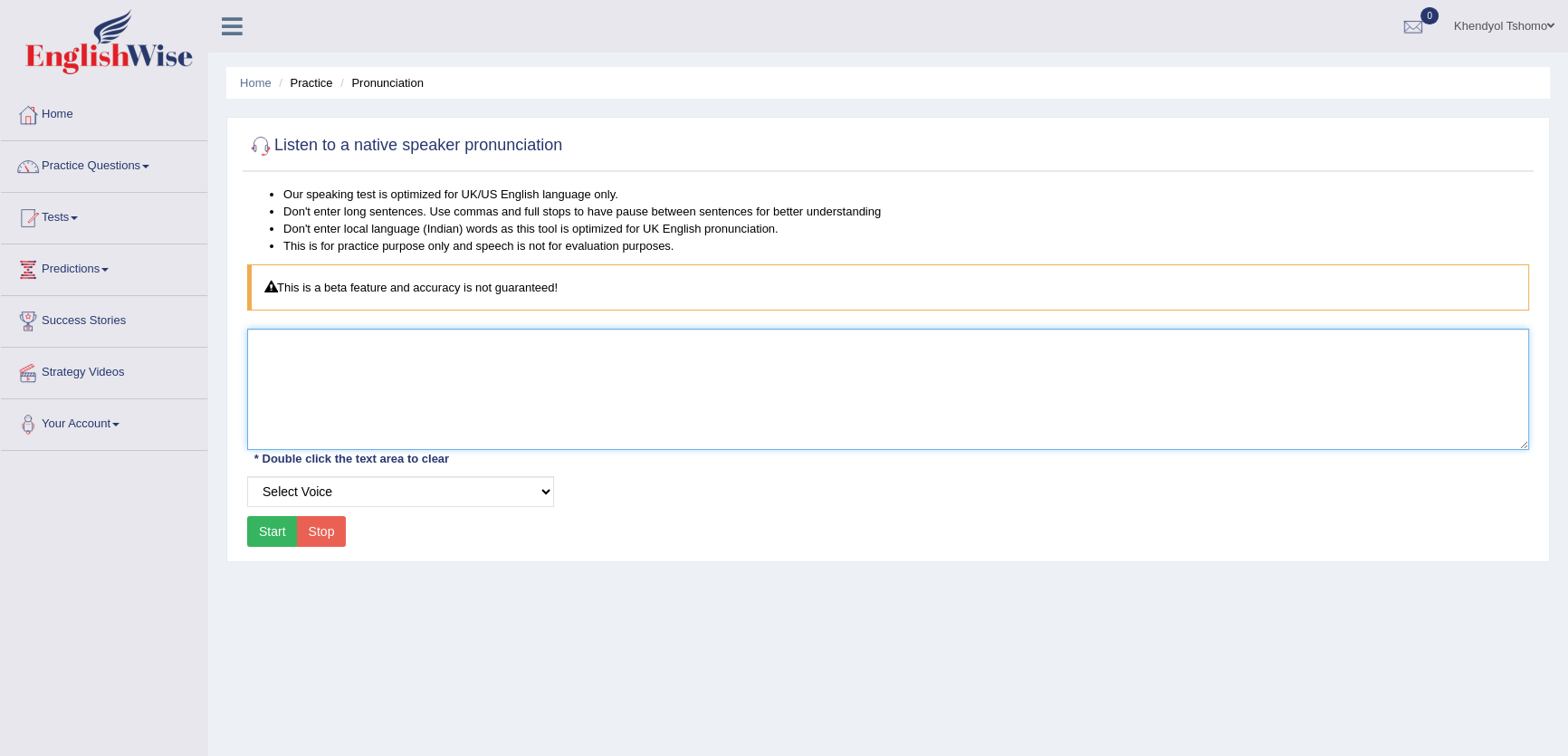
click at [480, 416] on textarea at bounding box center [888, 389] width 1282 height 121
type textarea "stop"
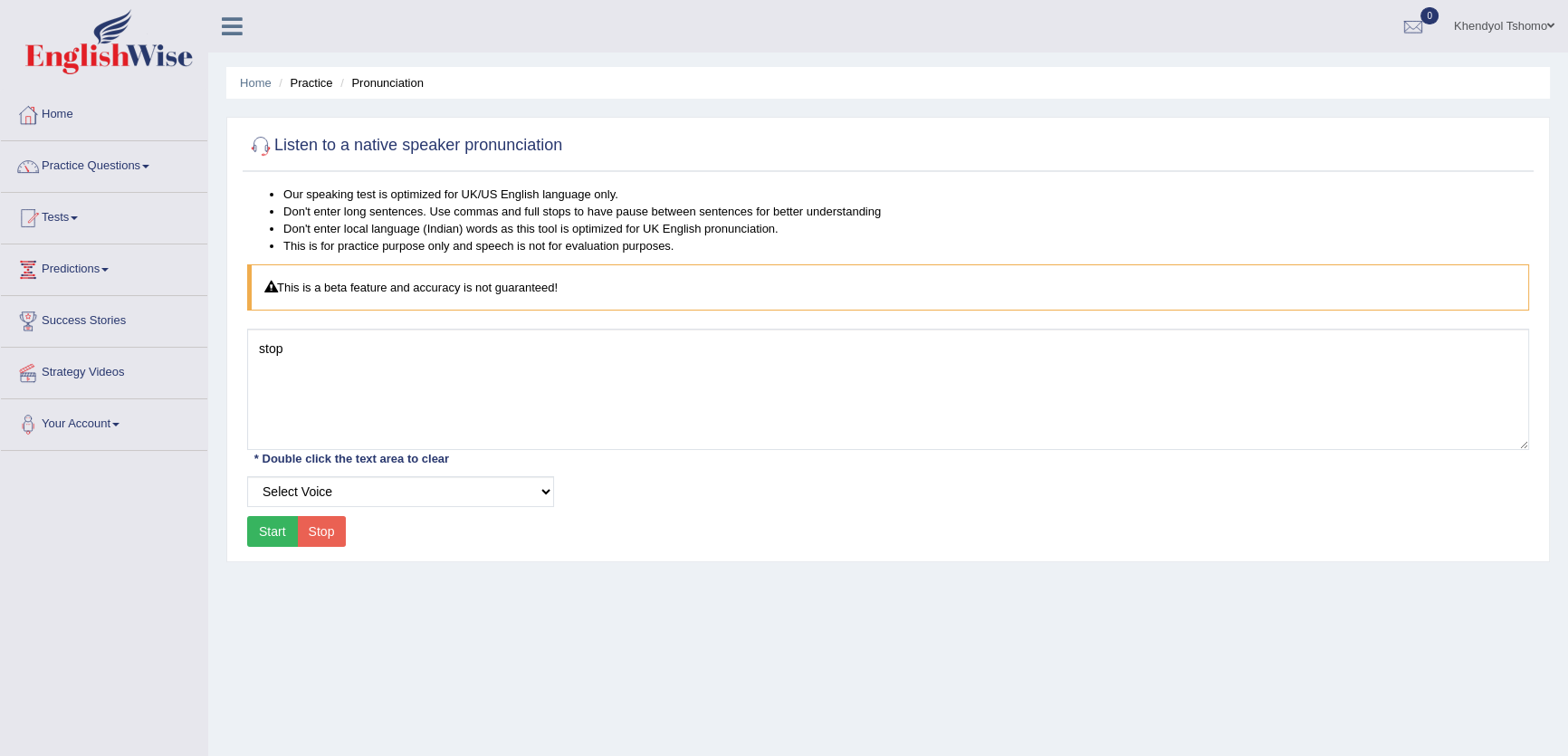
click at [264, 543] on button "Start" at bounding box center [272, 531] width 50 height 31
click at [275, 545] on button "Start" at bounding box center [272, 531] width 50 height 31
click at [113, 162] on link "Practice Questions" at bounding box center [104, 164] width 207 height 46
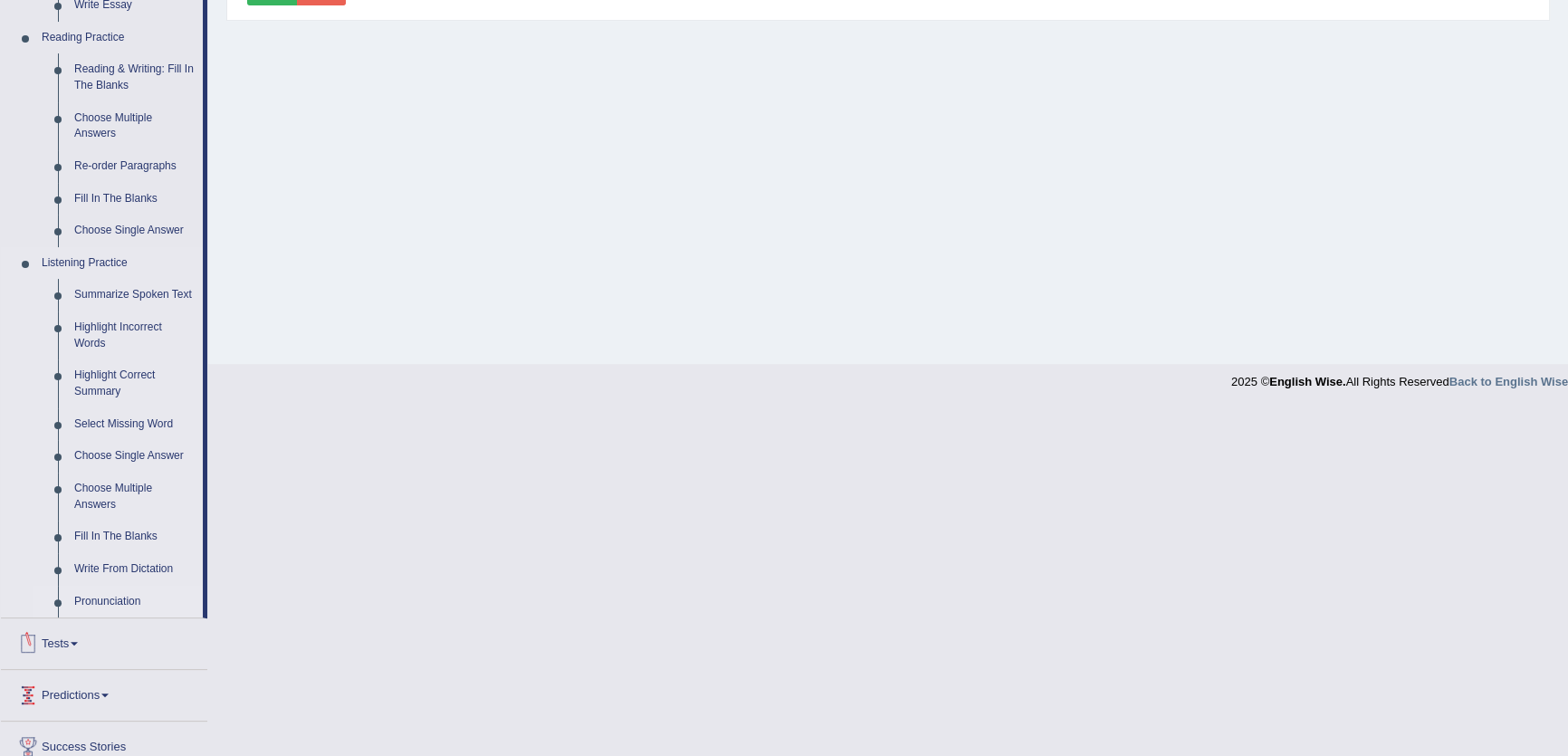
scroll to position [661, 0]
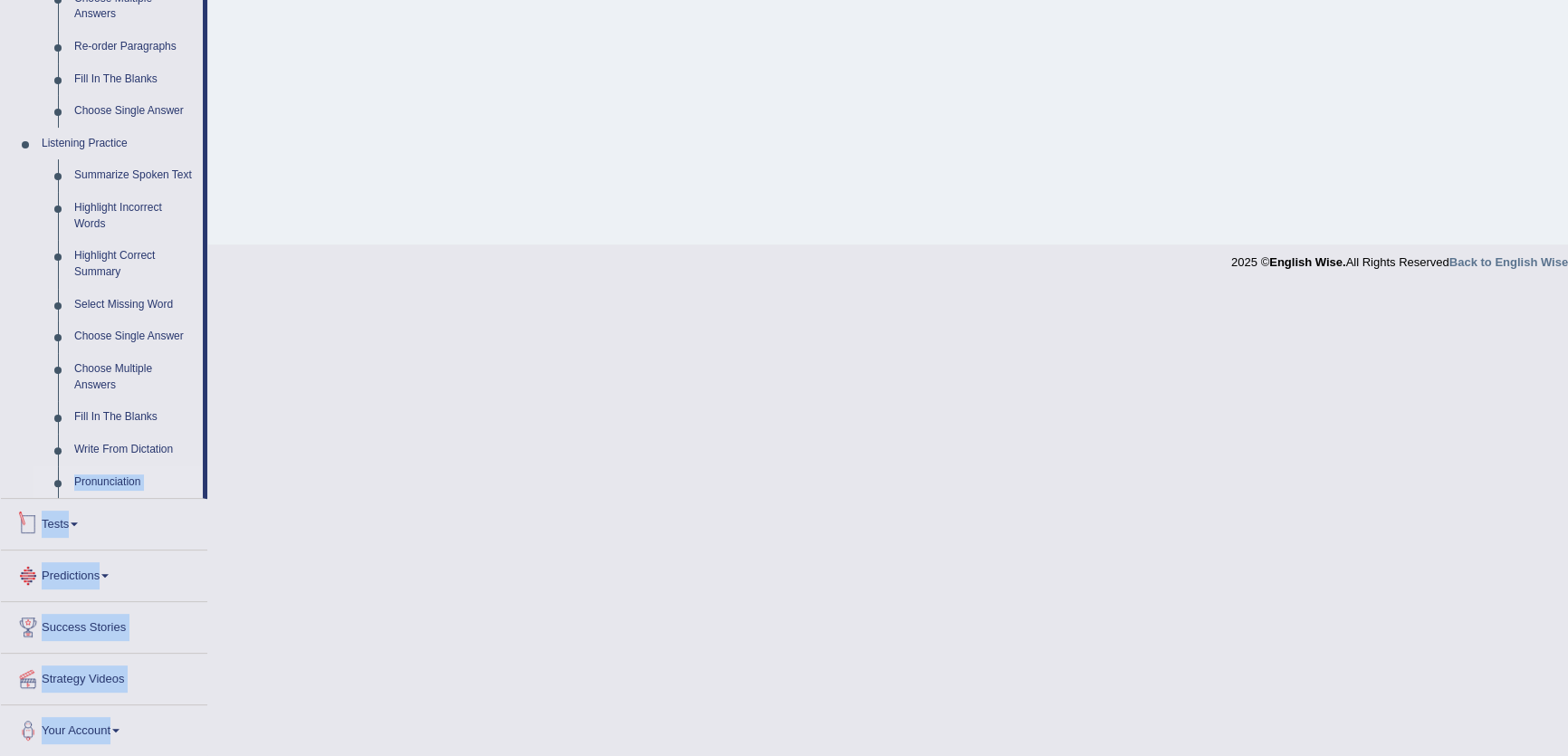
drag, startPoint x: 58, startPoint y: 455, endPoint x: 1248, endPoint y: 290, distance: 1201.4
